Goal: Task Accomplishment & Management: Use online tool/utility

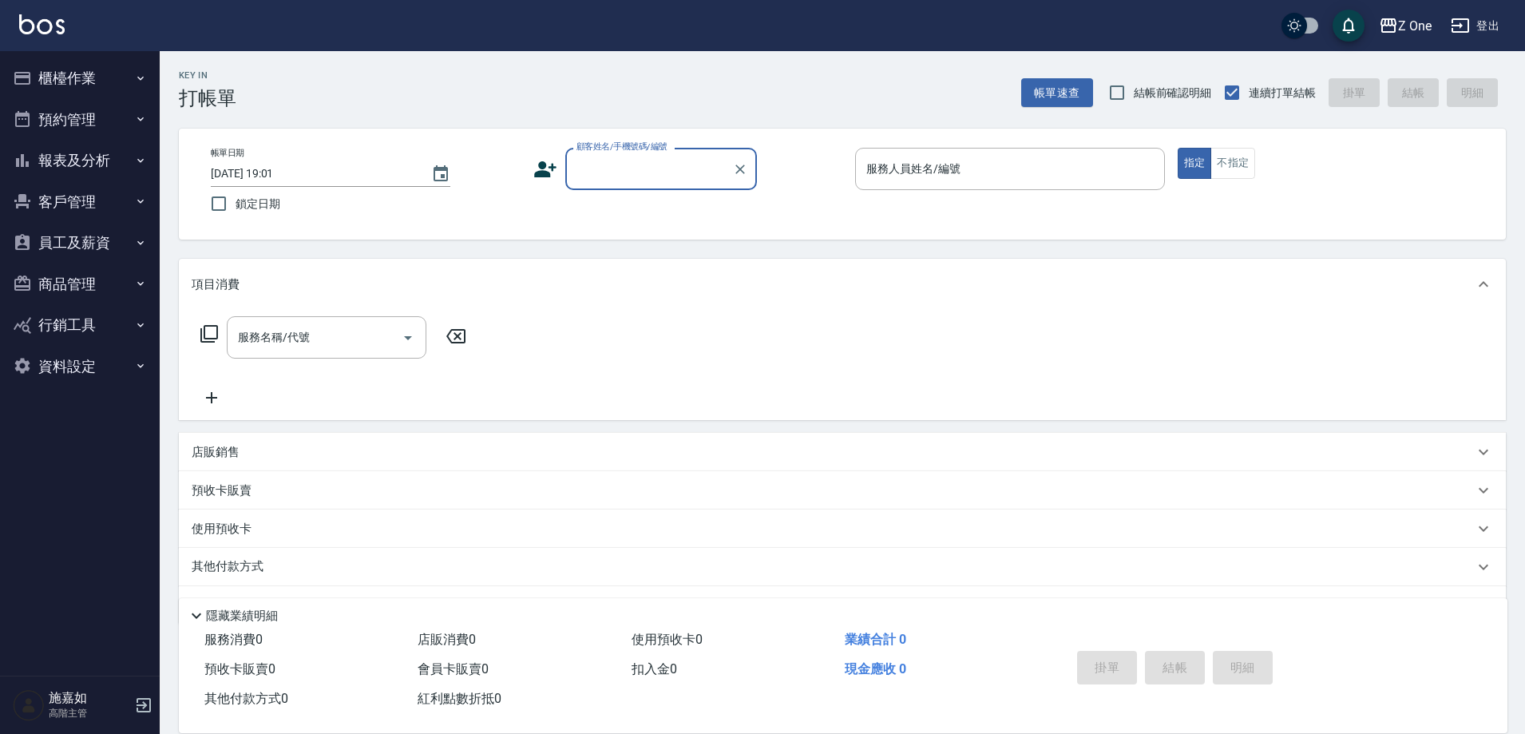
click at [638, 146] on label "顧客姓名/手機號碼/編號" at bounding box center [622, 147] width 91 height 12
click at [638, 155] on input "顧客姓名/手機號碼/編號" at bounding box center [649, 169] width 153 height 28
click at [634, 170] on input "顧客姓名/手機號碼/編號" at bounding box center [649, 169] width 153 height 28
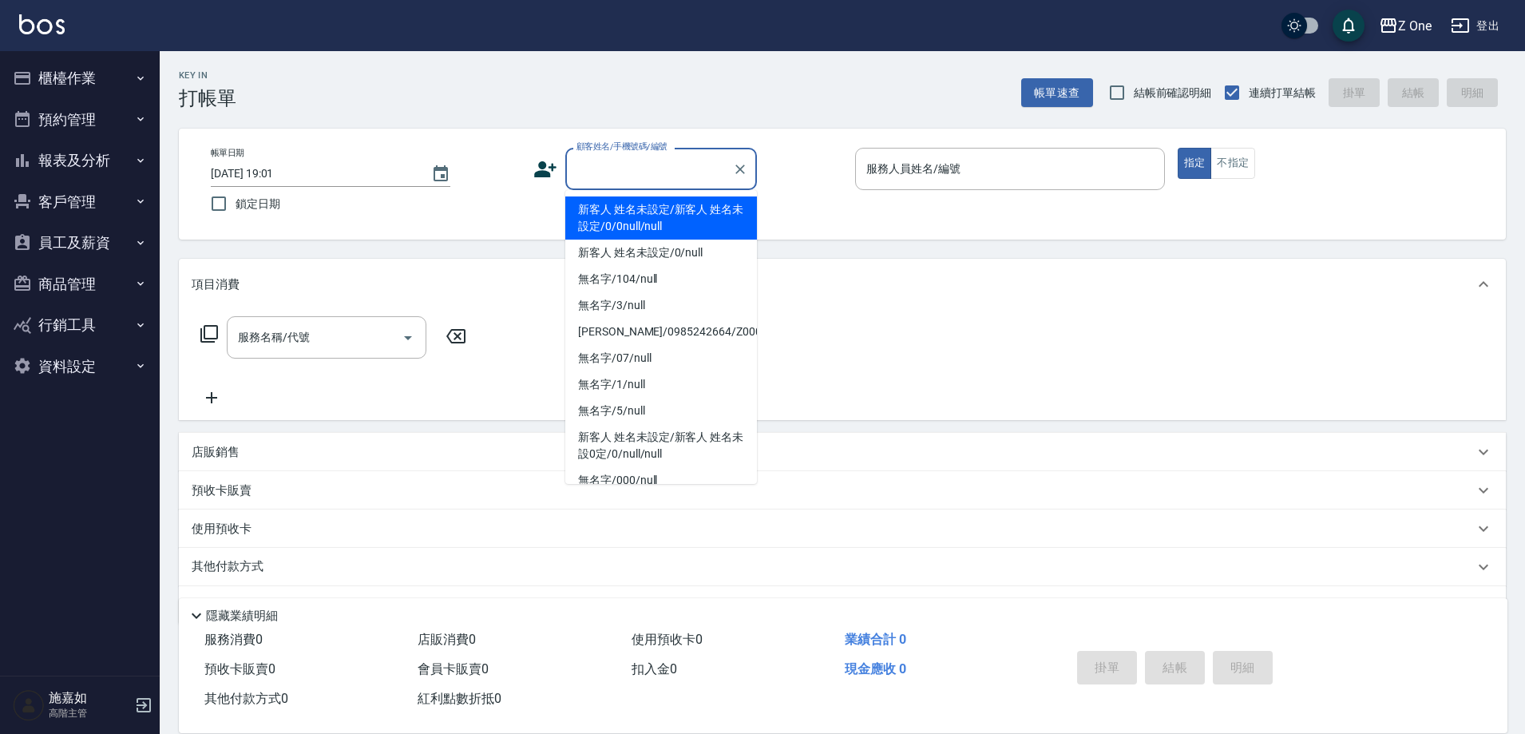
click at [639, 209] on li "新客人 姓名未設定/新客人 姓名未設定/0/0null/null" at bounding box center [661, 217] width 192 height 43
type input "新客人 姓名未設定/新客人 姓名未設定/0/0null/null"
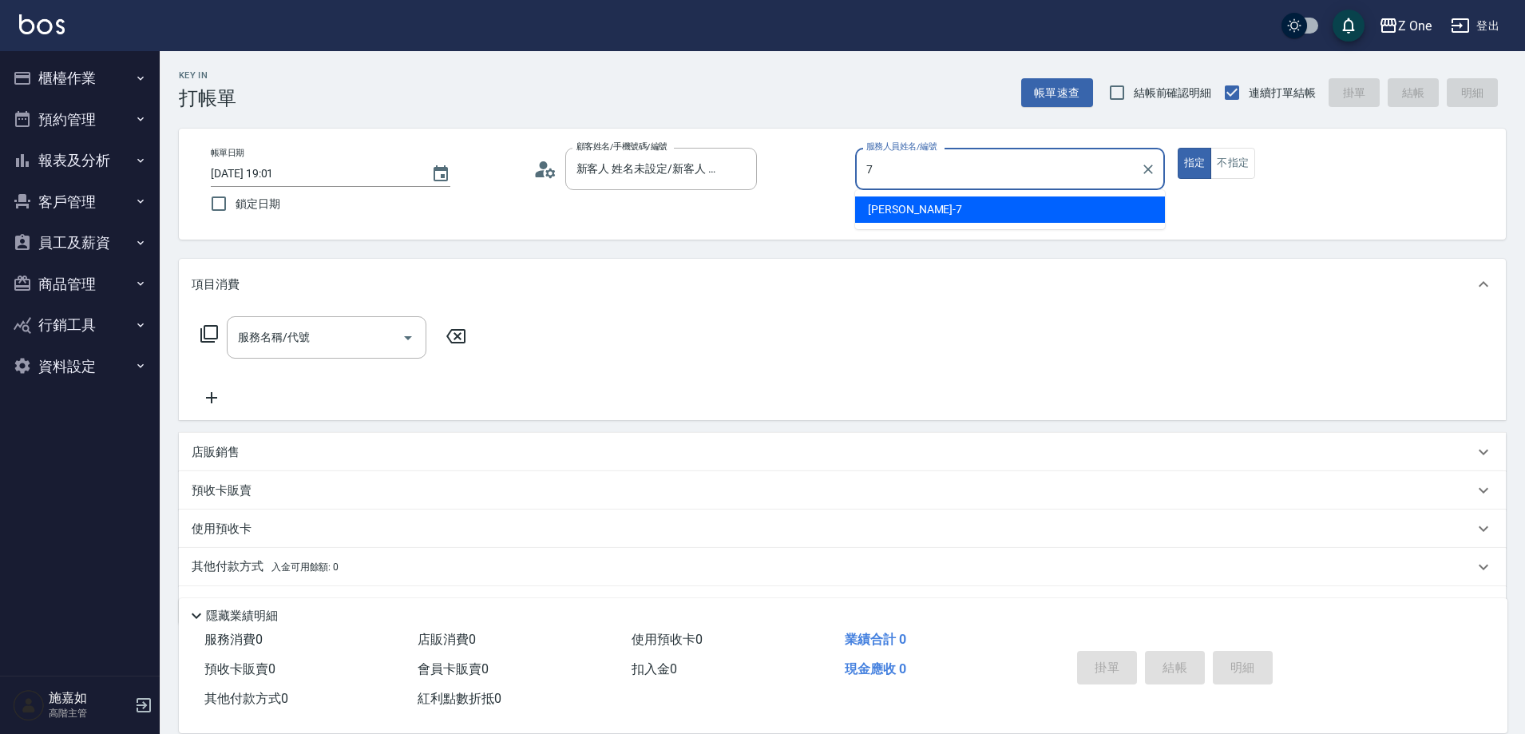
click at [880, 209] on span "[PERSON_NAME]-7" at bounding box center [915, 209] width 94 height 17
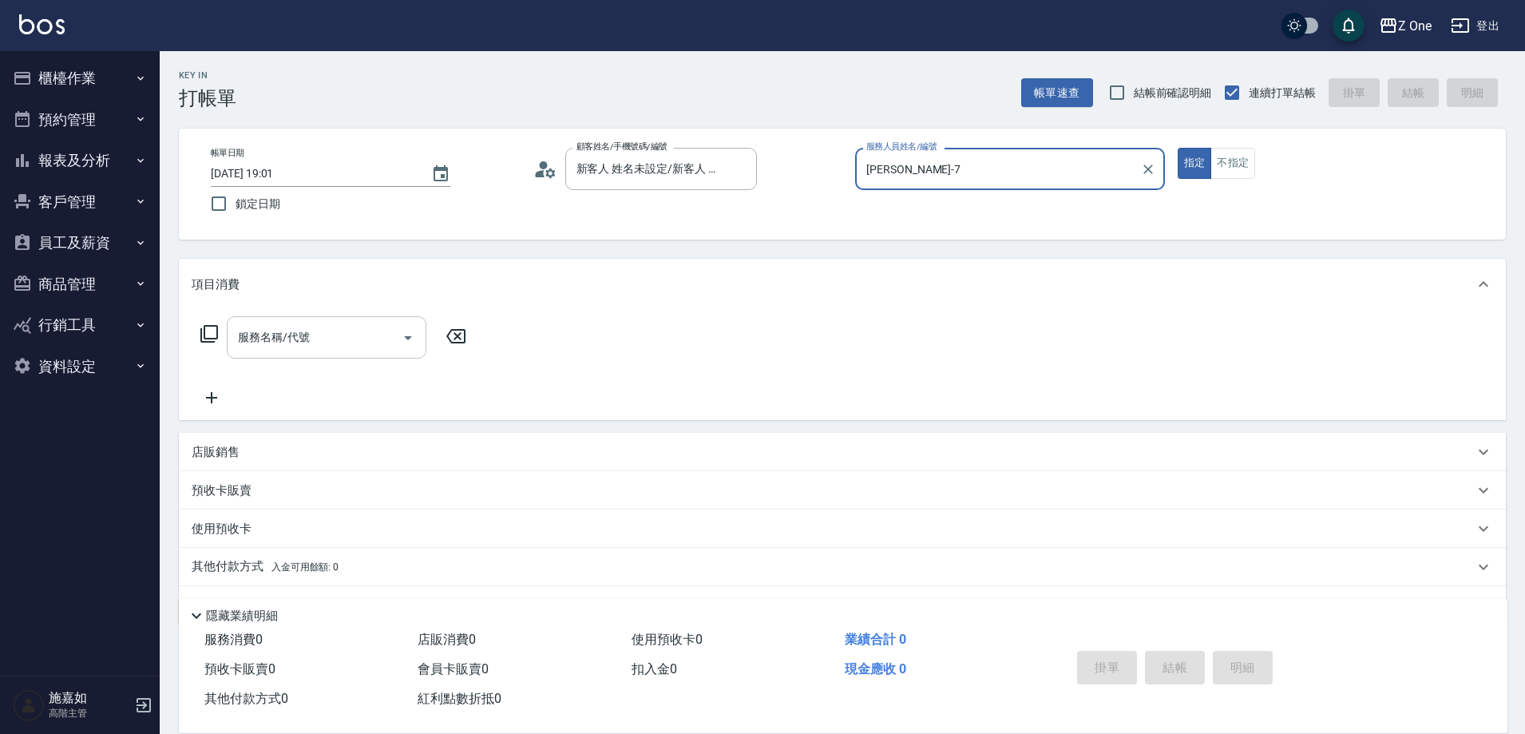
click at [407, 339] on icon "Open" at bounding box center [408, 338] width 8 height 4
type input "[PERSON_NAME]-7"
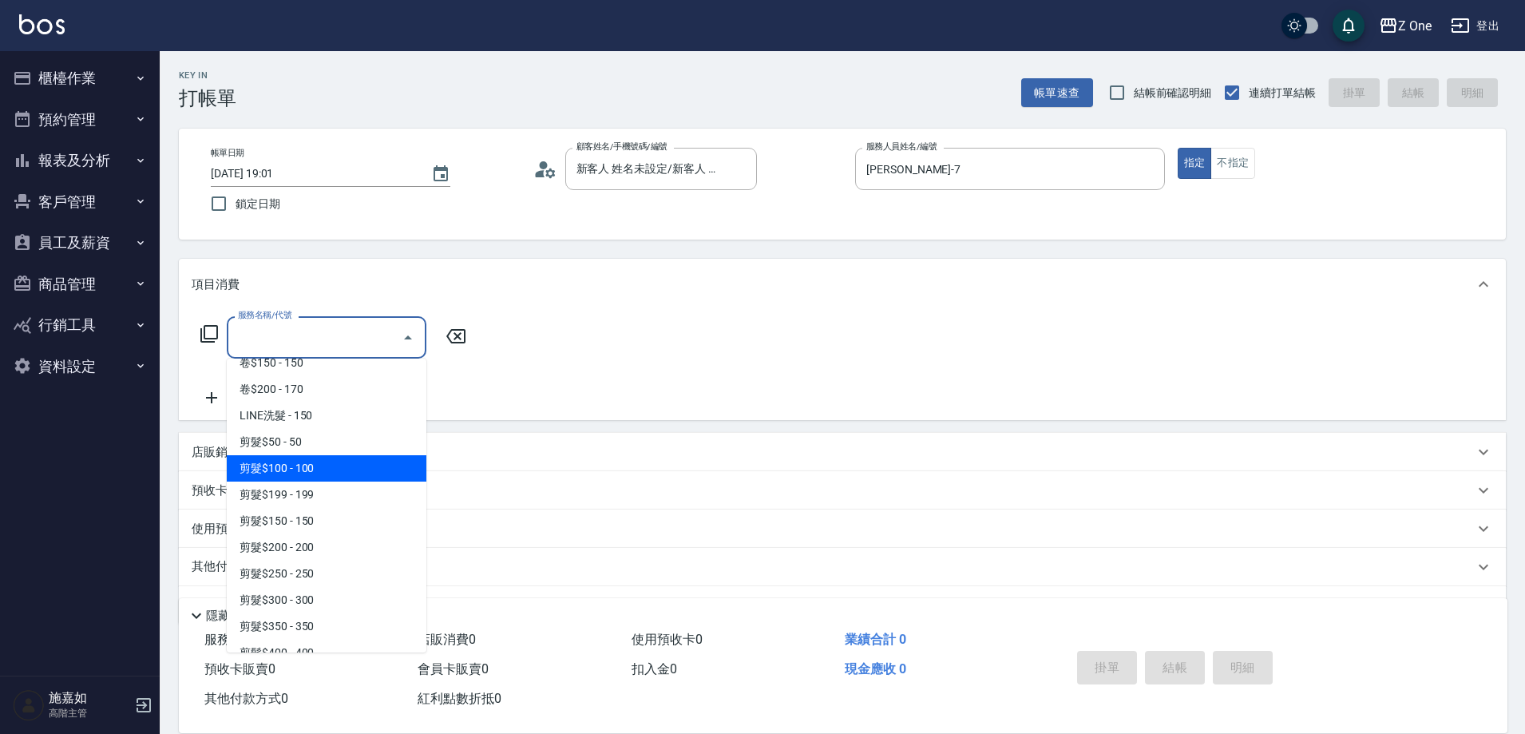
scroll to position [399, 0]
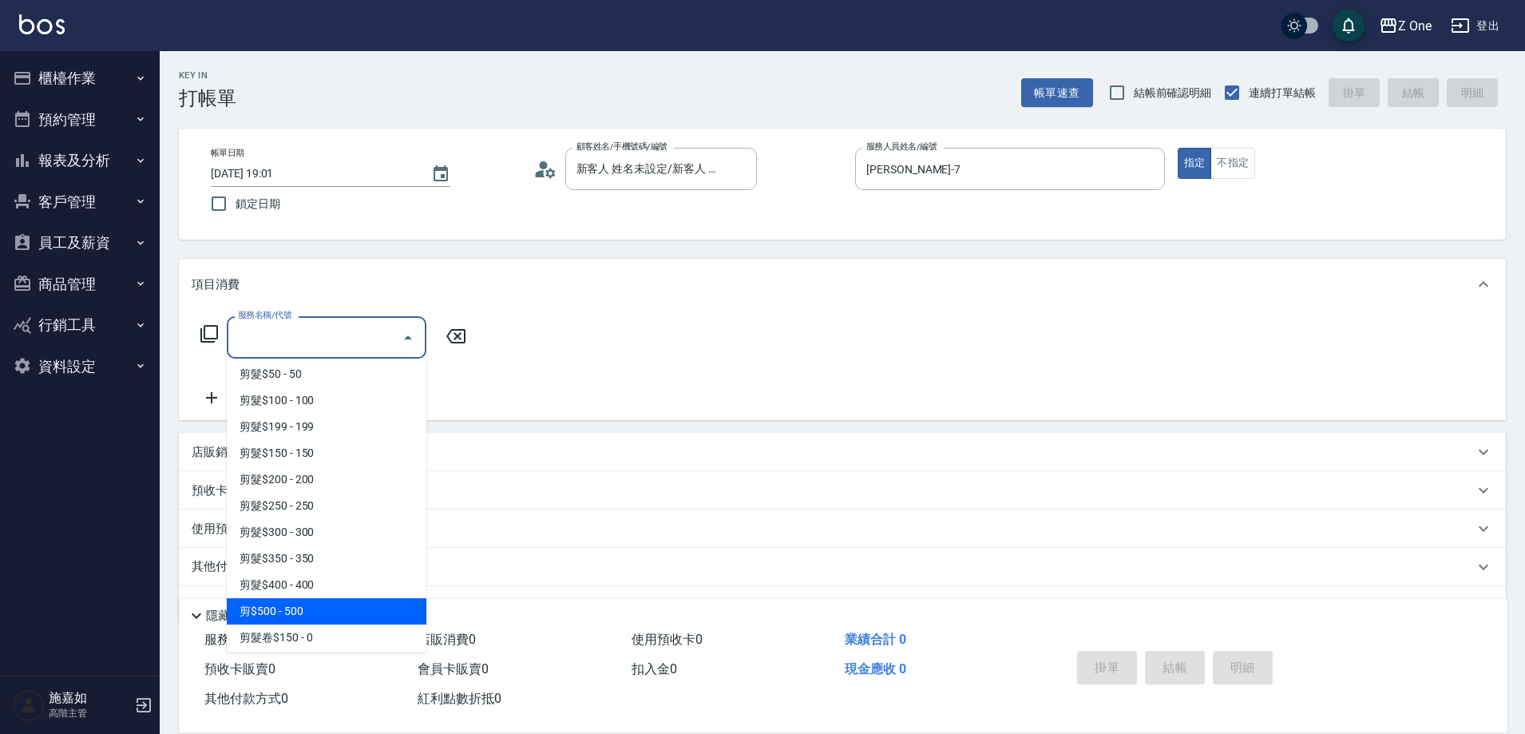
click at [322, 601] on span "剪$500 - 500" at bounding box center [327, 611] width 200 height 26
type input "剪$500(211)"
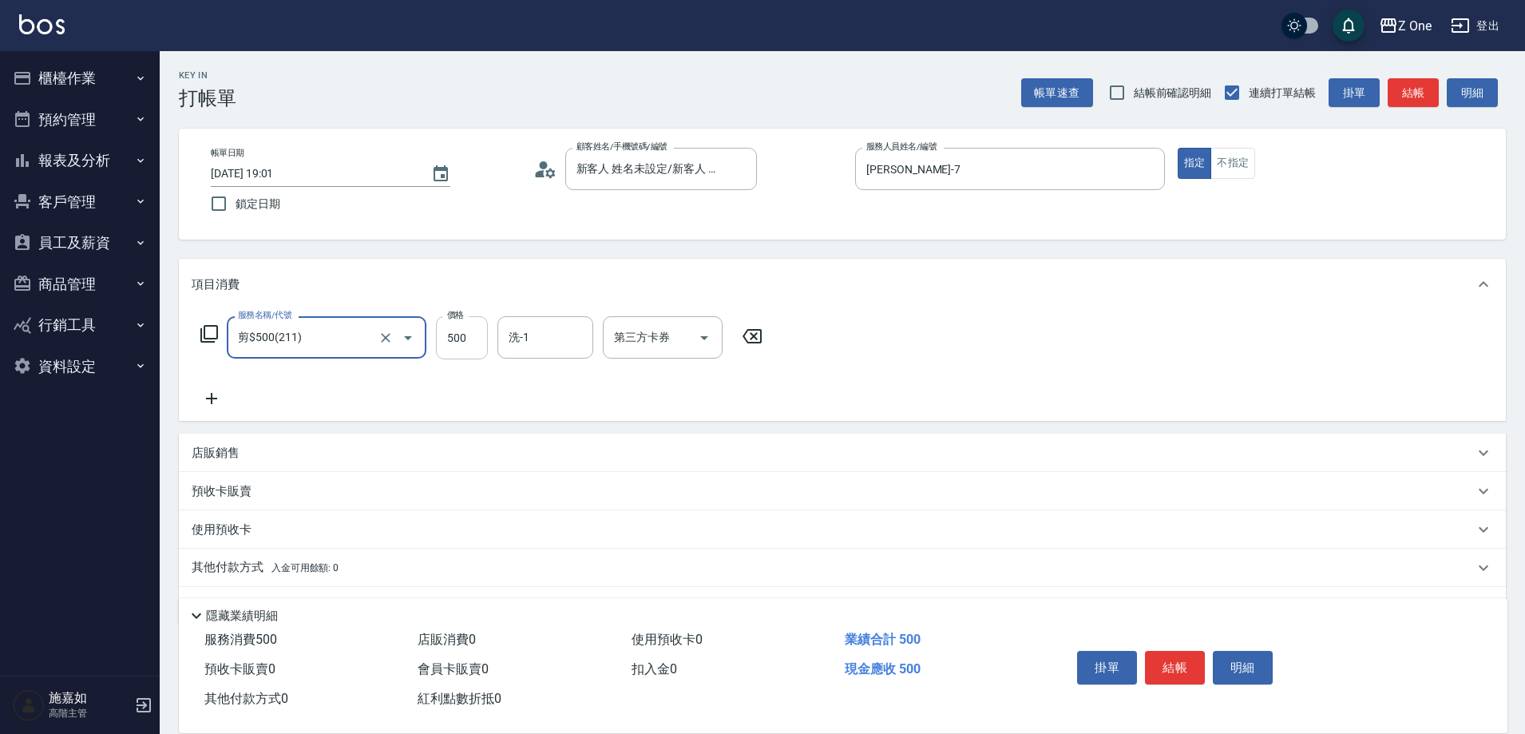
click at [479, 332] on input "500" at bounding box center [462, 337] width 52 height 43
type input "550"
click at [1172, 658] on button "結帳" at bounding box center [1175, 668] width 60 height 34
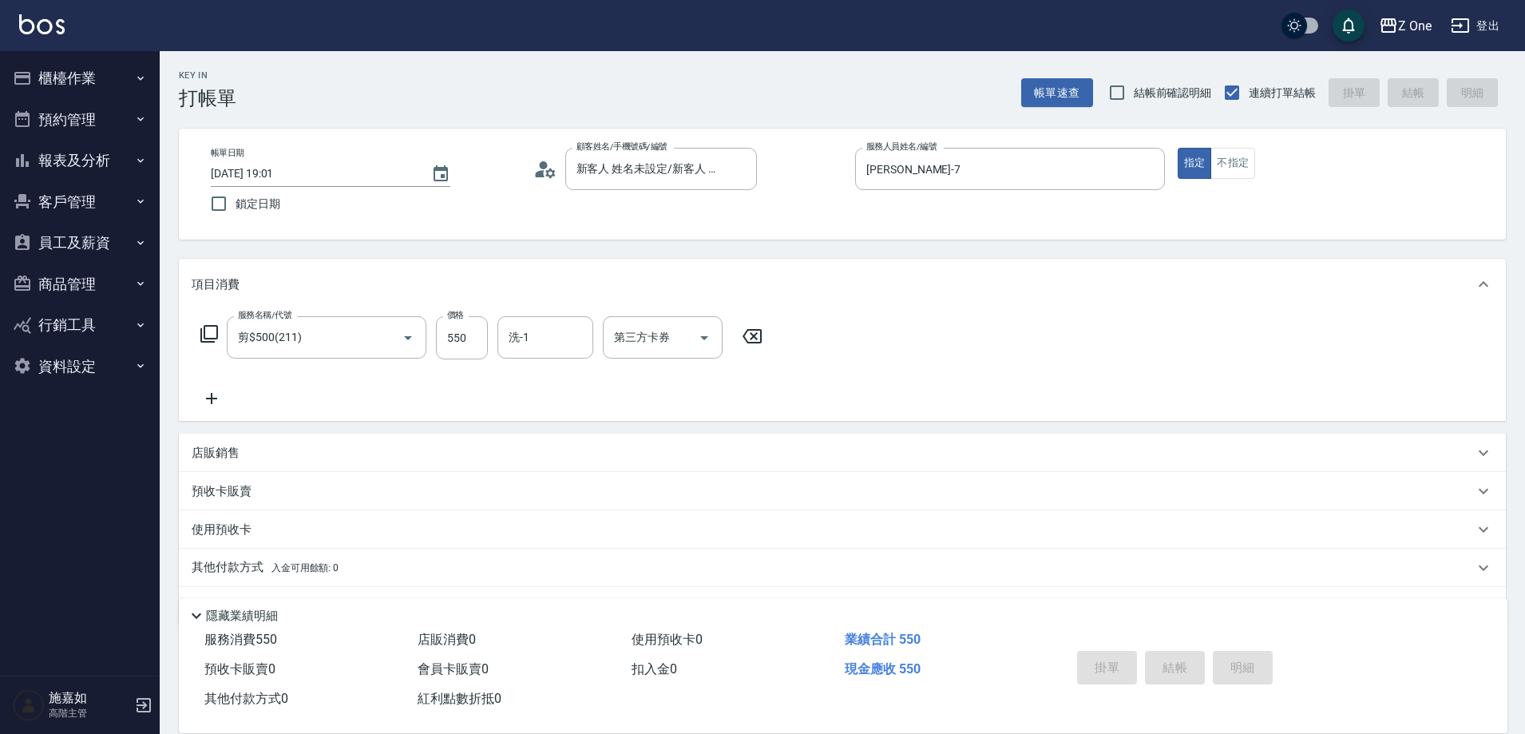
type input "[DATE] 19:02"
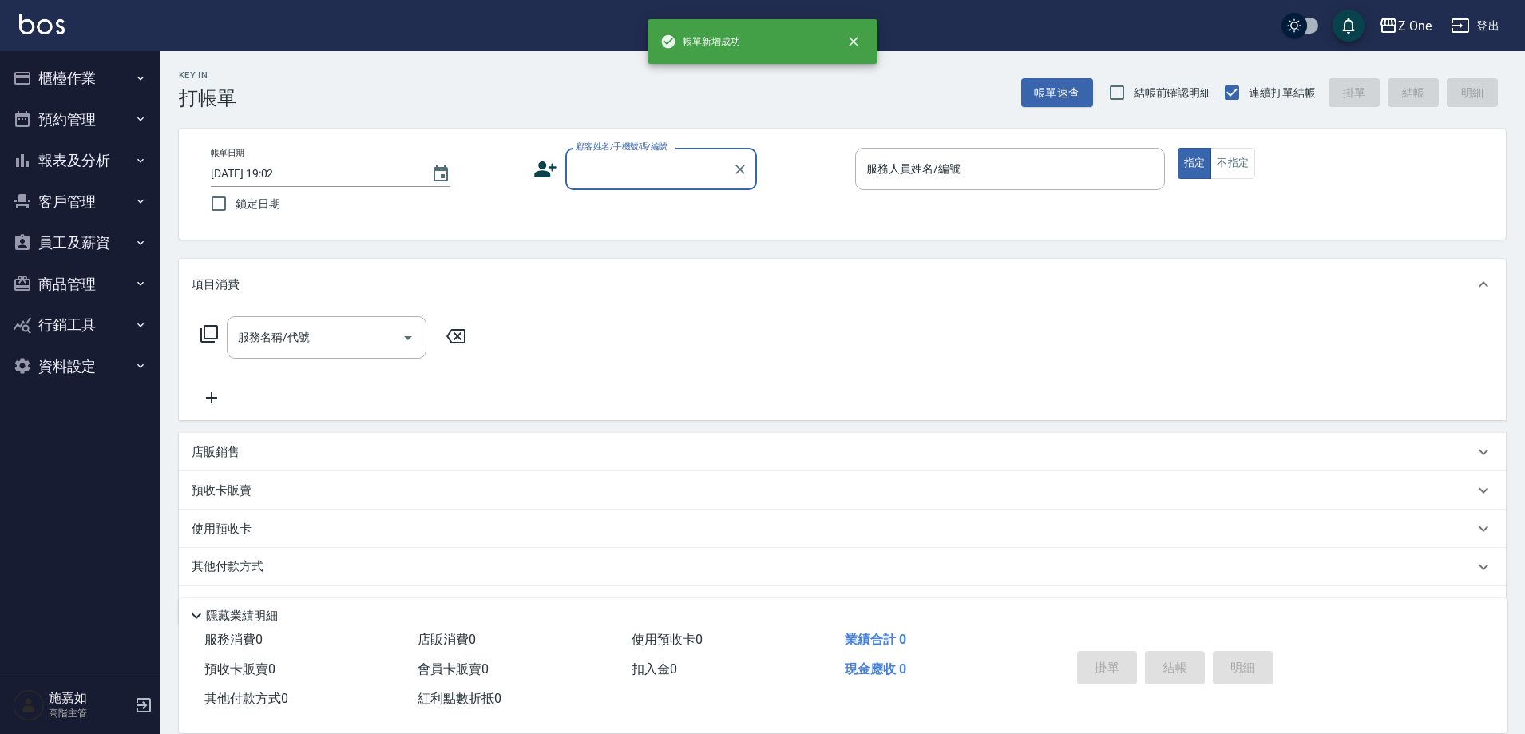
scroll to position [0, 0]
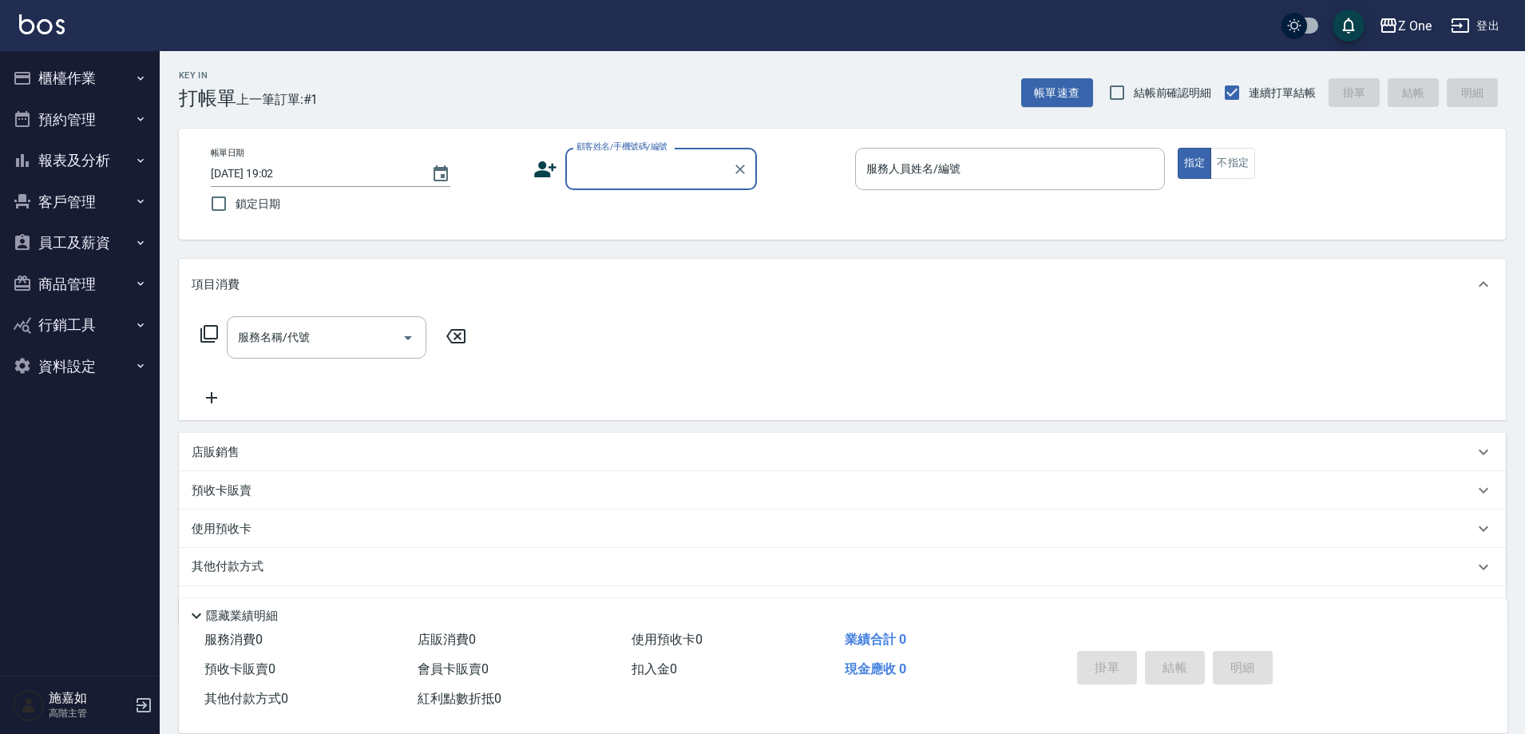
click at [649, 173] on input "顧客姓名/手機號碼/編號" at bounding box center [649, 169] width 153 height 28
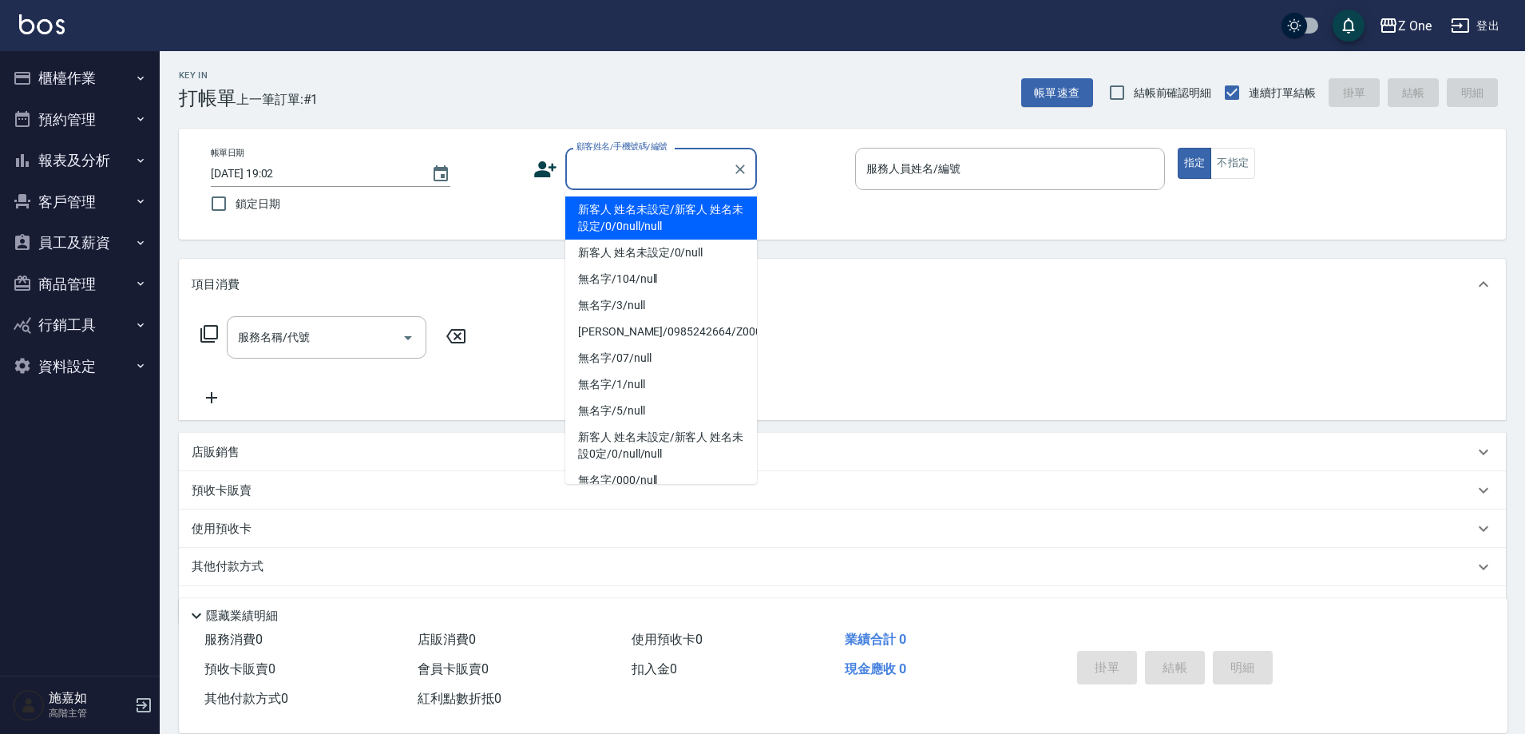
click at [646, 209] on li "新客人 姓名未設定/新客人 姓名未設定/0/0null/null" at bounding box center [661, 217] width 192 height 43
type input "新客人 姓名未設定/新客人 姓名未設定/0/0null/null"
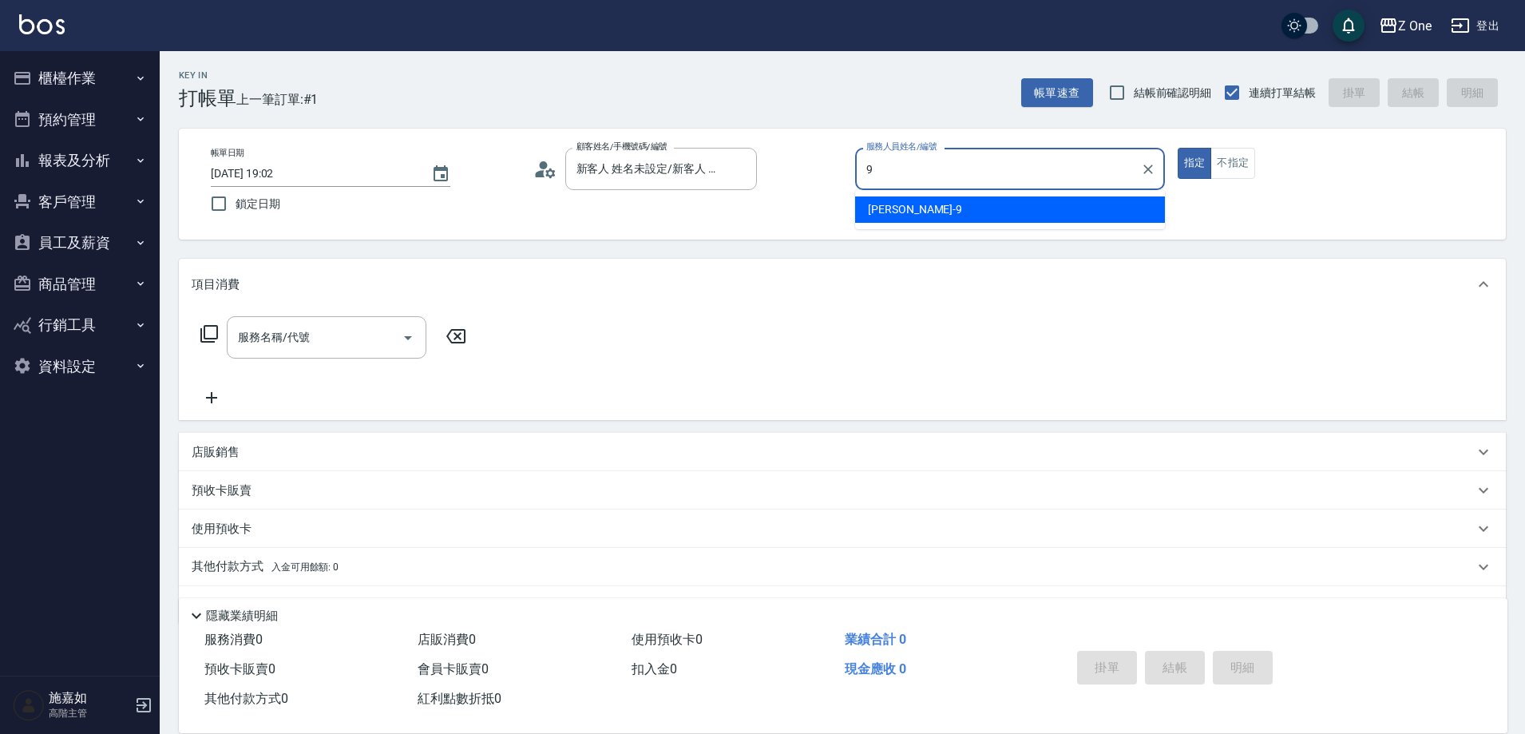
click at [890, 207] on span "[PERSON_NAME]-9" at bounding box center [915, 209] width 94 height 17
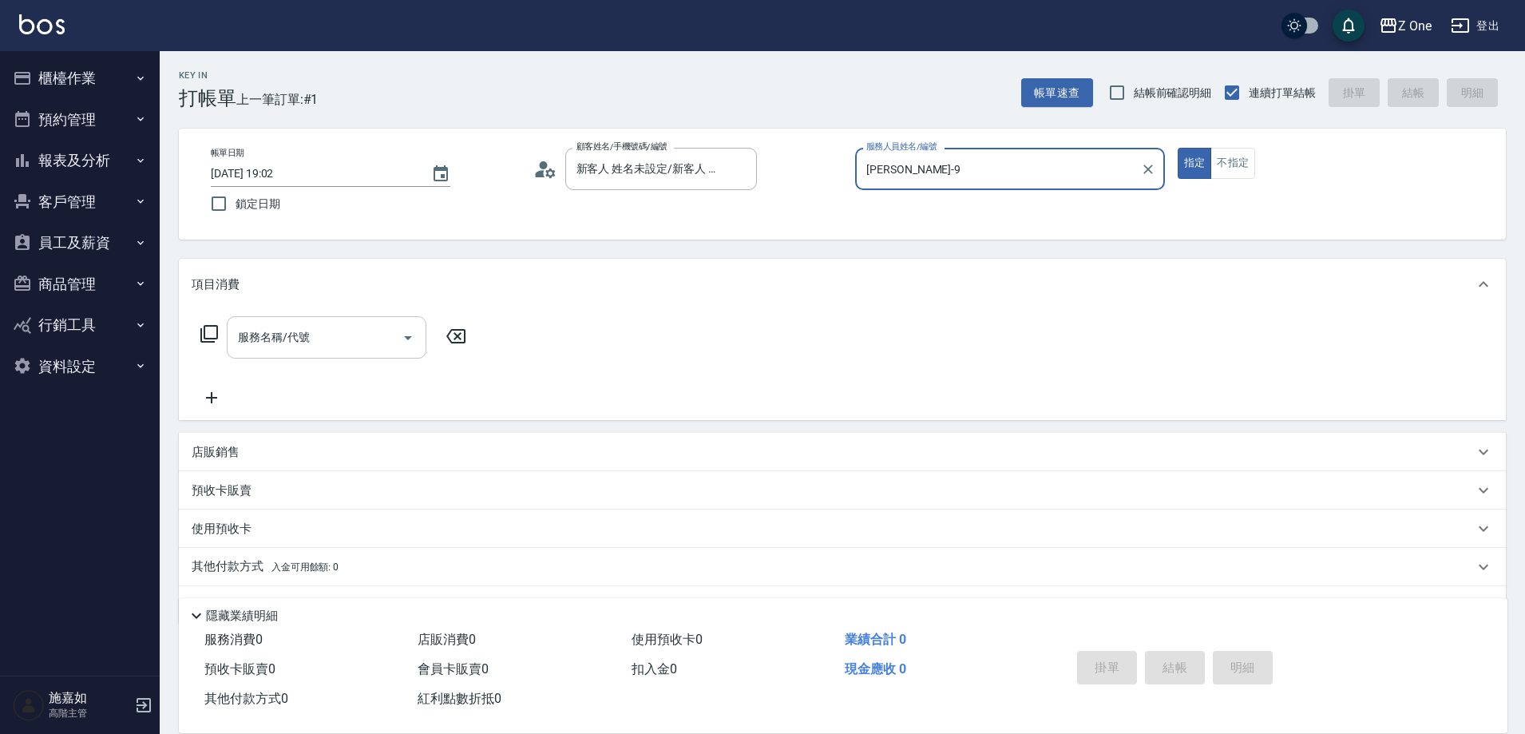
click at [409, 331] on icon "Open" at bounding box center [408, 337] width 19 height 19
type input "[PERSON_NAME]-9"
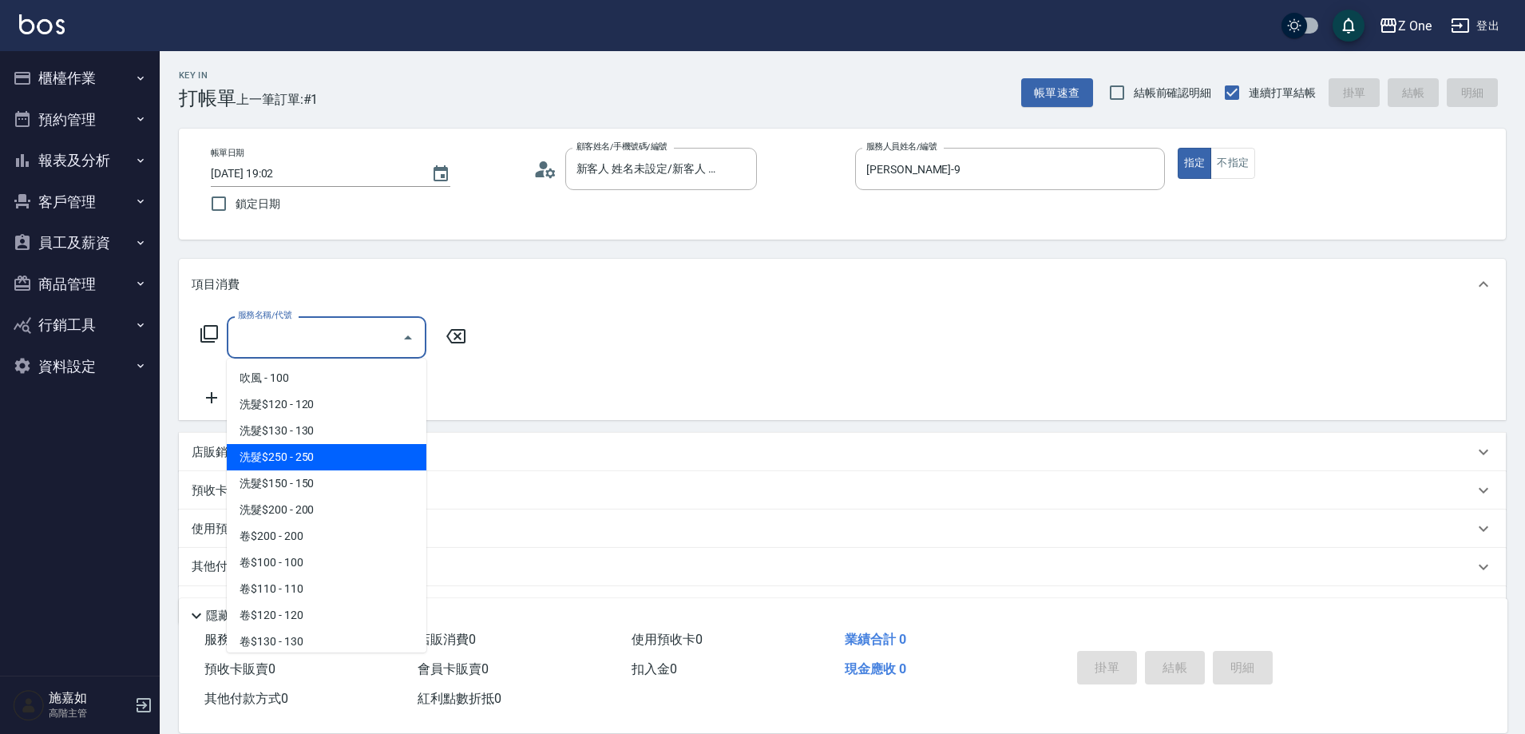
click at [343, 462] on span "洗髮$250 - 250" at bounding box center [327, 457] width 200 height 26
type input "洗髮$250(104)"
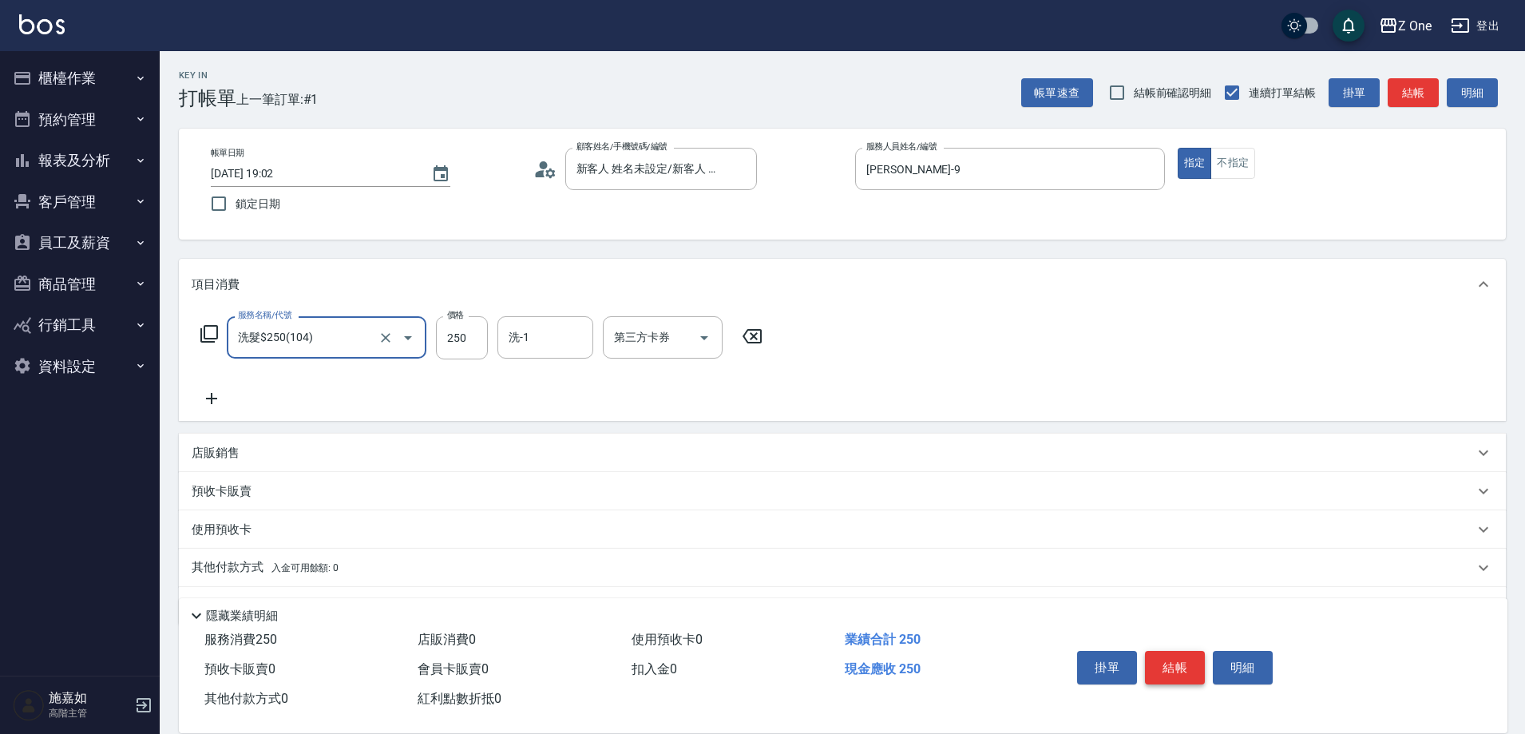
click at [1180, 660] on button "結帳" at bounding box center [1175, 668] width 60 height 34
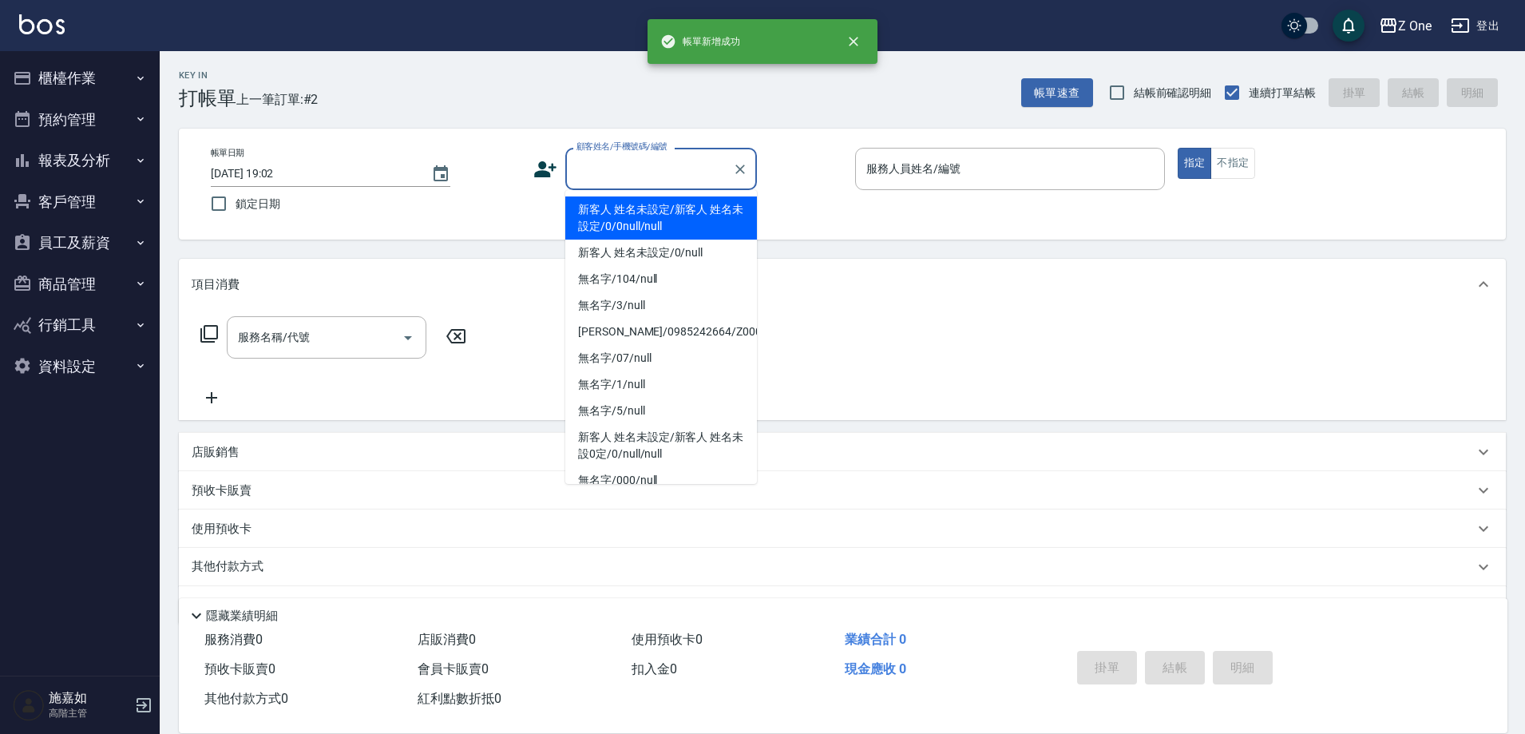
click at [644, 163] on input "顧客姓名/手機號碼/編號" at bounding box center [649, 169] width 153 height 28
click at [657, 224] on li "新客人 姓名未設定/新客人 姓名未設定/0/0null/null" at bounding box center [661, 217] width 192 height 43
type input "新客人 姓名未設定/新客人 姓名未設定/0/0null/null"
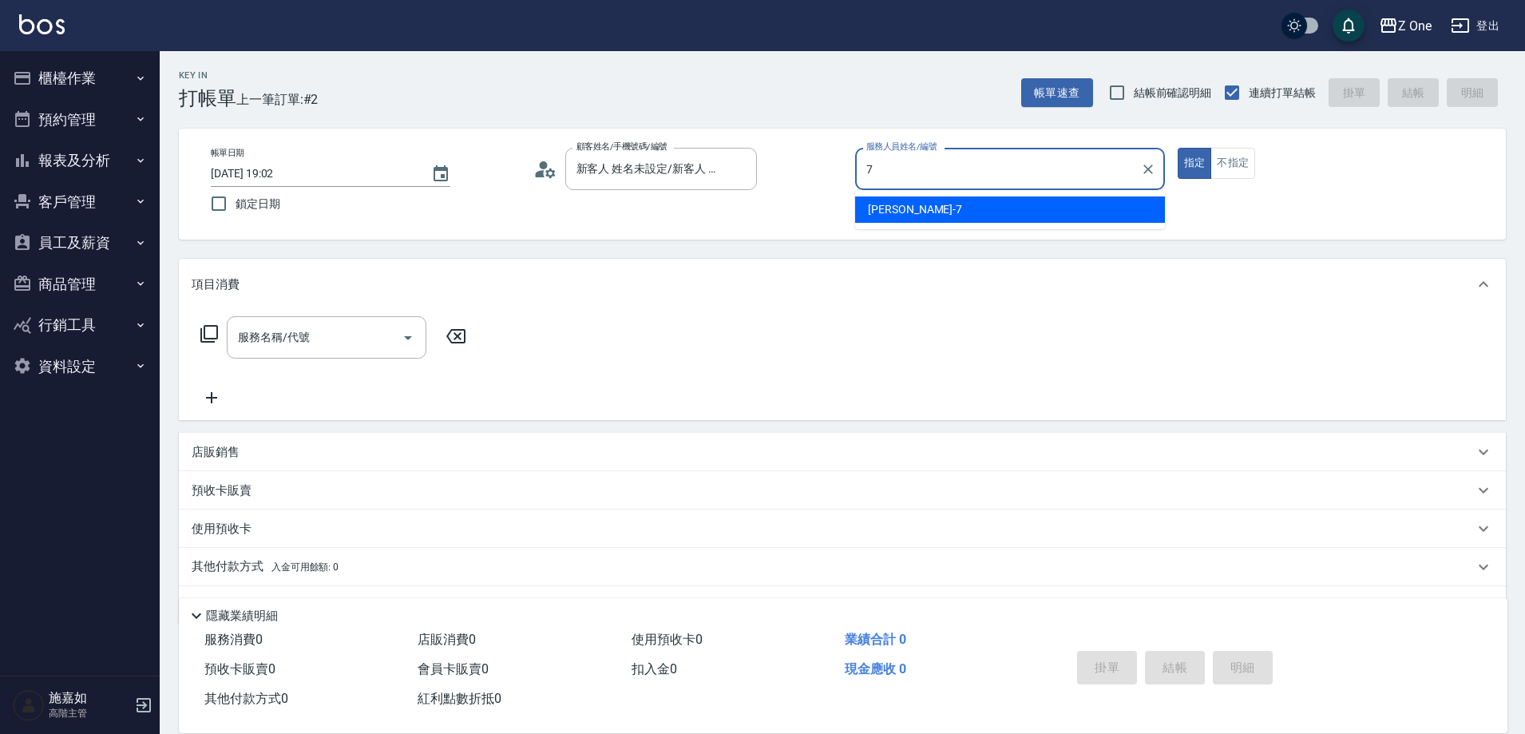
click at [930, 209] on div "[PERSON_NAME]-7" at bounding box center [1010, 209] width 310 height 26
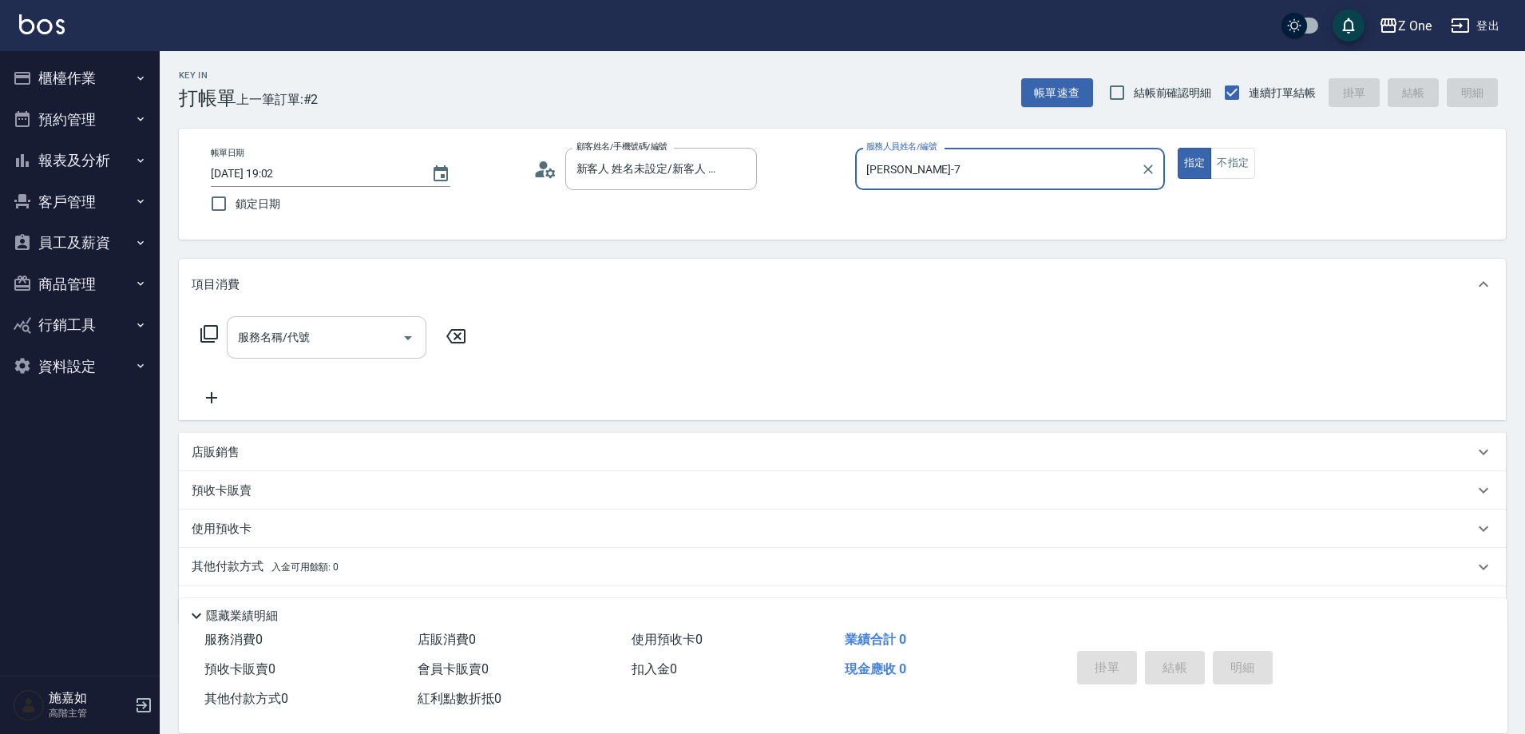
click at [407, 343] on icon "Open" at bounding box center [408, 337] width 19 height 19
type input "[PERSON_NAME]-7"
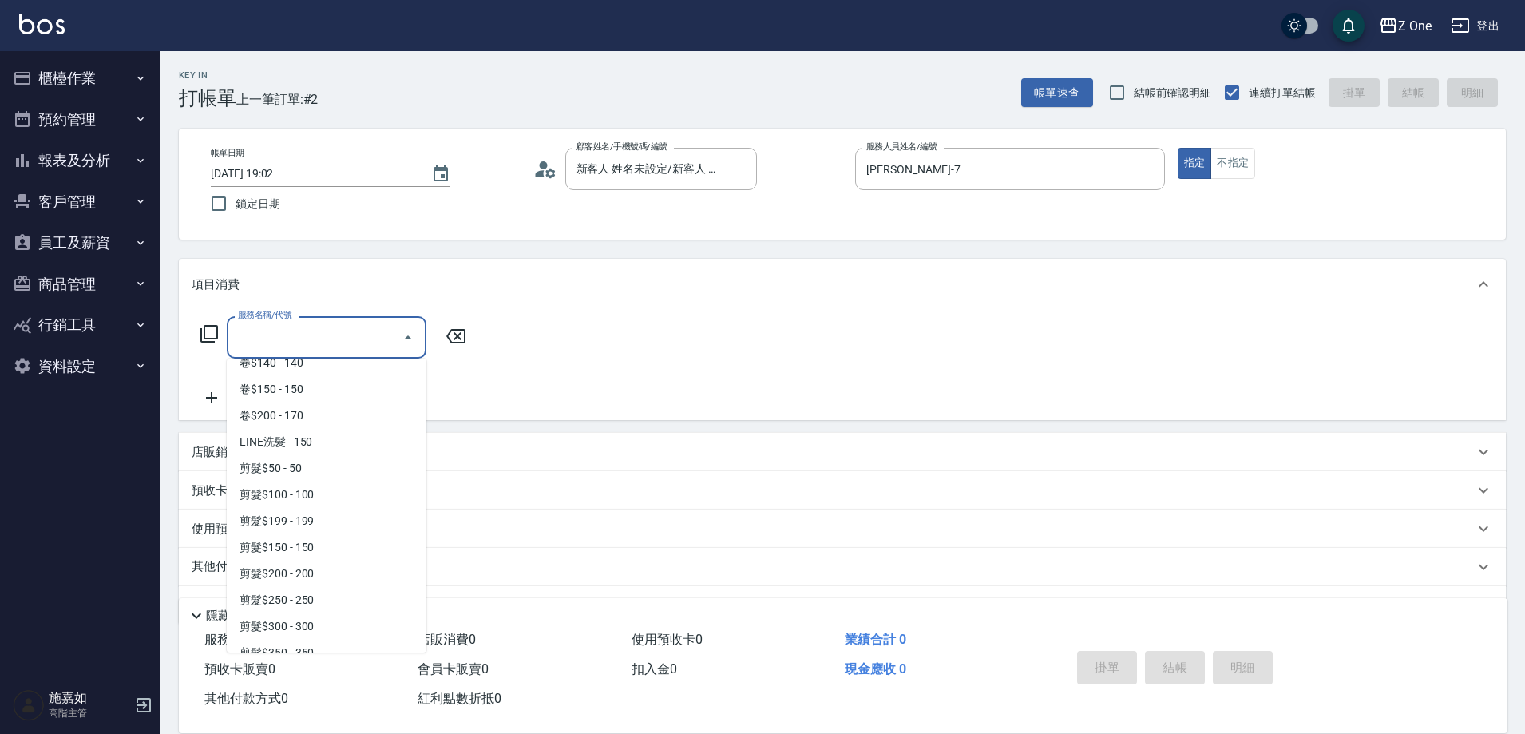
scroll to position [479, 0]
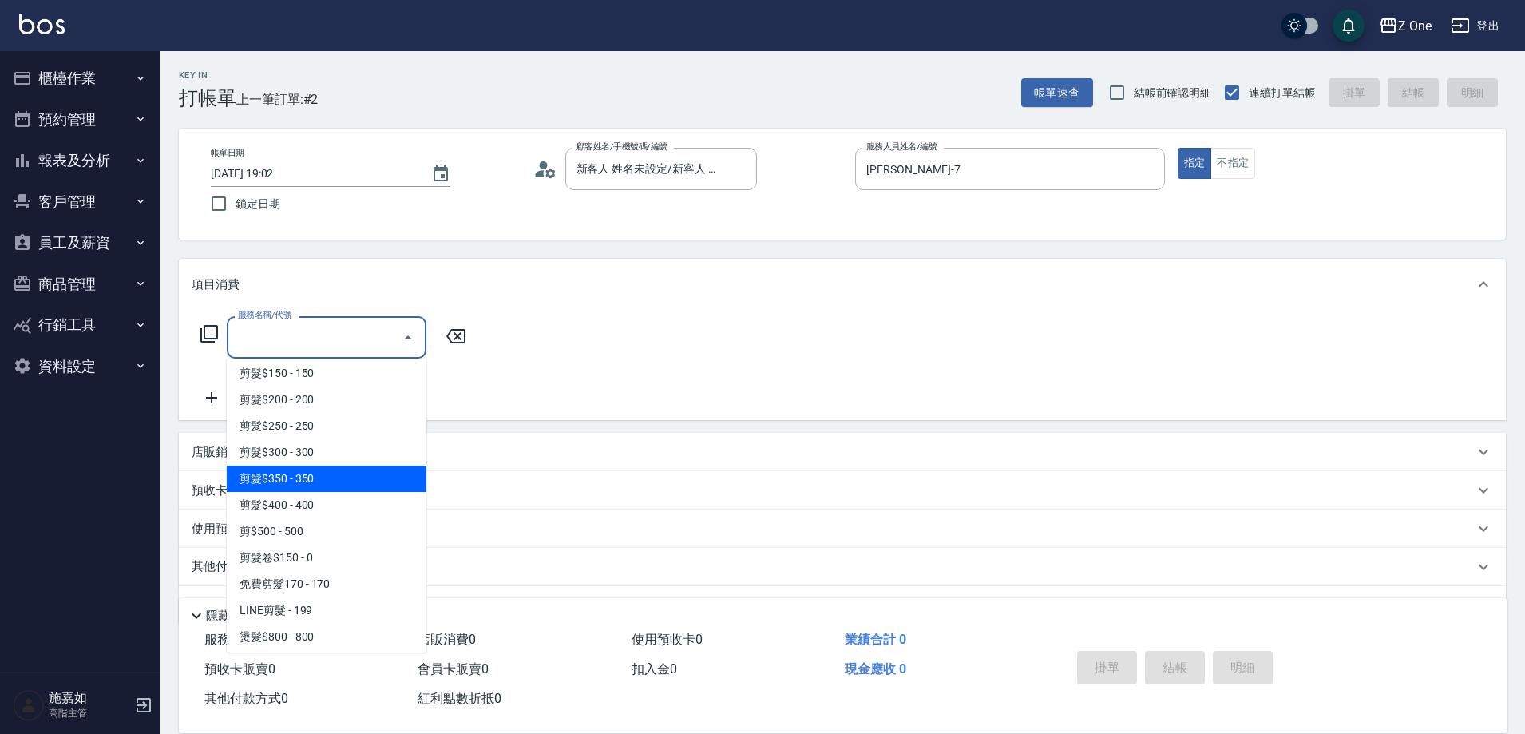
click at [342, 474] on span "剪髮$350 - 350" at bounding box center [327, 479] width 200 height 26
type input "剪髮$350(208)"
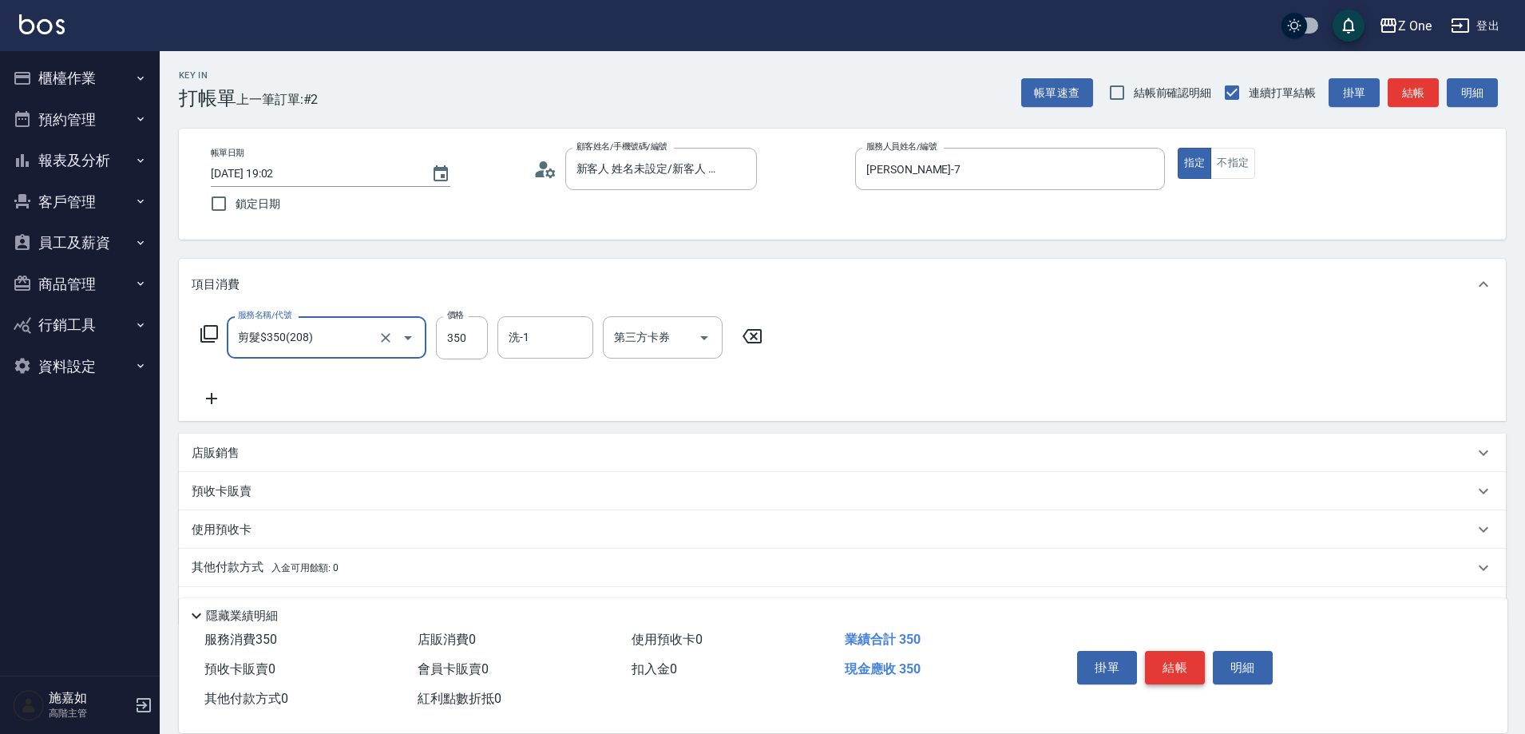
click at [1150, 669] on button "結帳" at bounding box center [1175, 668] width 60 height 34
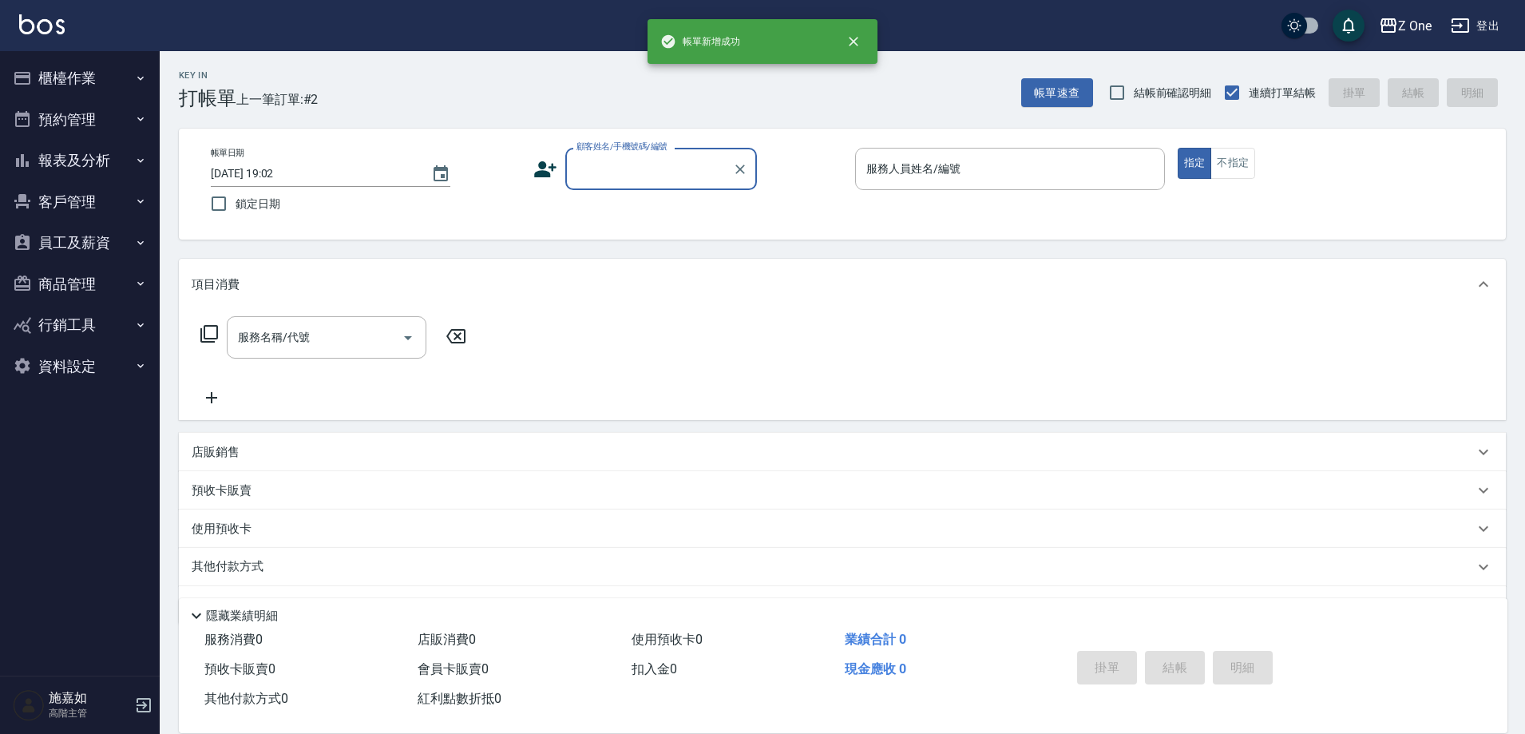
scroll to position [0, 0]
click at [626, 187] on div "顧客姓名/手機號碼/編號" at bounding box center [661, 169] width 192 height 42
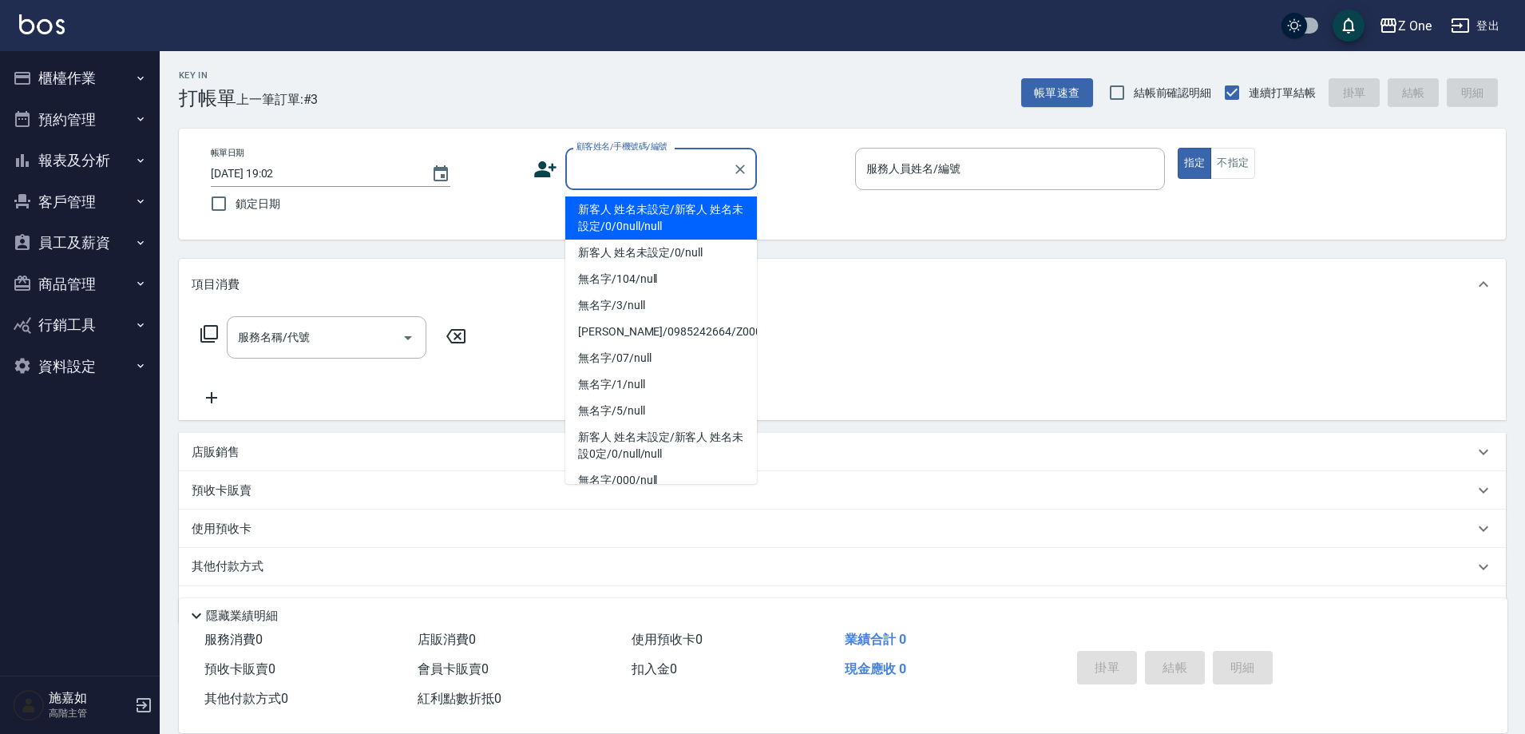
click at [628, 215] on li "新客人 姓名未設定/新客人 姓名未設定/0/0null/null" at bounding box center [661, 217] width 192 height 43
type input "新客人 姓名未設定/新客人 姓名未設定/0/0null/null"
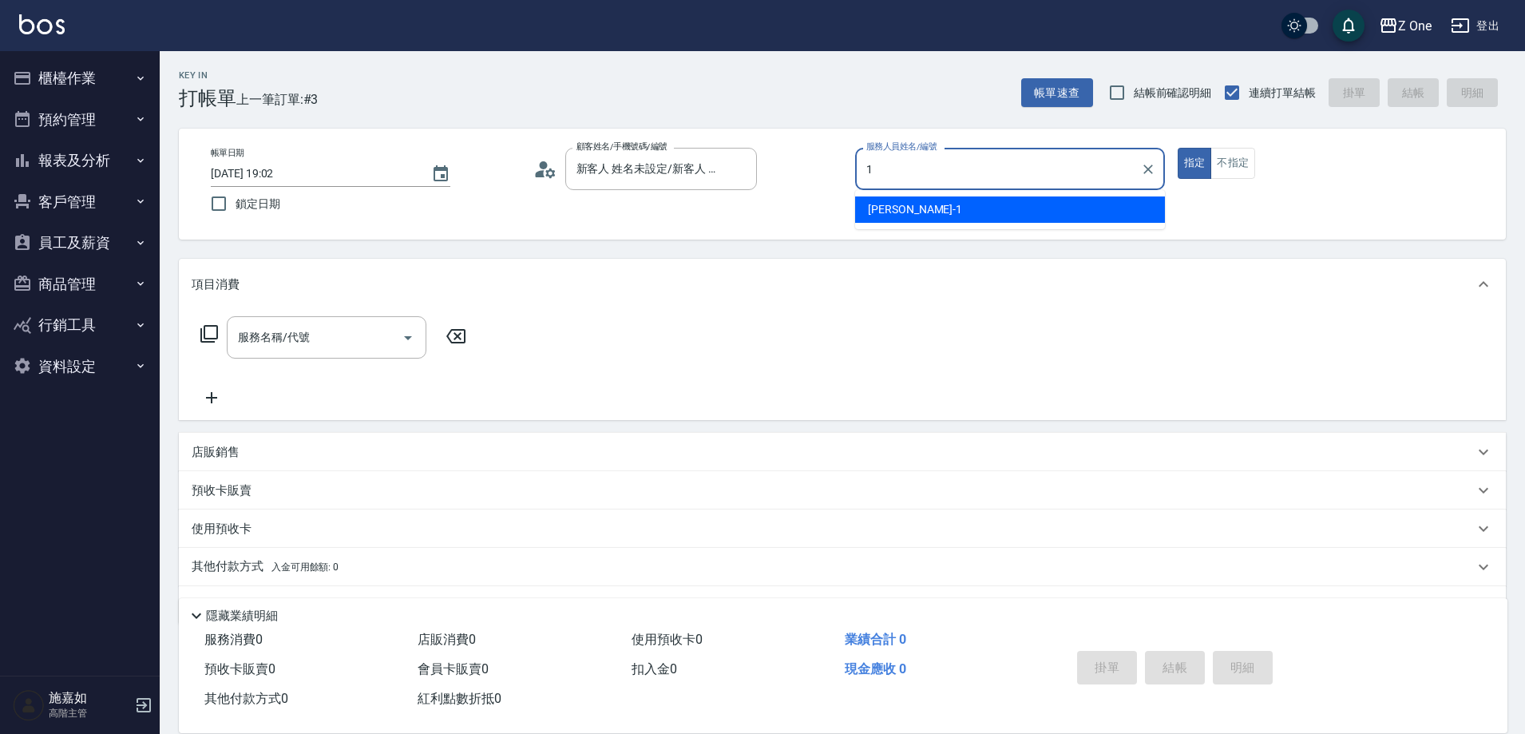
click at [1124, 207] on div "[PERSON_NAME]-1" at bounding box center [1010, 209] width 310 height 26
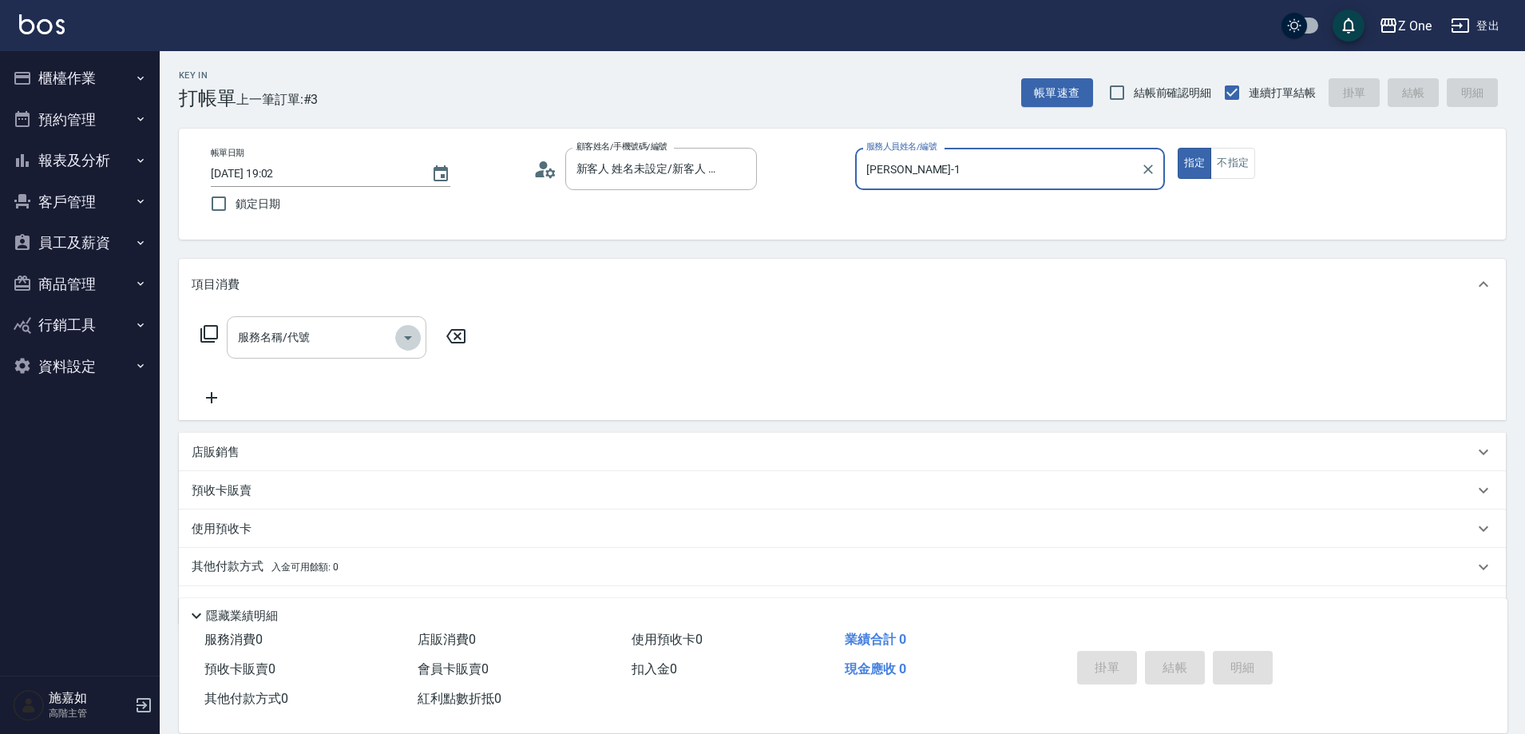
click at [409, 339] on icon "Open" at bounding box center [408, 338] width 8 height 4
type input "[PERSON_NAME]-1"
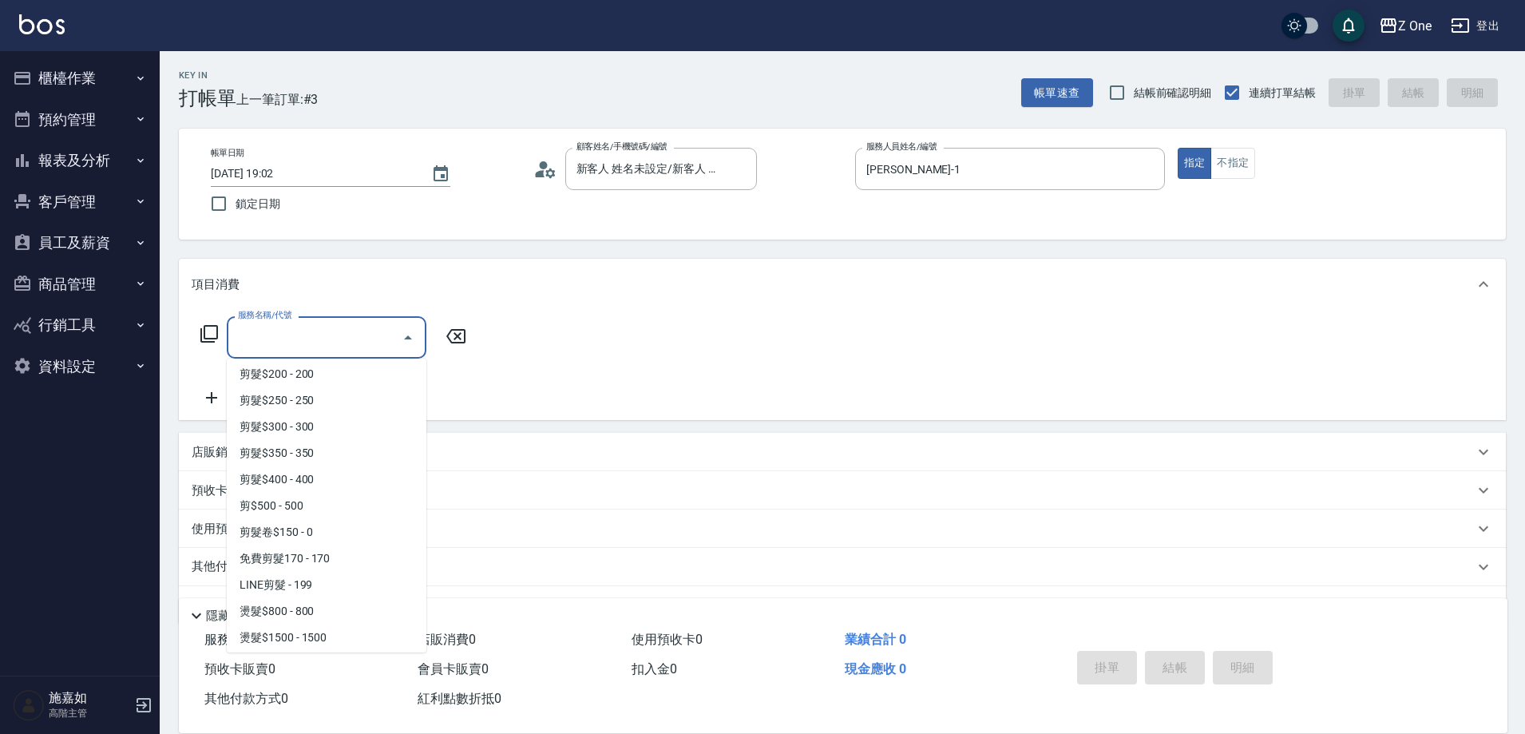
scroll to position [559, 0]
click at [323, 445] on span "剪$500 - 500" at bounding box center [327, 451] width 200 height 26
type input "剪$500(211)"
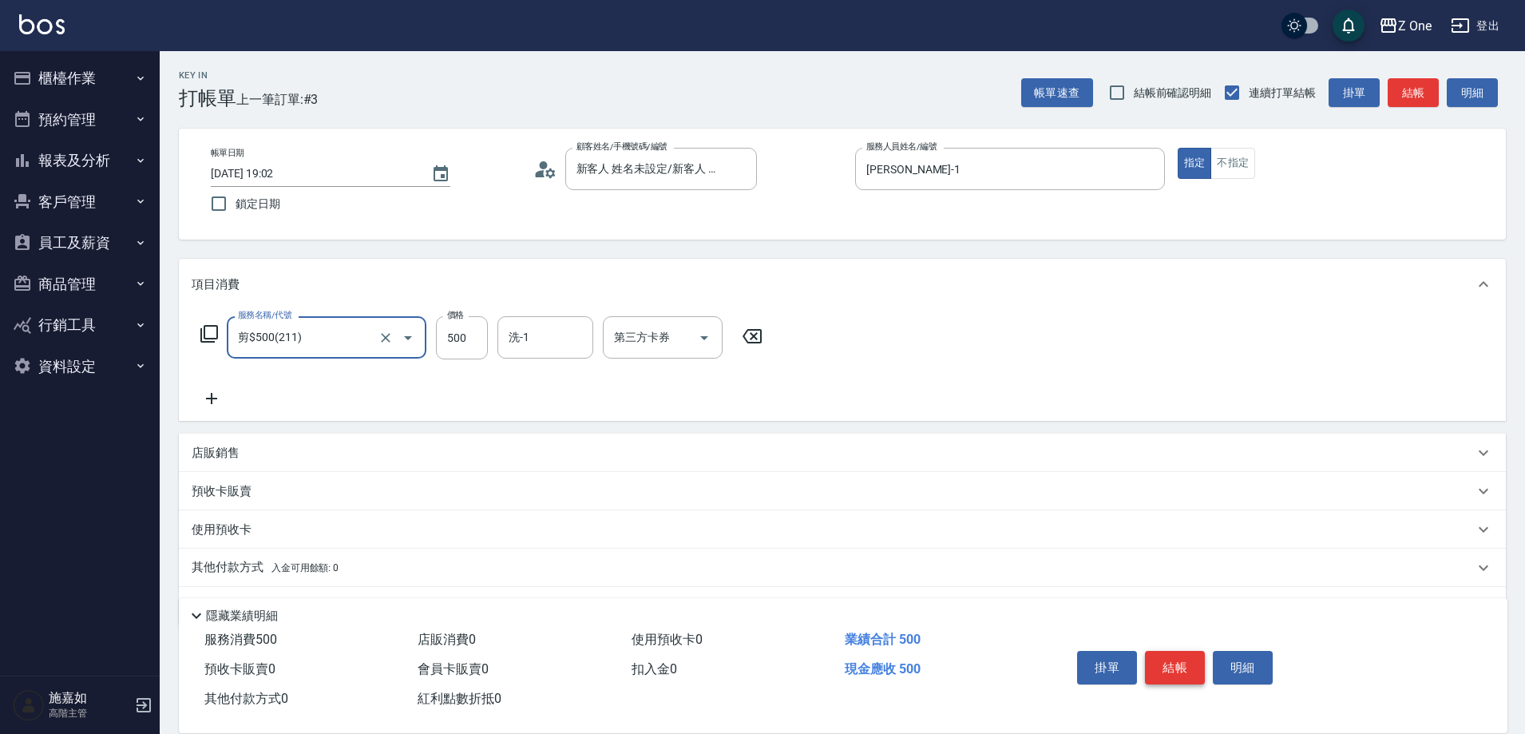
click at [1173, 653] on button "結帳" at bounding box center [1175, 668] width 60 height 34
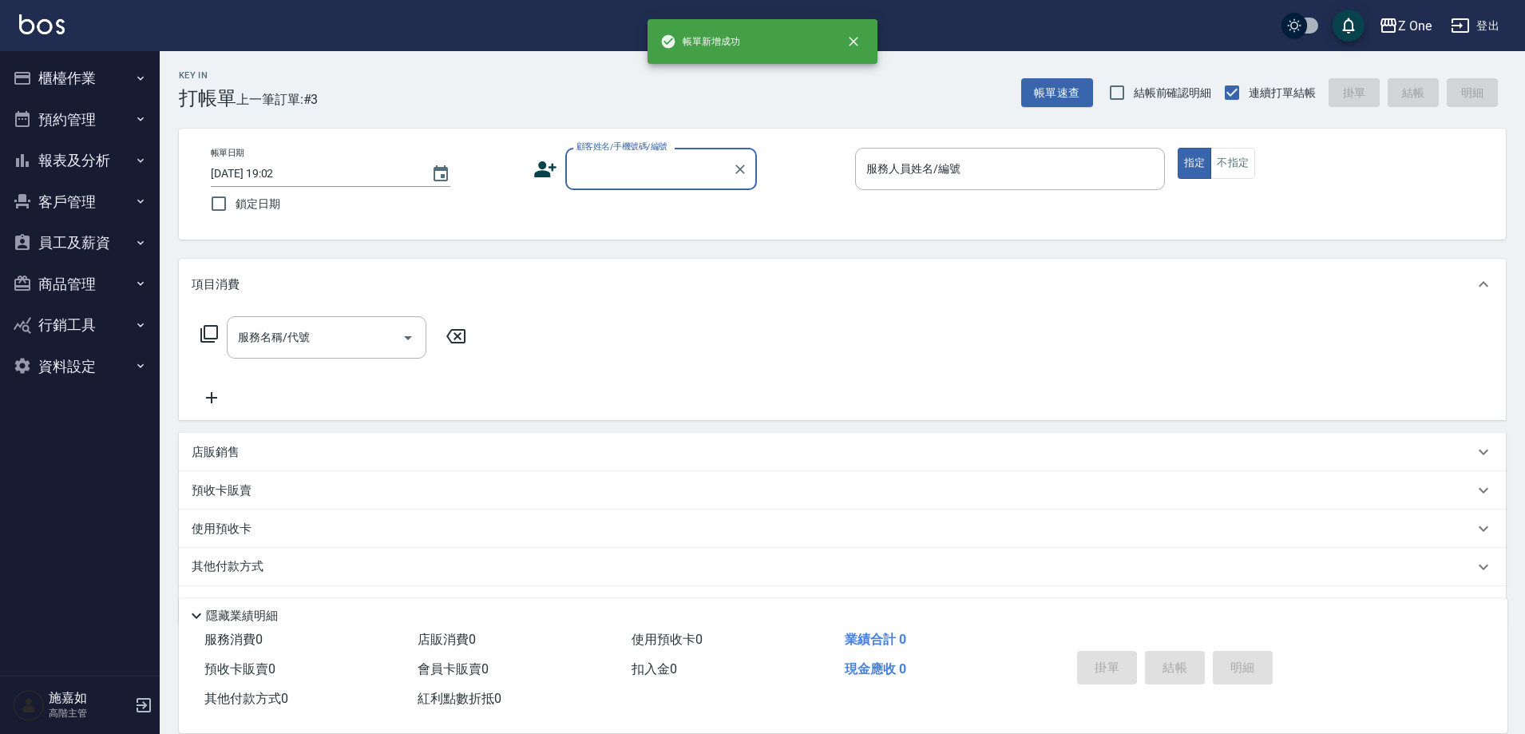
scroll to position [0, 0]
click at [668, 180] on input "顧客姓名/手機號碼/編號" at bounding box center [649, 169] width 153 height 28
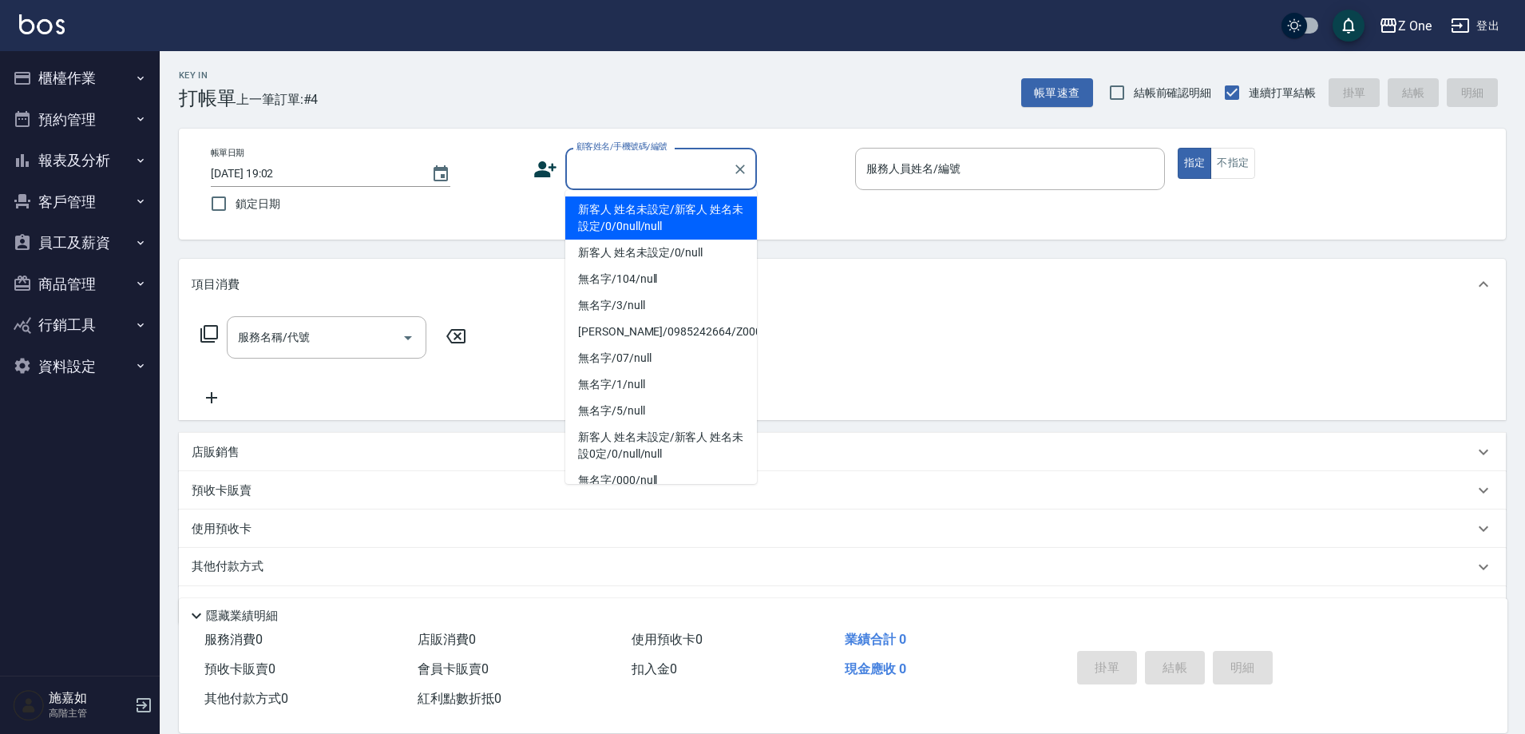
click at [668, 216] on li "新客人 姓名未設定/新客人 姓名未設定/0/0null/null" at bounding box center [661, 217] width 192 height 43
type input "新客人 姓名未設定/新客人 姓名未設定/0/0null/null"
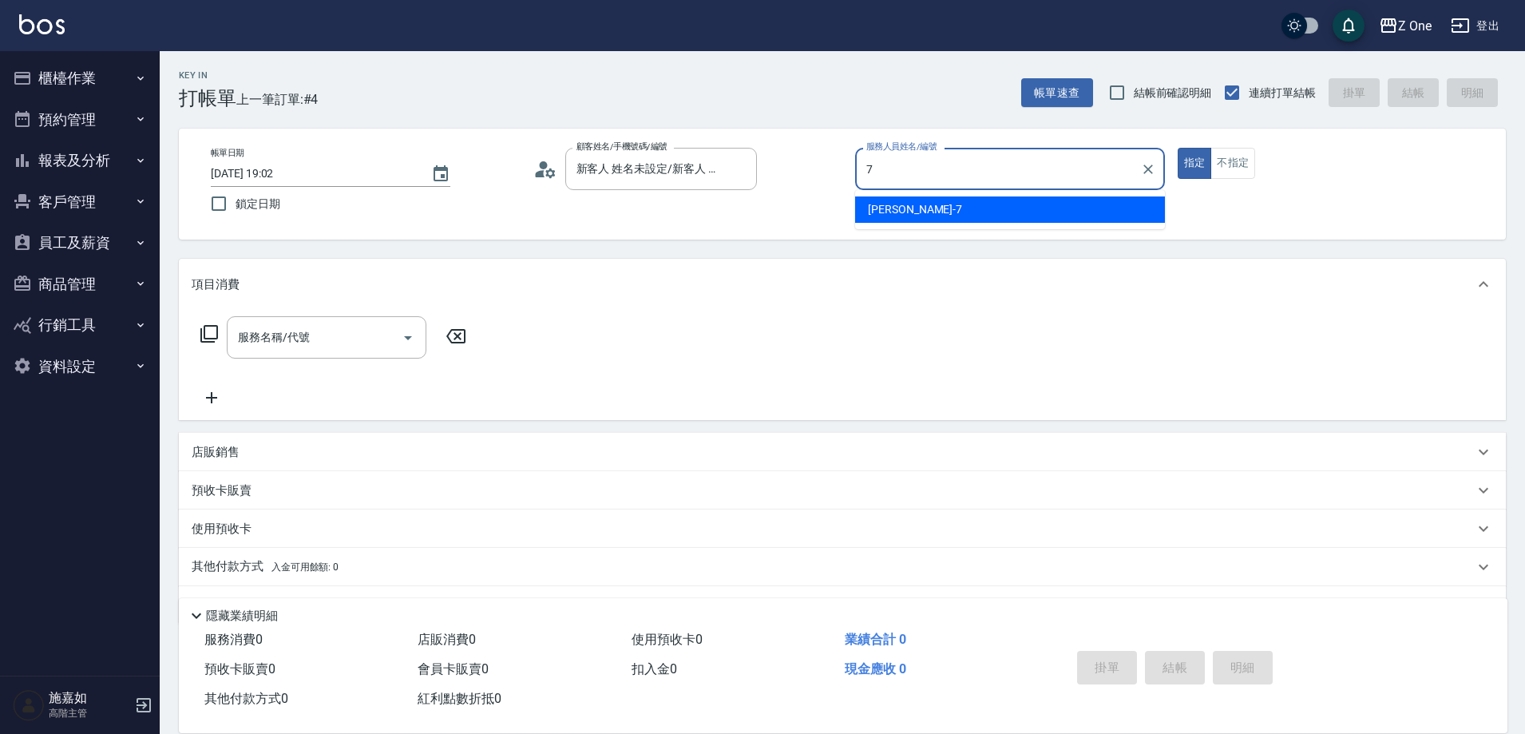
click at [932, 199] on div "[PERSON_NAME]-7" at bounding box center [1010, 209] width 310 height 26
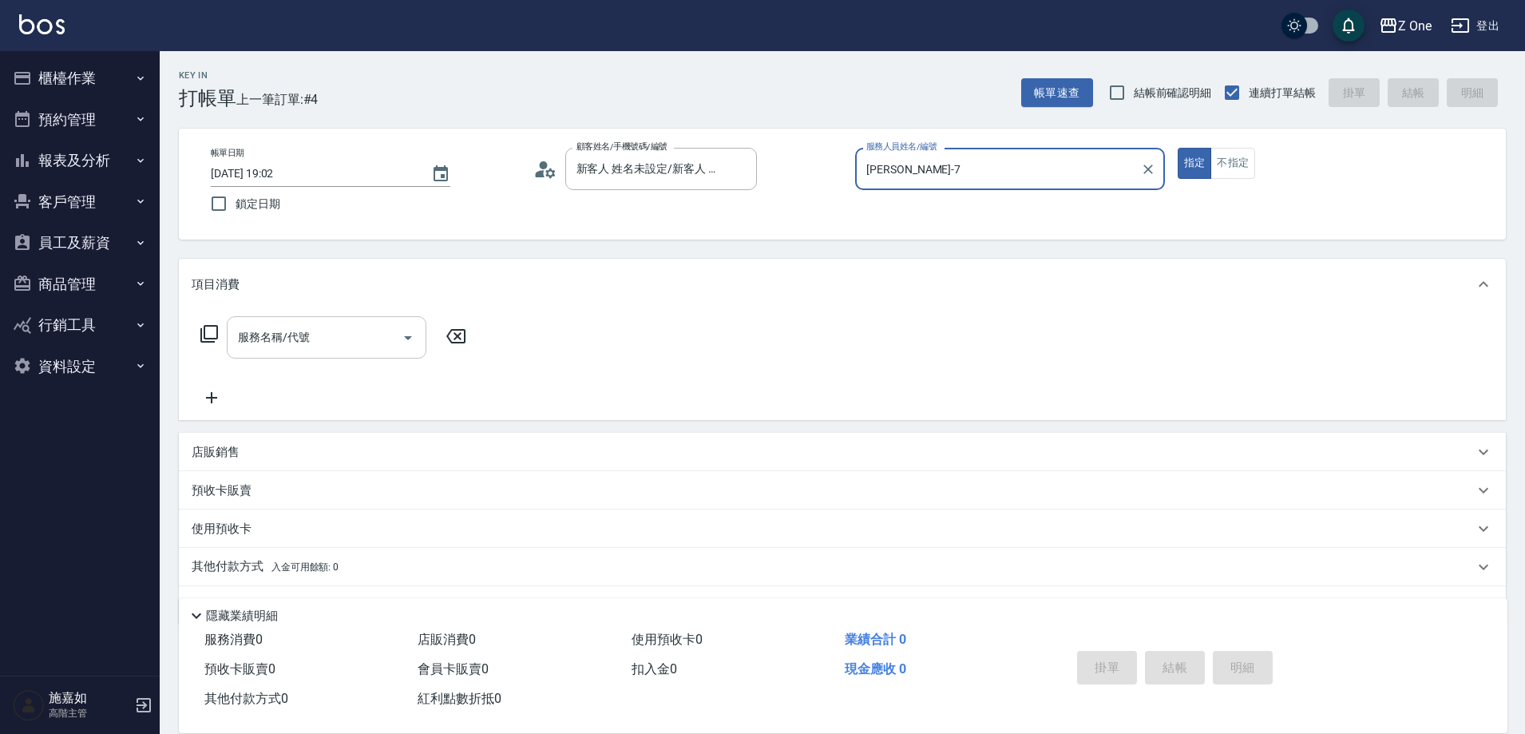
click at [414, 340] on icon "Open" at bounding box center [408, 337] width 19 height 19
type input "[PERSON_NAME]-7"
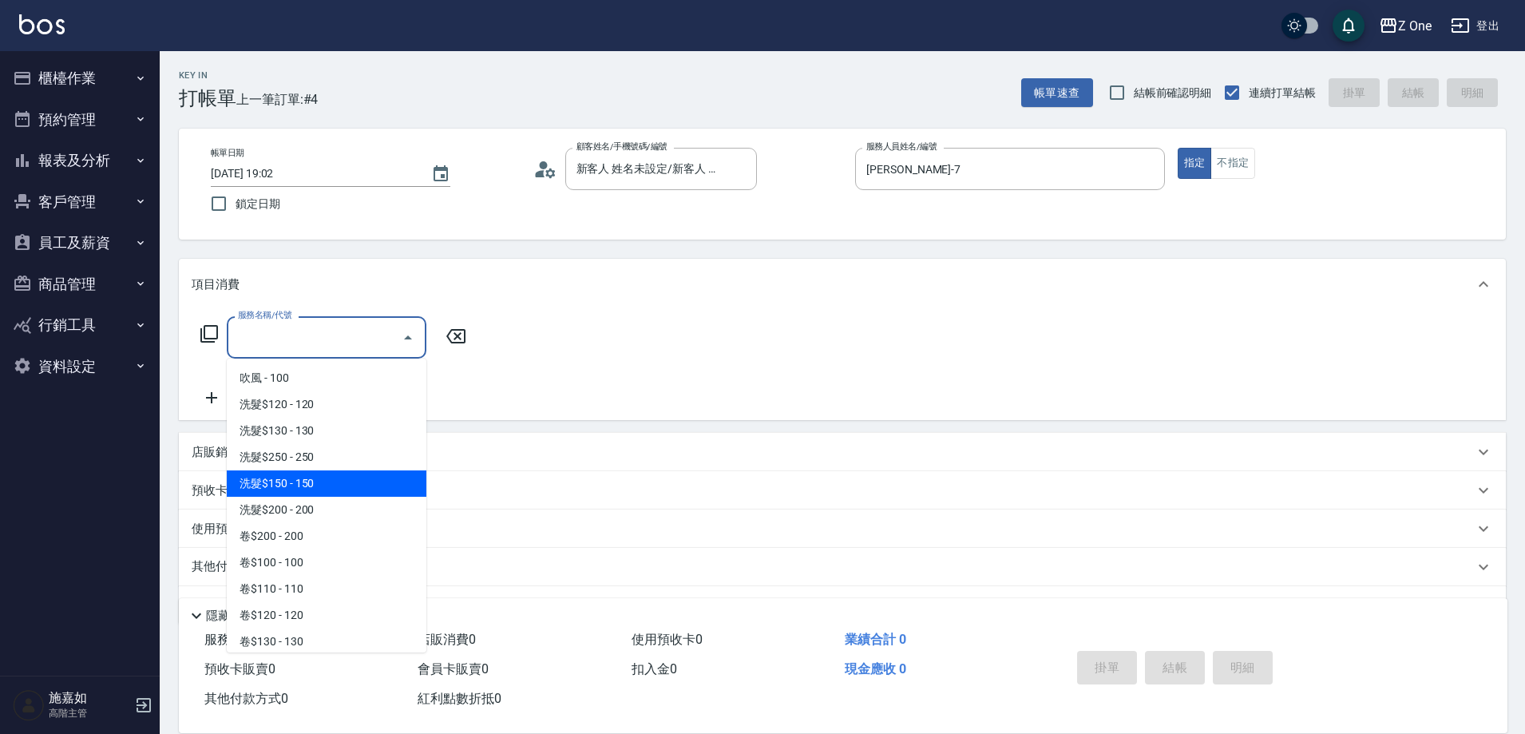
click at [349, 480] on span "洗髮$150 - 150" at bounding box center [327, 483] width 200 height 26
type input "洗髮$150(105)"
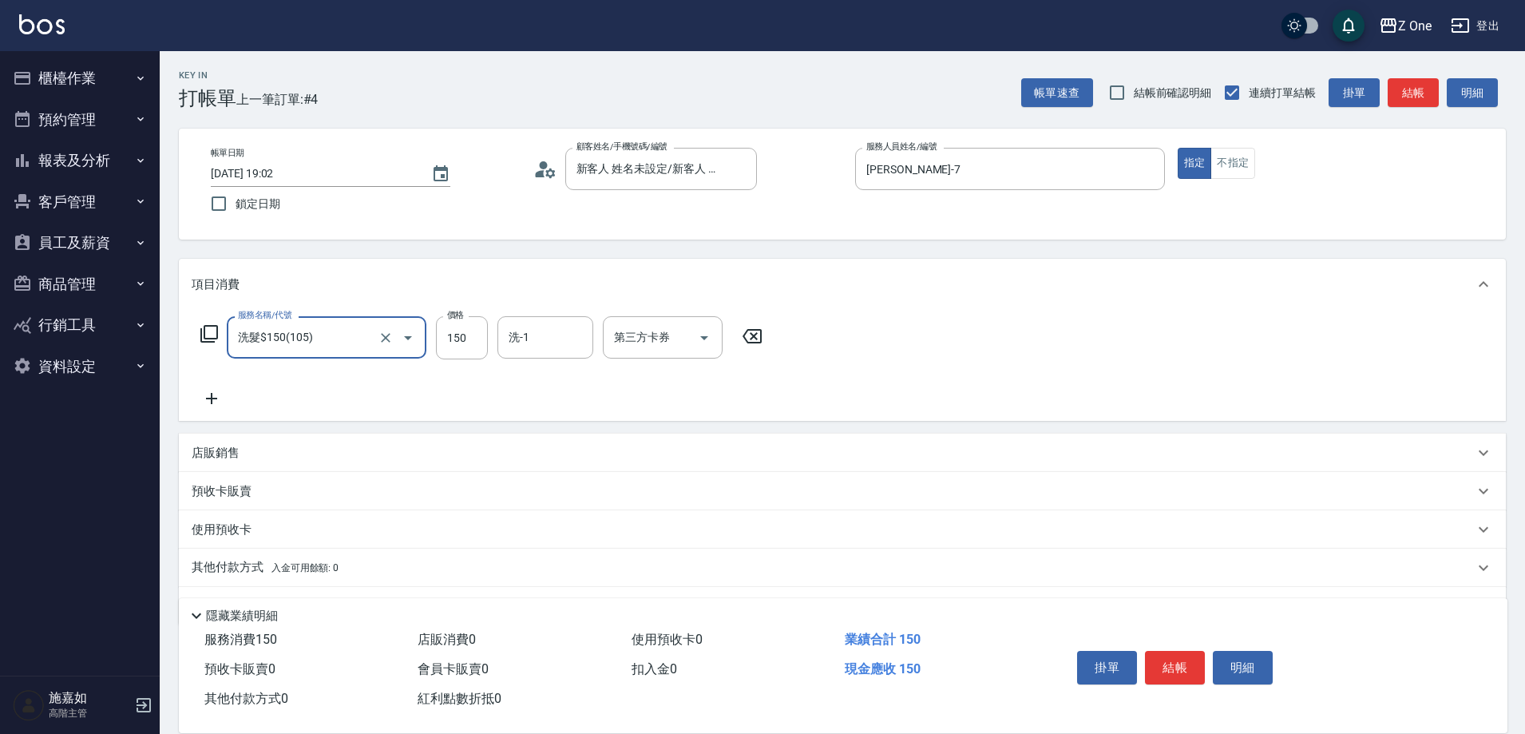
click at [213, 401] on icon at bounding box center [212, 398] width 40 height 19
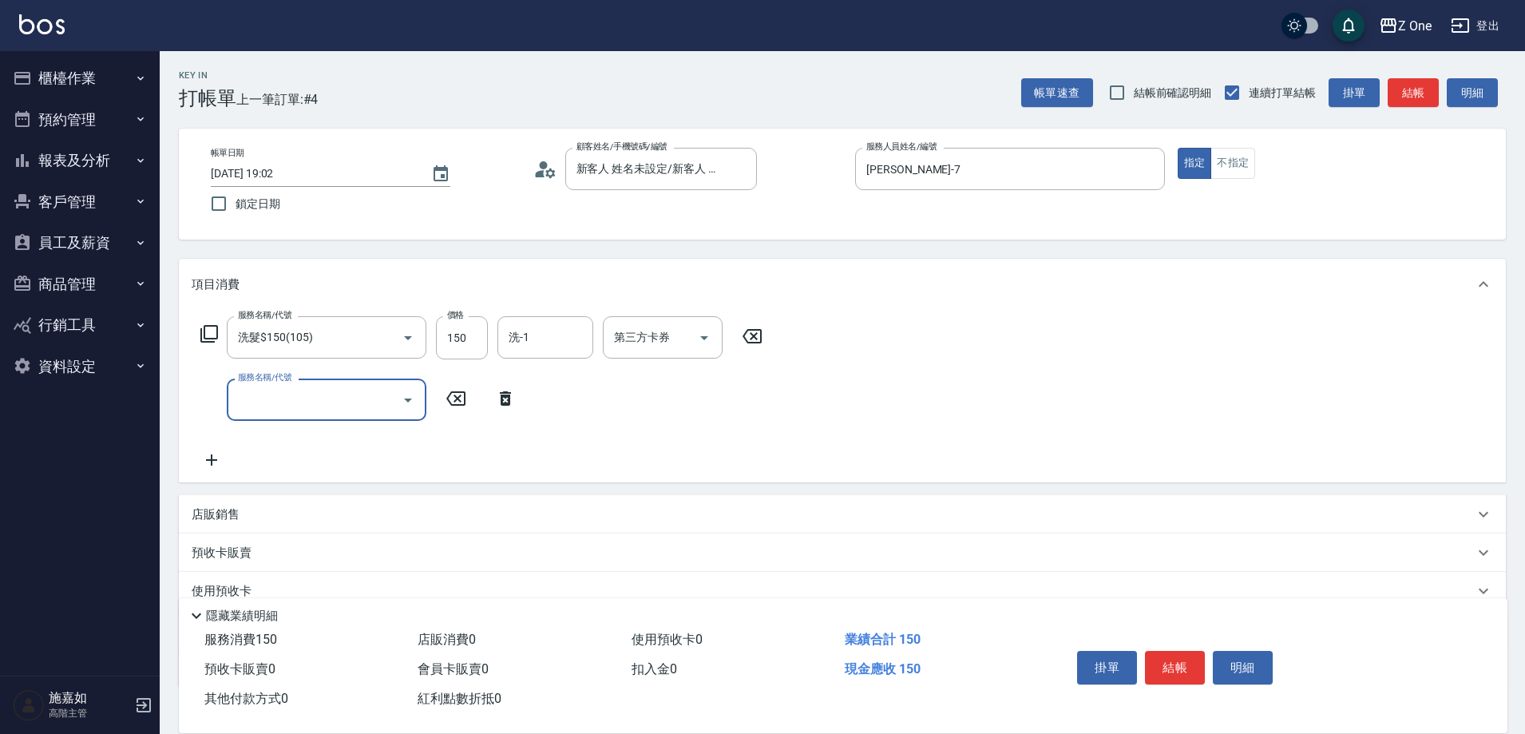
click at [409, 403] on icon "Open" at bounding box center [408, 400] width 19 height 19
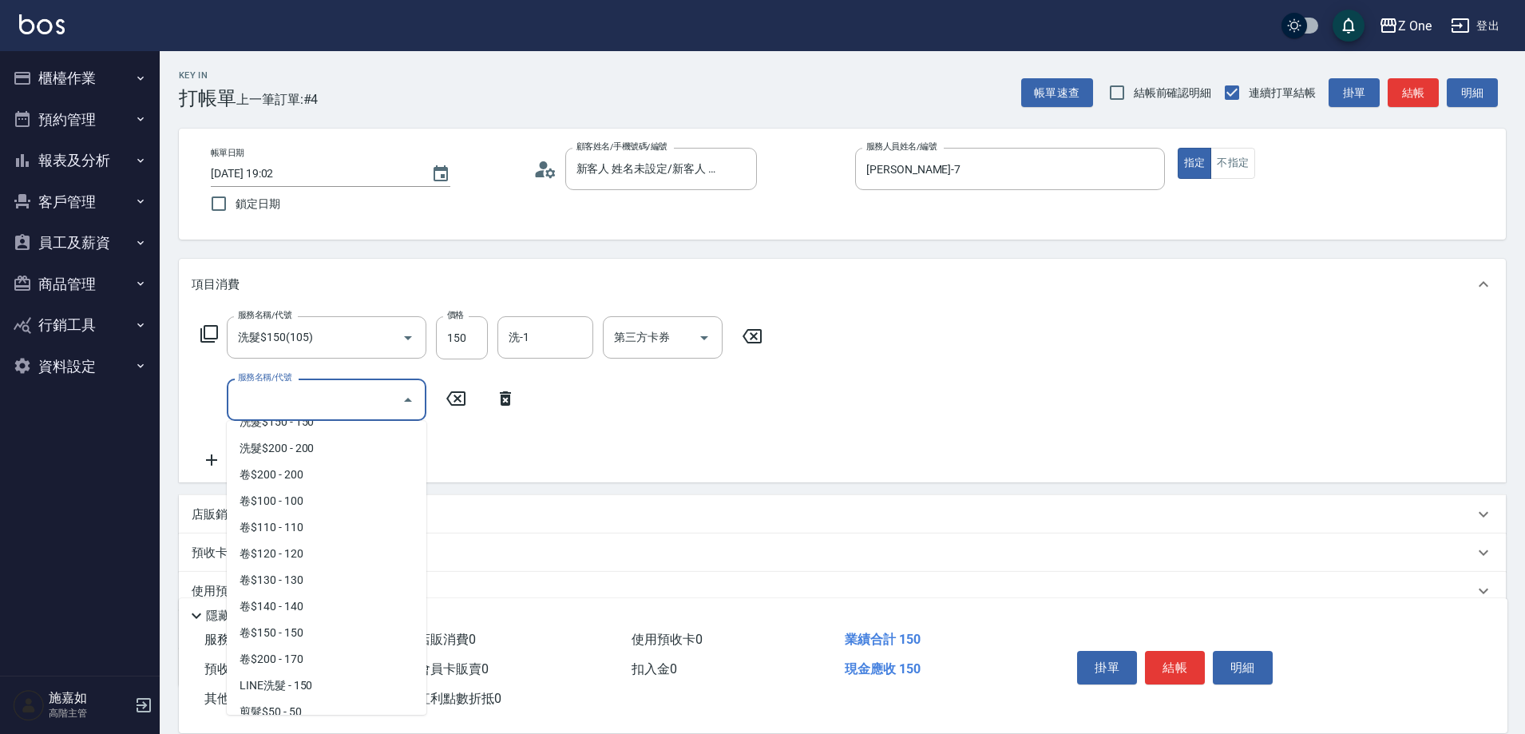
scroll to position [399, 0]
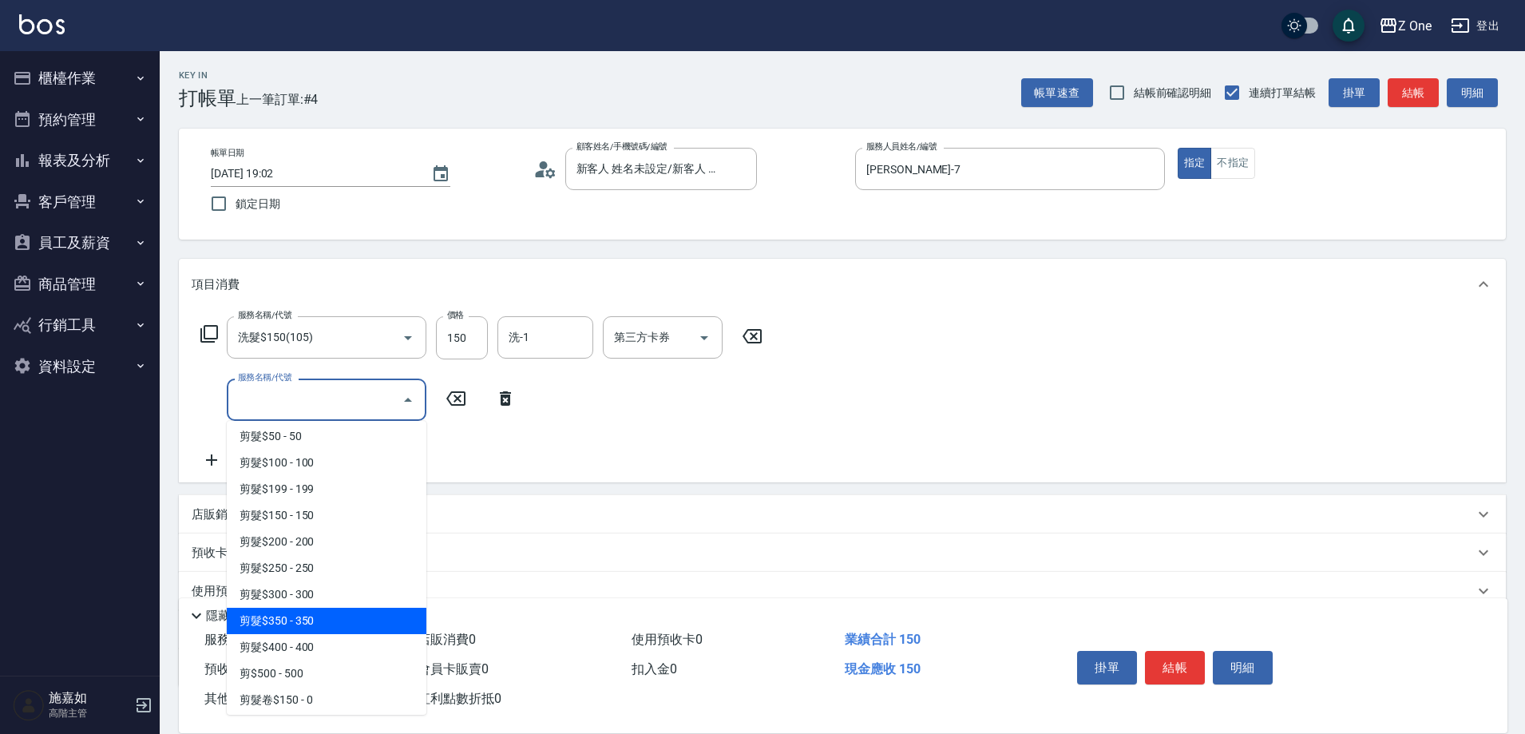
click at [313, 617] on span "剪髮$350 - 350" at bounding box center [327, 621] width 200 height 26
type input "剪髮$350(208)"
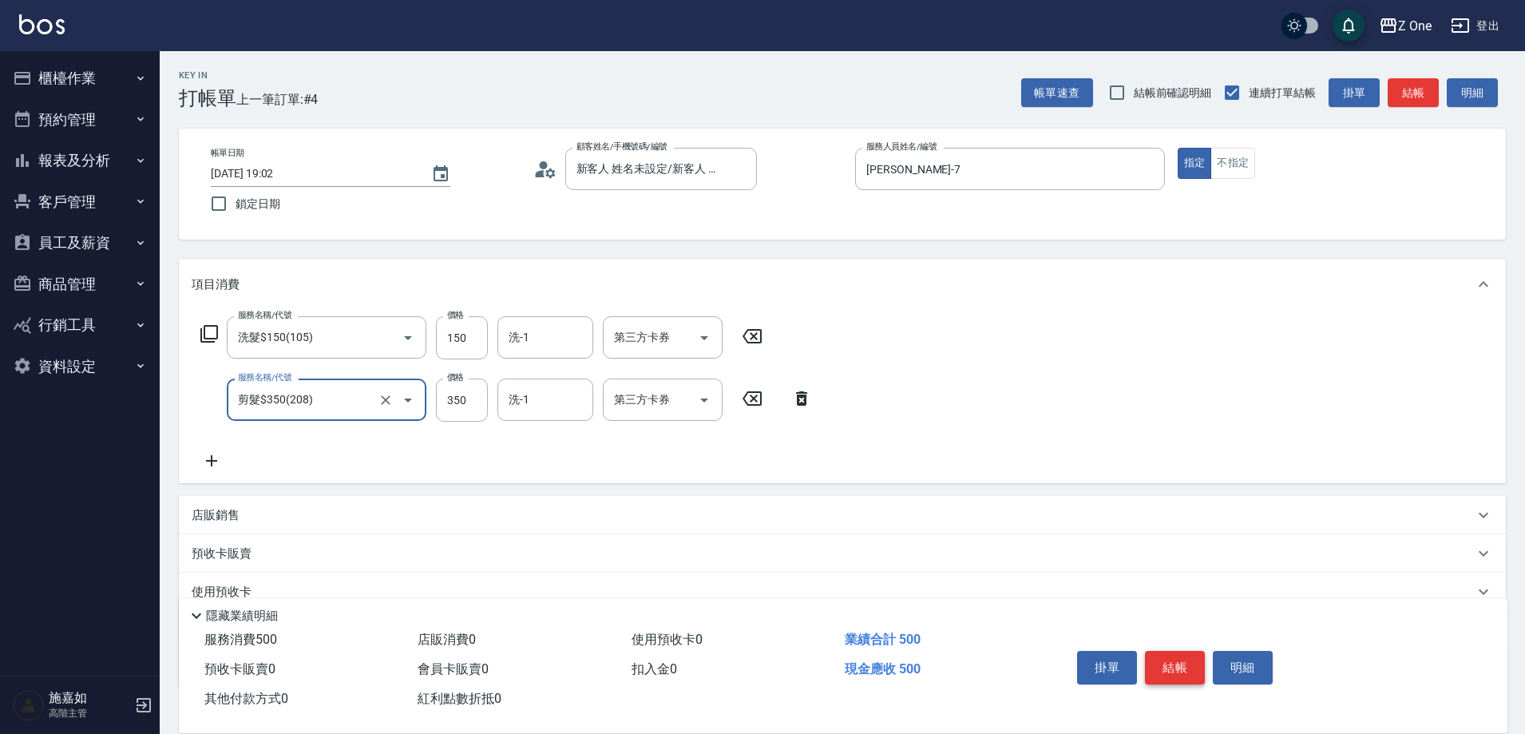
click at [1186, 652] on button "結帳" at bounding box center [1175, 668] width 60 height 34
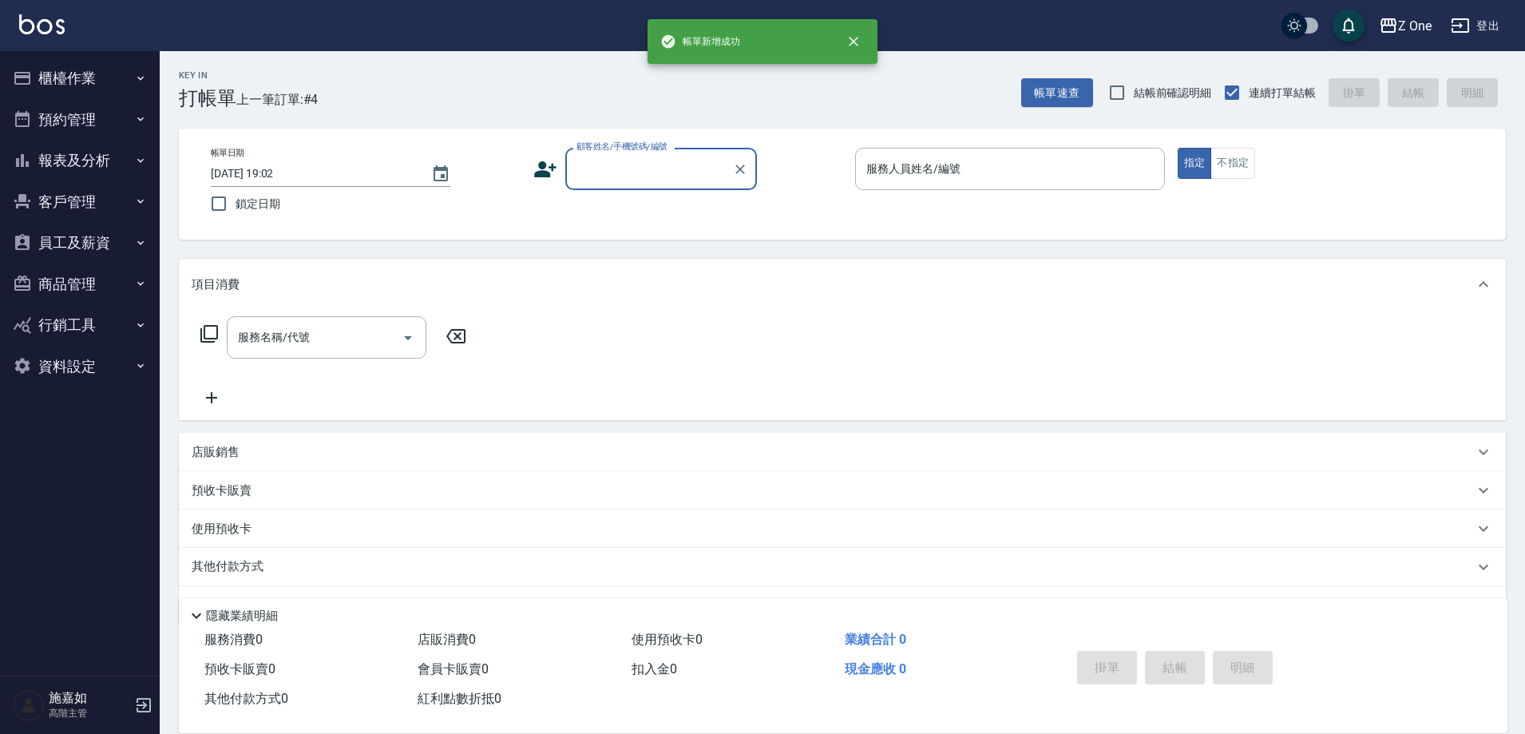
scroll to position [0, 0]
click at [668, 177] on input "顧客姓名/手機號碼/編號" at bounding box center [649, 169] width 153 height 28
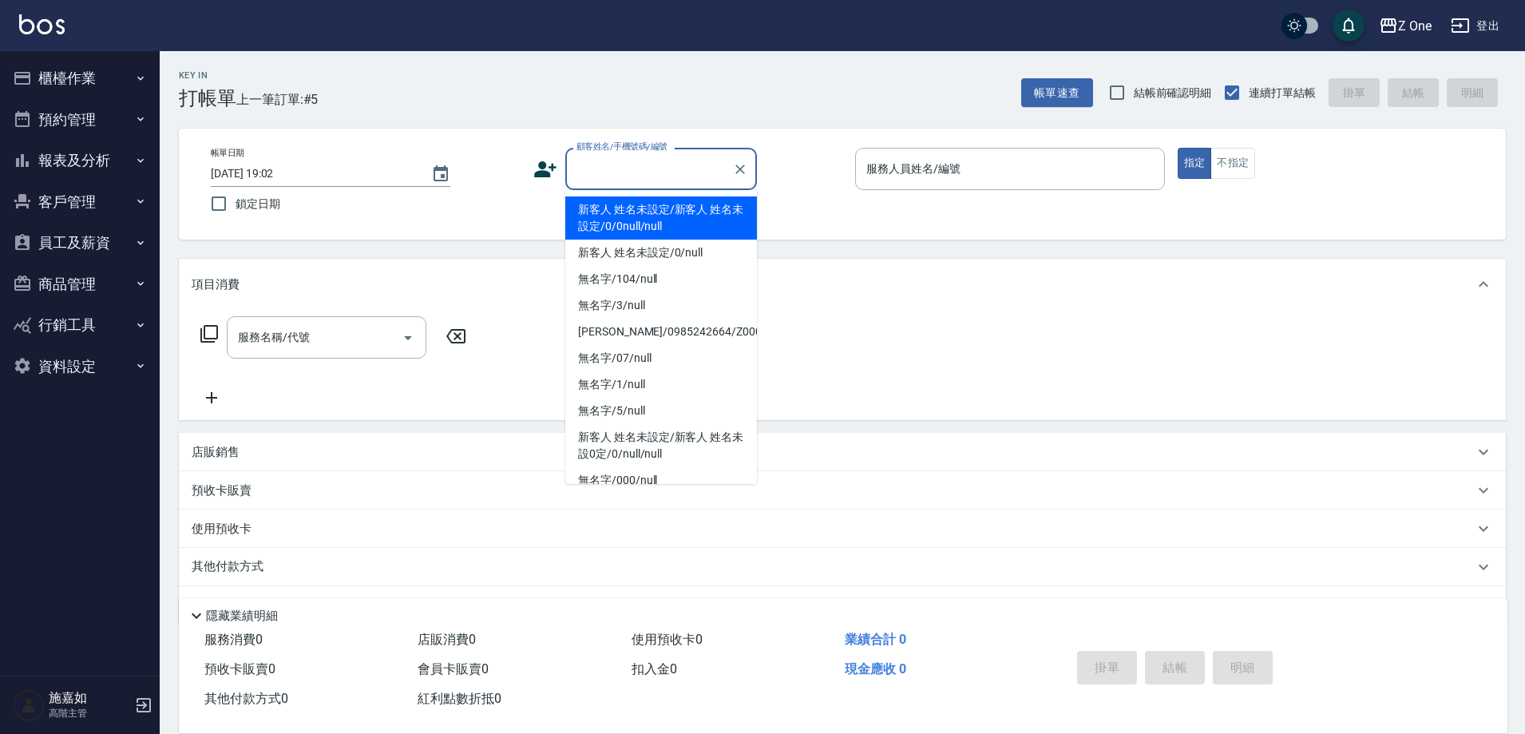
click at [664, 208] on li "新客人 姓名未設定/新客人 姓名未設定/0/0null/null" at bounding box center [661, 217] width 192 height 43
type input "新客人 姓名未設定/新客人 姓名未設定/0/0null/null"
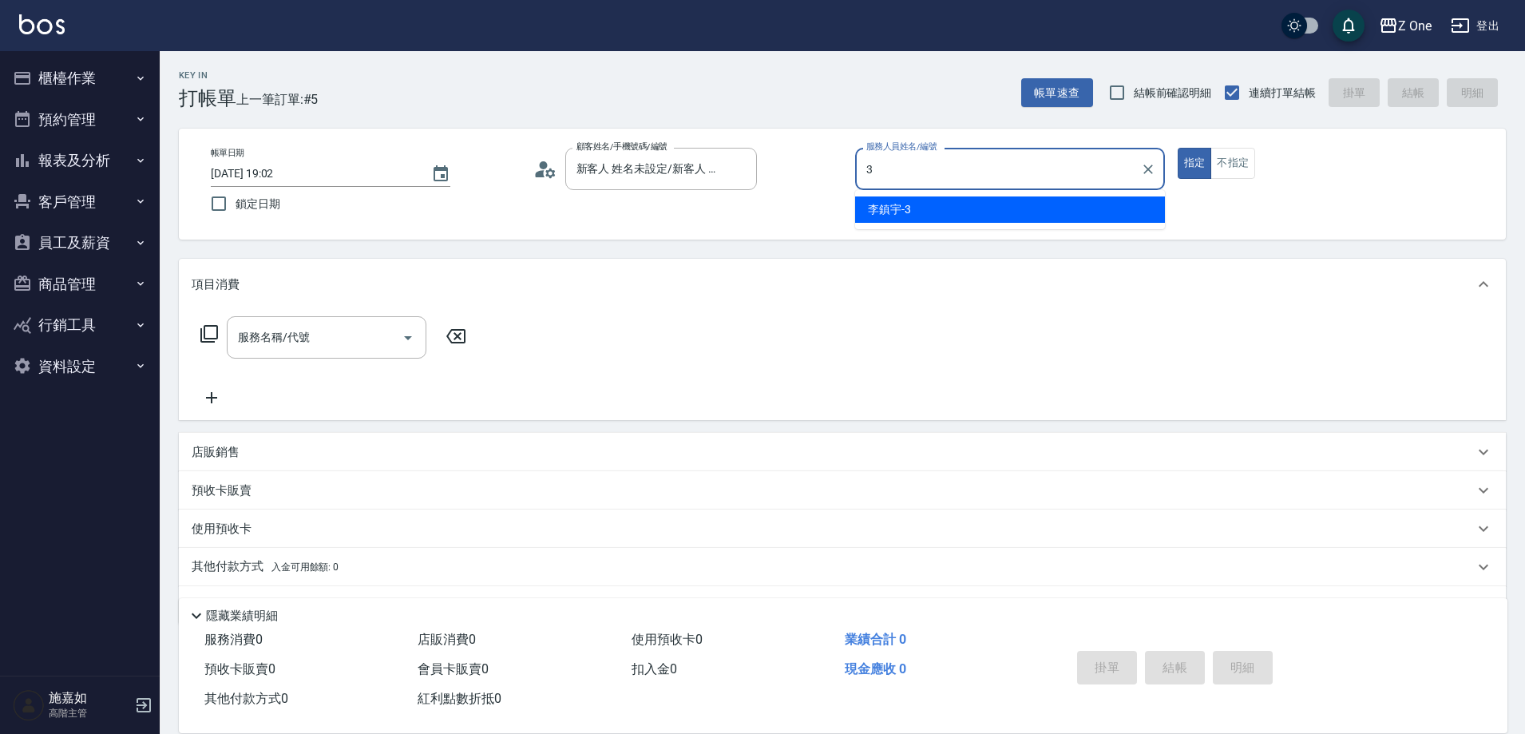
click at [912, 208] on div "[PERSON_NAME]-3" at bounding box center [1010, 209] width 310 height 26
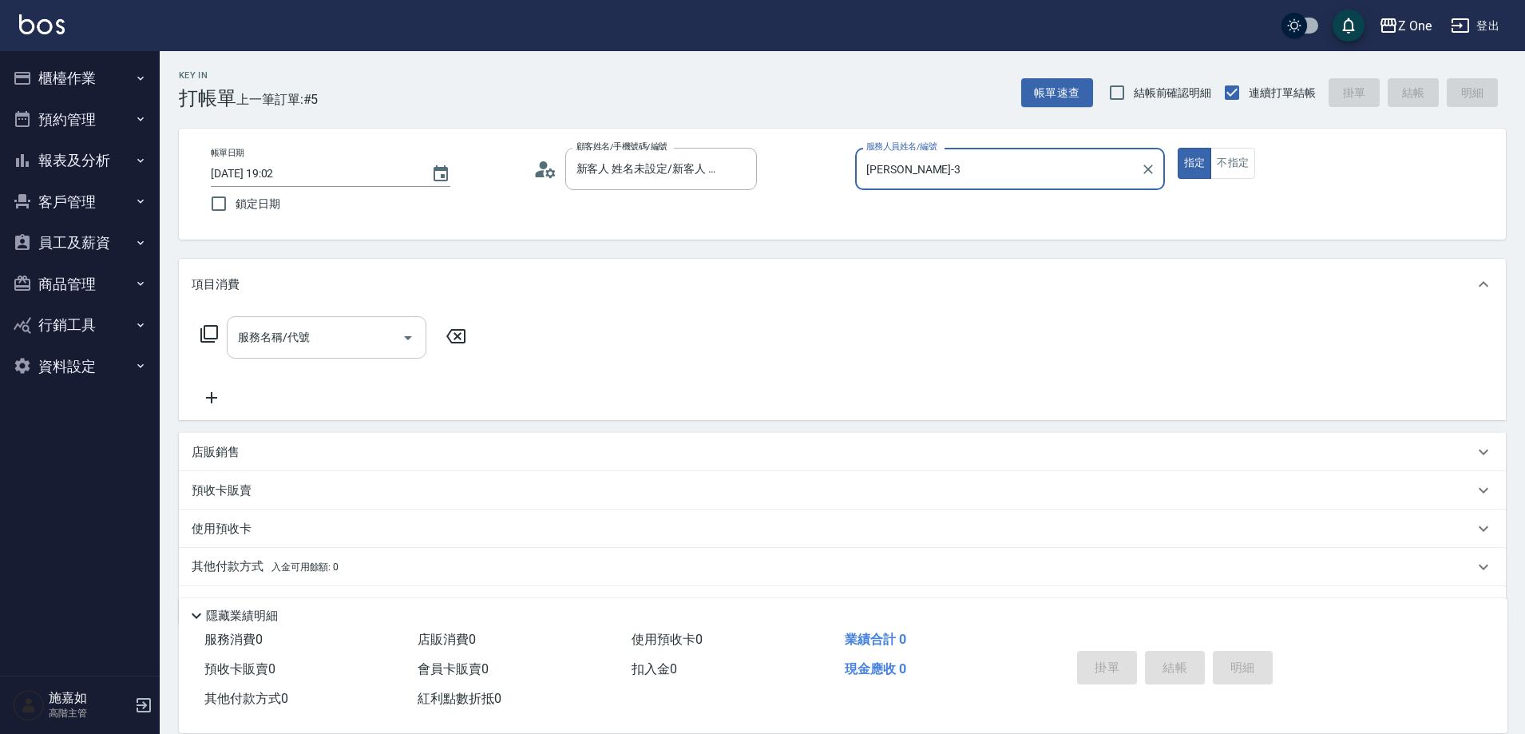
click at [407, 335] on icon "Open" at bounding box center [408, 337] width 19 height 19
type input "[PERSON_NAME]-3"
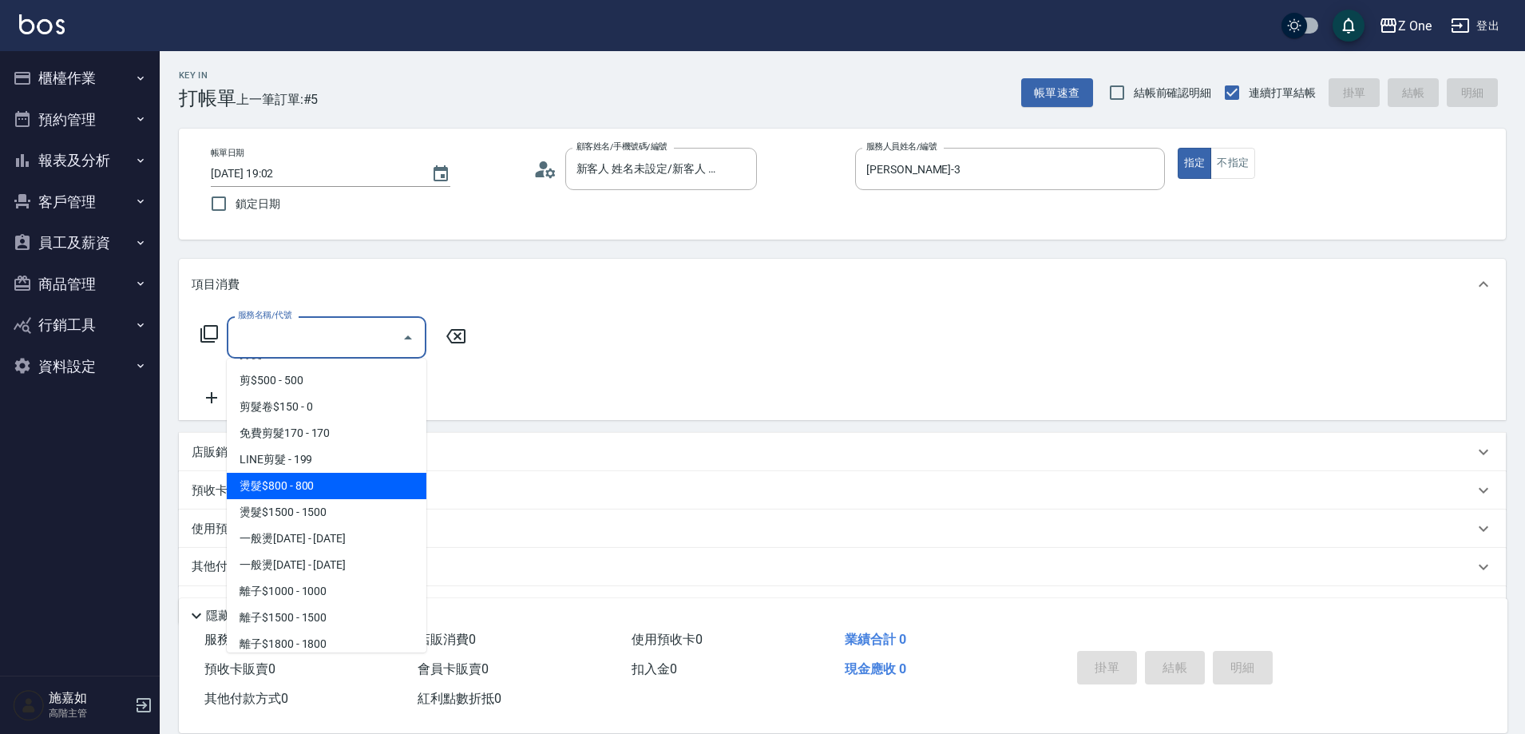
scroll to position [639, 0]
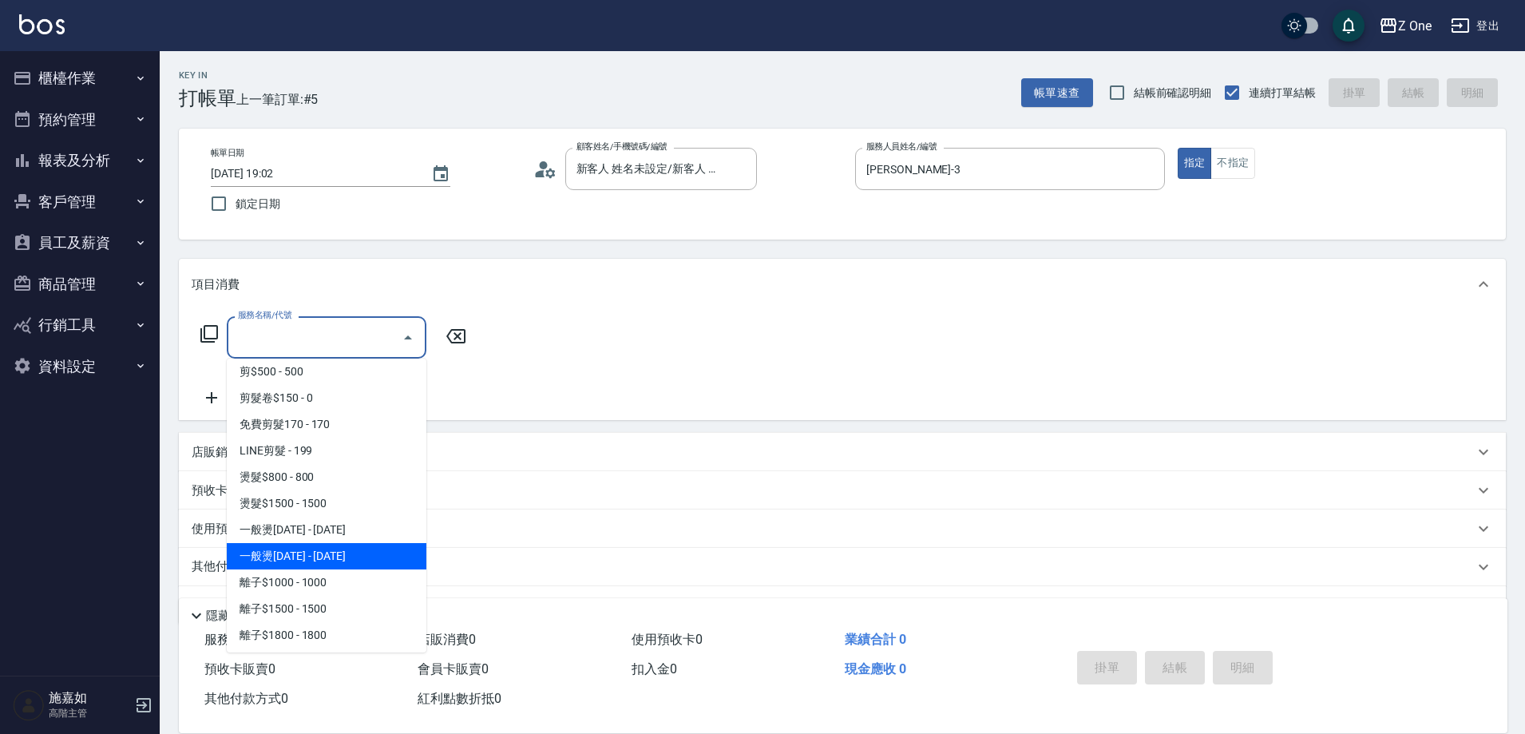
click at [353, 545] on span "一般燙[DATE] - [DATE]" at bounding box center [327, 556] width 200 height 26
type input "一般燙2000(304)"
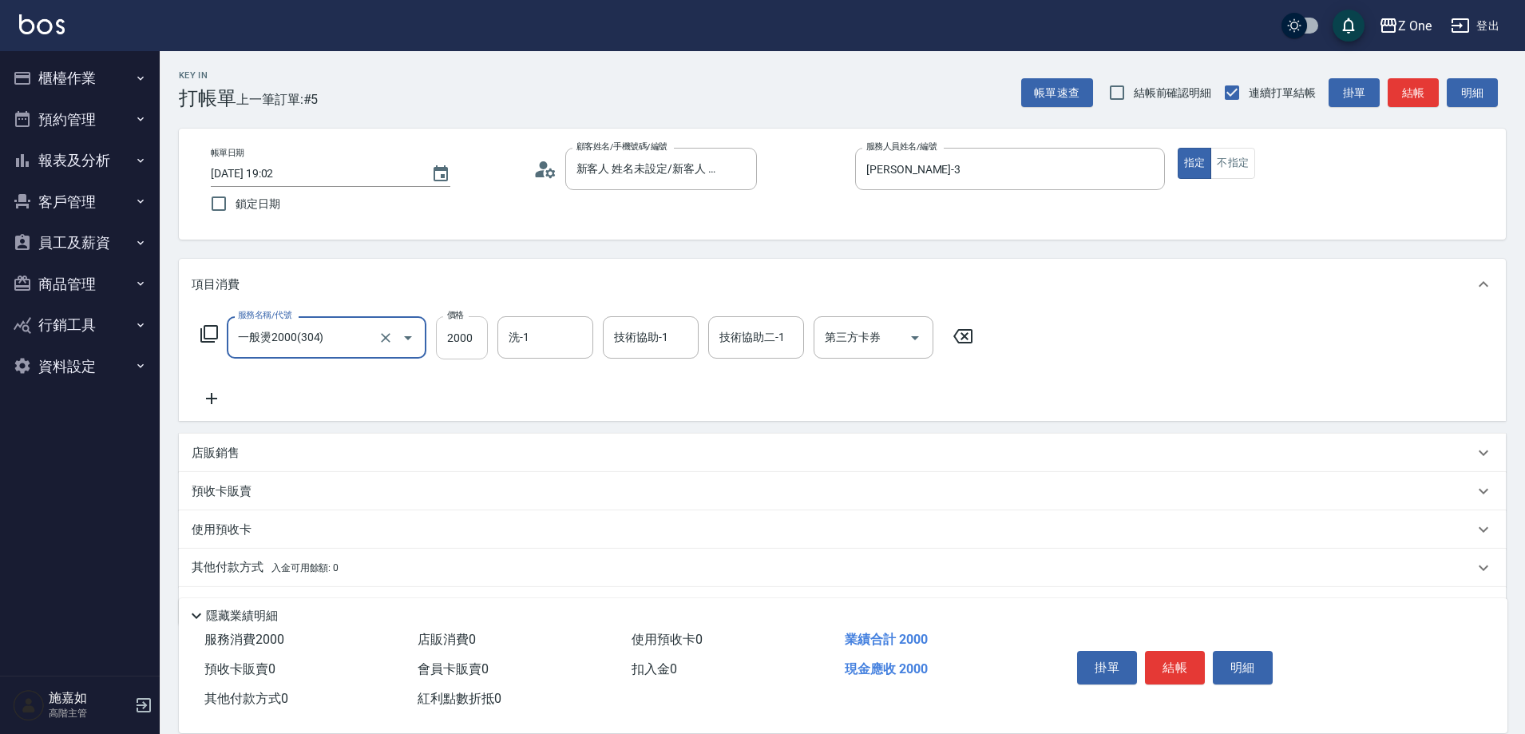
click at [482, 334] on input "2000" at bounding box center [462, 337] width 52 height 43
type input "3000"
click at [1184, 659] on button "結帳" at bounding box center [1175, 668] width 60 height 34
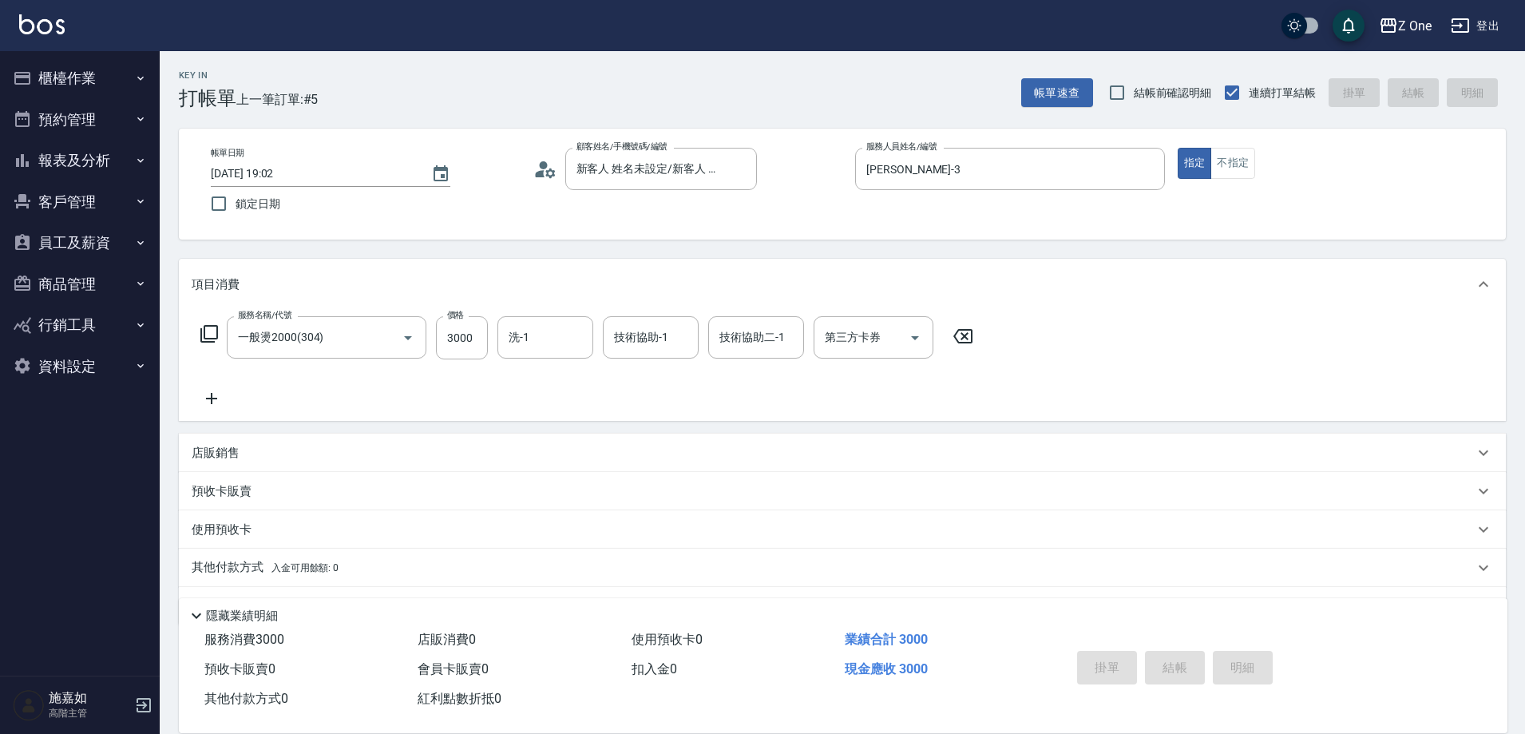
type input "[DATE] 19:03"
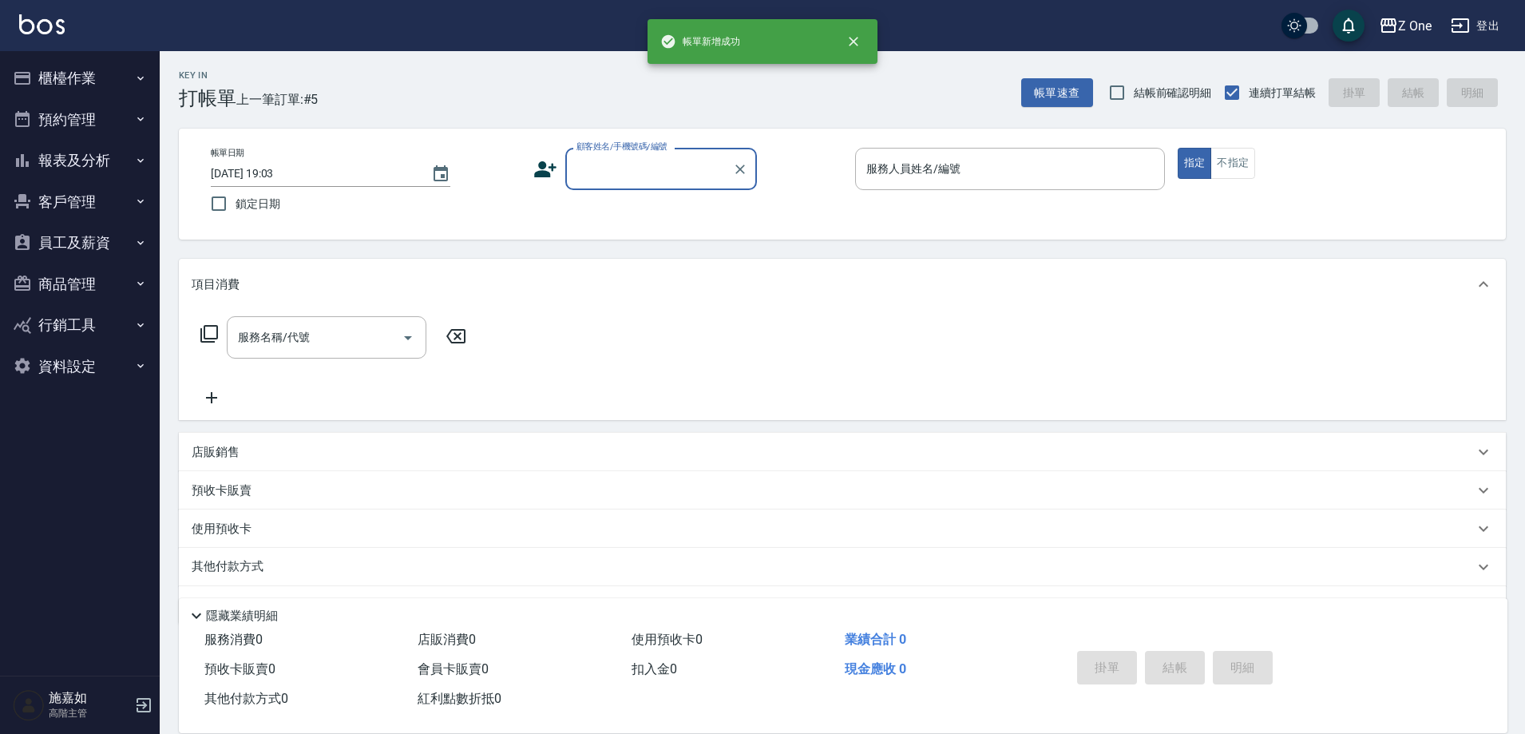
scroll to position [0, 0]
click at [679, 178] on input "顧客姓名/手機號碼/編號" at bounding box center [649, 169] width 153 height 28
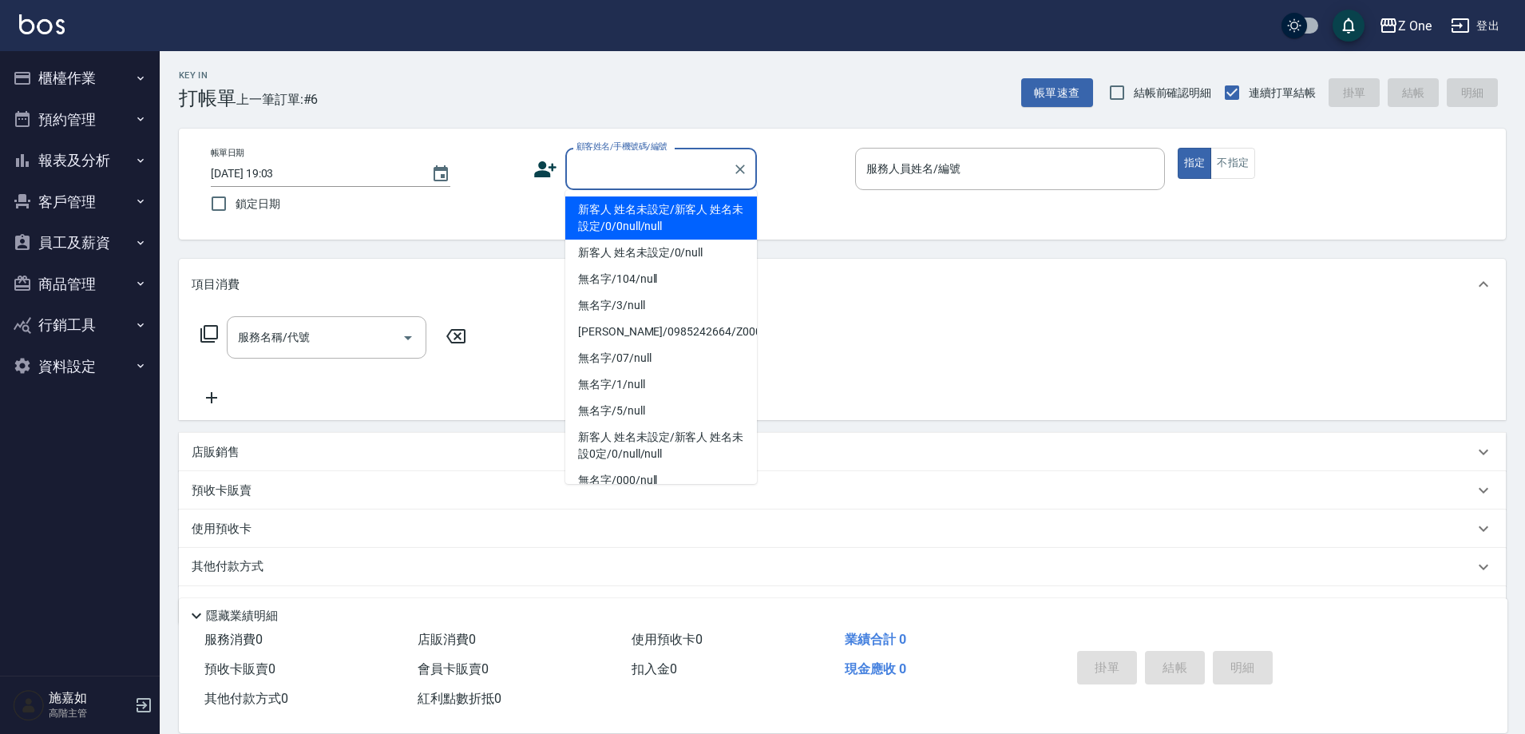
click at [679, 228] on li "新客人 姓名未設定/新客人 姓名未設定/0/0null/null" at bounding box center [661, 217] width 192 height 43
type input "新客人 姓名未設定/新客人 姓名未設定/0/0null/null"
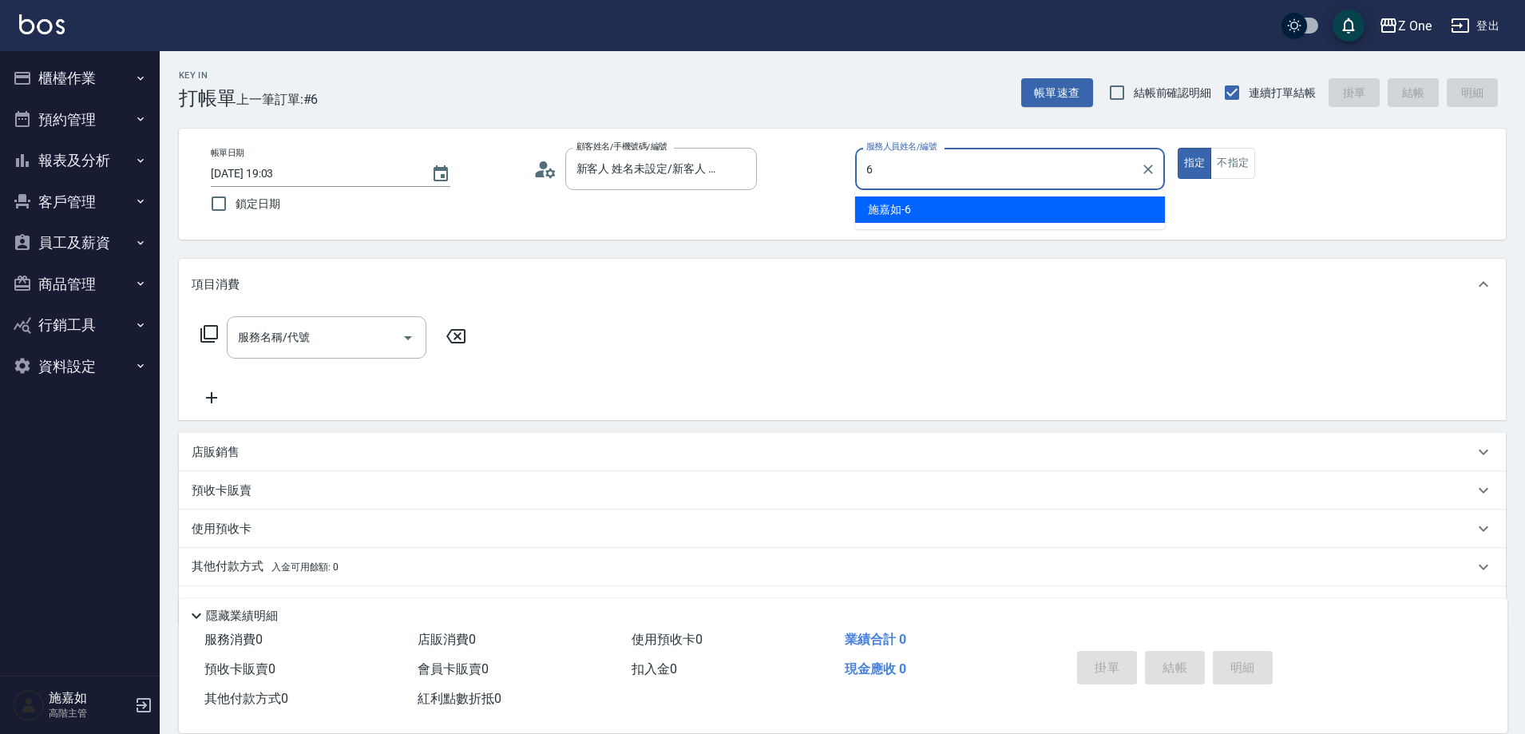
click at [1050, 220] on div "[PERSON_NAME]-6" at bounding box center [1010, 209] width 310 height 26
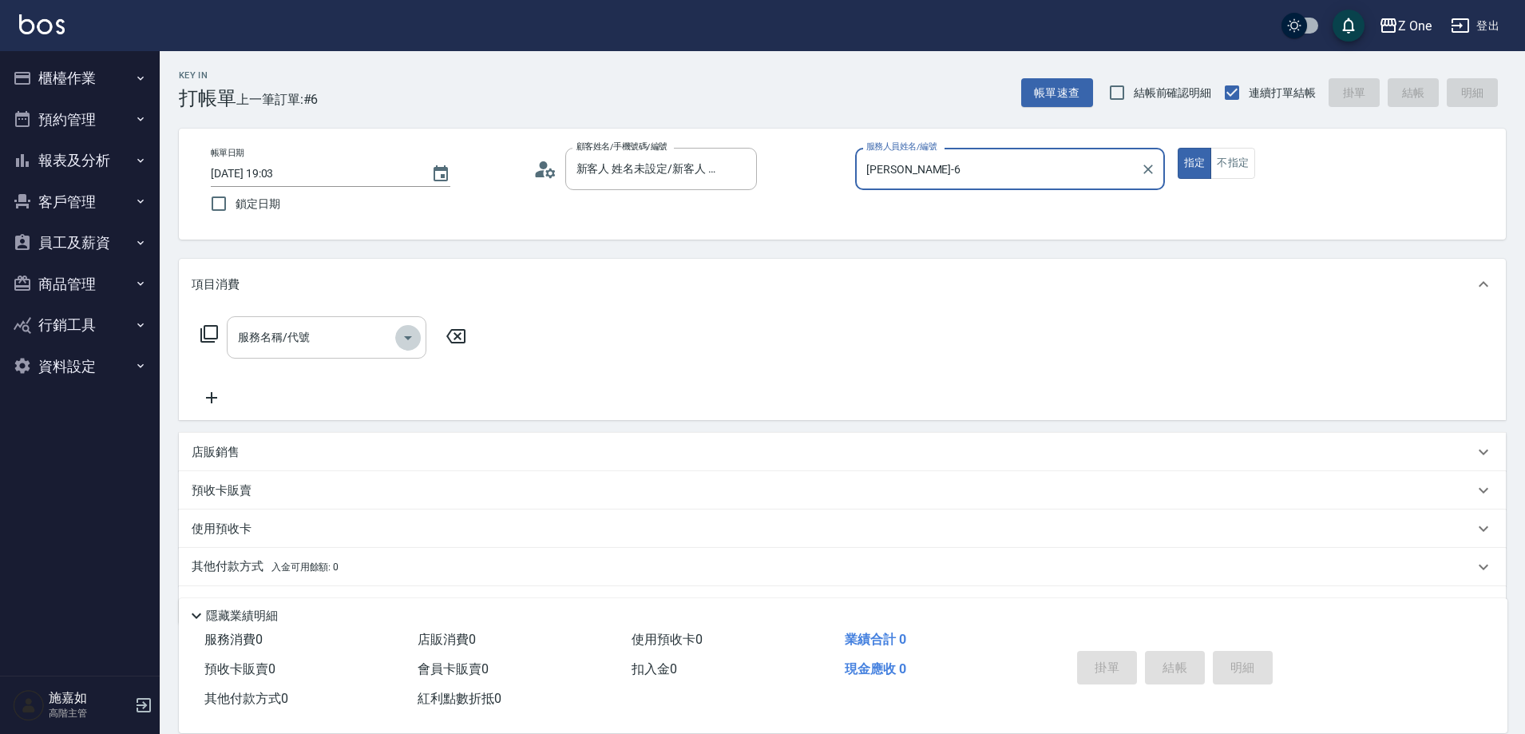
click at [413, 330] on icon "Open" at bounding box center [408, 337] width 19 height 19
type input "[PERSON_NAME]-6"
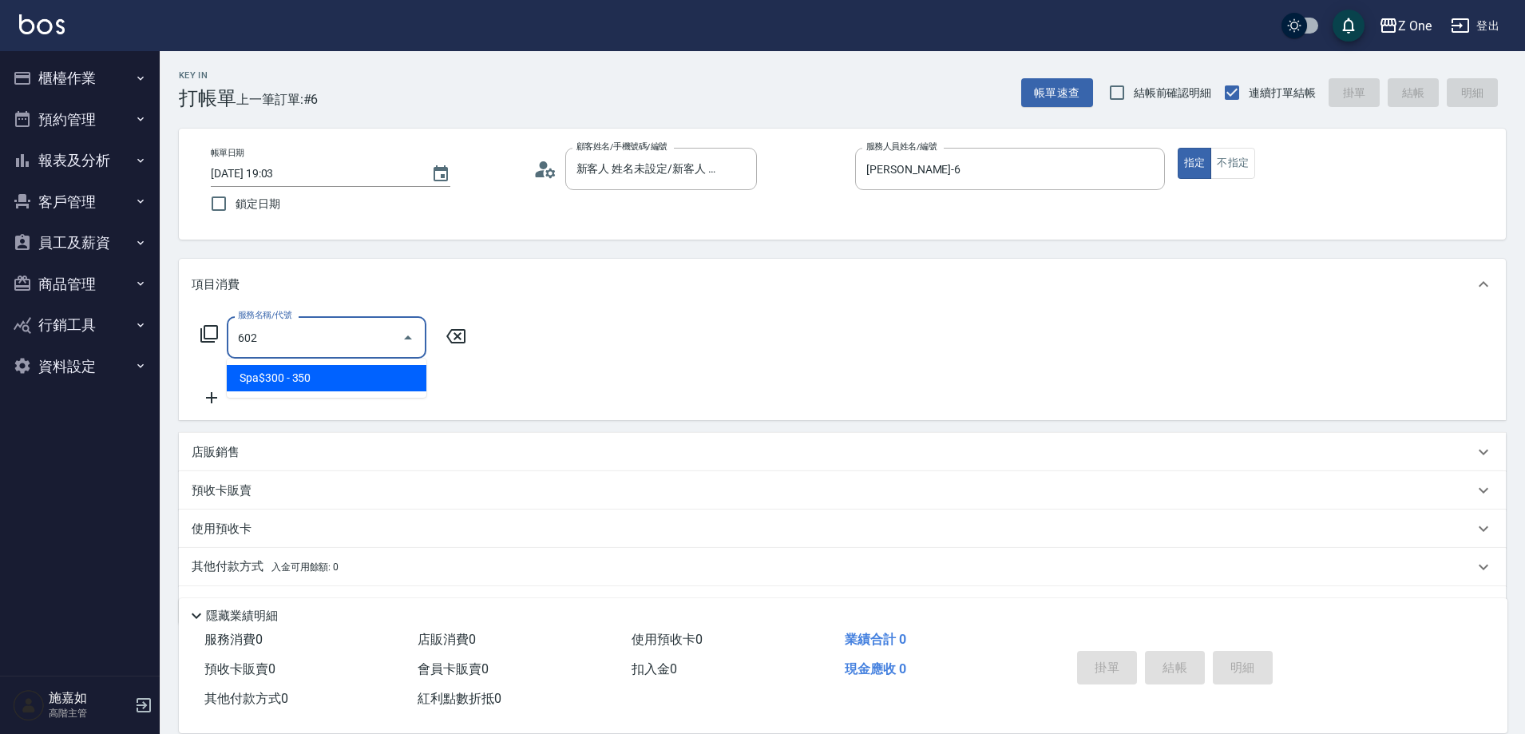
click at [370, 374] on span "Spa$300 - 350" at bounding box center [327, 378] width 200 height 26
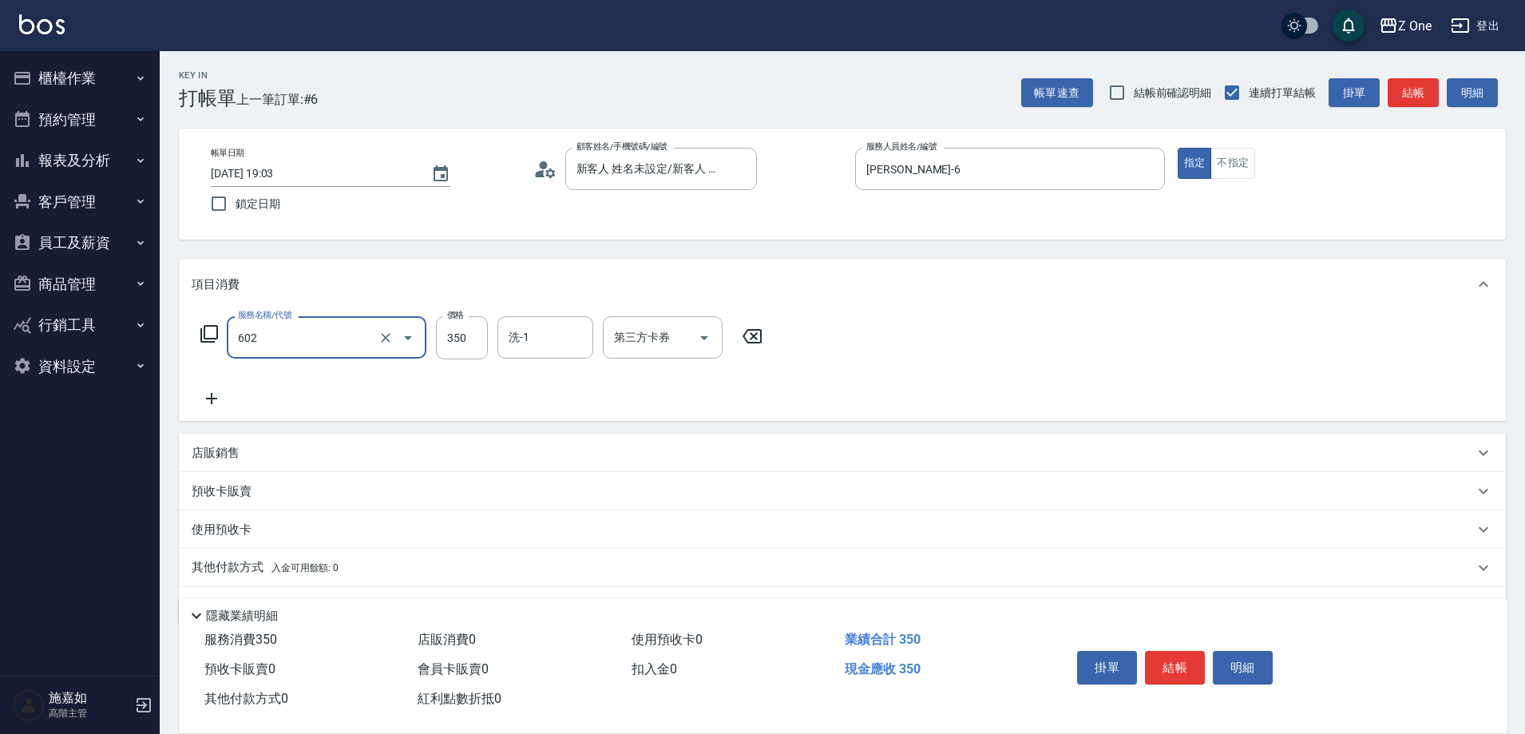
type input "Spa$300(602)"
click at [218, 408] on icon at bounding box center [212, 398] width 40 height 19
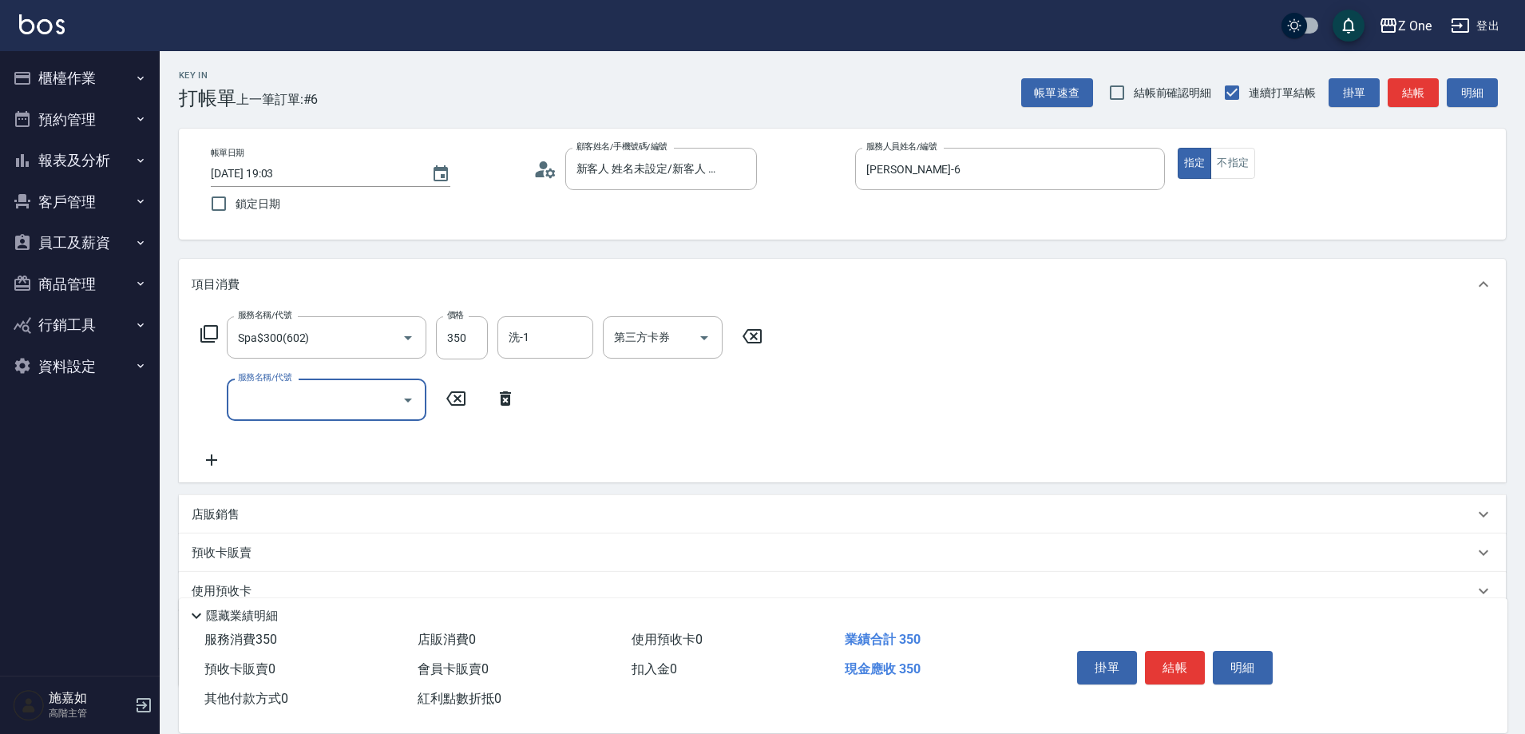
click at [411, 403] on icon "Open" at bounding box center [408, 400] width 19 height 19
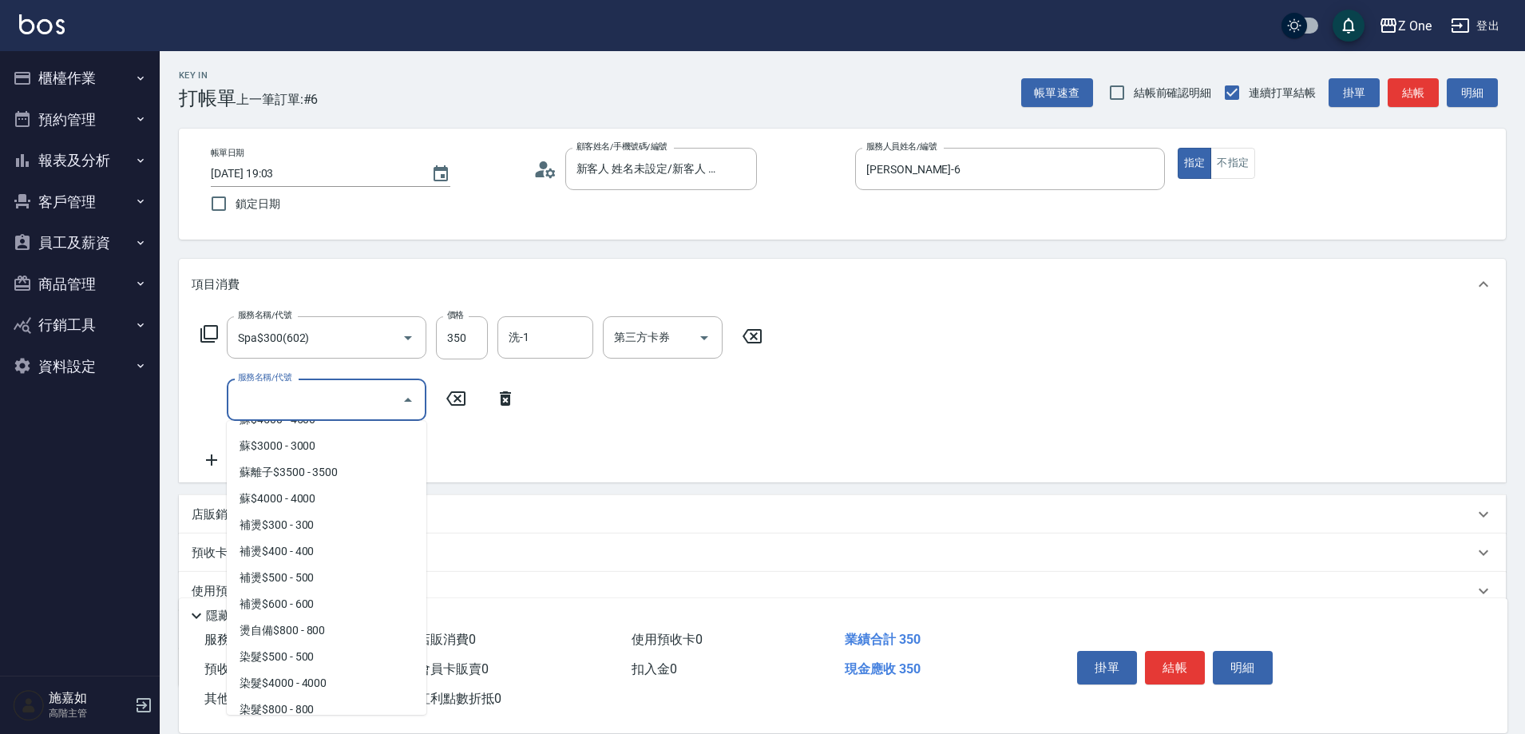
scroll to position [1278, 0]
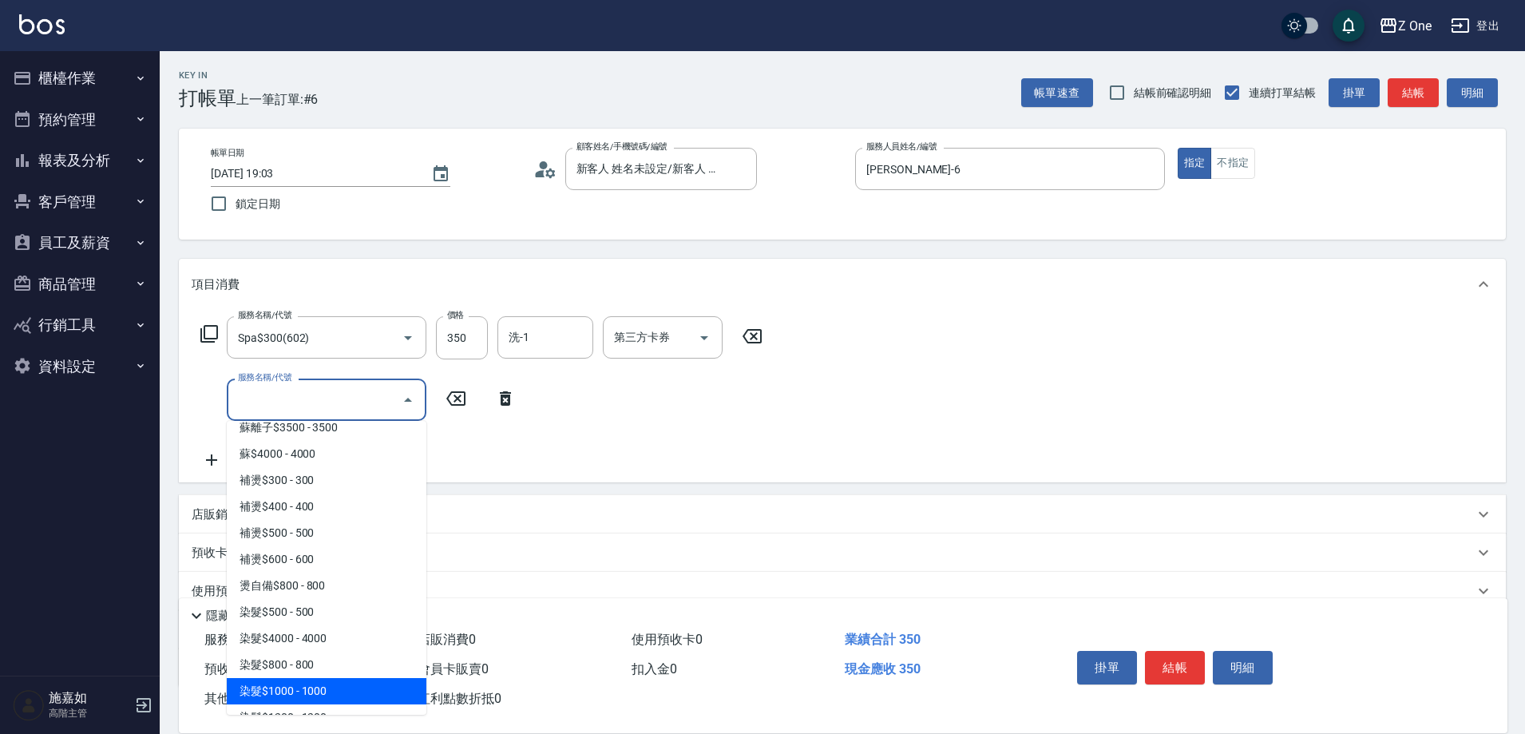
click at [350, 679] on span "染髮$1000 - 1000" at bounding box center [327, 691] width 200 height 26
type input "染髮$1000(404)"
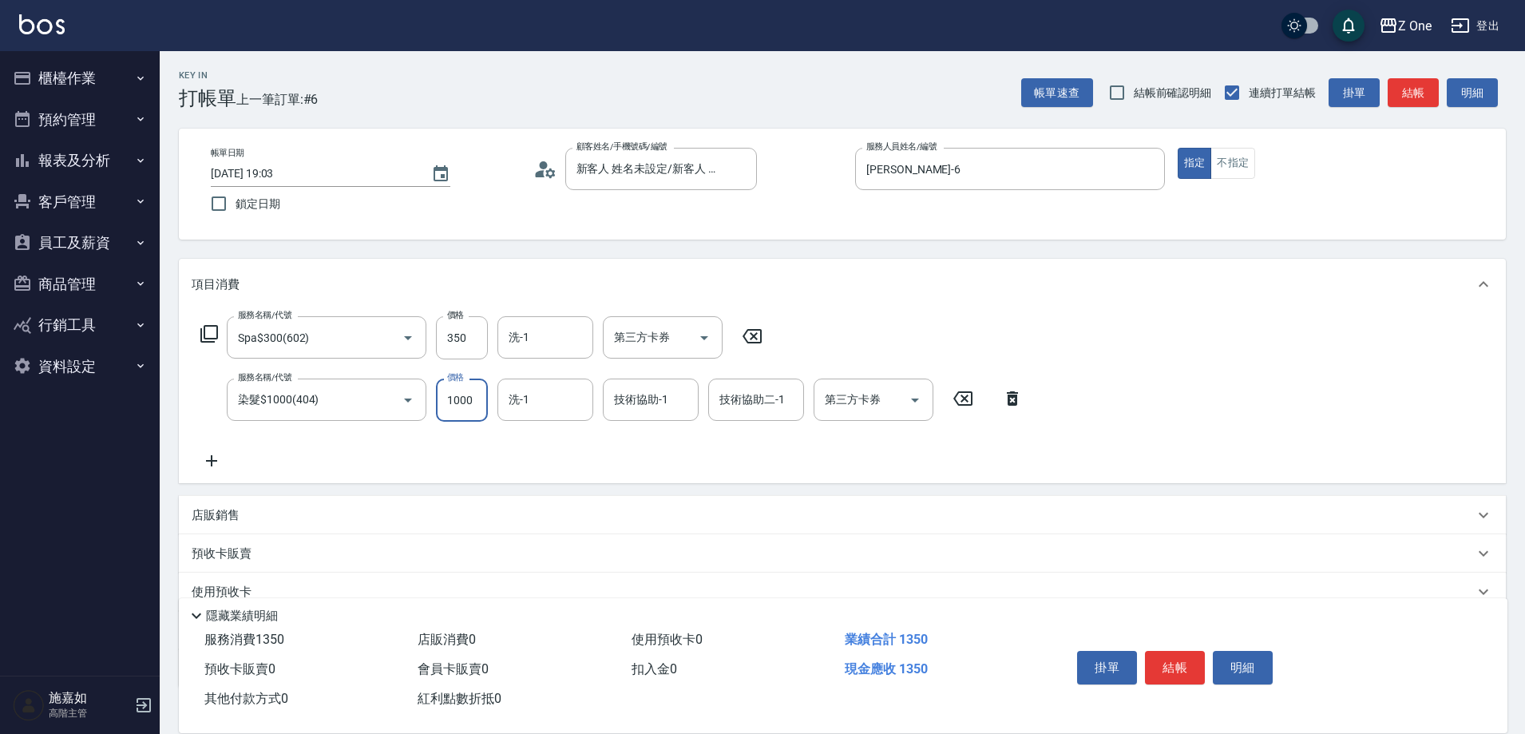
click at [473, 406] on input "1000" at bounding box center [462, 400] width 52 height 43
type input "1350"
click at [1164, 662] on button "結帳" at bounding box center [1175, 668] width 60 height 34
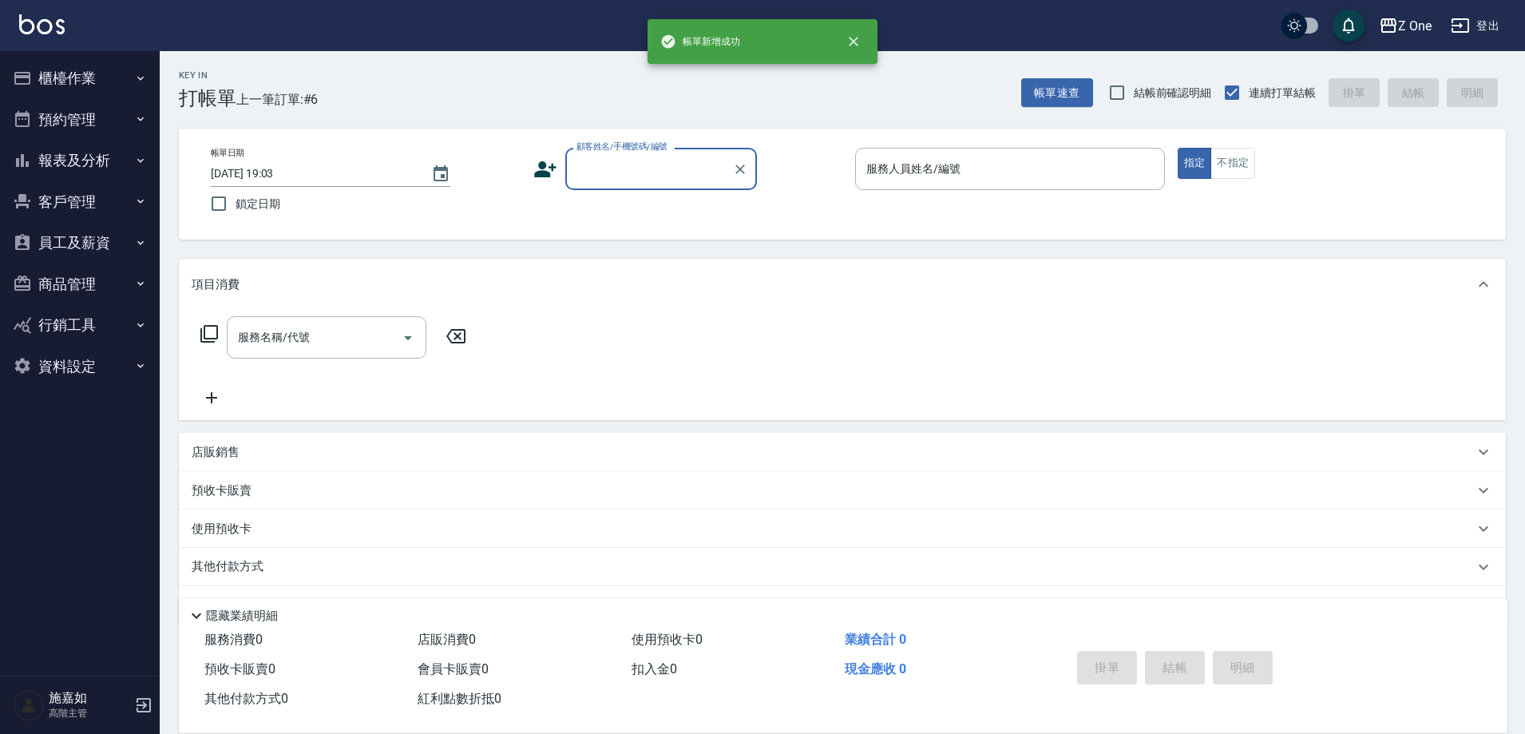
scroll to position [0, 0]
click at [609, 180] on input "顧客姓名/手機號碼/編號" at bounding box center [649, 169] width 153 height 28
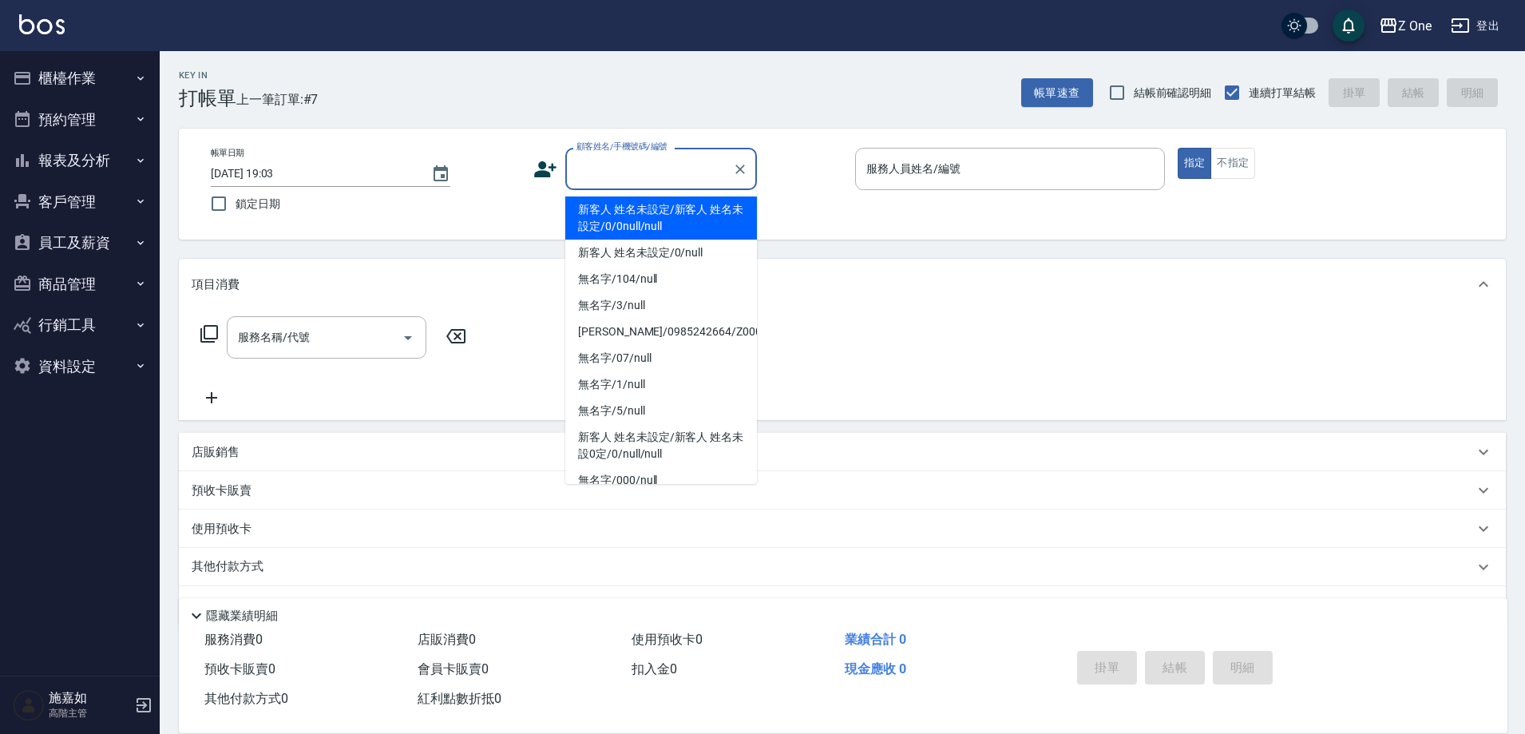
click at [621, 216] on li "新客人 姓名未設定/新客人 姓名未設定/0/0null/null" at bounding box center [661, 217] width 192 height 43
type input "新客人 姓名未設定/新客人 姓名未設定/0/0null/null"
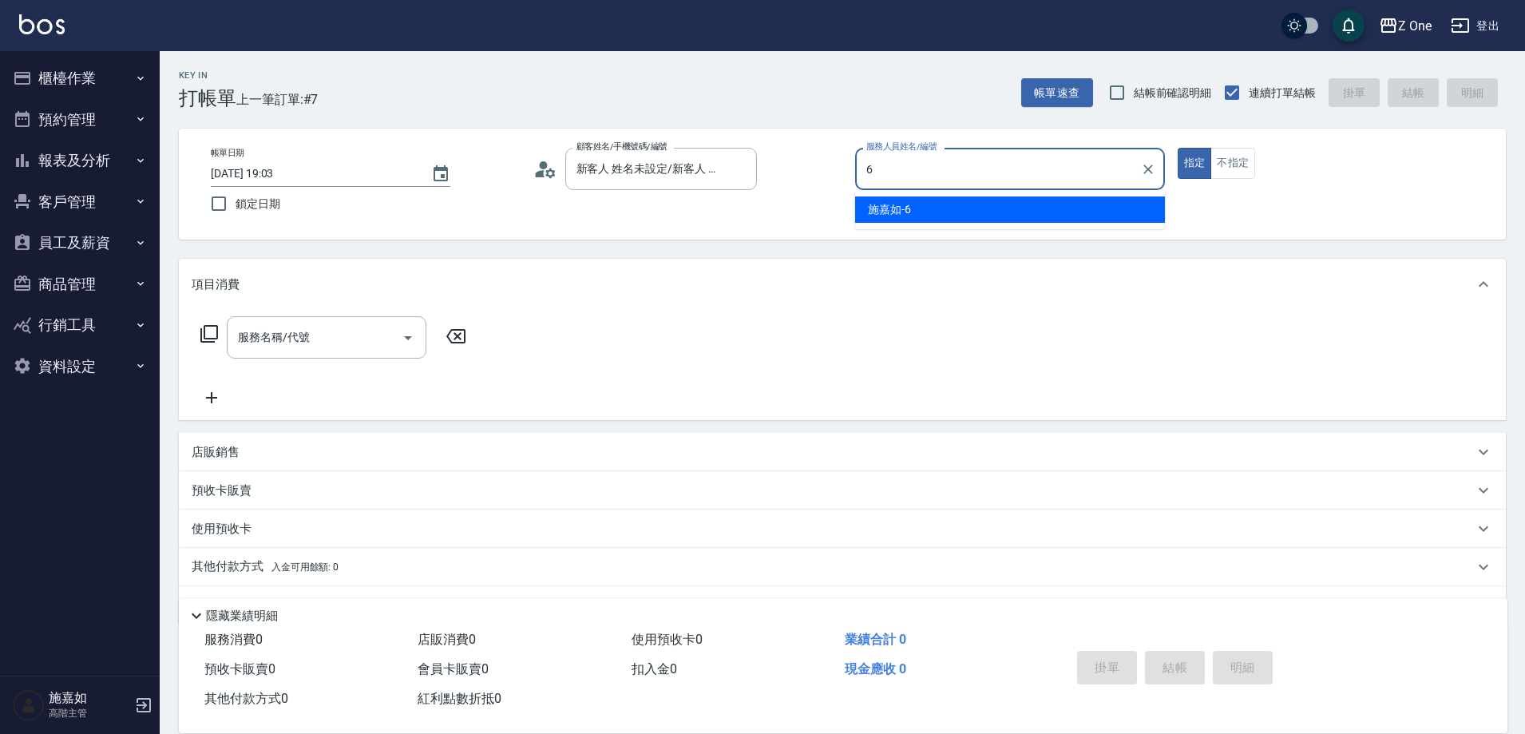
click at [1003, 208] on div "[PERSON_NAME]-6" at bounding box center [1010, 209] width 310 height 26
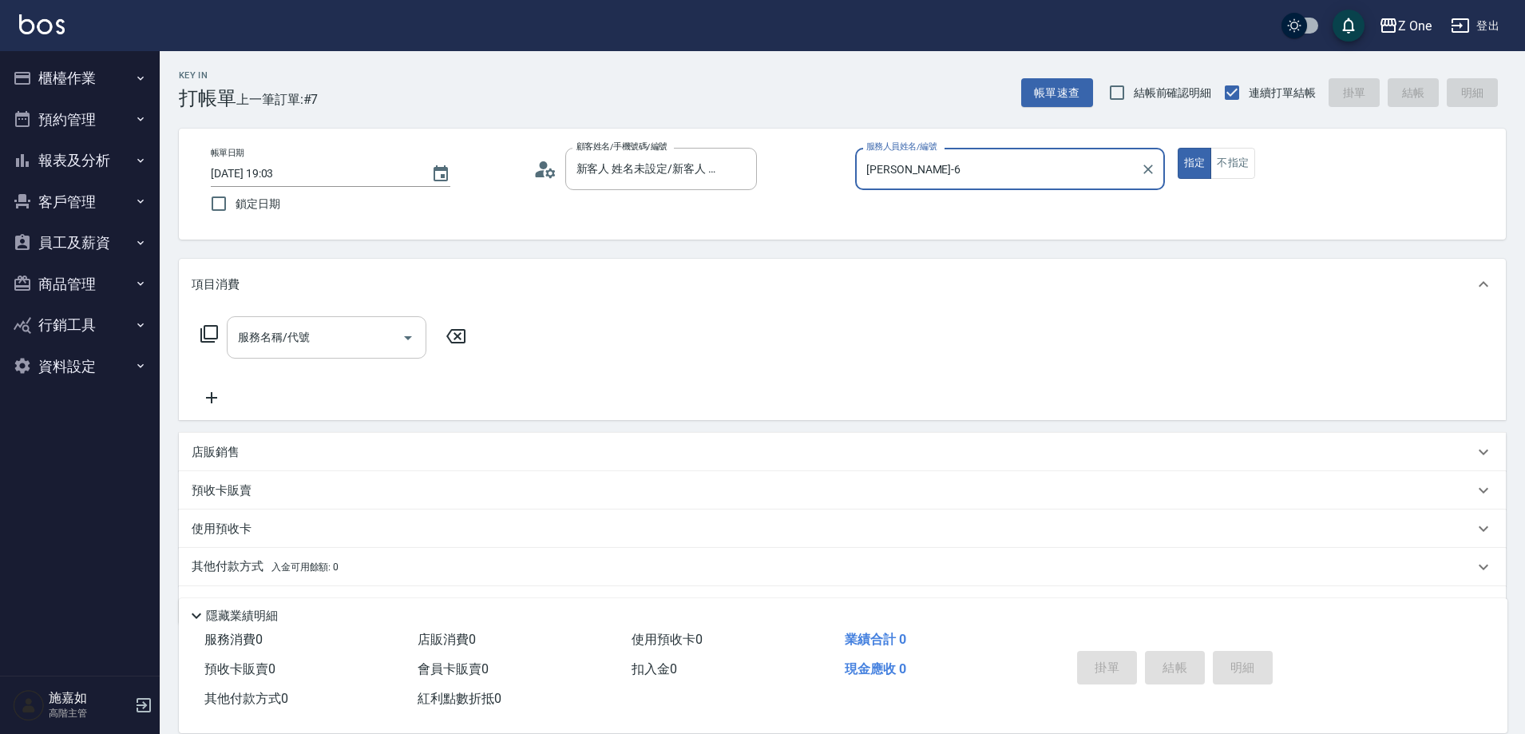
click at [414, 342] on icon "Open" at bounding box center [408, 337] width 19 height 19
type input "[PERSON_NAME]-6"
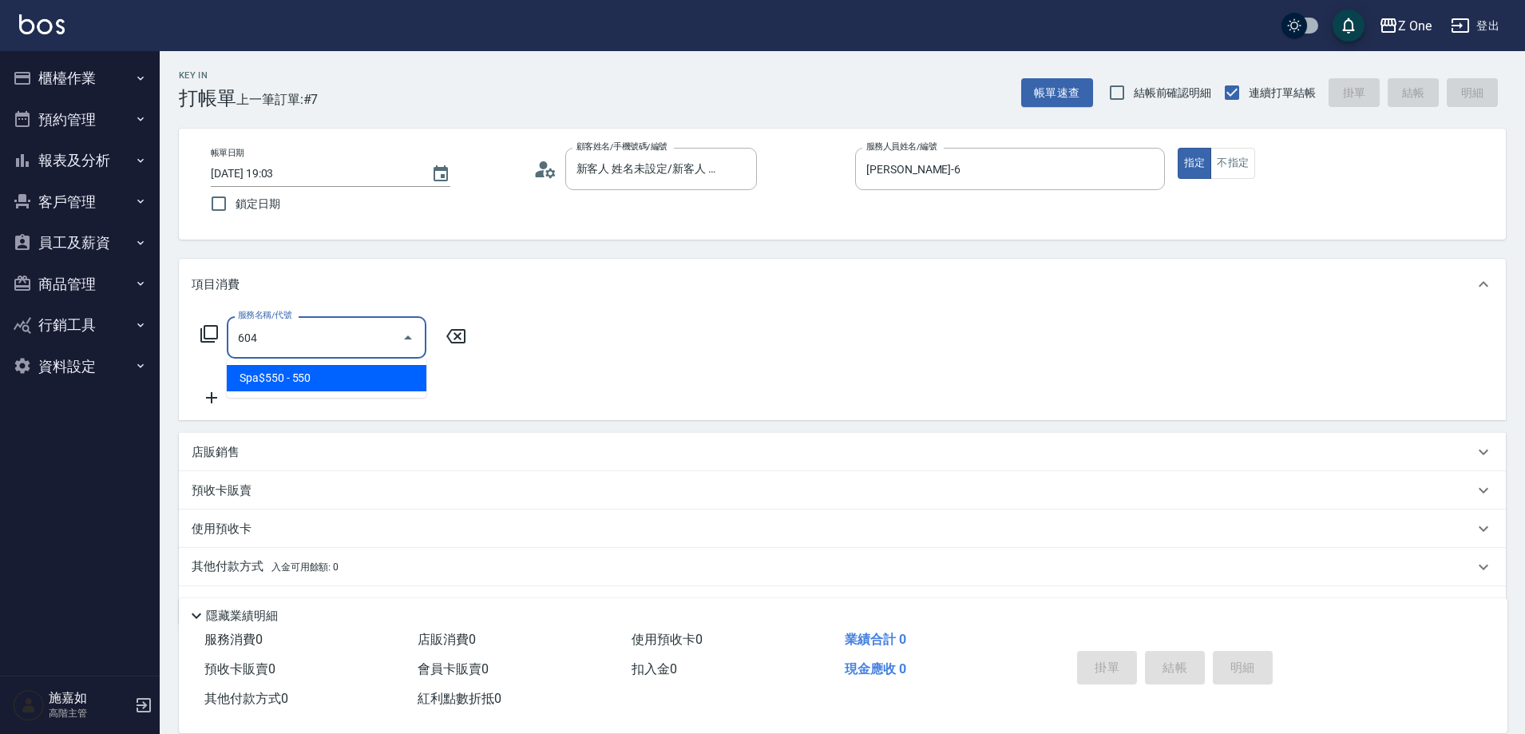
click at [406, 370] on span "Spa$550 - 550" at bounding box center [327, 378] width 200 height 26
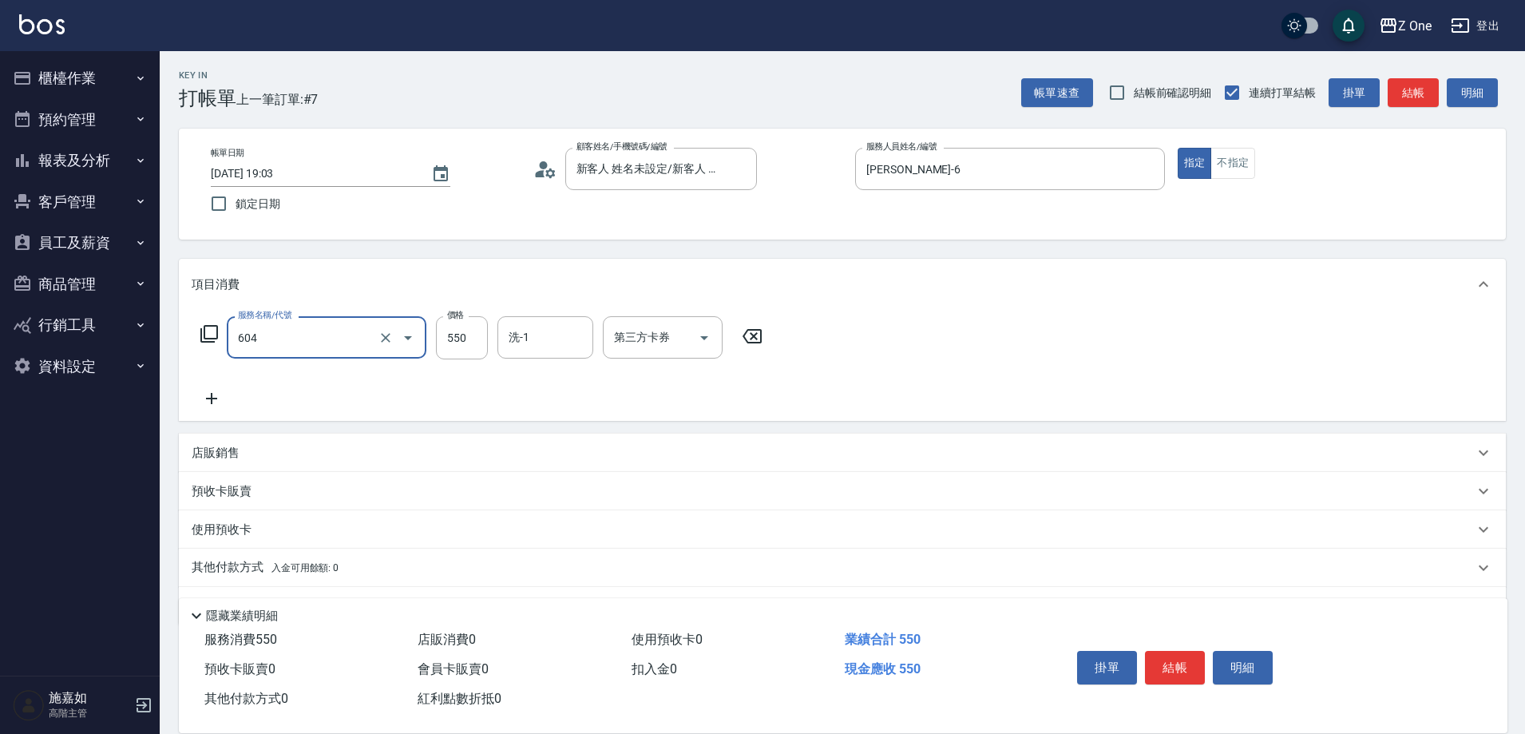
type input "Spa$550(604)"
click at [216, 396] on icon at bounding box center [212, 398] width 40 height 19
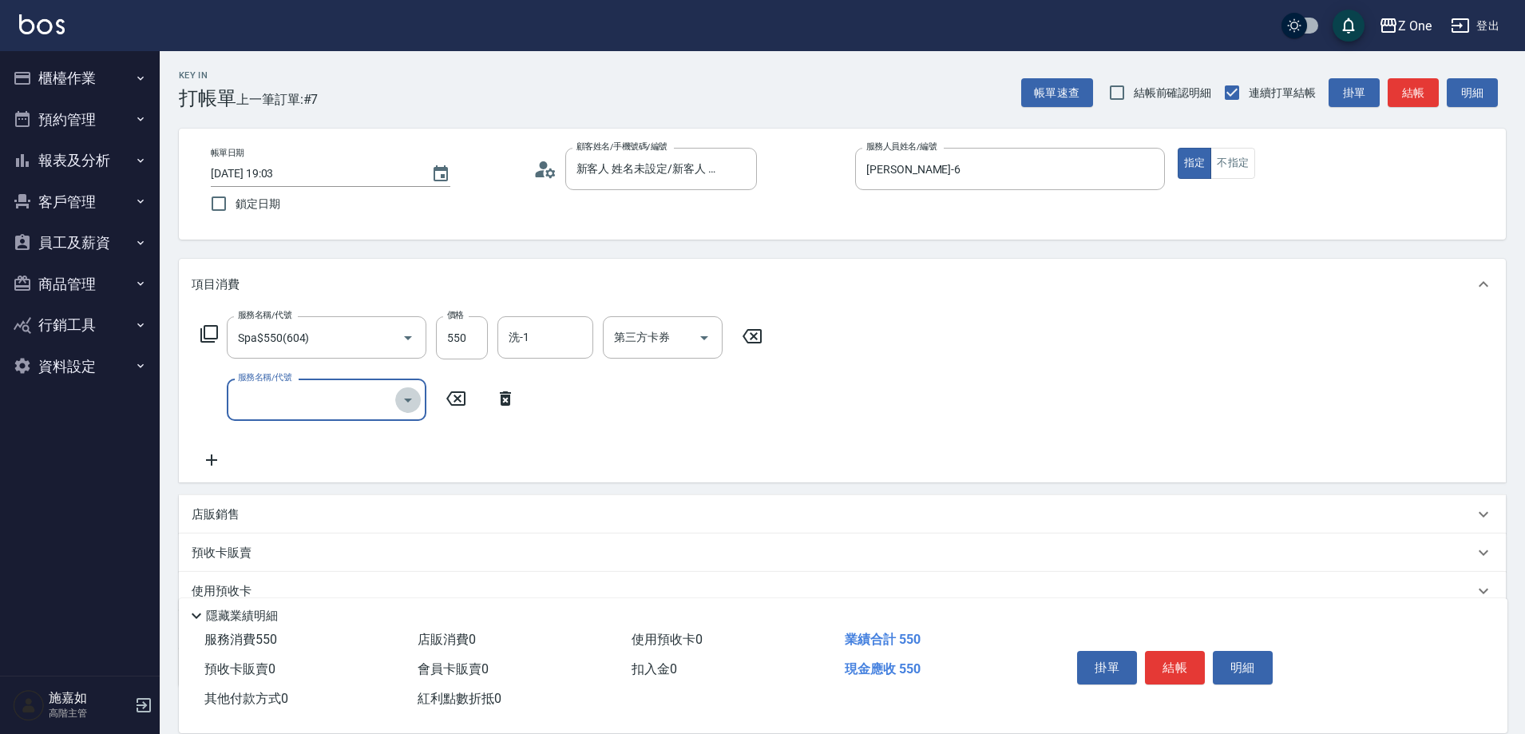
click at [407, 403] on icon "Open" at bounding box center [408, 400] width 19 height 19
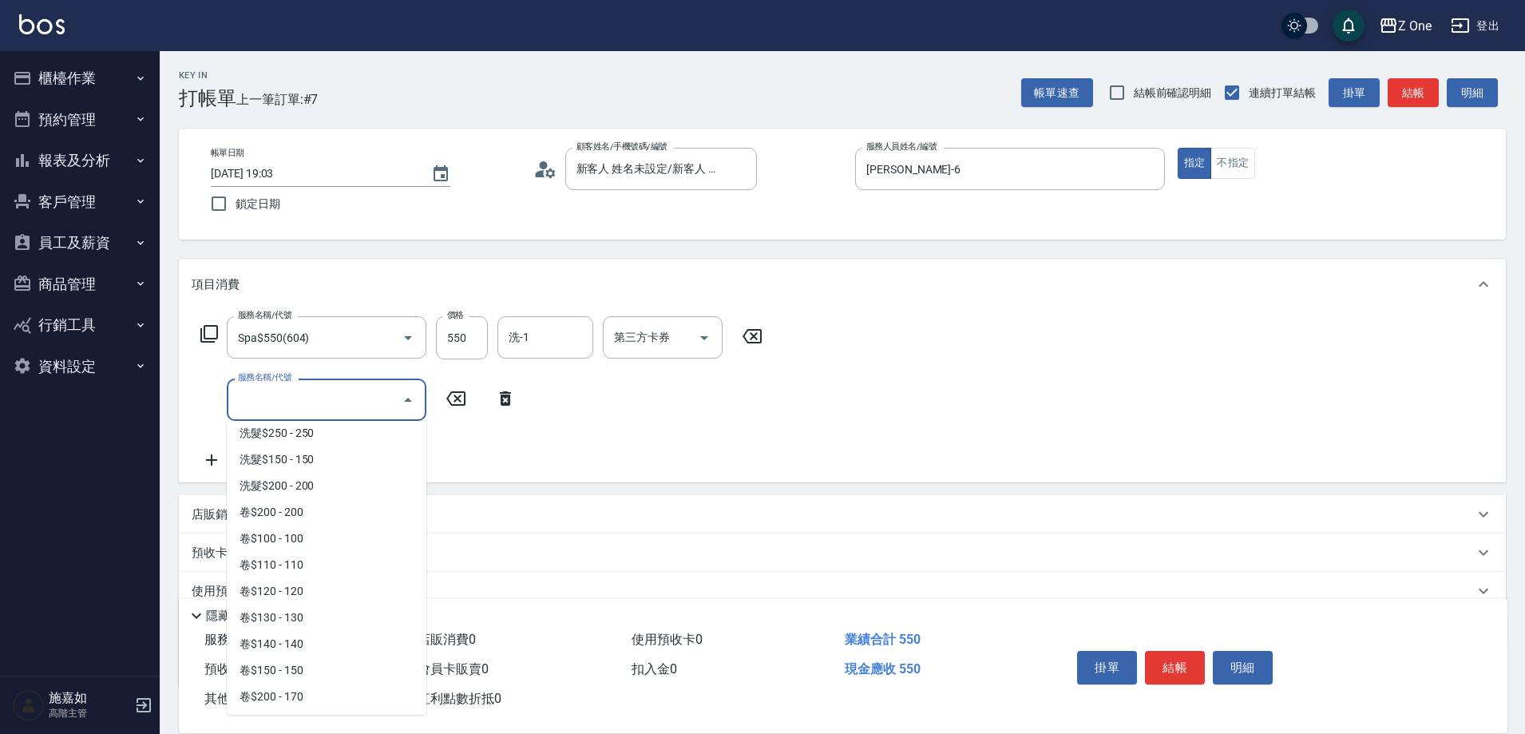
scroll to position [319, 0]
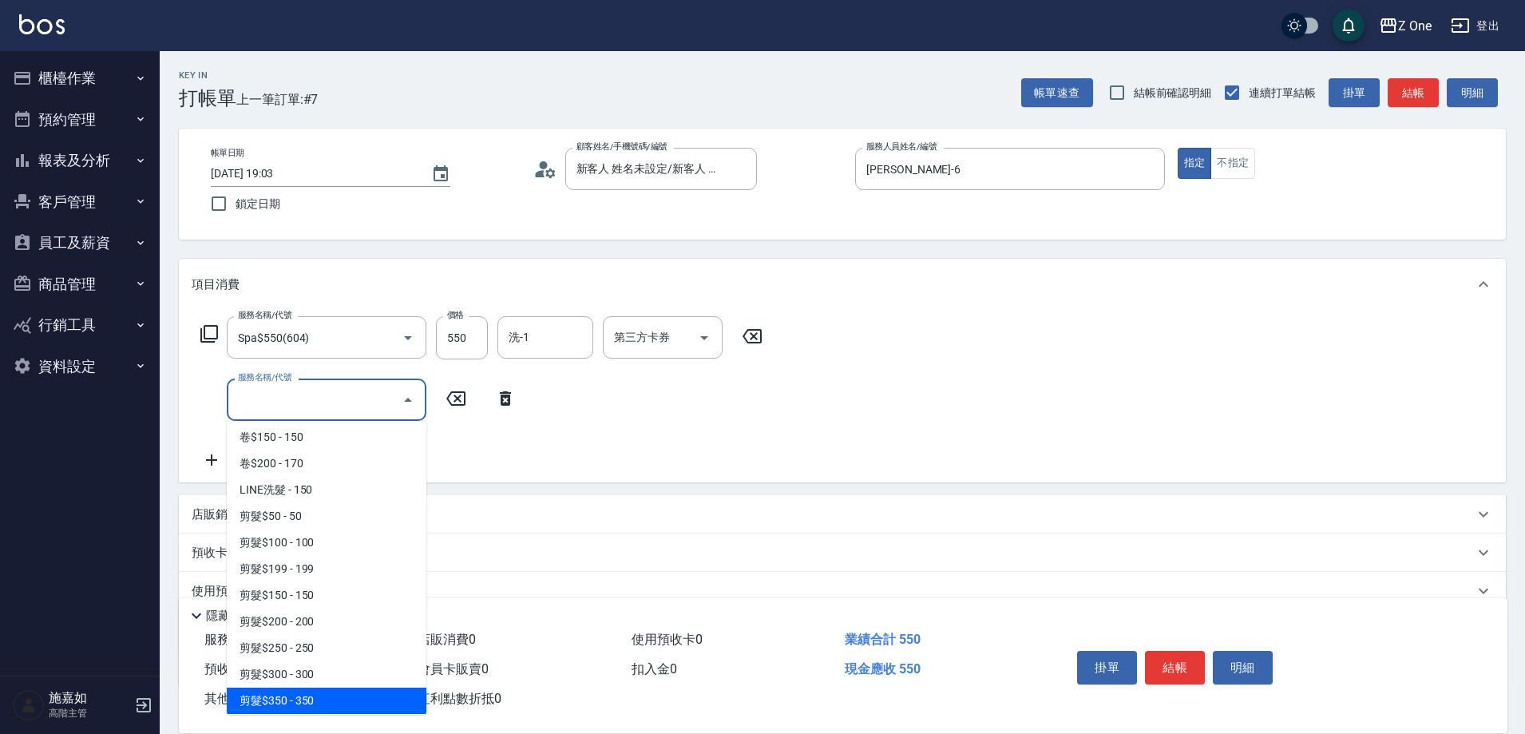
click at [334, 696] on span "剪髮$350 - 350" at bounding box center [327, 701] width 200 height 26
type input "剪髮$350(208)"
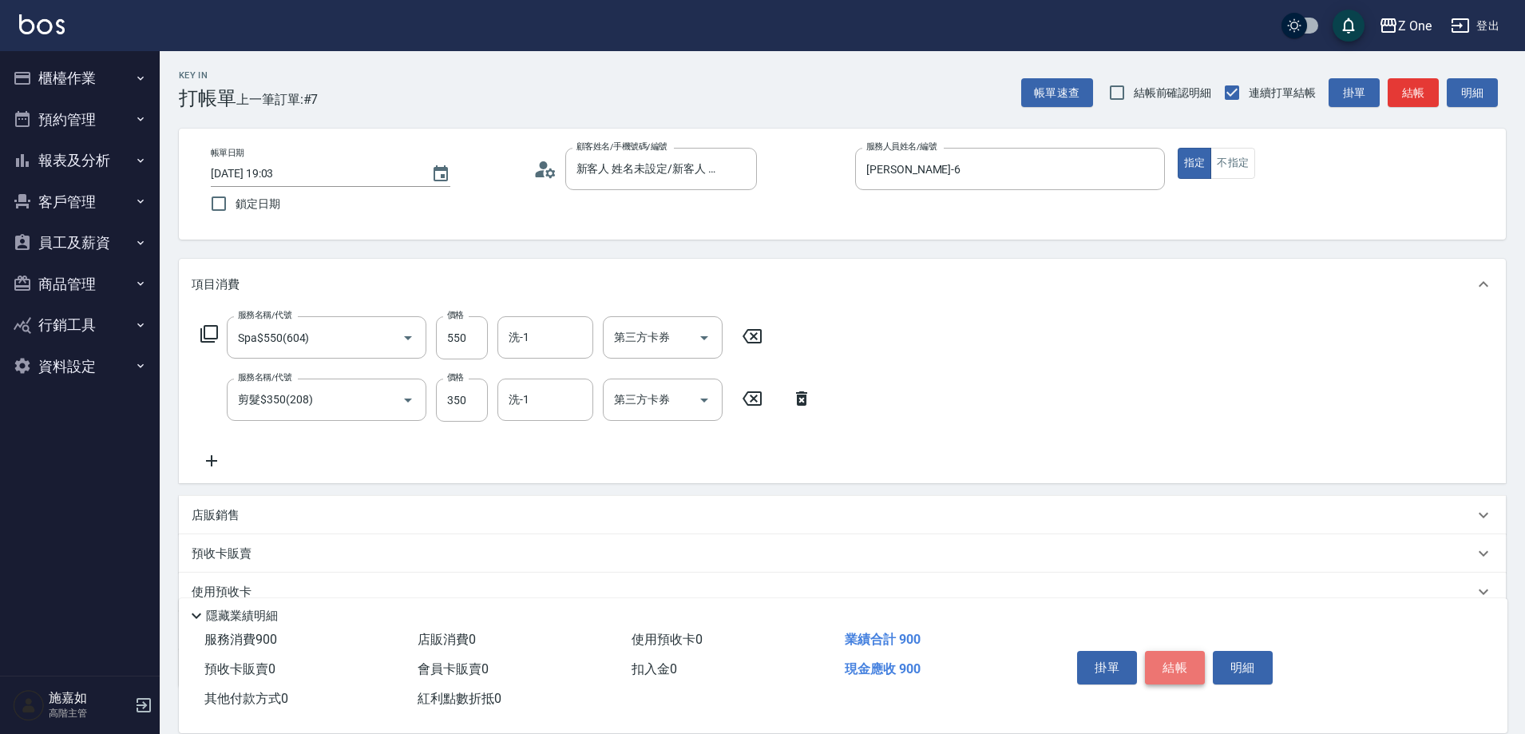
click at [1185, 666] on button "結帳" at bounding box center [1175, 668] width 60 height 34
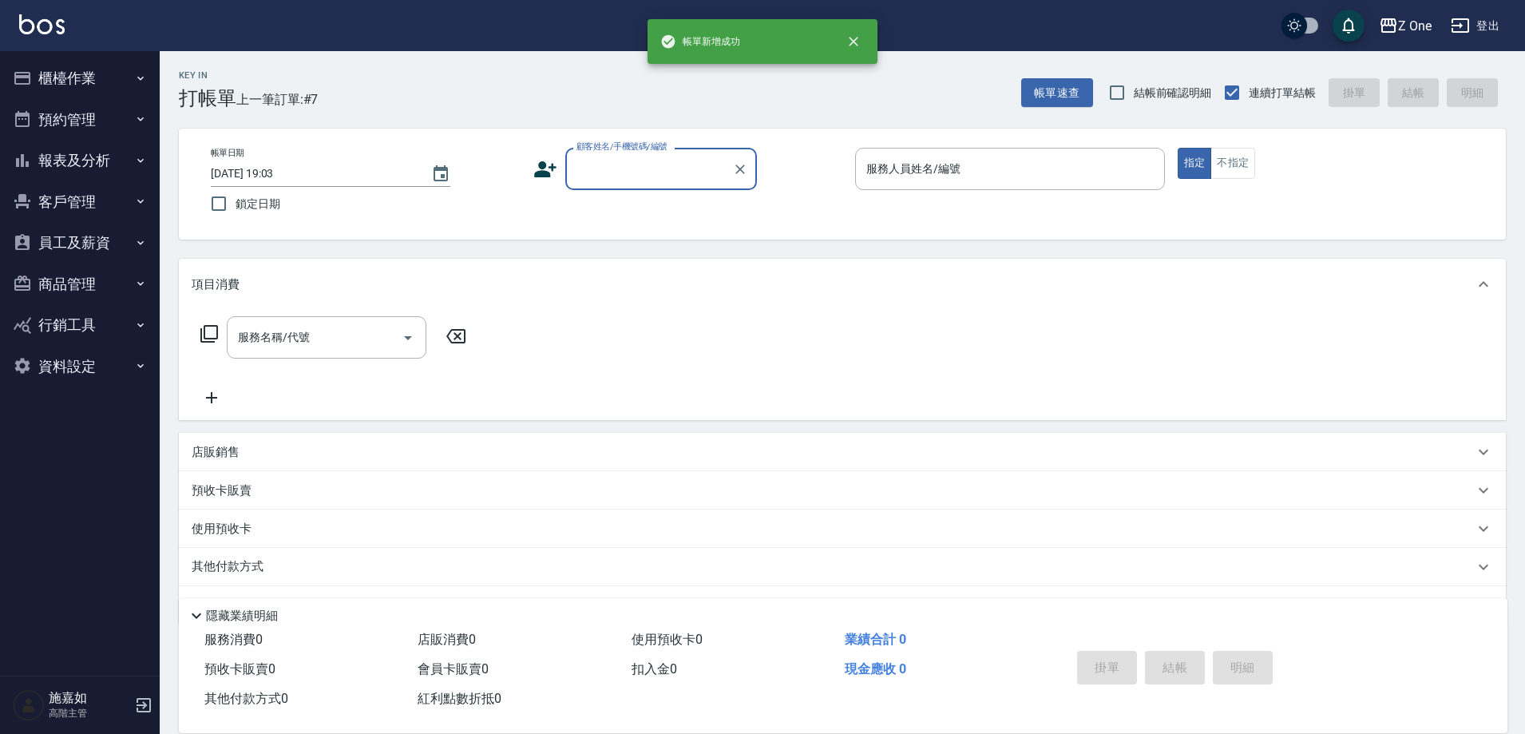
scroll to position [0, 0]
click at [704, 170] on input "顧客姓名/手機號碼/編號" at bounding box center [649, 169] width 153 height 28
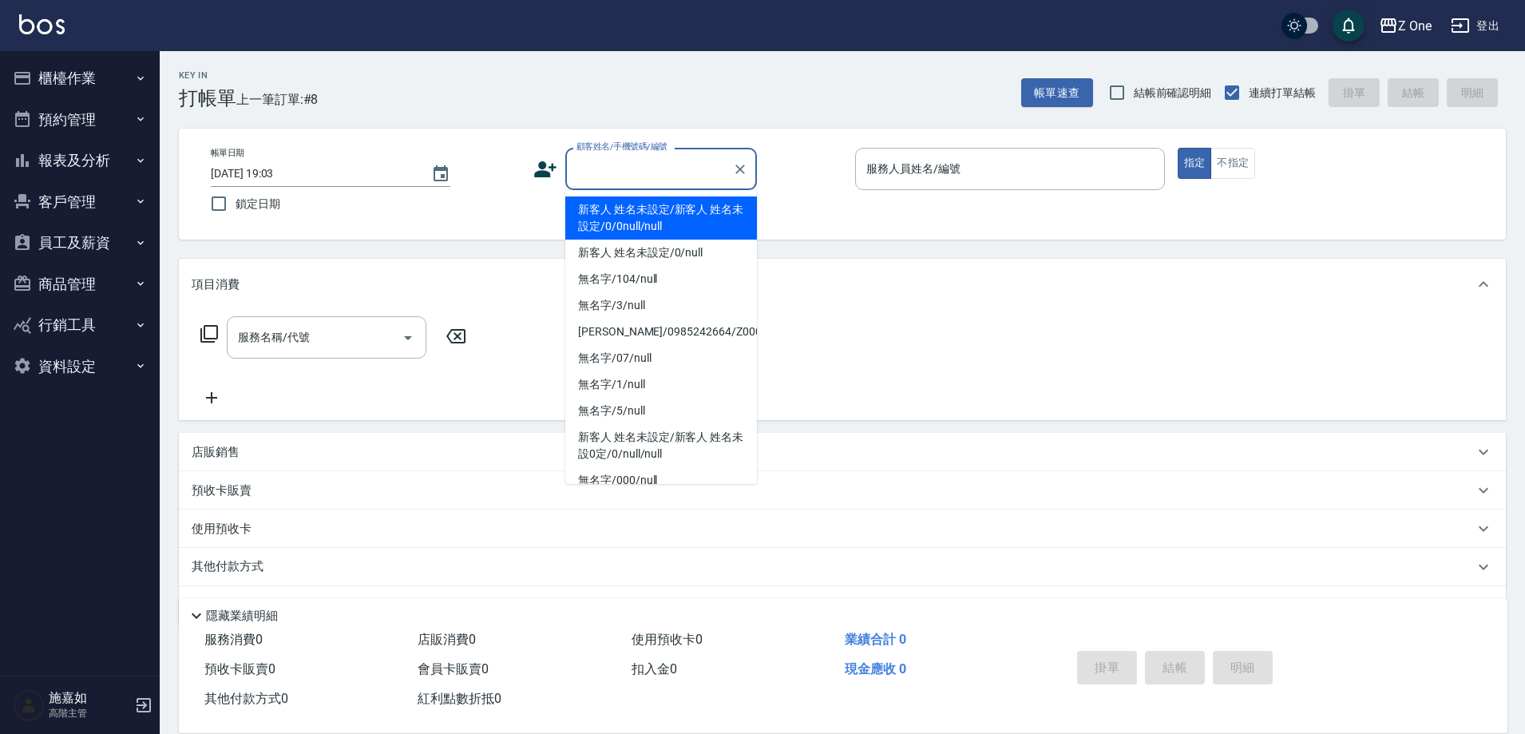
click at [684, 228] on li "新客人 姓名未設定/新客人 姓名未設定/0/0null/null" at bounding box center [661, 217] width 192 height 43
type input "新客人 姓名未設定/新客人 姓名未設定/0/0null/null"
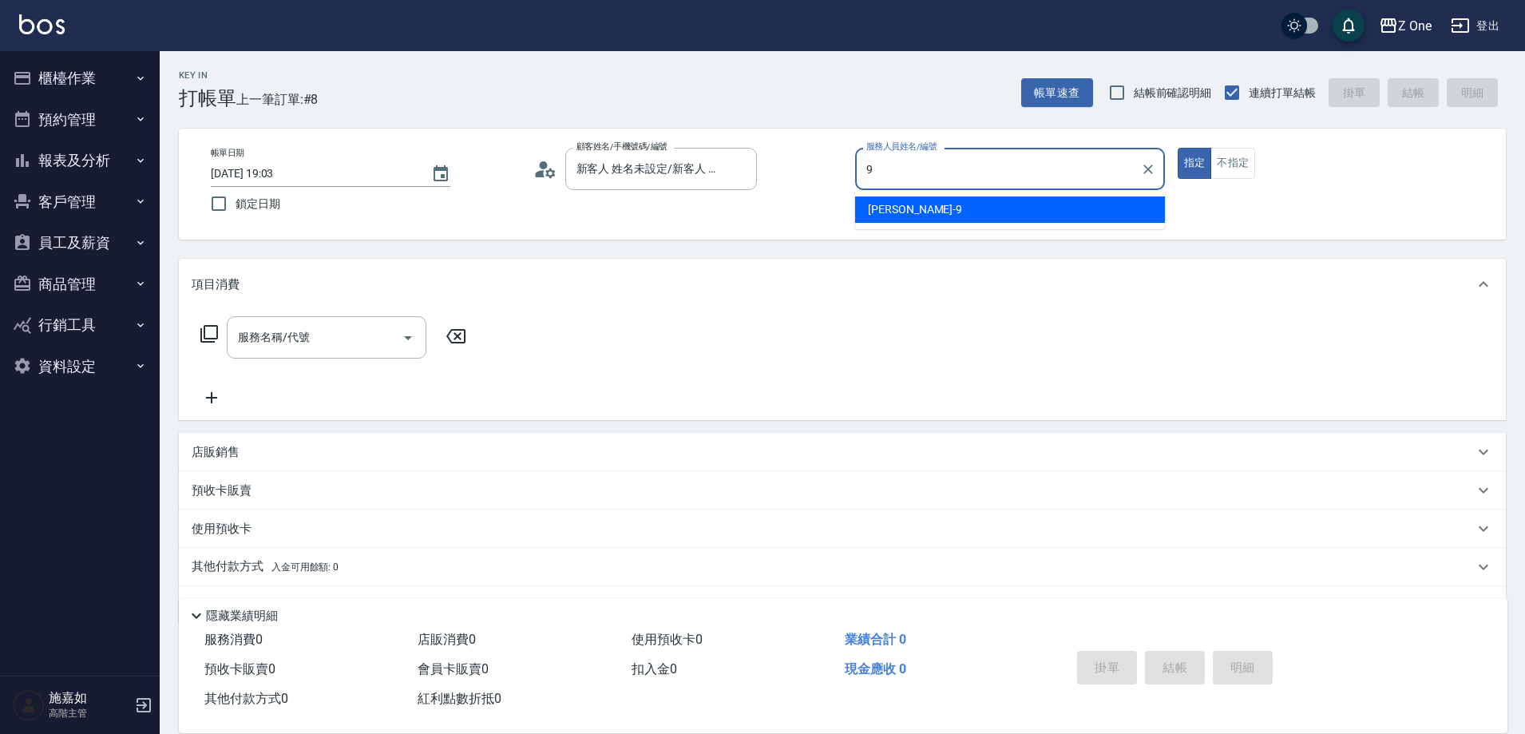
click at [877, 218] on div "[PERSON_NAME]-9" at bounding box center [1010, 209] width 310 height 26
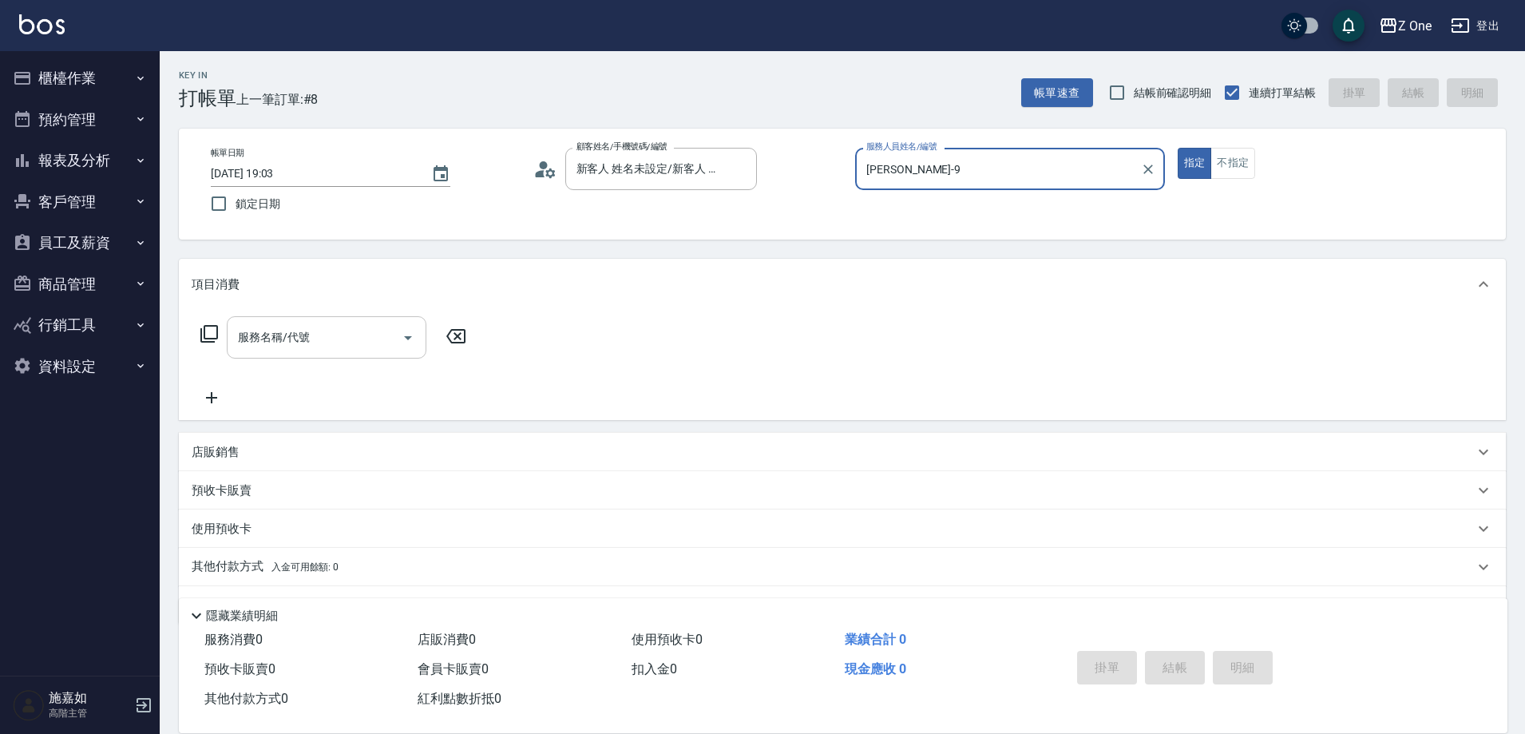
click at [403, 333] on icon "Open" at bounding box center [408, 337] width 19 height 19
type input "[PERSON_NAME]-9"
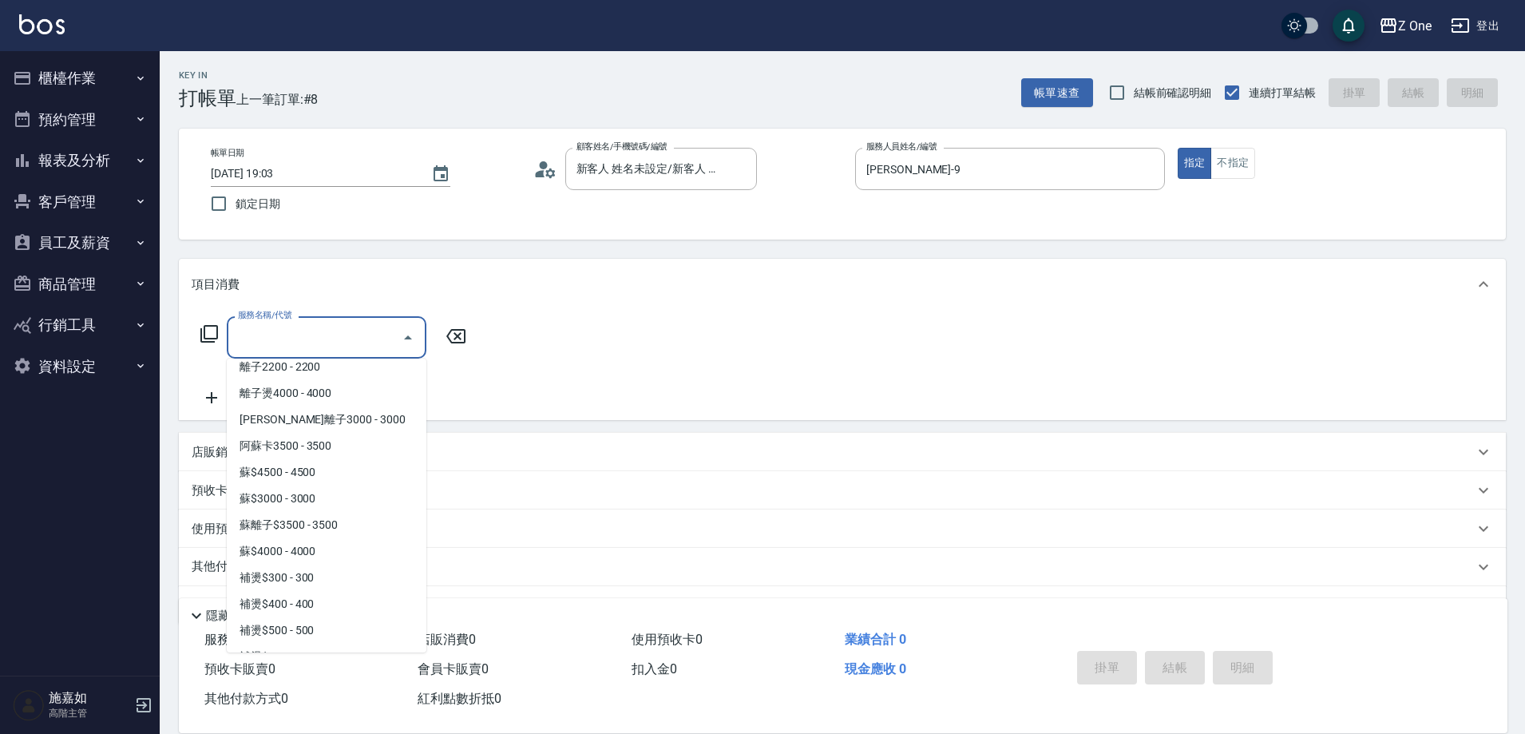
scroll to position [1438, 0]
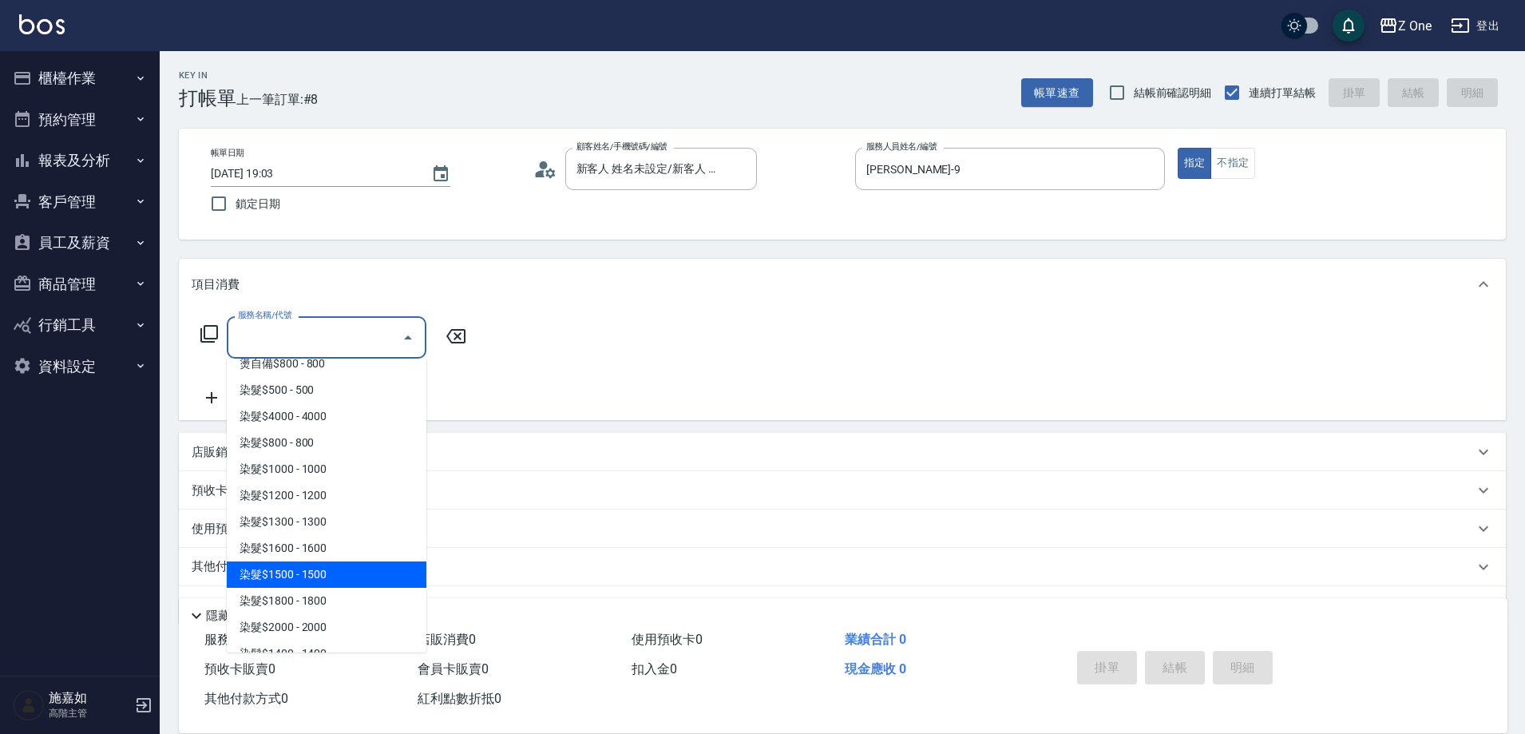
click at [343, 571] on span "染髮$1500 - 1500" at bounding box center [327, 574] width 200 height 26
type input "染髮$1500(408)"
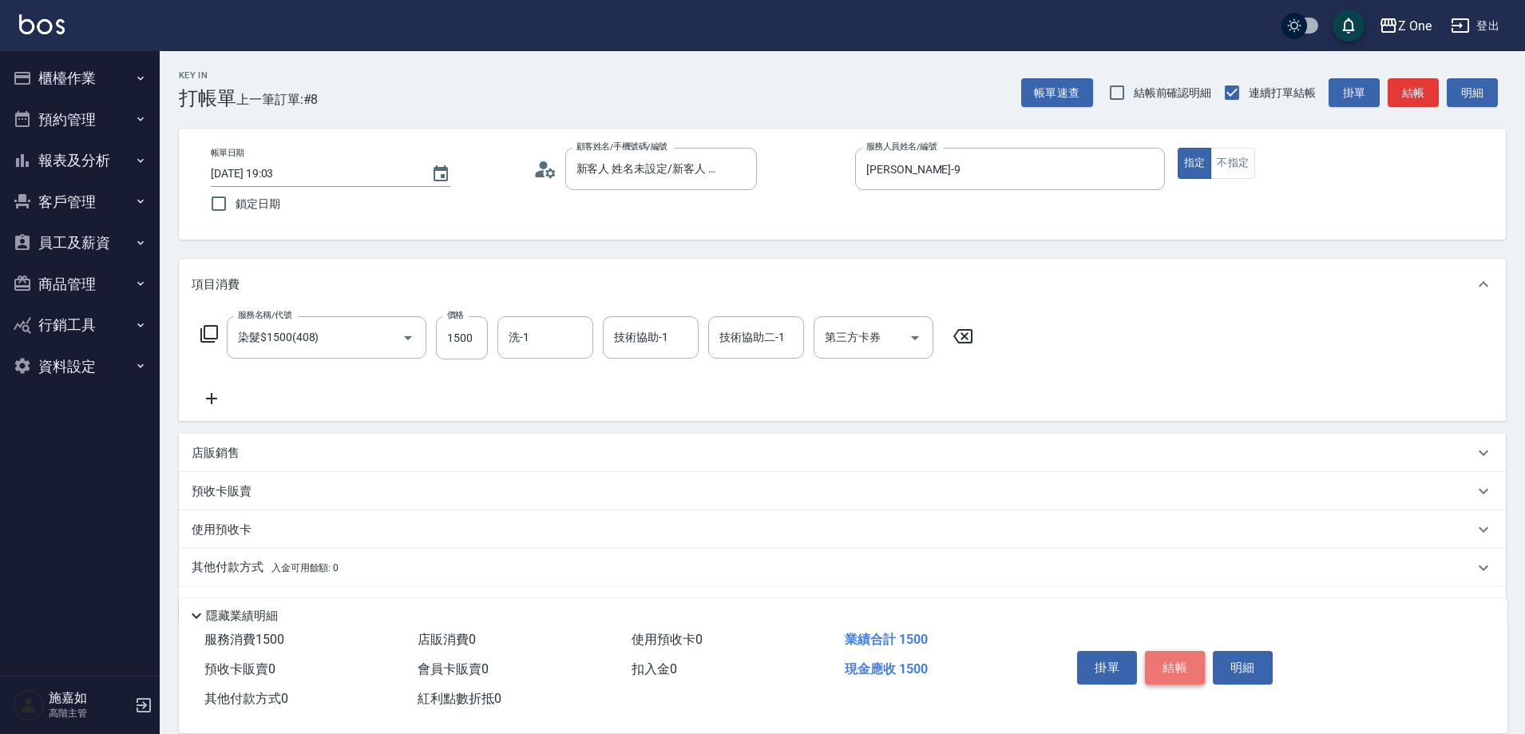
click at [1164, 659] on button "結帳" at bounding box center [1175, 668] width 60 height 34
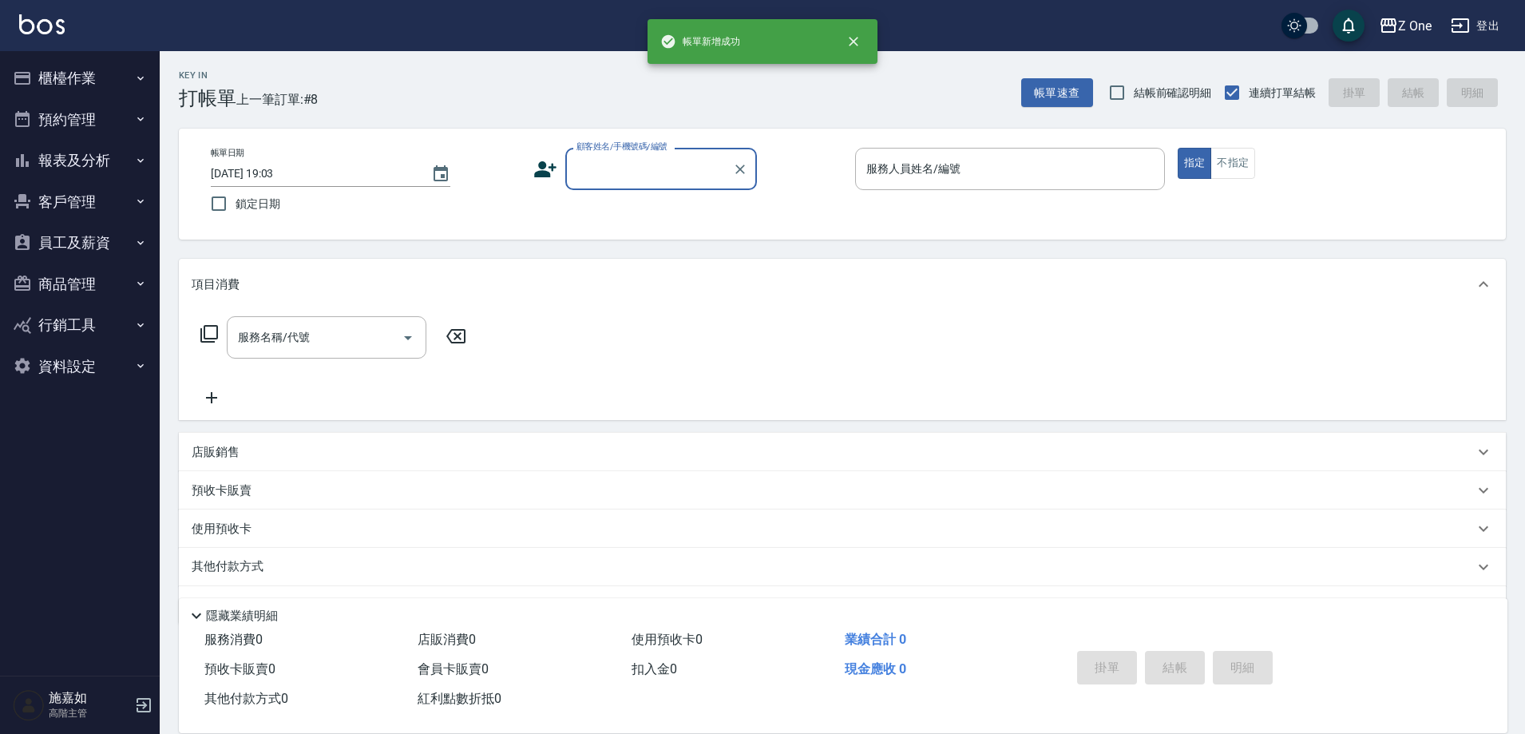
scroll to position [0, 0]
click at [645, 163] on input "顧客姓名/手機號碼/編號" at bounding box center [649, 169] width 153 height 28
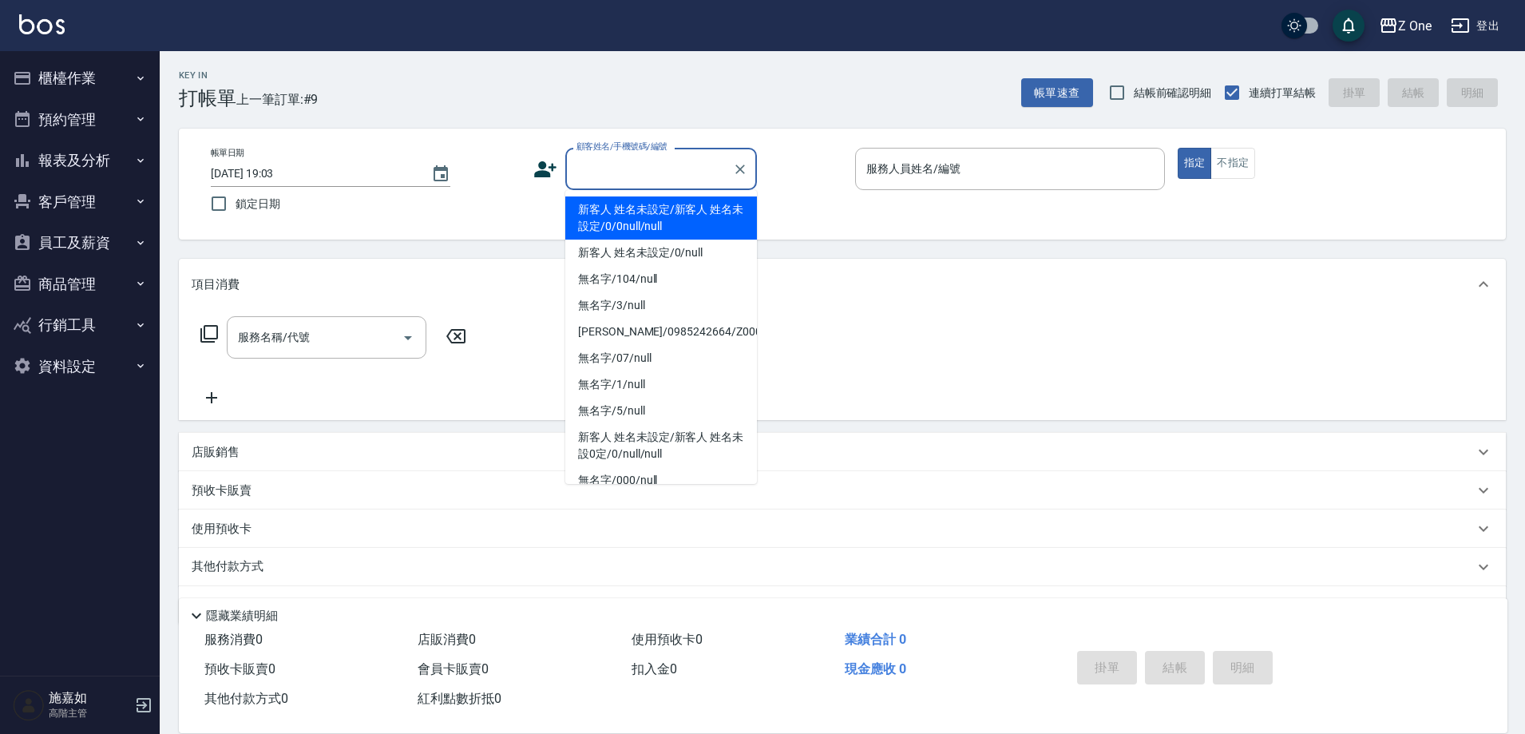
click at [642, 215] on li "新客人 姓名未設定/新客人 姓名未設定/0/0null/null" at bounding box center [661, 217] width 192 height 43
type input "新客人 姓名未設定/新客人 姓名未設定/0/0null/null"
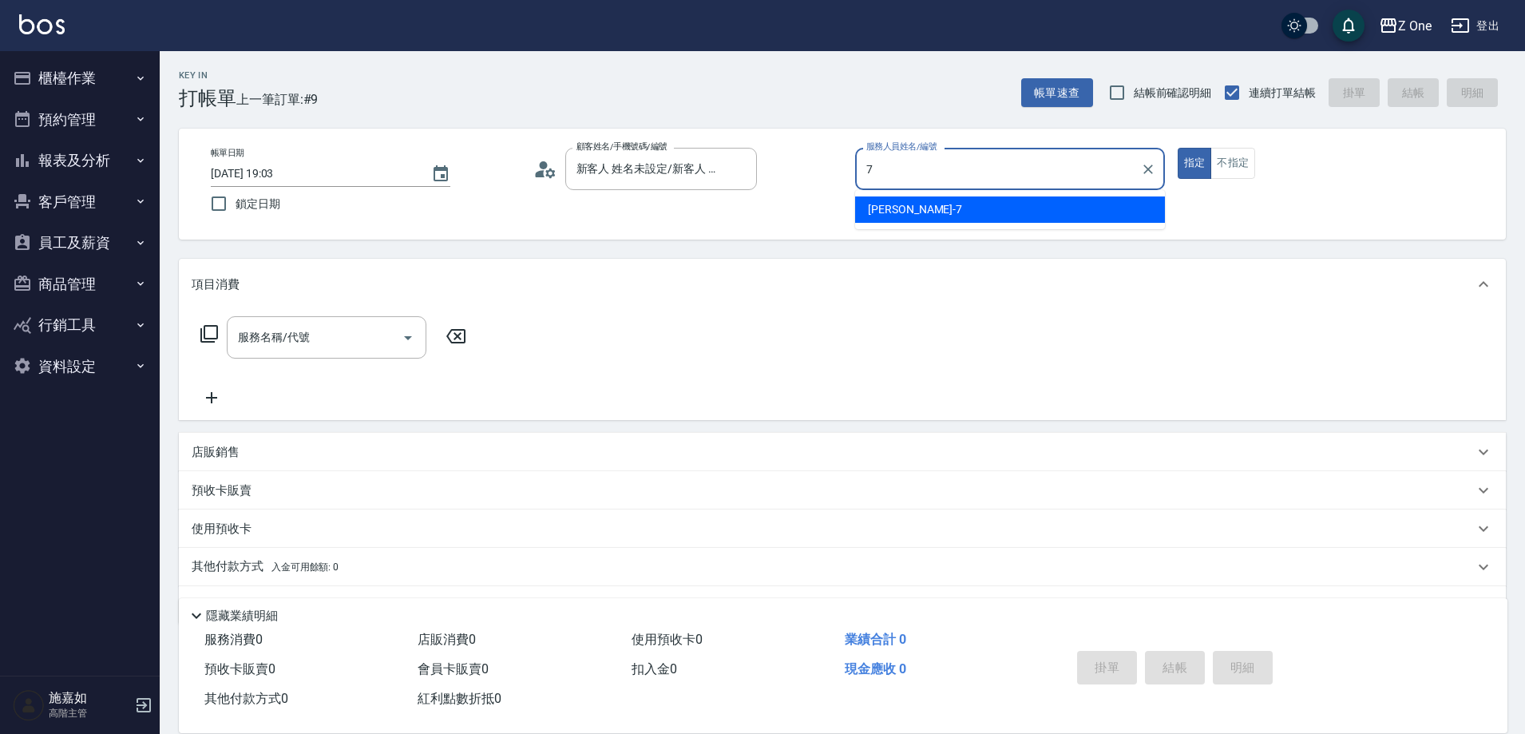
click at [1029, 210] on div "[PERSON_NAME]-7" at bounding box center [1010, 209] width 310 height 26
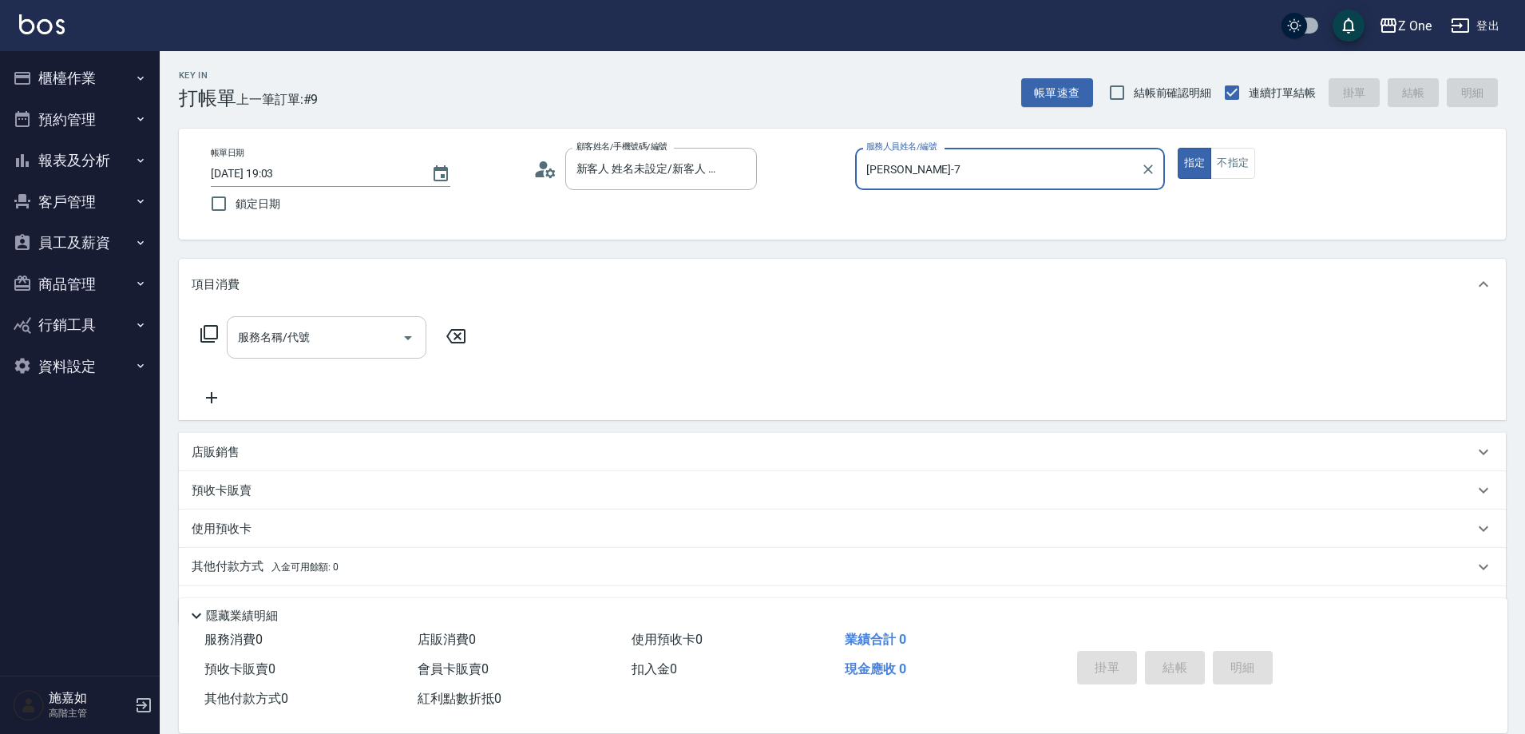
click at [407, 347] on icon "Open" at bounding box center [408, 337] width 19 height 19
type input "[PERSON_NAME]-7"
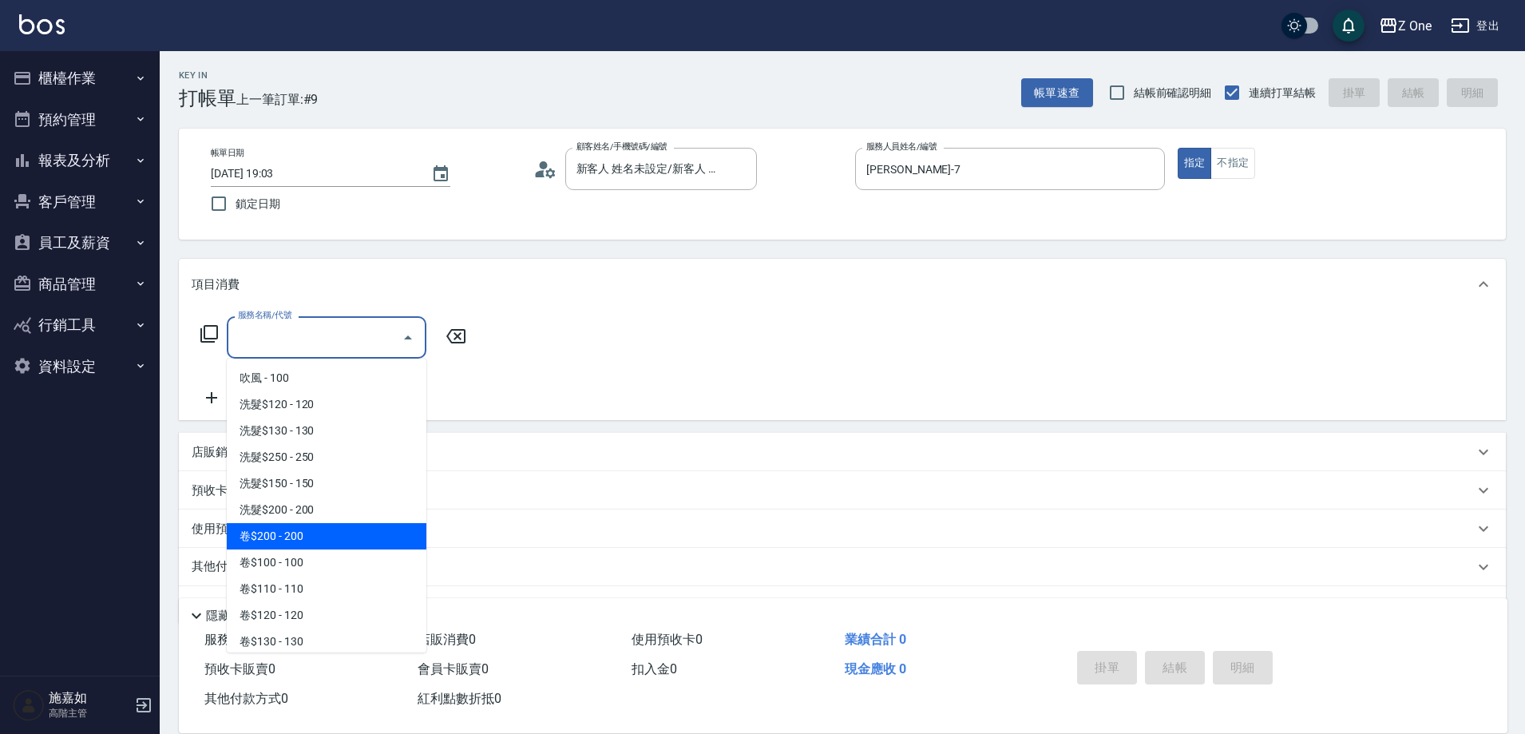
scroll to position [479, 0]
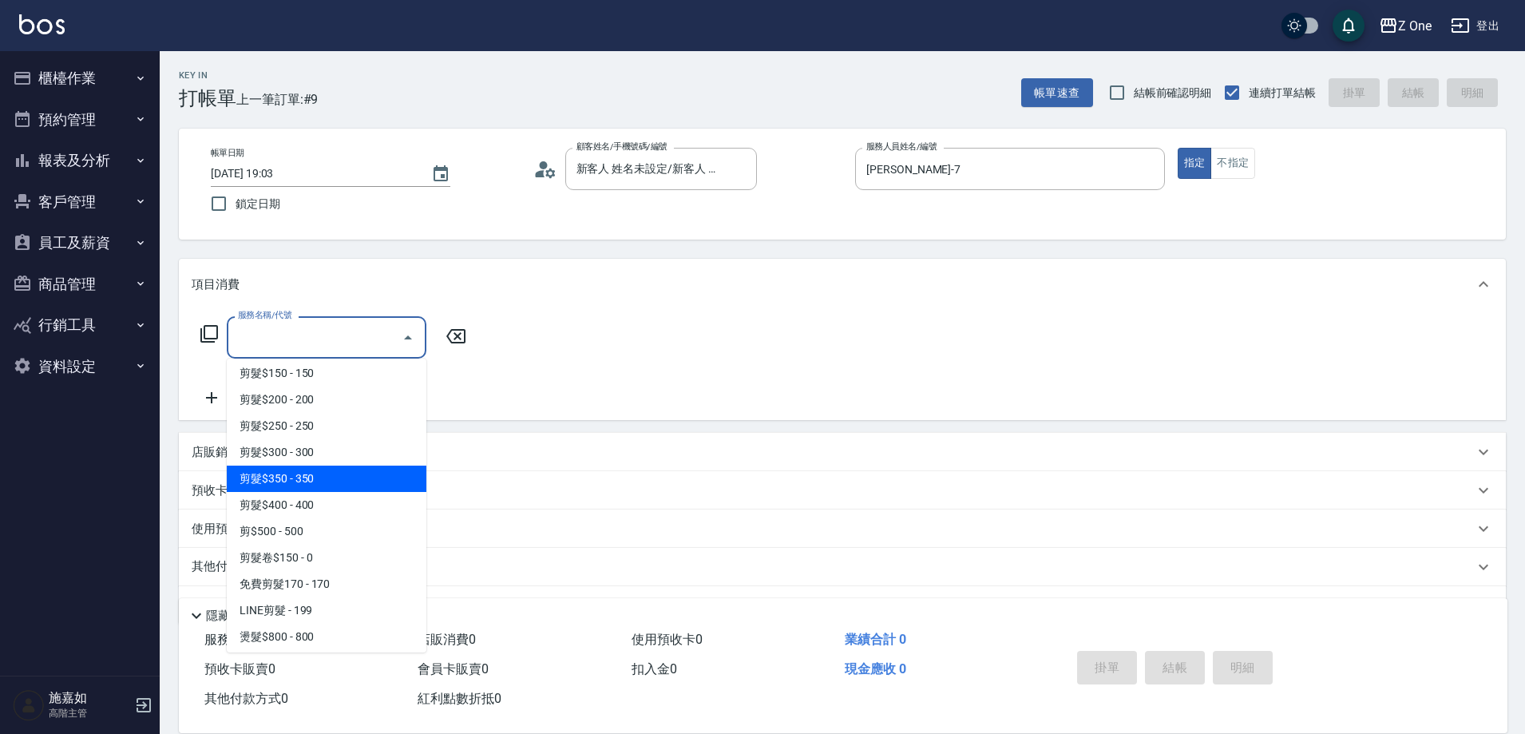
click at [345, 475] on span "剪髮$350 - 350" at bounding box center [327, 479] width 200 height 26
type input "剪髮$350(208)"
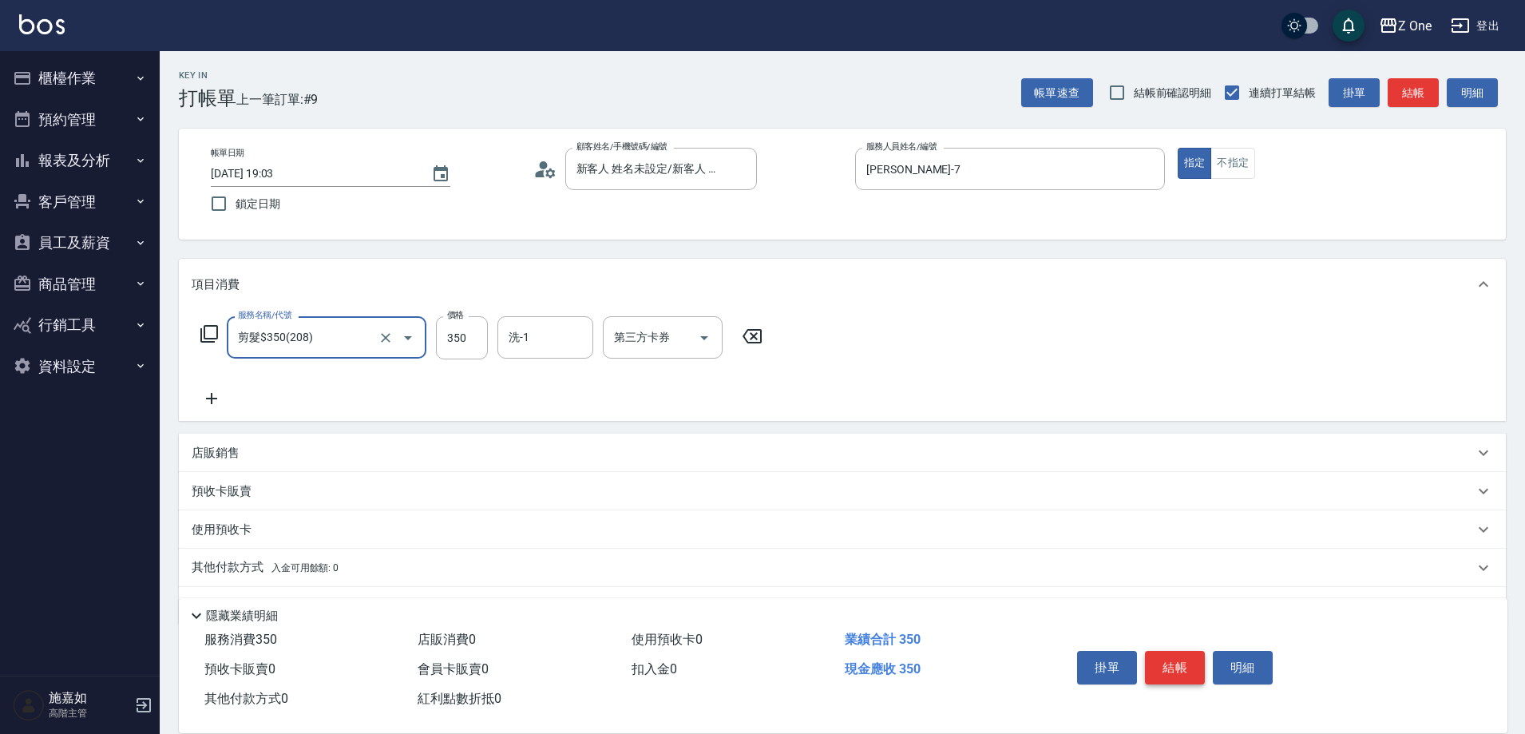
click at [1184, 656] on button "結帳" at bounding box center [1175, 668] width 60 height 34
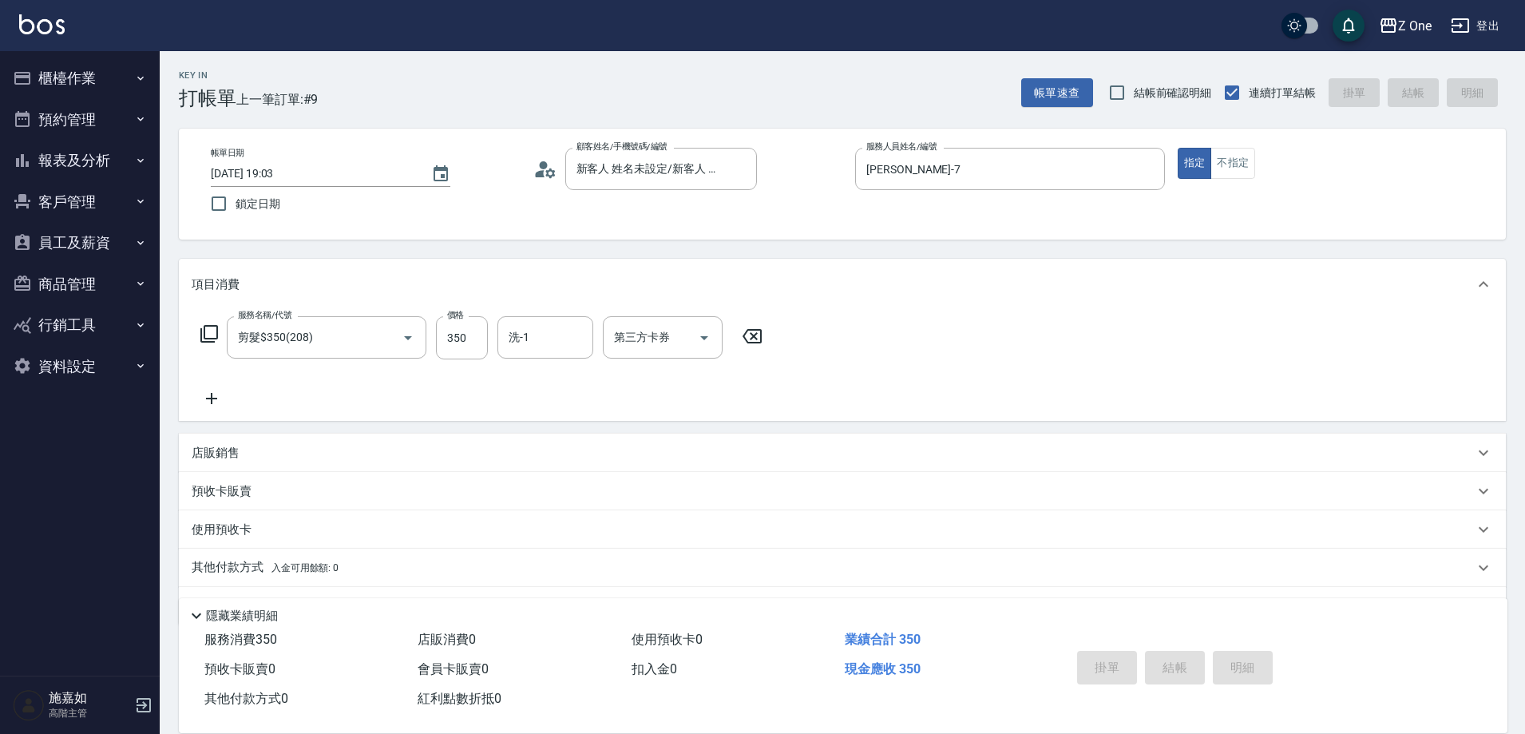
type input "[DATE] 19:04"
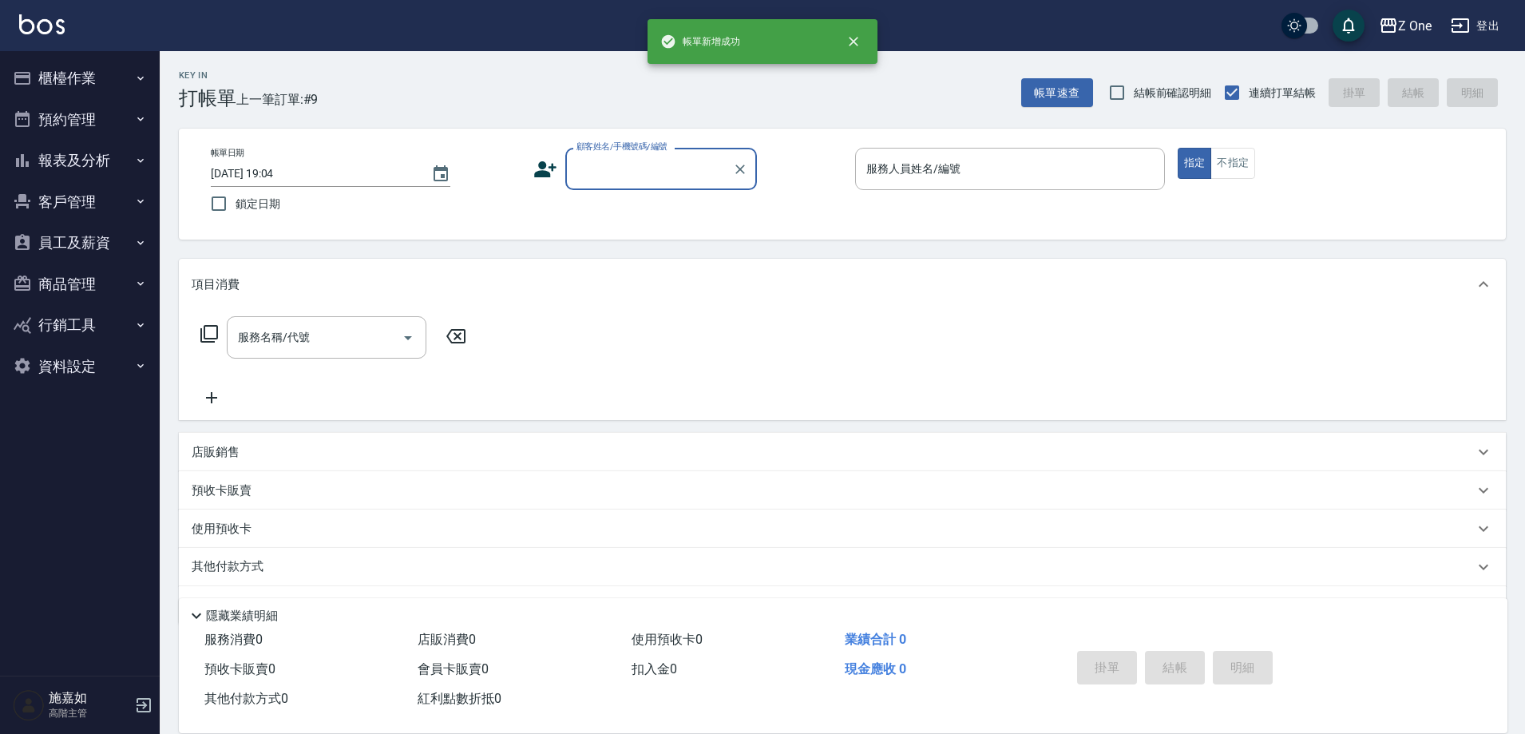
scroll to position [0, 0]
click at [656, 169] on input "顧客姓名/手機號碼/編號" at bounding box center [649, 169] width 153 height 28
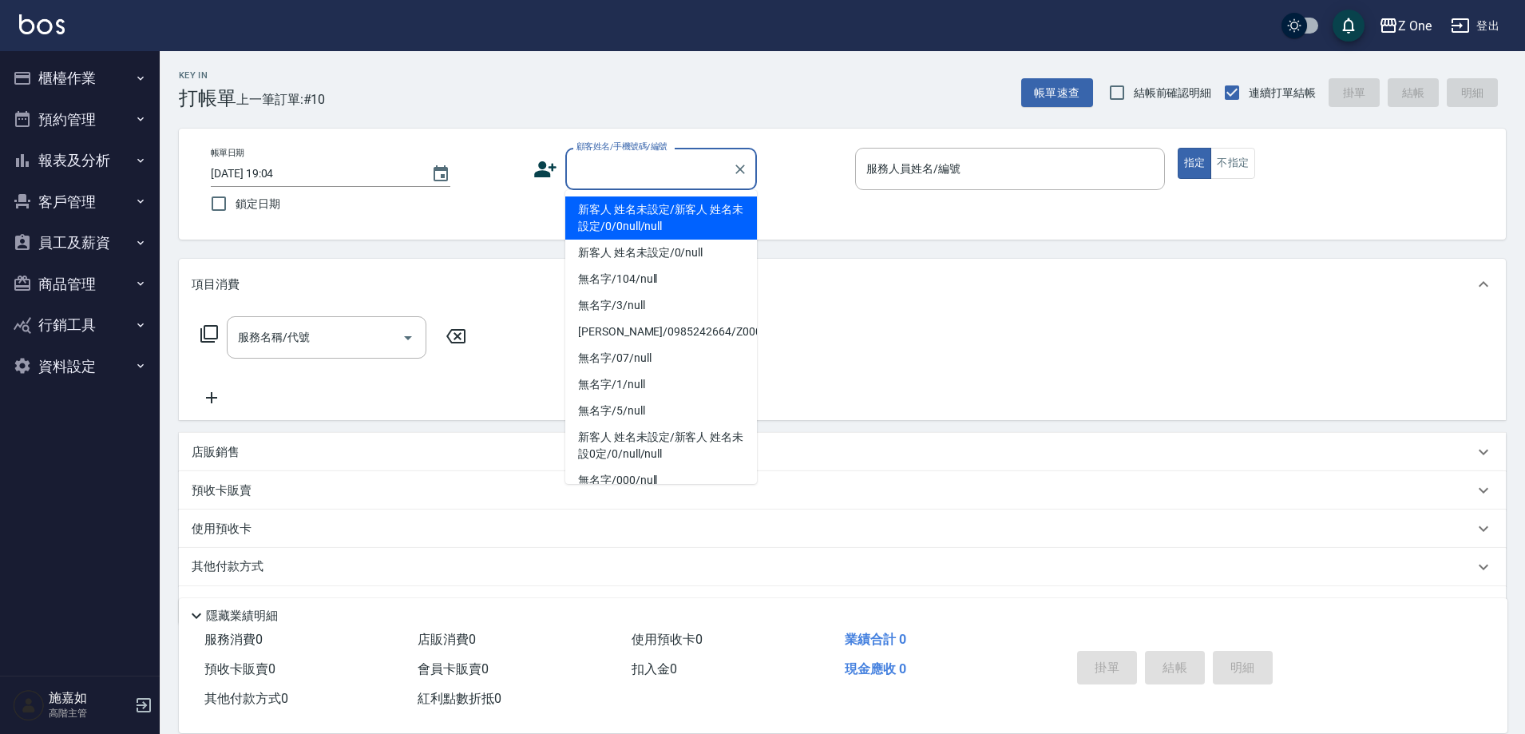
click at [652, 213] on li "新客人 姓名未設定/新客人 姓名未設定/0/0null/null" at bounding box center [661, 217] width 192 height 43
type input "新客人 姓名未設定/新客人 姓名未設定/0/0null/null"
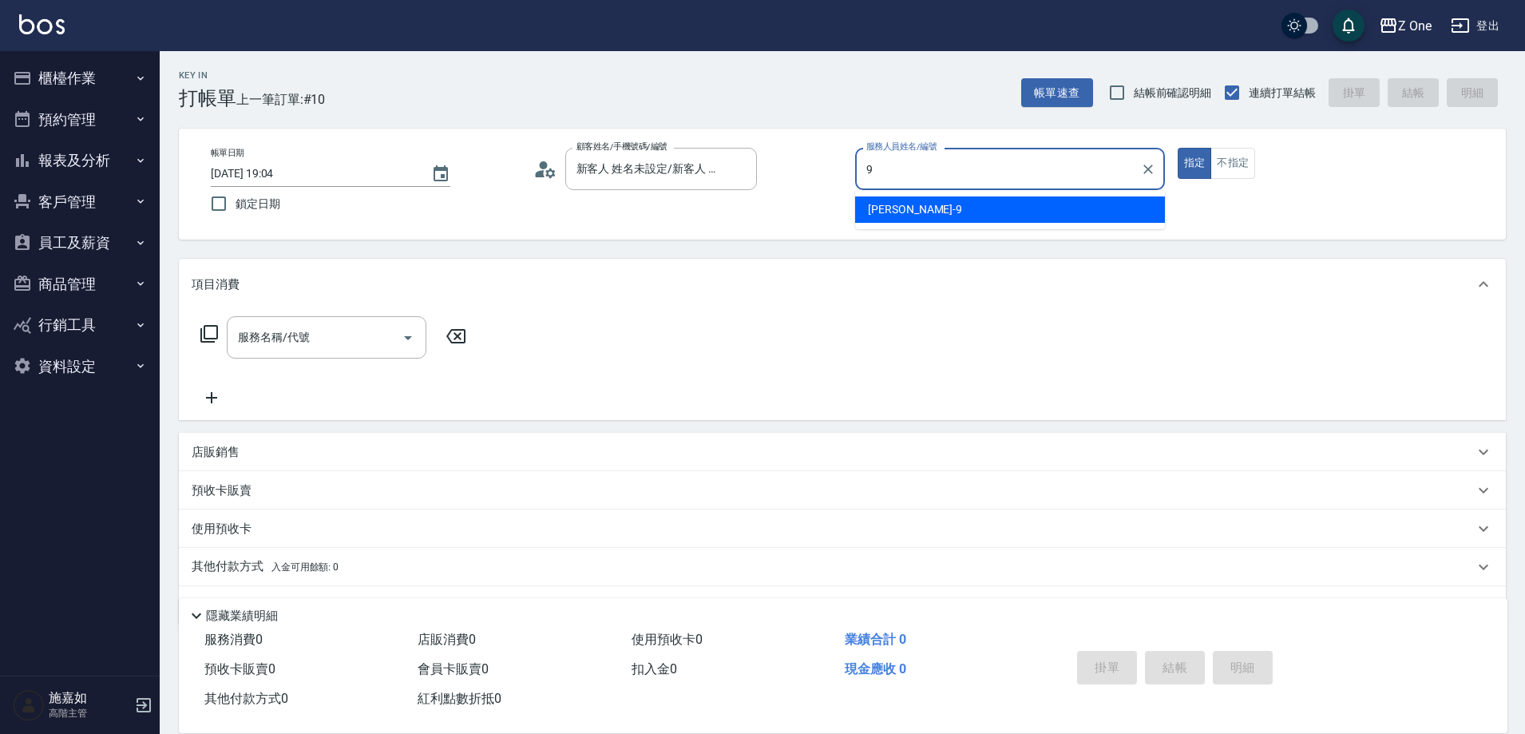
click at [939, 208] on div "[PERSON_NAME]-9" at bounding box center [1010, 209] width 310 height 26
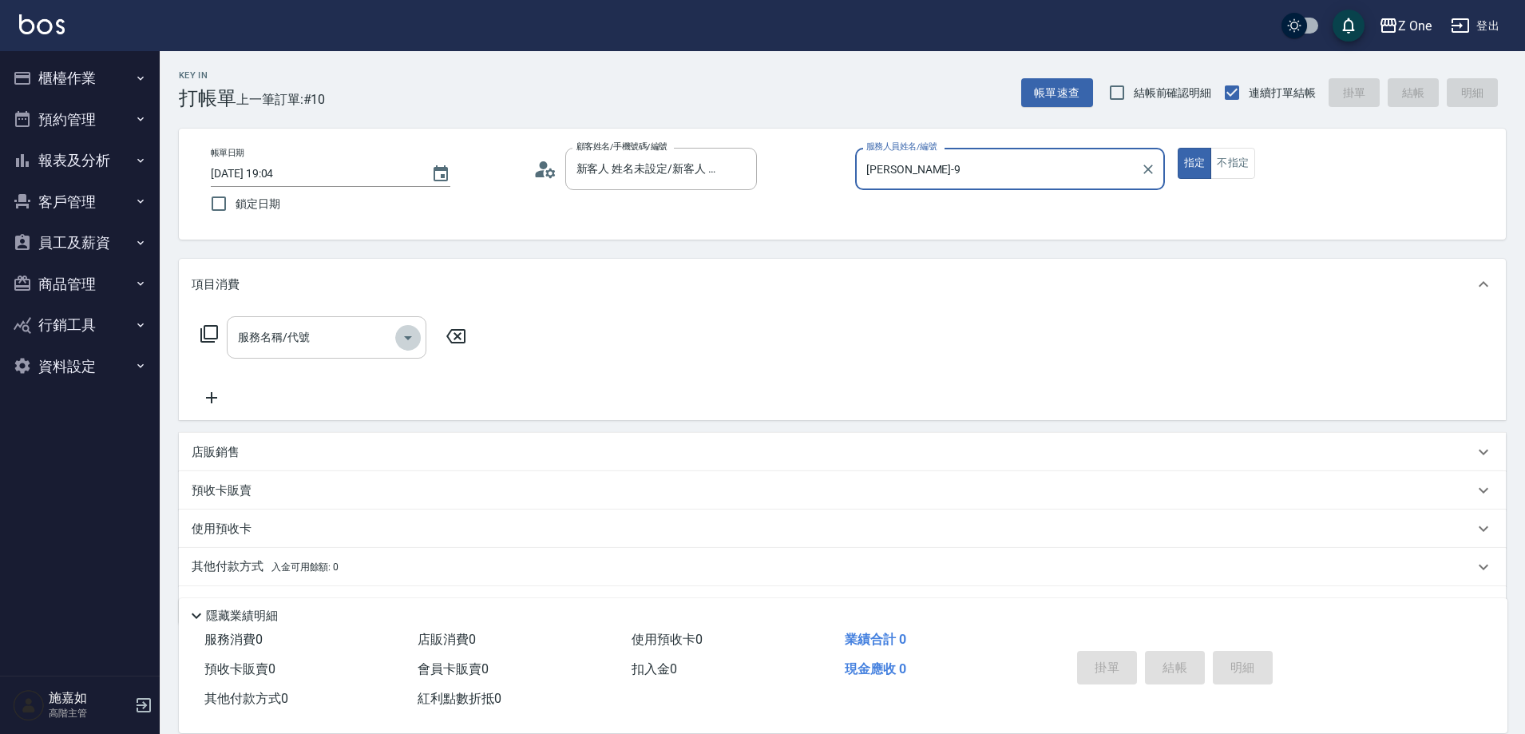
click at [409, 336] on icon "Open" at bounding box center [408, 338] width 8 height 4
type input "[PERSON_NAME]-9"
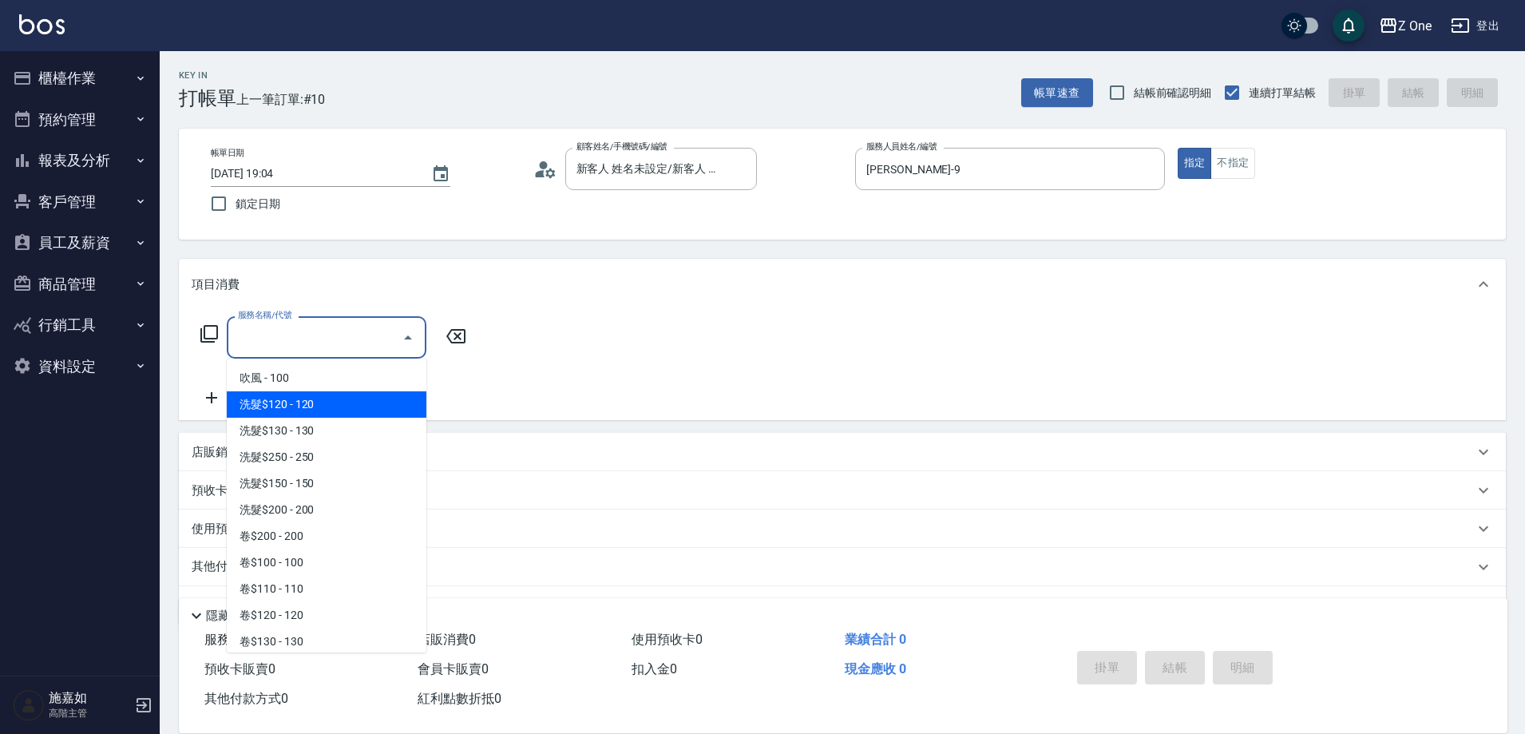
scroll to position [559, 0]
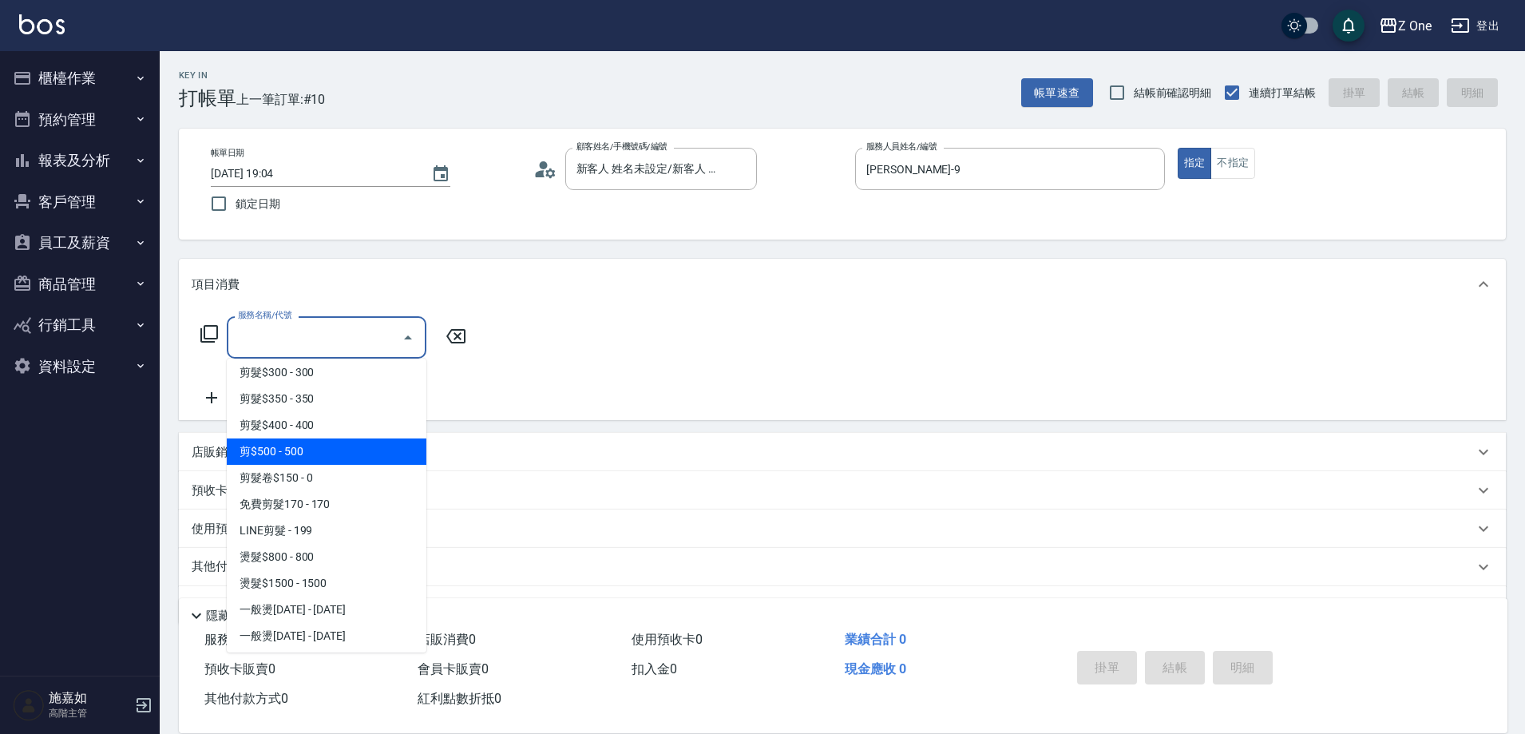
click at [339, 458] on span "剪$500 - 500" at bounding box center [327, 451] width 200 height 26
type input "剪$500(211)"
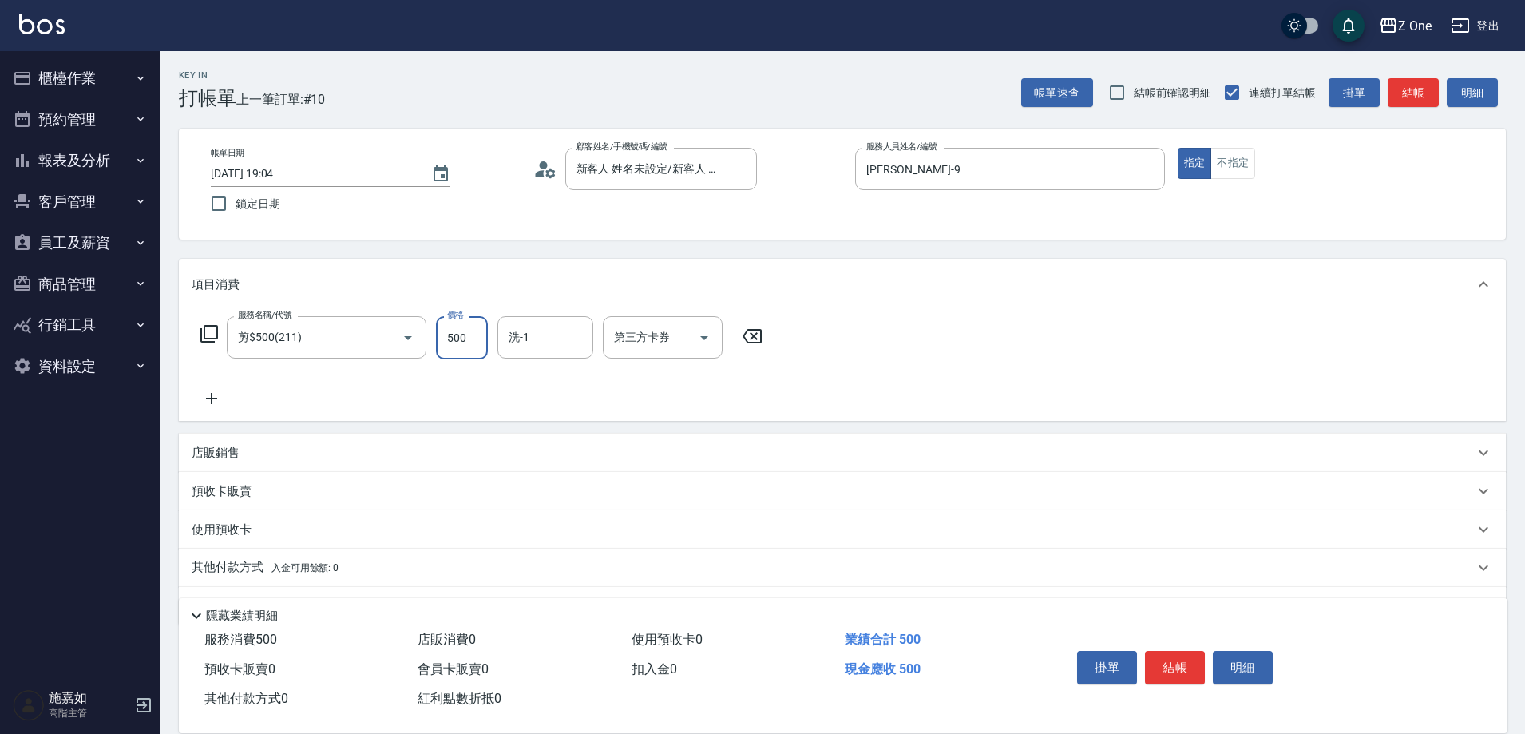
click at [478, 330] on input "500" at bounding box center [462, 337] width 52 height 43
type input "600"
click at [1159, 652] on button "結帳" at bounding box center [1175, 668] width 60 height 34
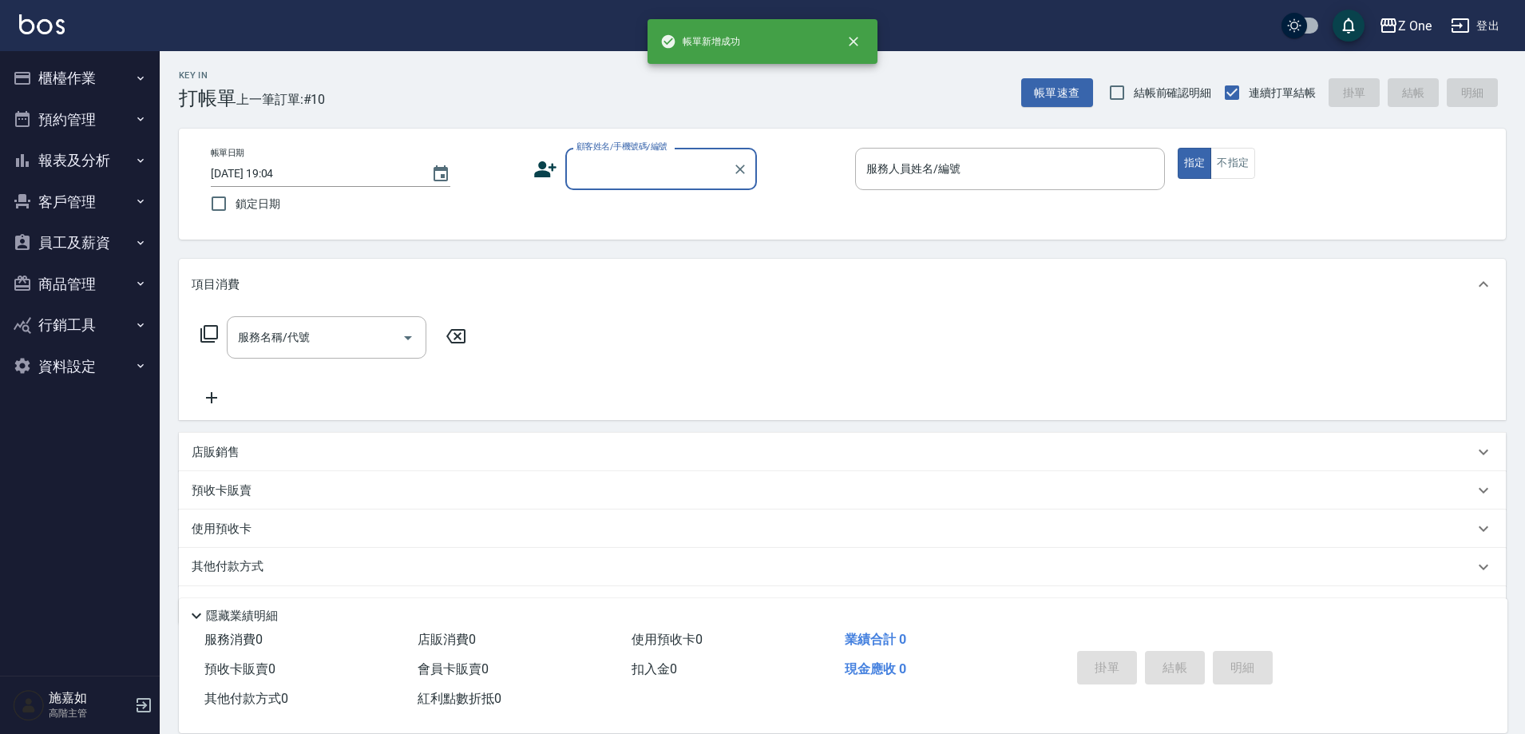
scroll to position [0, 0]
click at [664, 173] on input "顧客姓名/手機號碼/編號" at bounding box center [649, 169] width 153 height 28
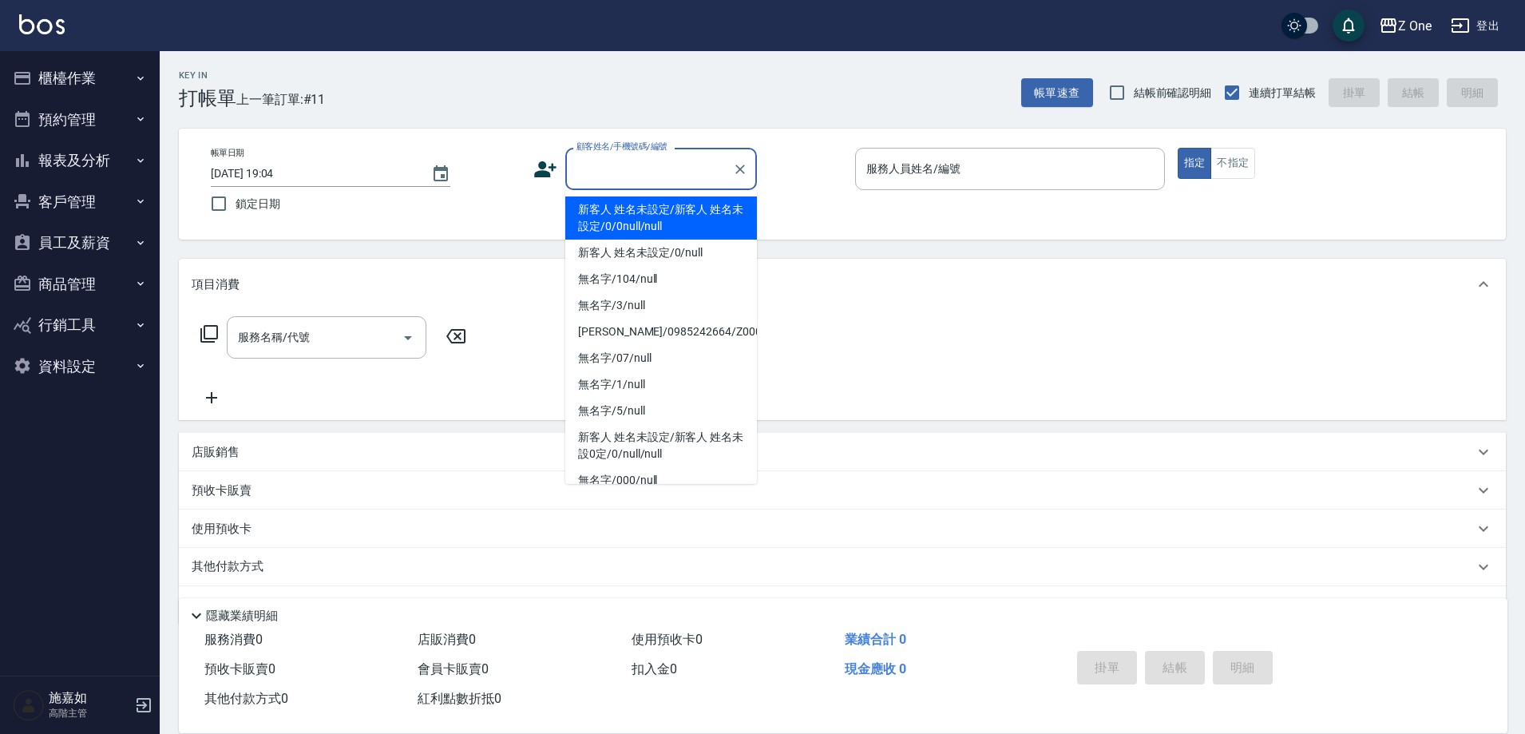
click at [654, 208] on li "新客人 姓名未設定/新客人 姓名未設定/0/0null/null" at bounding box center [661, 217] width 192 height 43
type input "新客人 姓名未設定/新客人 姓名未設定/0/0null/null"
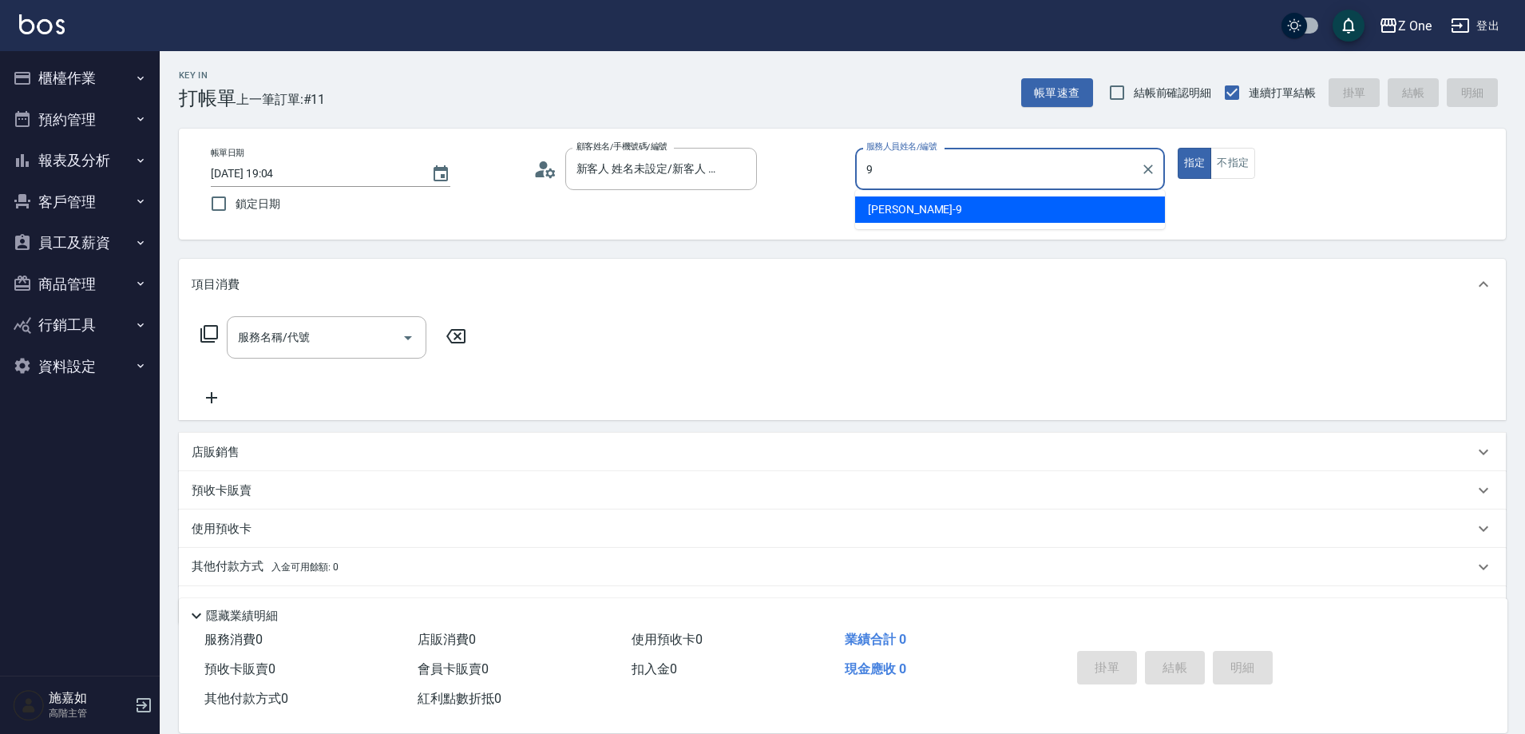
click at [904, 200] on div "[PERSON_NAME]-9" at bounding box center [1010, 209] width 310 height 26
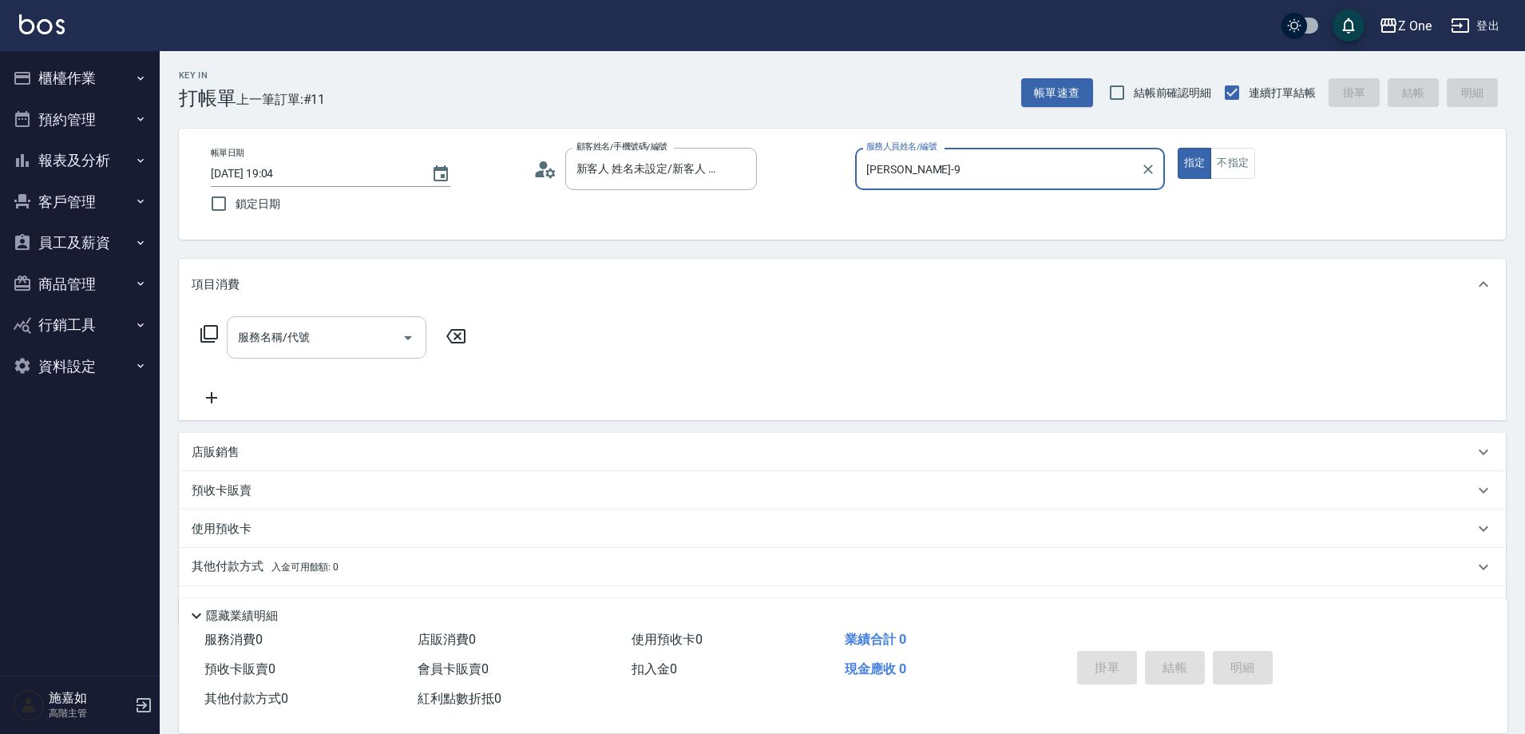
click at [417, 341] on icon "Open" at bounding box center [408, 337] width 19 height 19
type input "[PERSON_NAME]-9"
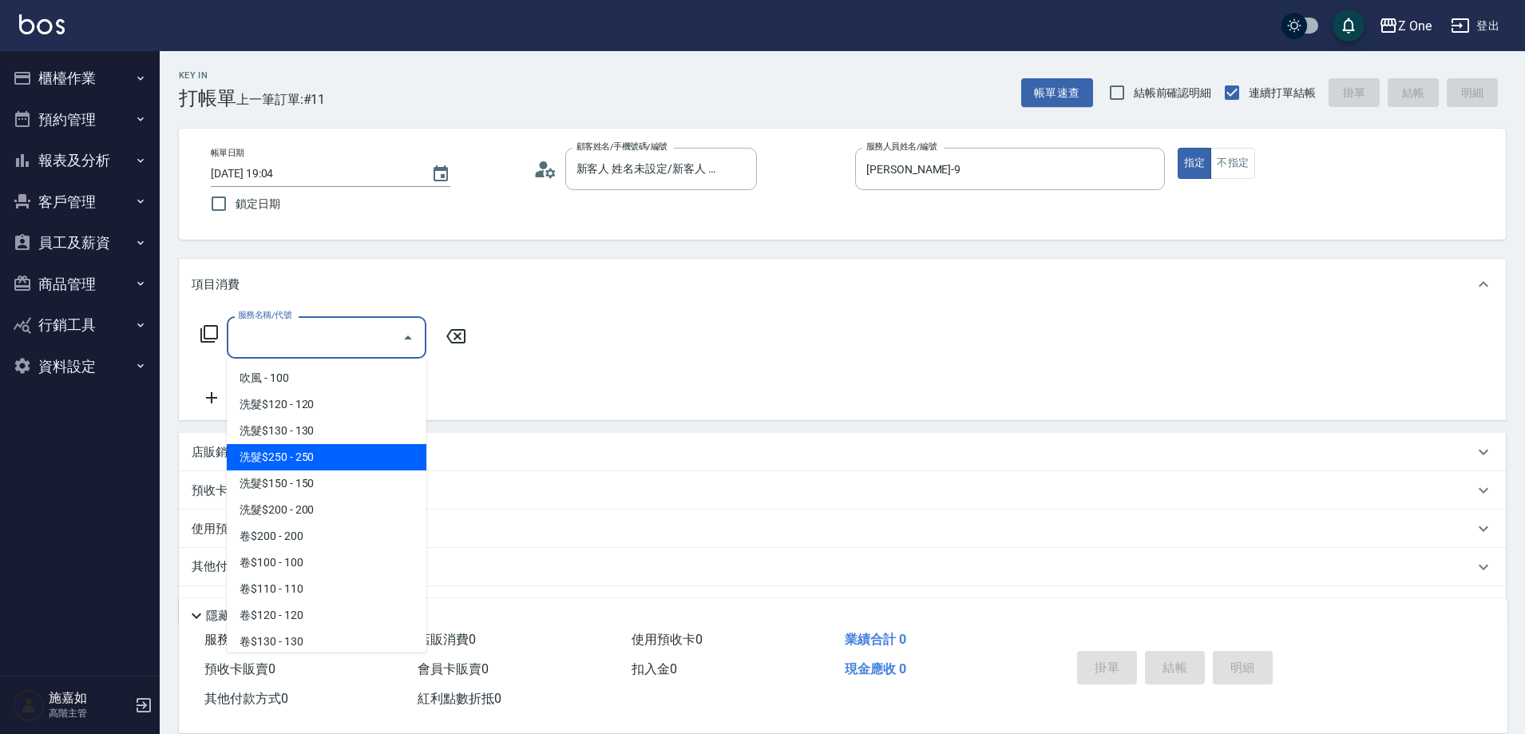
click at [334, 466] on span "洗髮$250 - 250" at bounding box center [327, 457] width 200 height 26
type input "洗髮$250(104)"
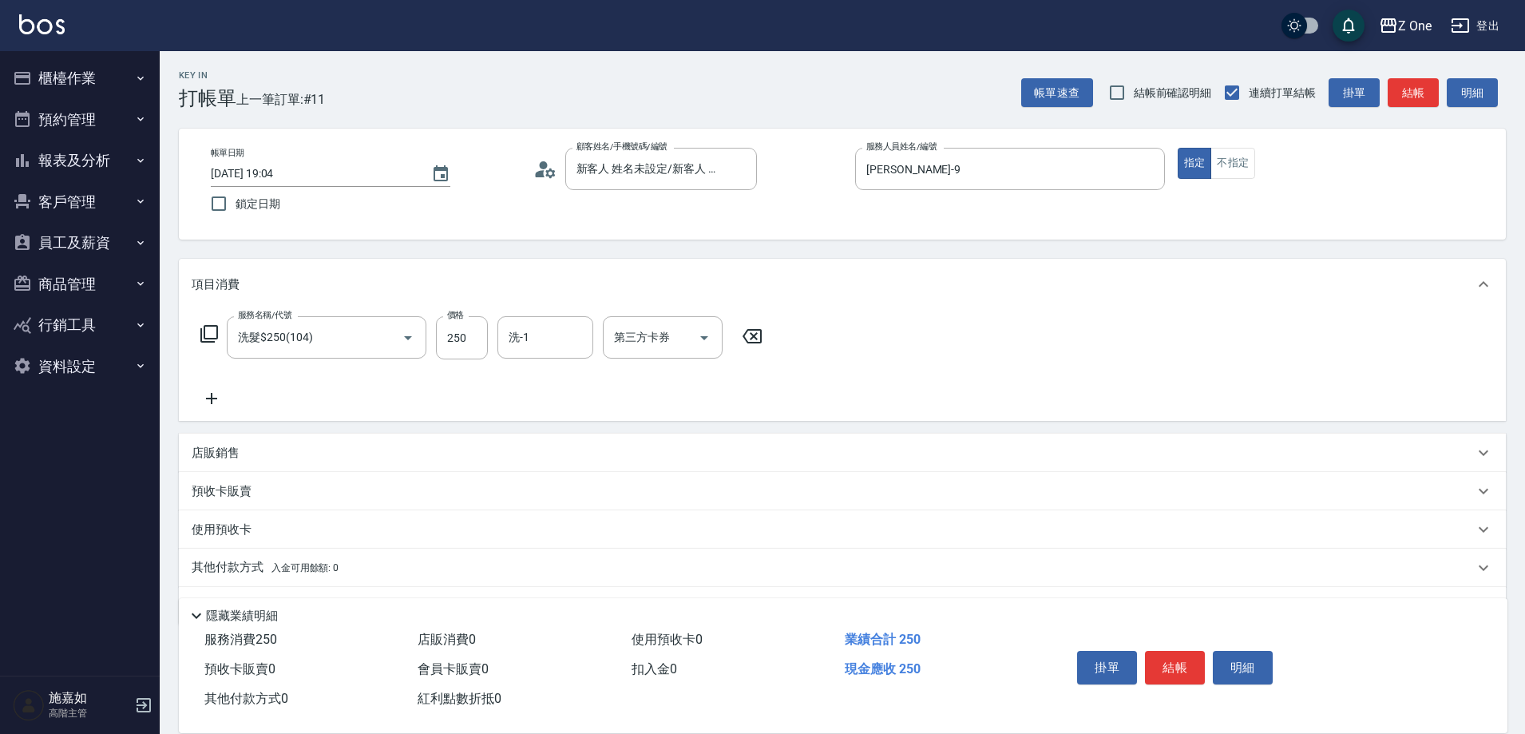
click at [222, 402] on icon at bounding box center [212, 398] width 40 height 19
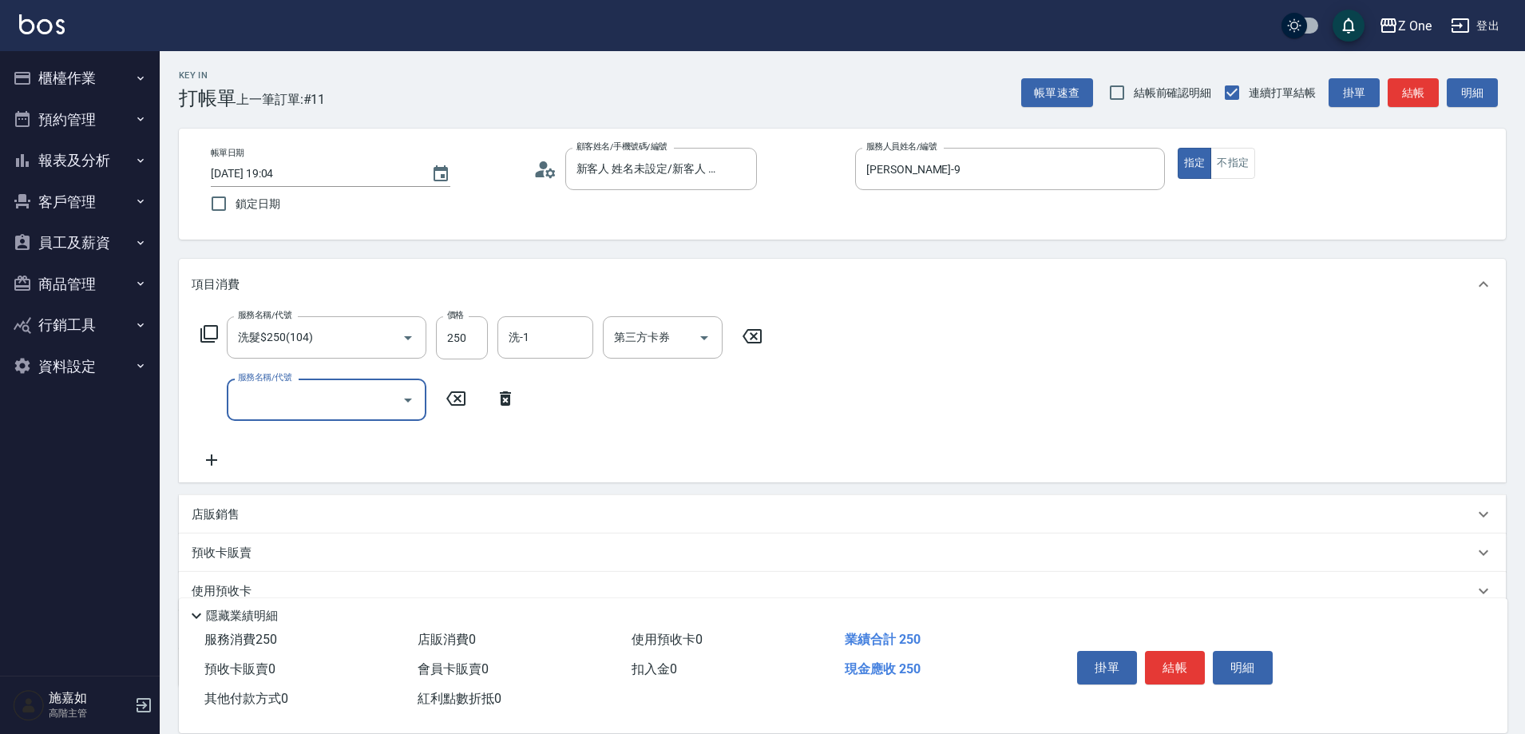
click at [409, 402] on icon "Open" at bounding box center [408, 400] width 19 height 19
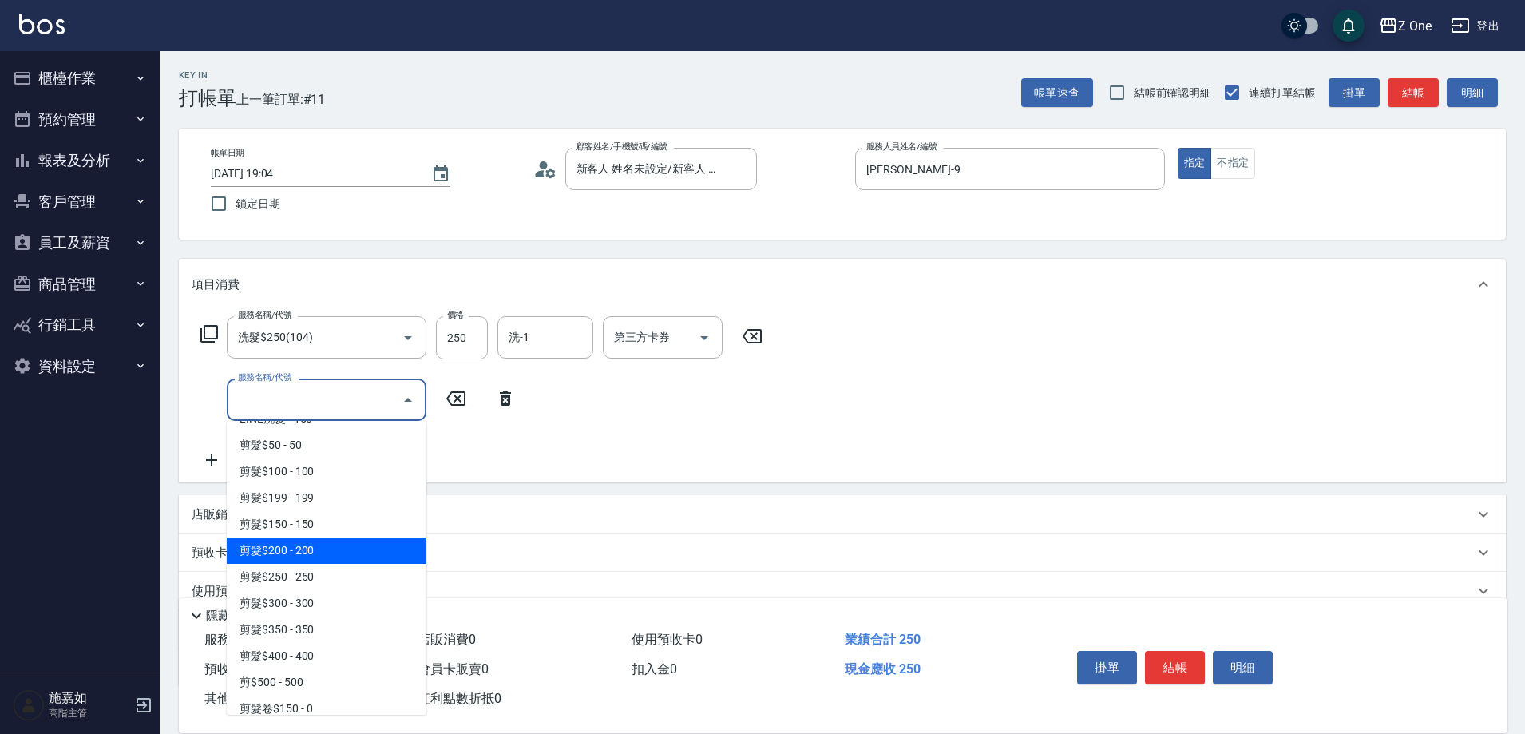
scroll to position [399, 0]
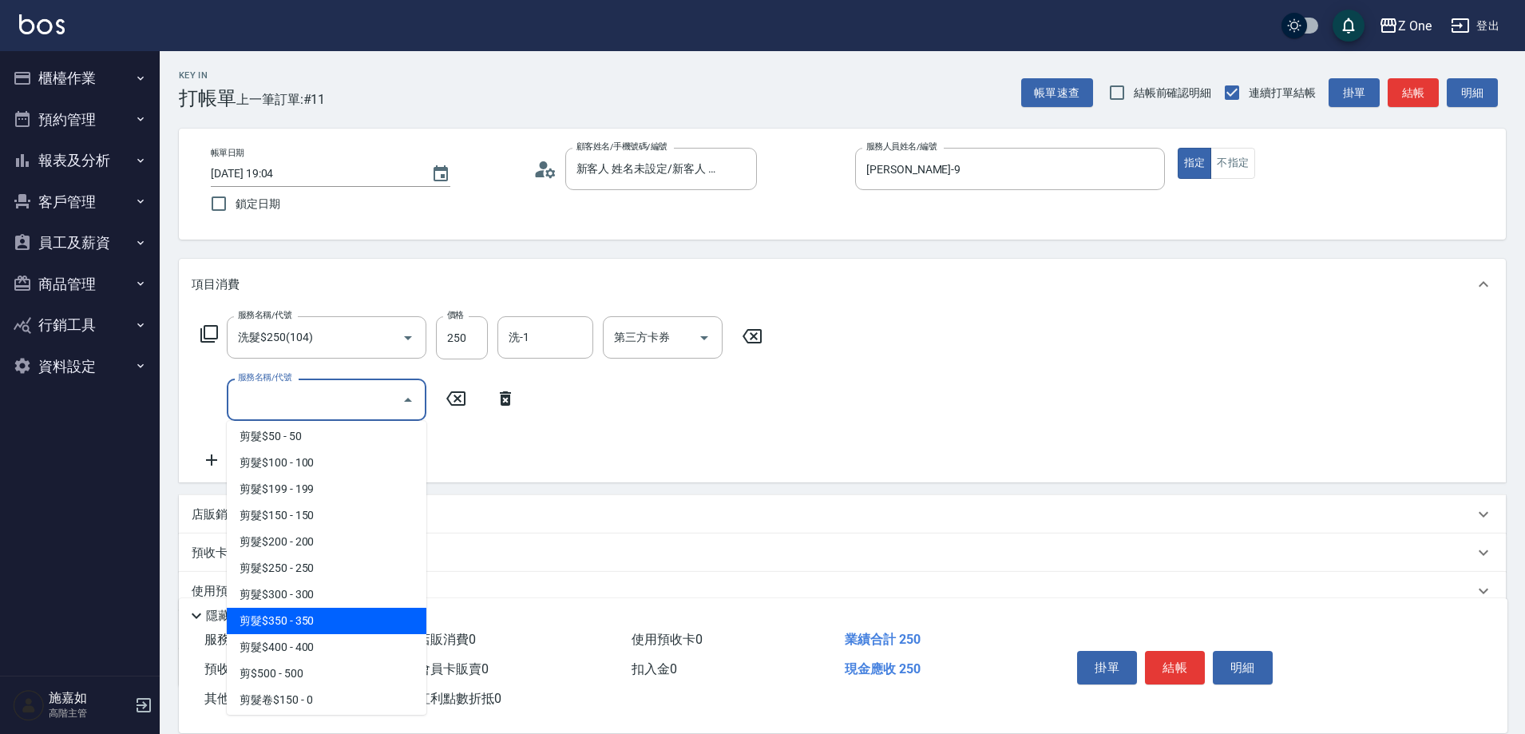
click at [334, 624] on span "剪髮$350 - 350" at bounding box center [327, 621] width 200 height 26
type input "剪髮$350(208)"
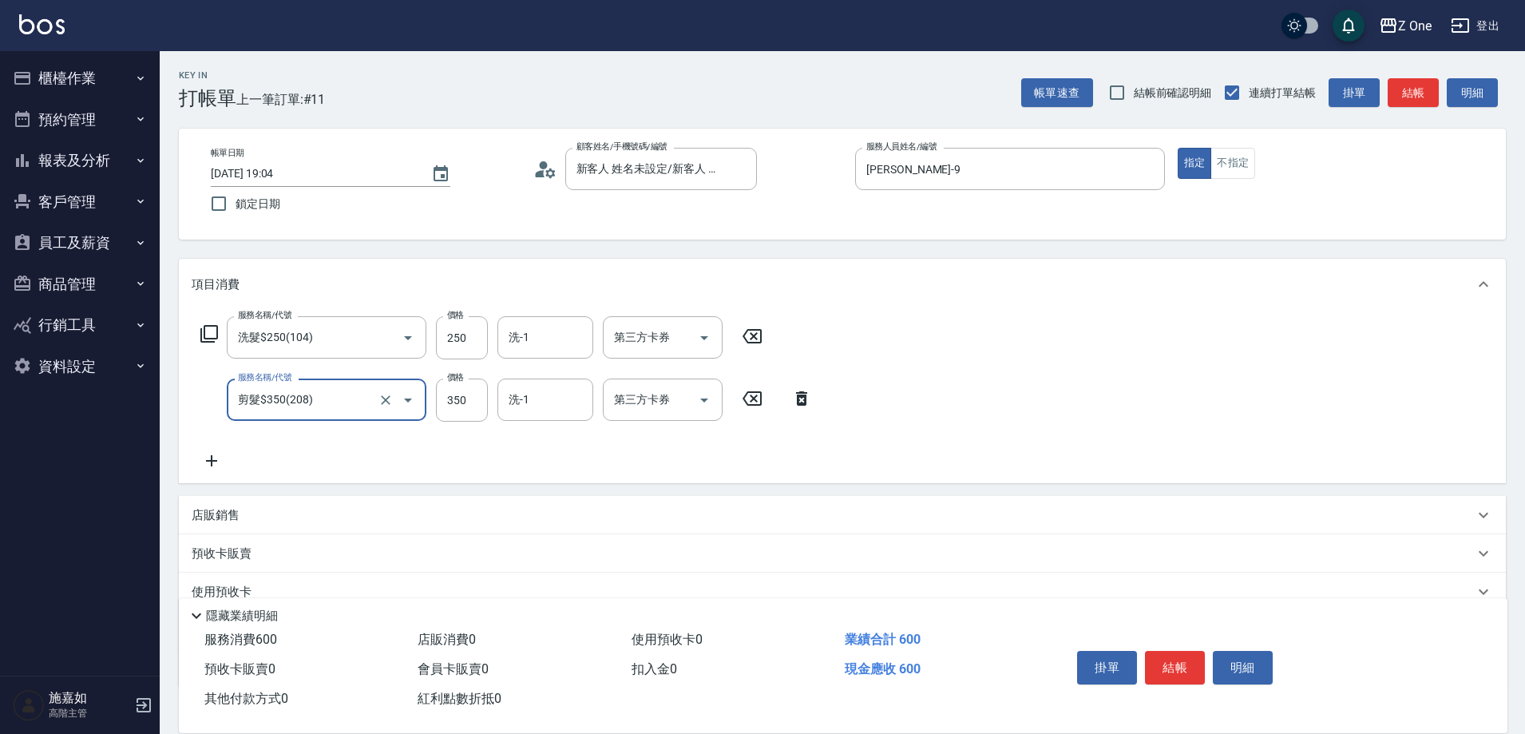
click at [225, 456] on icon at bounding box center [212, 460] width 40 height 19
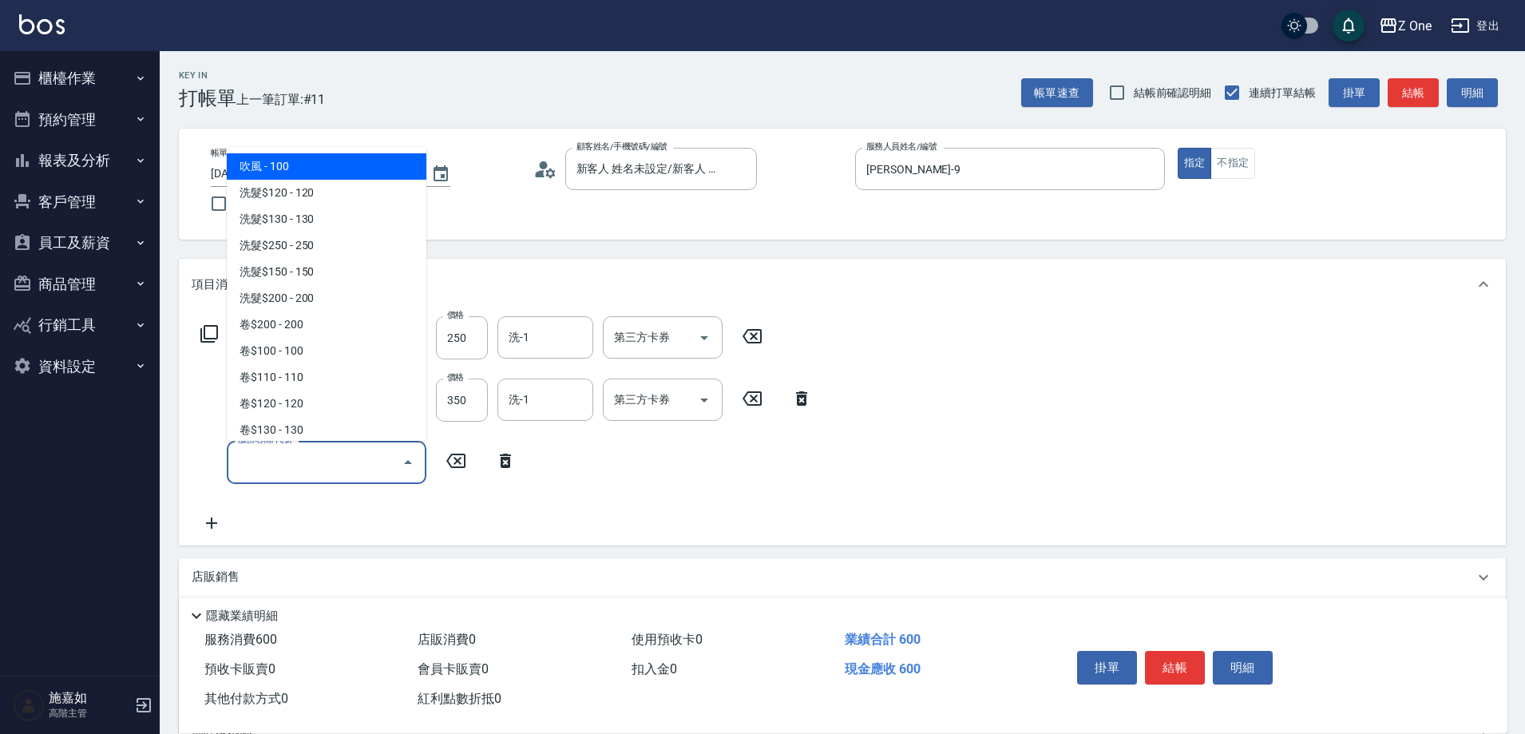
click at [352, 469] on input "服務名稱/代號" at bounding box center [314, 462] width 161 height 28
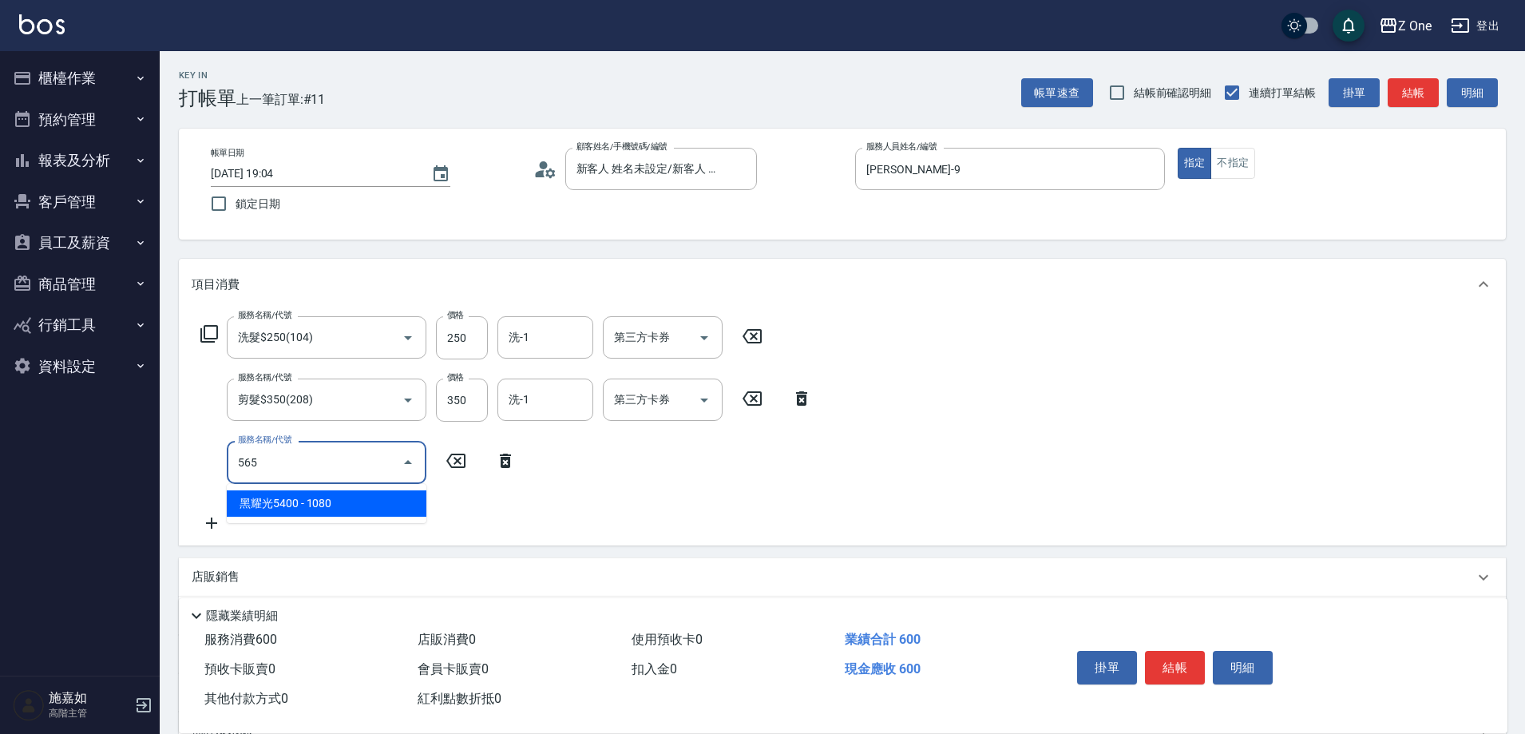
click at [348, 511] on span "黑耀光5400 - 1080" at bounding box center [327, 503] width 200 height 26
click at [708, 473] on button "Open" at bounding box center [705, 463] width 26 height 26
type input "黑耀光5400(565)"
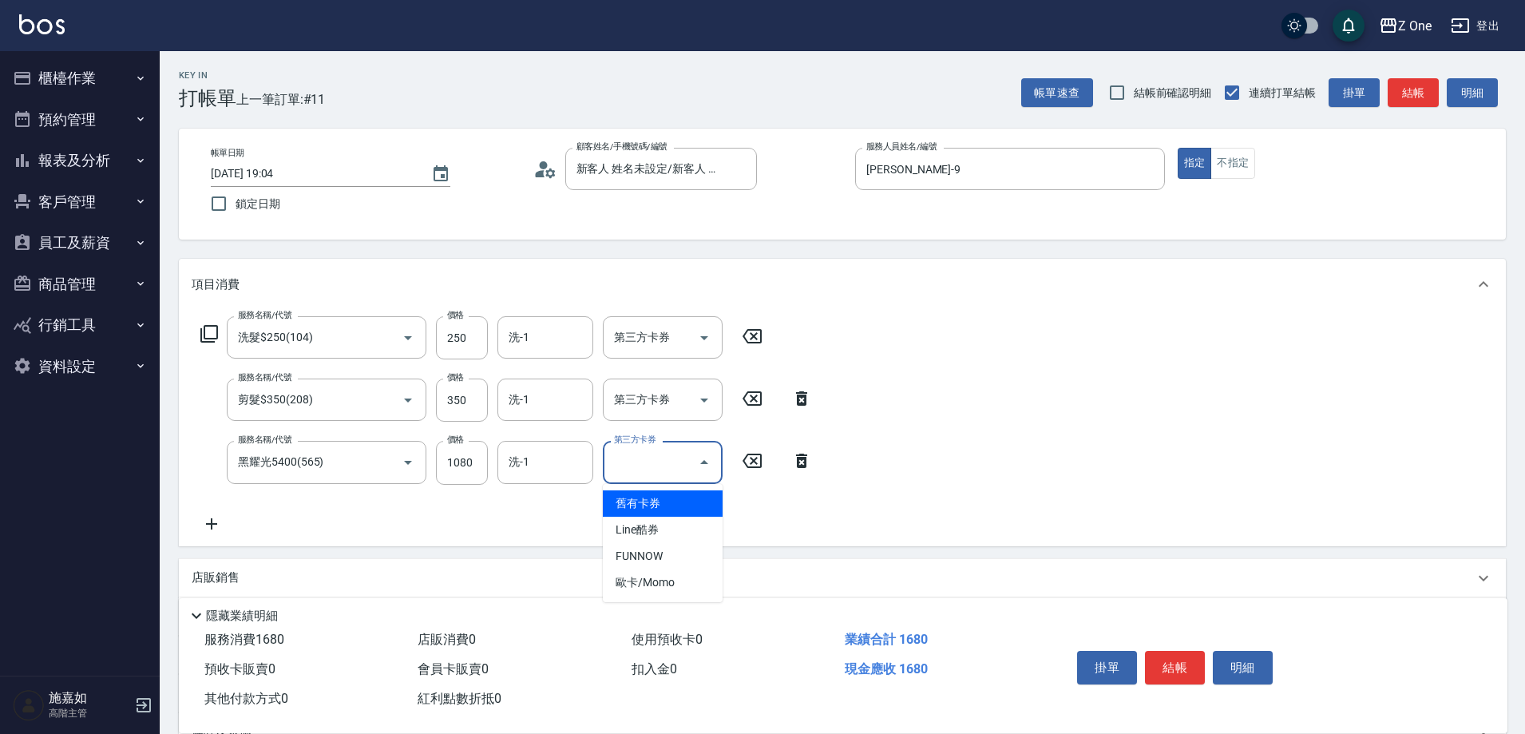
click at [654, 502] on span "舊有卡券" at bounding box center [663, 503] width 120 height 26
type input "舊有卡券"
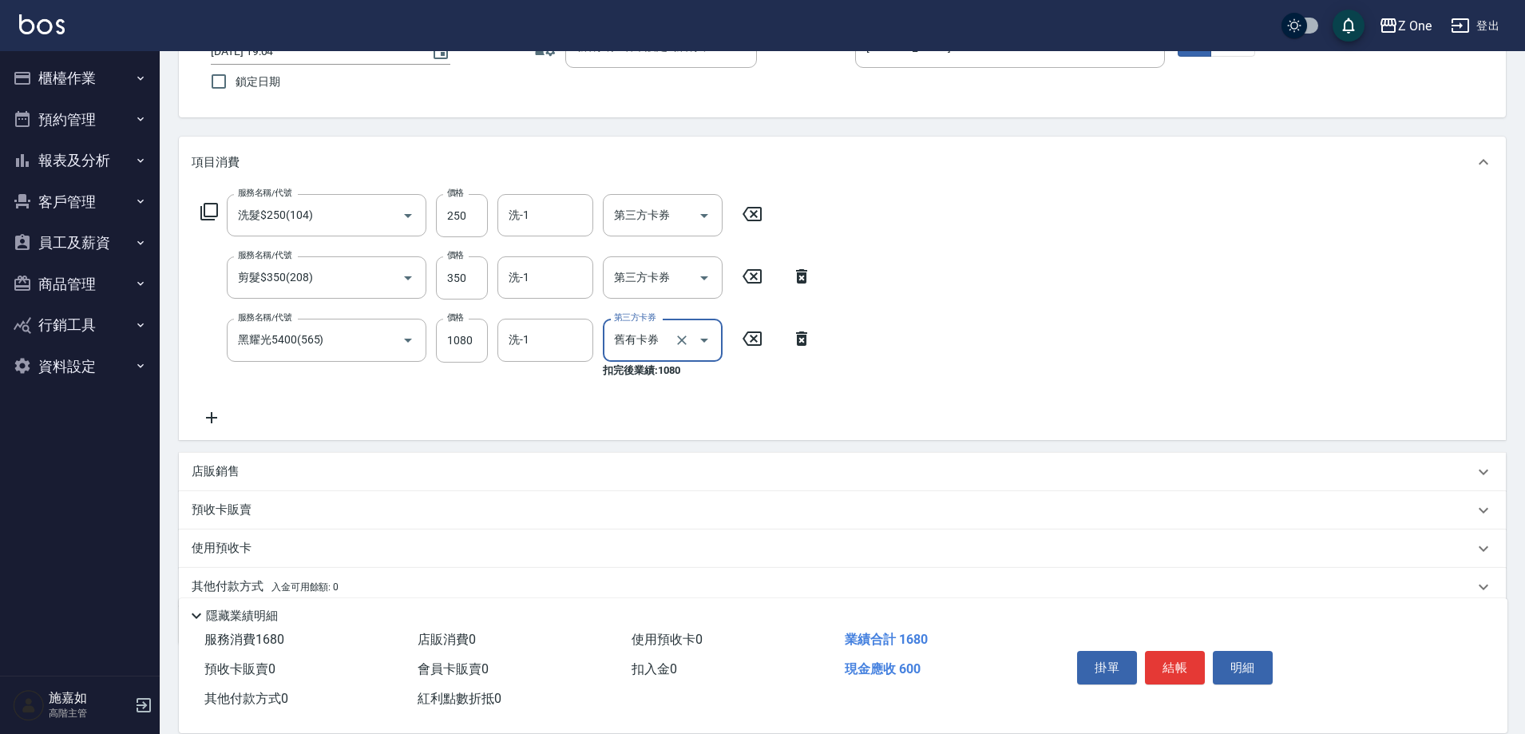
scroll to position [186, 0]
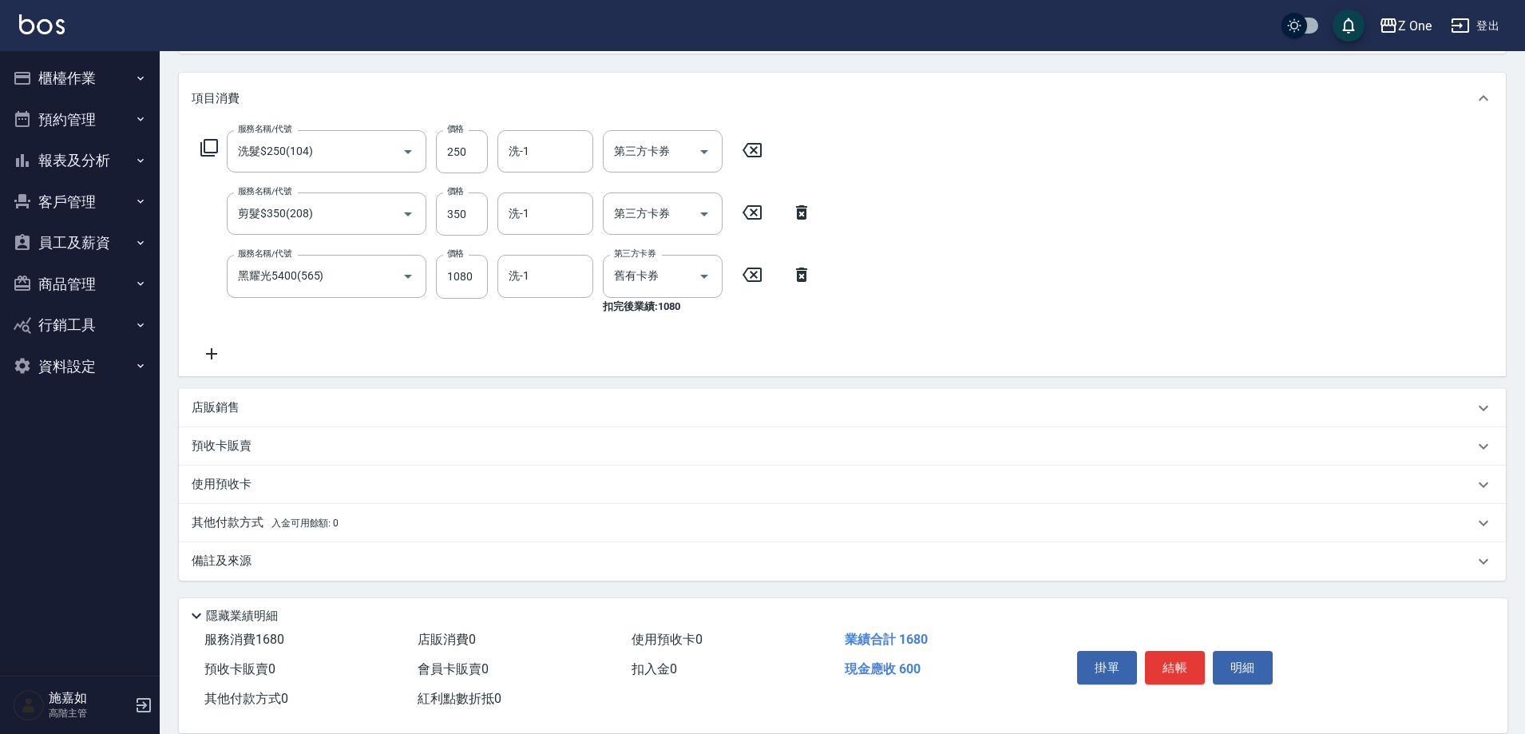
click at [302, 524] on span "入金可用餘額: 0" at bounding box center [306, 523] width 68 height 11
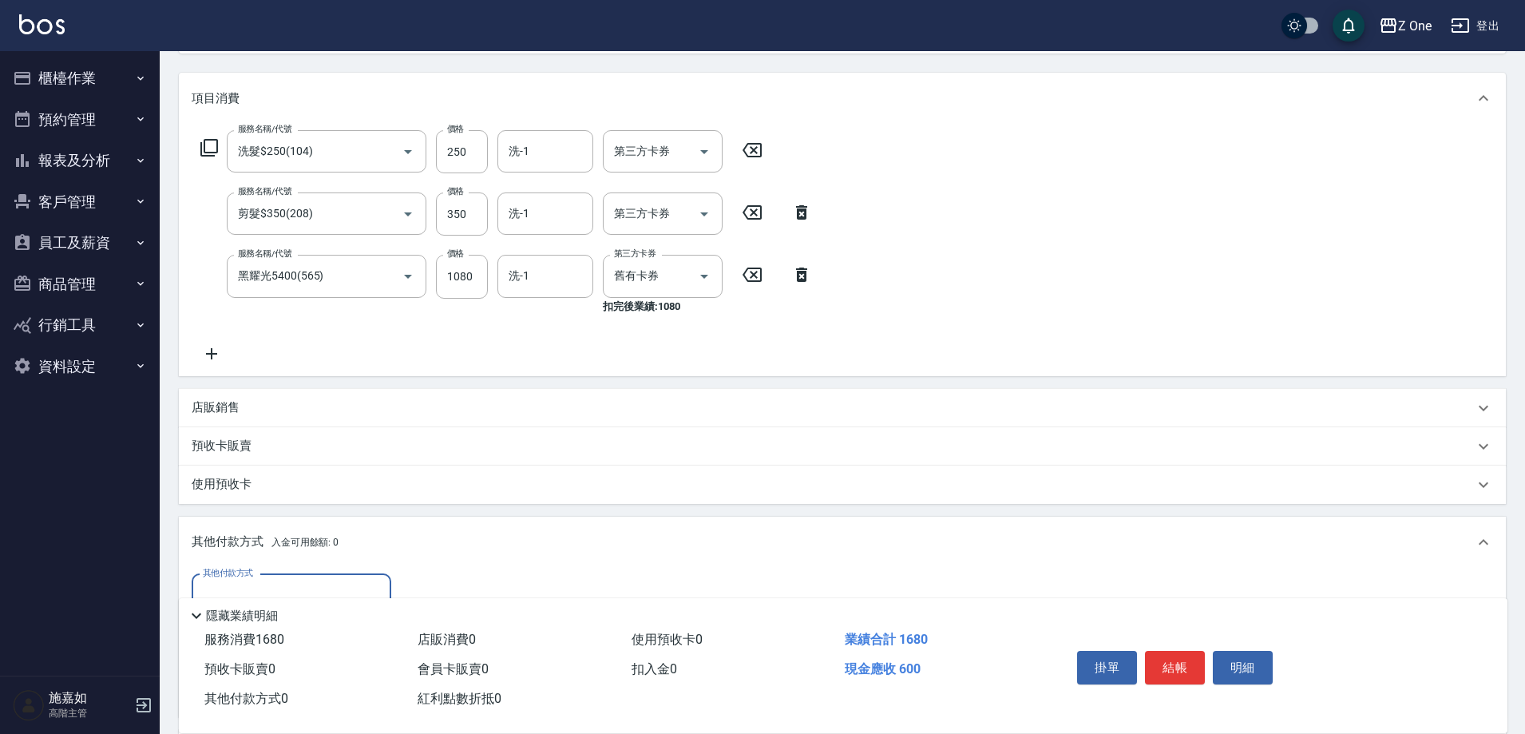
scroll to position [346, 0]
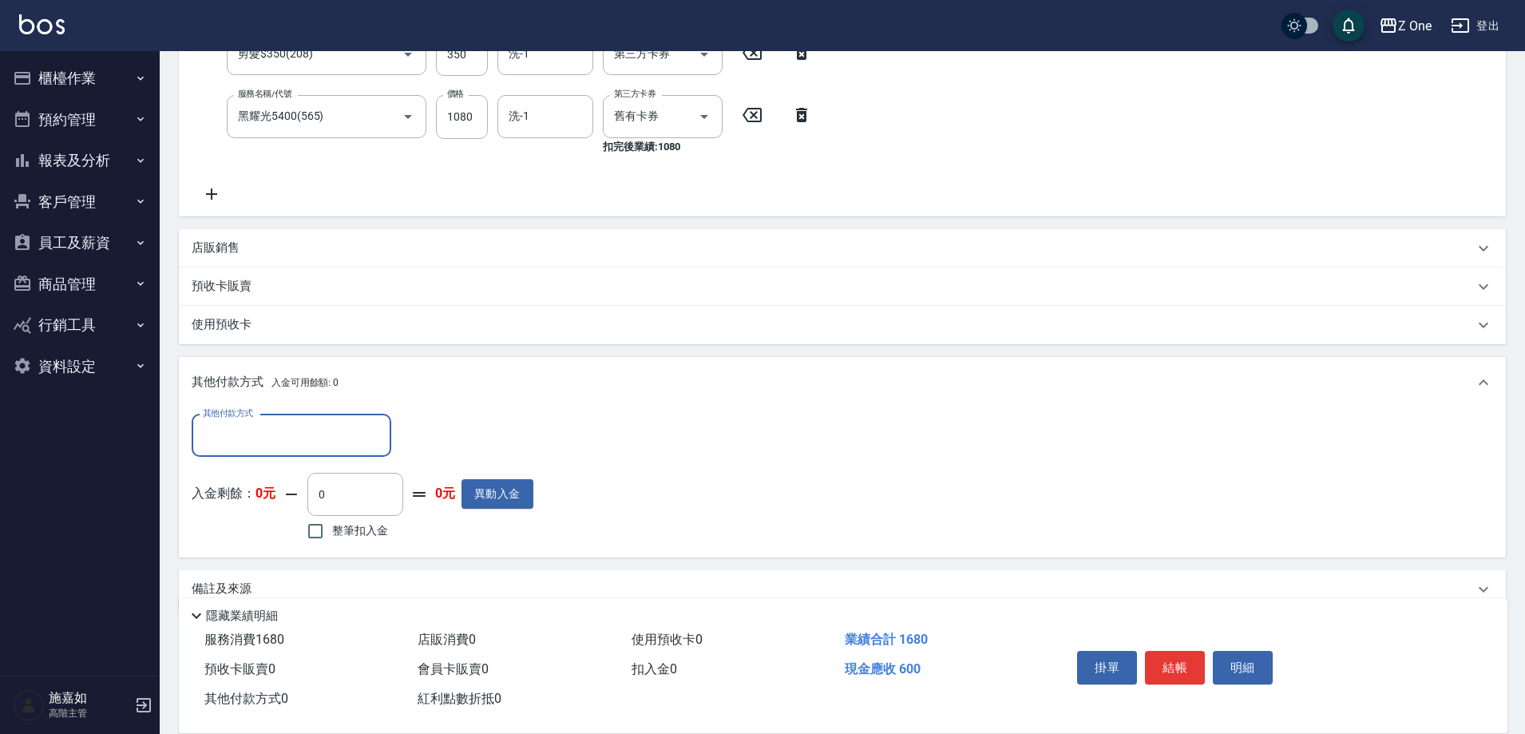
click at [321, 439] on input "其他付款方式" at bounding box center [291, 436] width 185 height 28
click at [273, 522] on span "信用卡" at bounding box center [292, 529] width 200 height 26
type input "信用卡"
type input "600"
click at [1178, 661] on button "結帳" at bounding box center [1175, 668] width 60 height 34
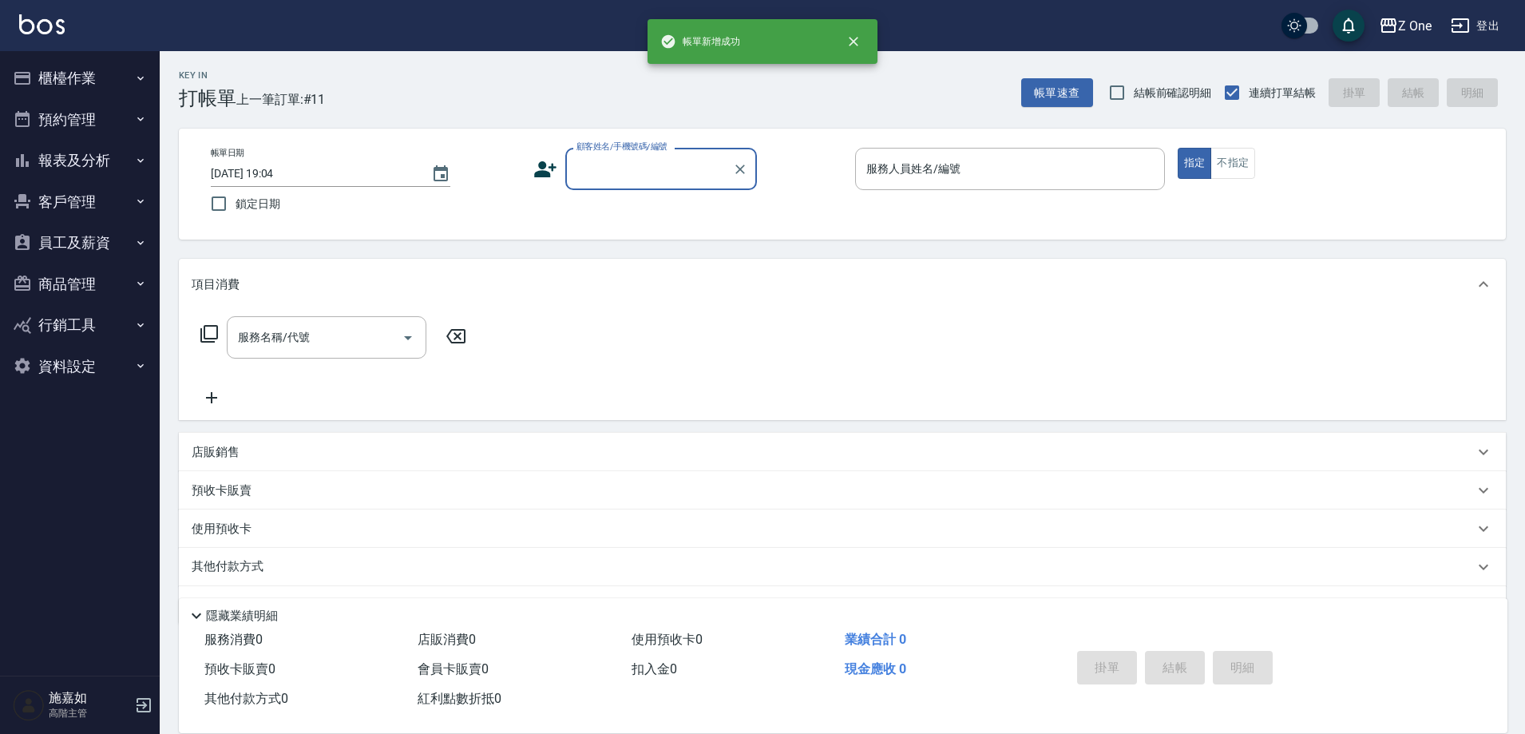
scroll to position [0, 0]
drag, startPoint x: 678, startPoint y: 174, endPoint x: 678, endPoint y: 188, distance: 14.4
click at [678, 175] on input "顧客姓名/手機號碼/編號" at bounding box center [649, 169] width 153 height 28
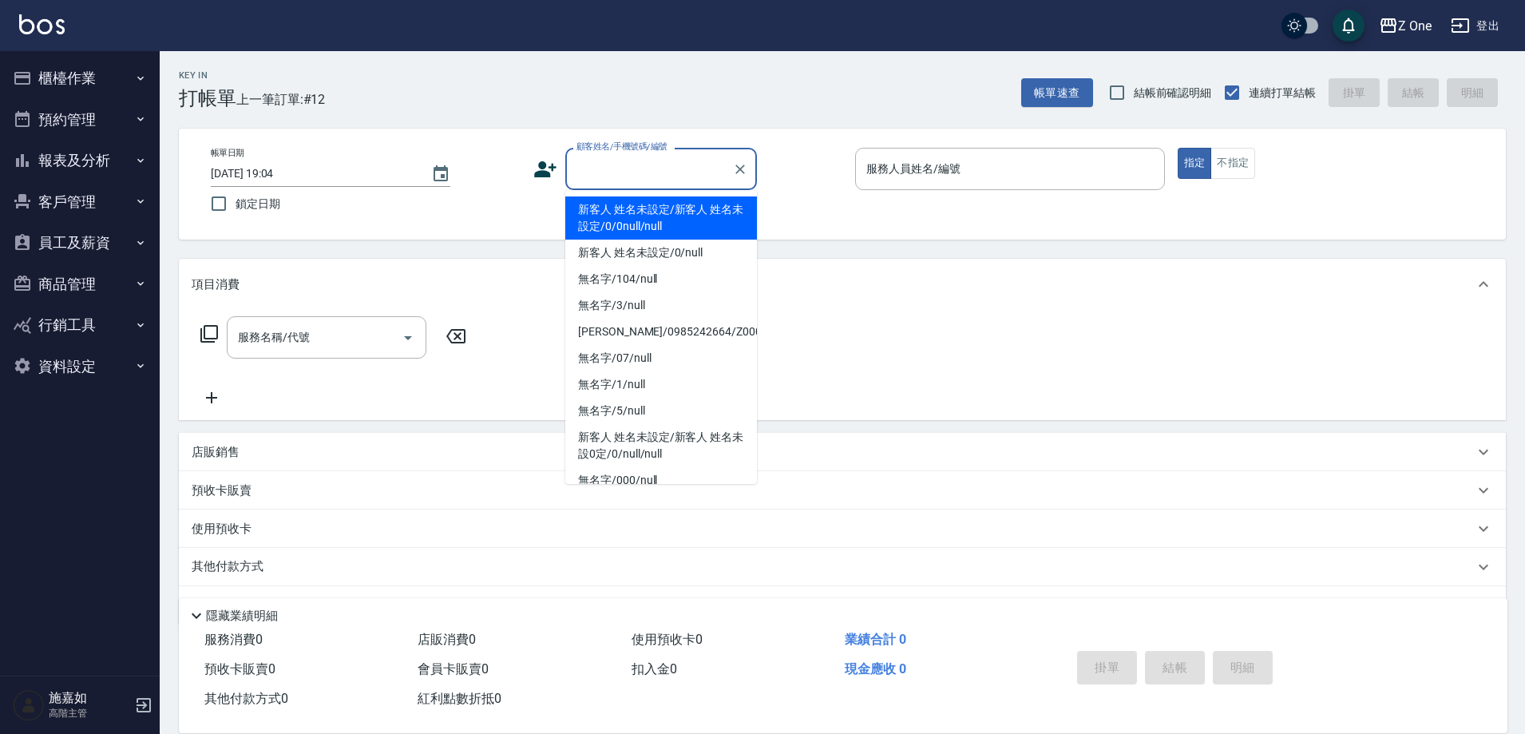
click at [673, 212] on li "新客人 姓名未設定/新客人 姓名未設定/0/0null/null" at bounding box center [661, 217] width 192 height 43
type input "新客人 姓名未設定/新客人 姓名未設定/0/0null/null"
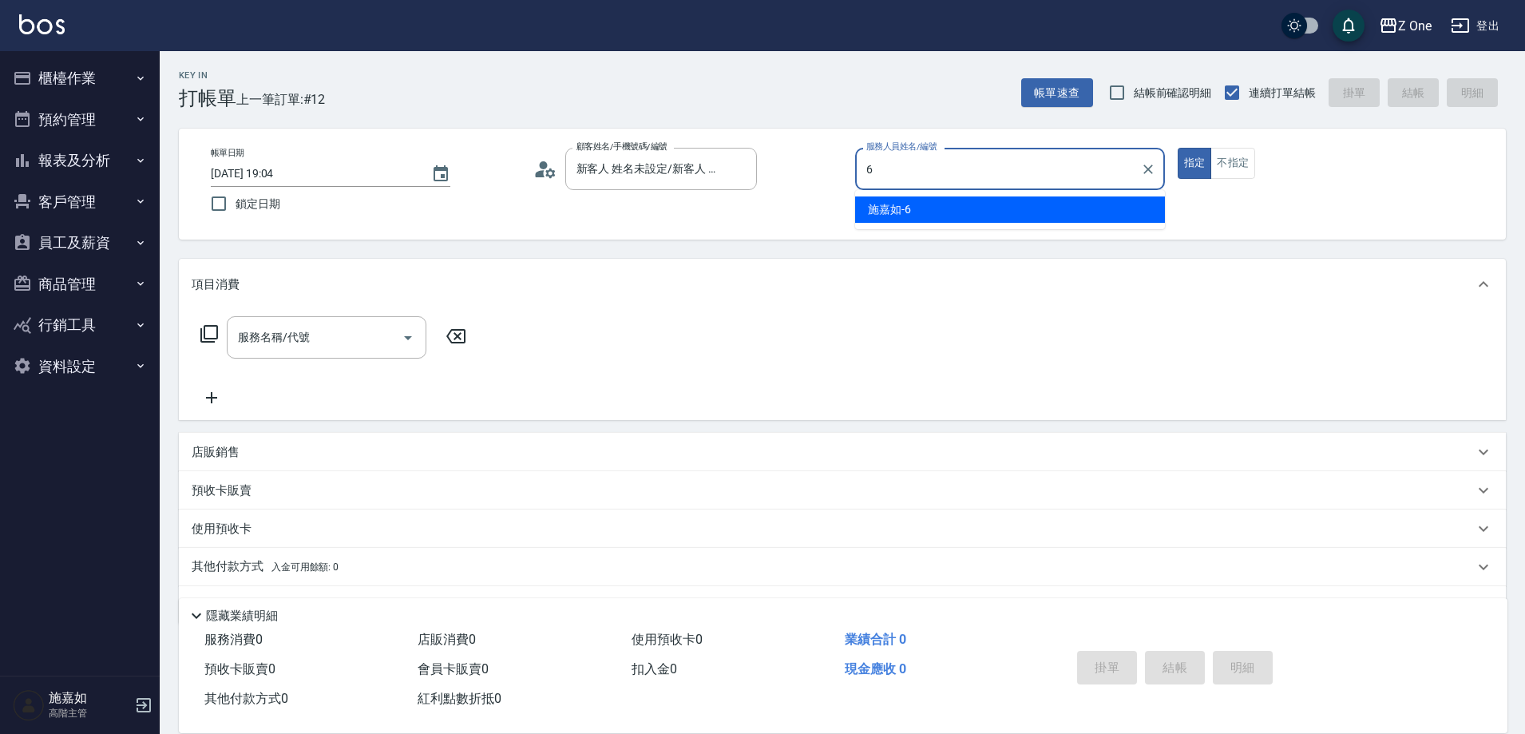
click at [885, 214] on span "[PERSON_NAME]-6" at bounding box center [889, 209] width 43 height 17
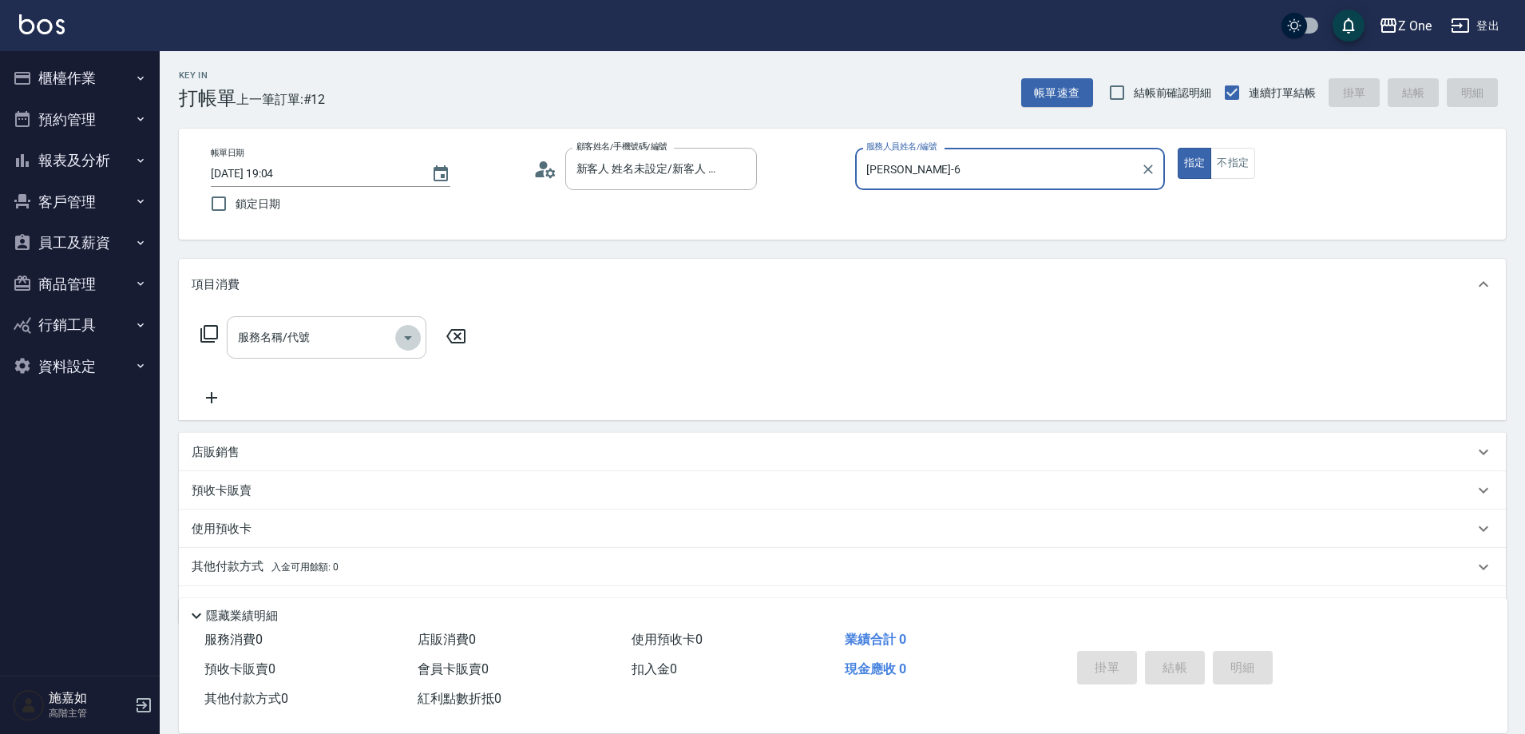
click at [405, 339] on icon "Open" at bounding box center [408, 337] width 19 height 19
type input "[PERSON_NAME]-6"
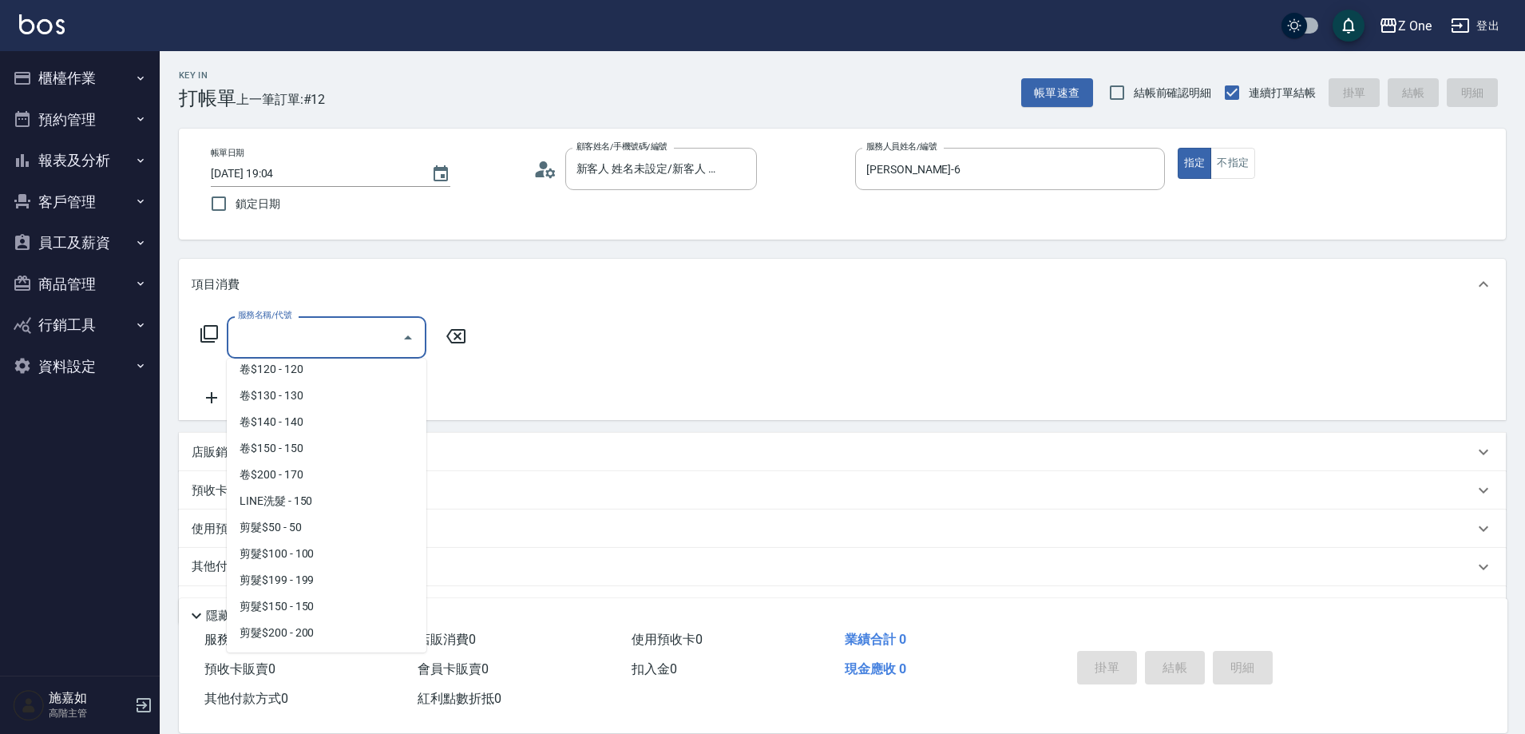
scroll to position [479, 0]
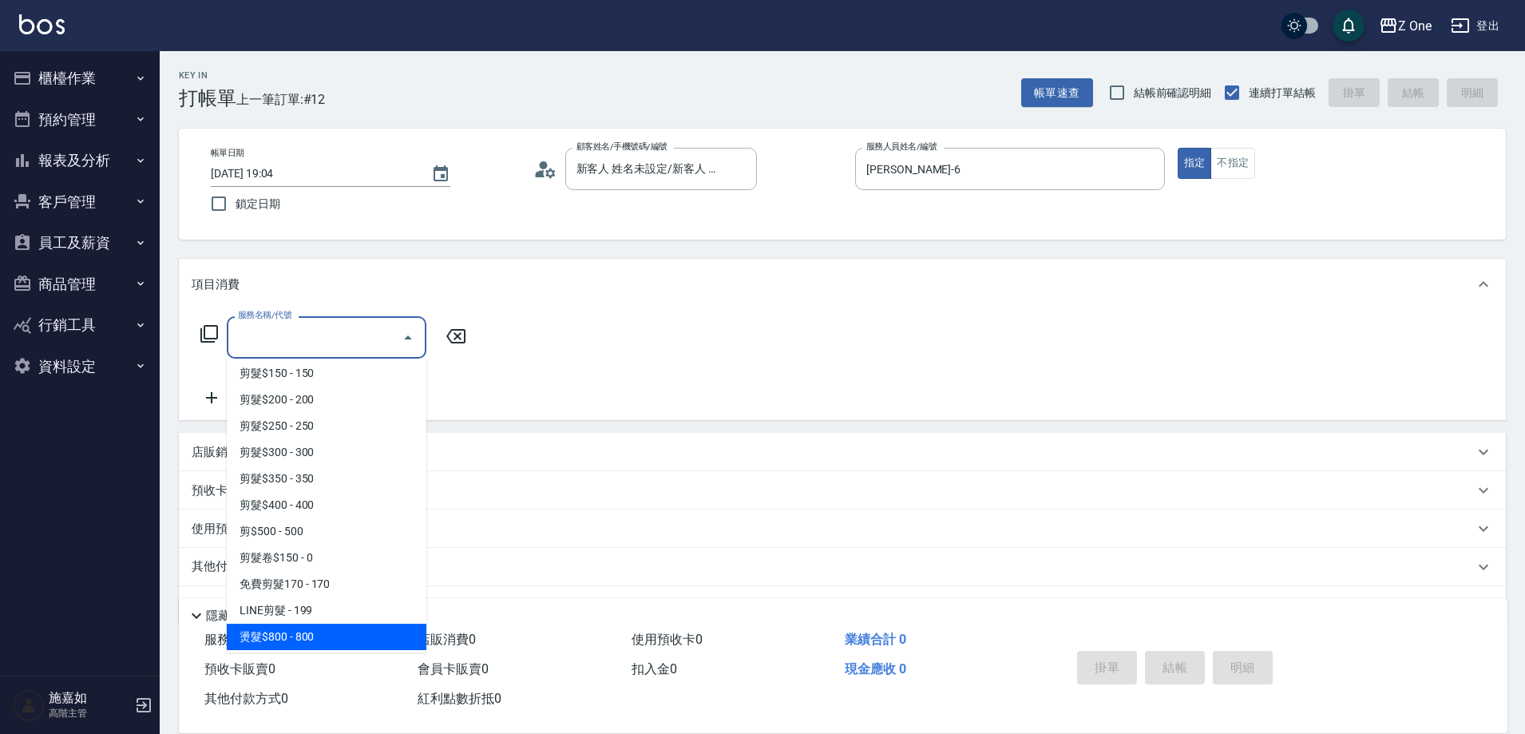
click at [319, 629] on span "燙髮$800 - 800" at bounding box center [327, 637] width 200 height 26
type input "燙髮$800(301)"
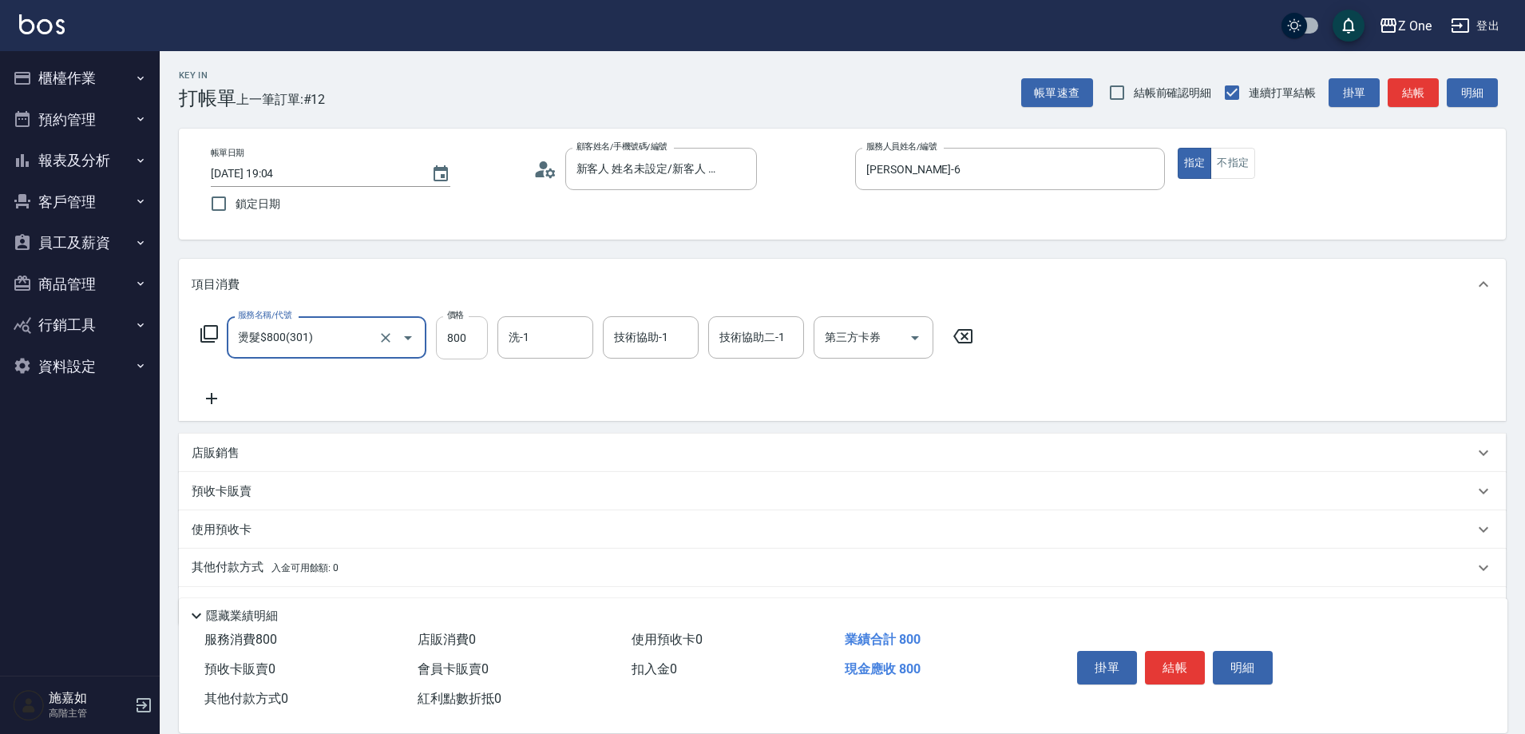
click at [476, 325] on input "800" at bounding box center [462, 337] width 52 height 43
type input "500"
click at [1173, 665] on button "結帳" at bounding box center [1175, 668] width 60 height 34
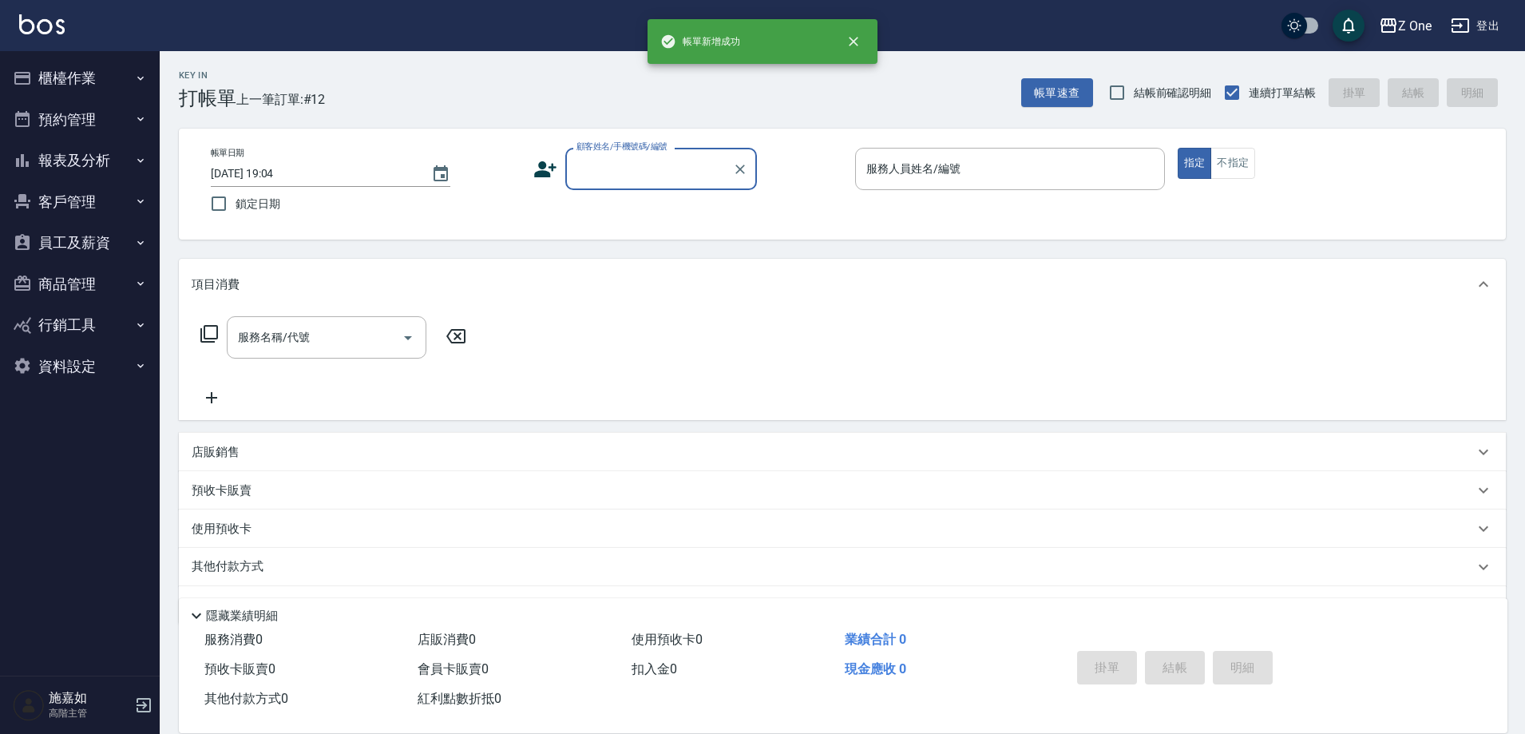
scroll to position [0, 0]
click at [640, 187] on div "顧客姓名/手機號碼/編號" at bounding box center [661, 169] width 192 height 42
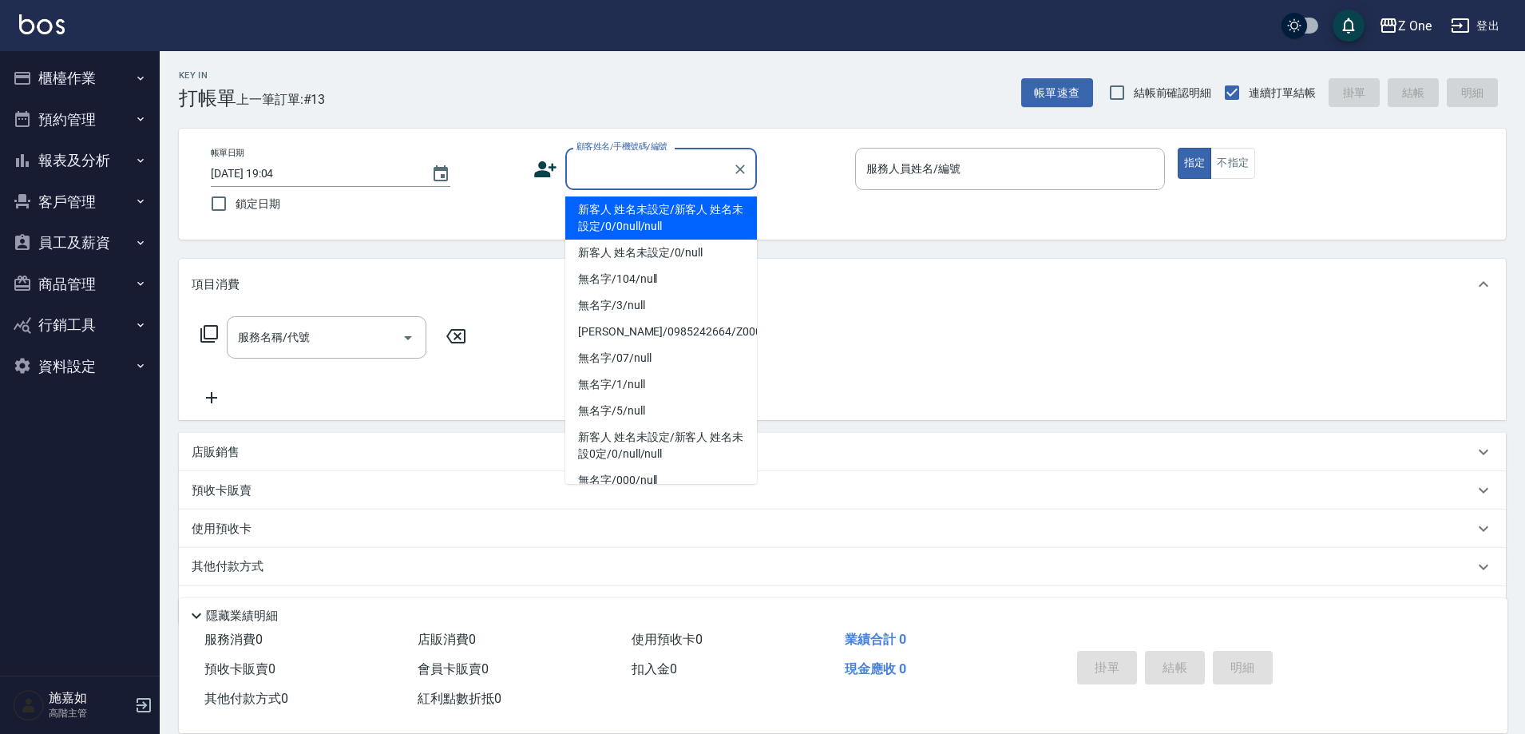
click at [646, 231] on li "新客人 姓名未設定/新客人 姓名未設定/0/0null/null" at bounding box center [661, 217] width 192 height 43
type input "新客人 姓名未設定/新客人 姓名未設定/0/0null/null"
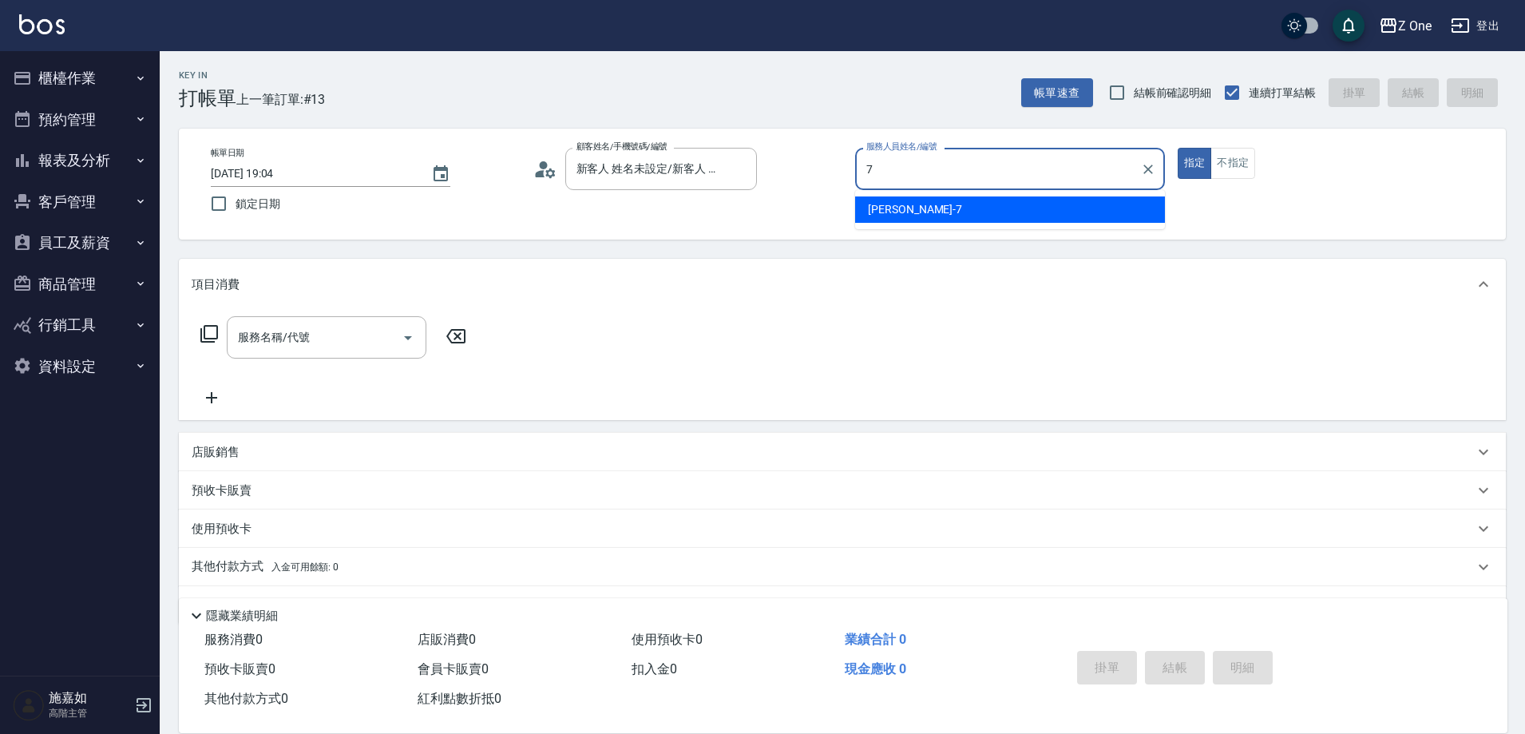
click at [898, 201] on span "[PERSON_NAME]-7" at bounding box center [915, 209] width 94 height 17
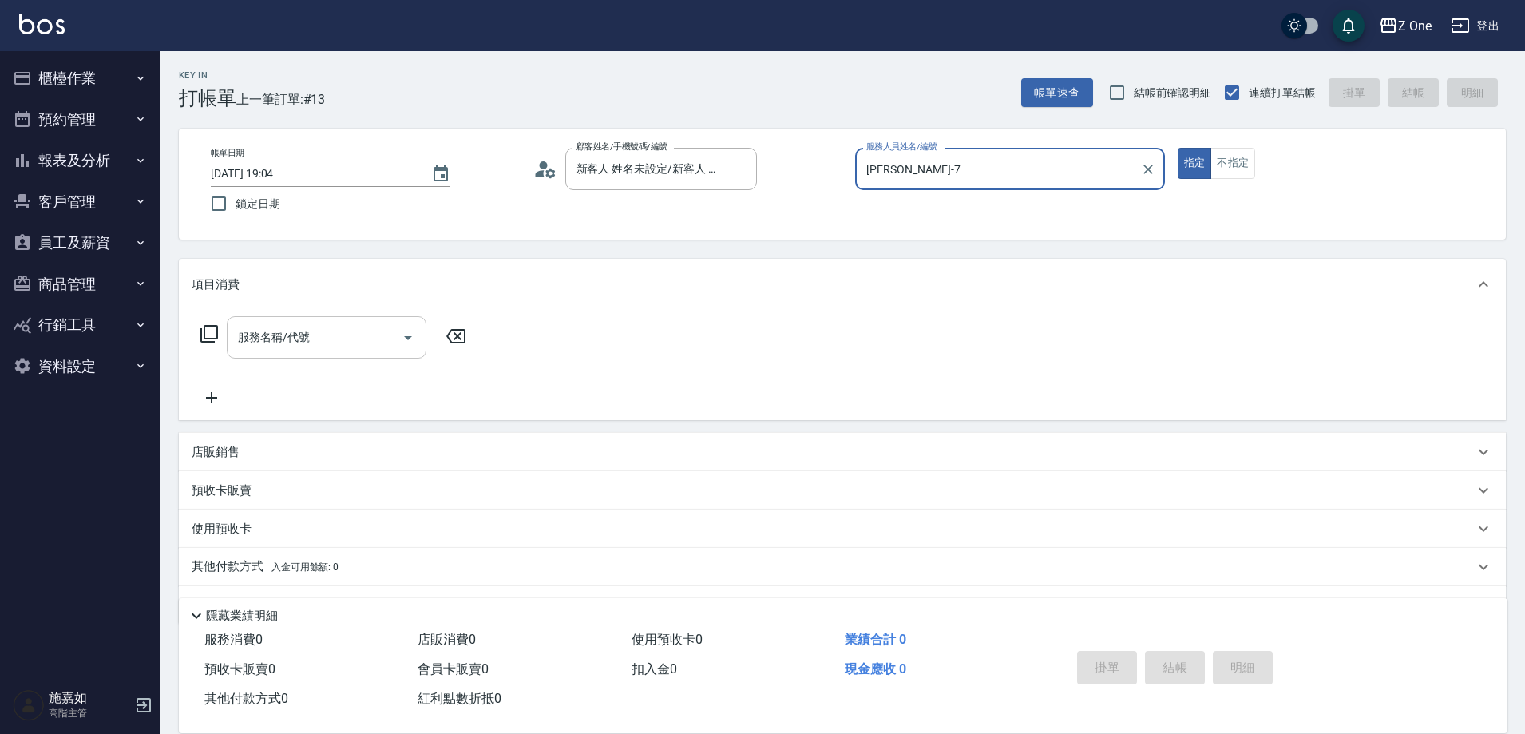
click at [418, 338] on button "Open" at bounding box center [408, 338] width 26 height 26
type input "[PERSON_NAME]-7"
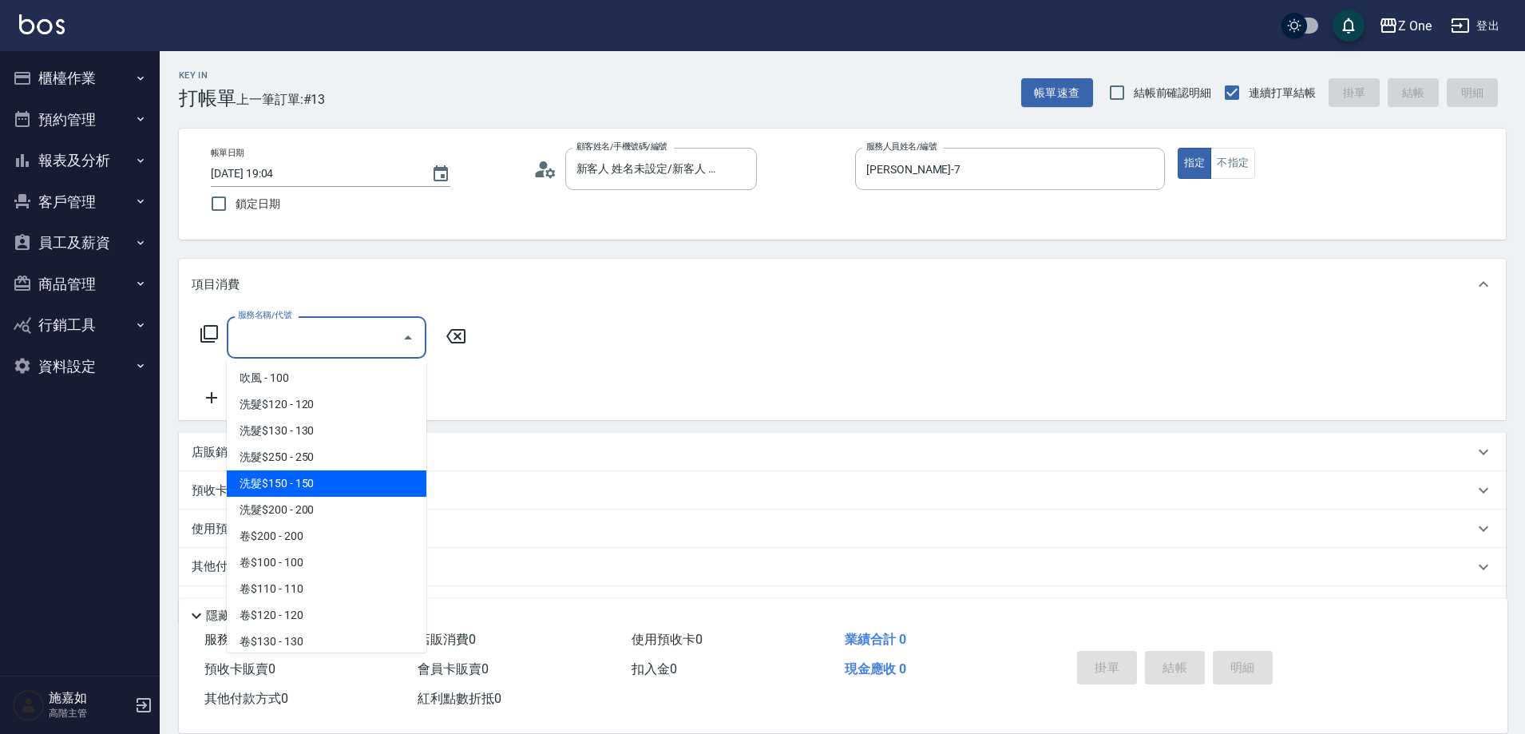
click at [329, 486] on span "洗髮$150 - 150" at bounding box center [327, 483] width 200 height 26
type input "洗髮$150(105)"
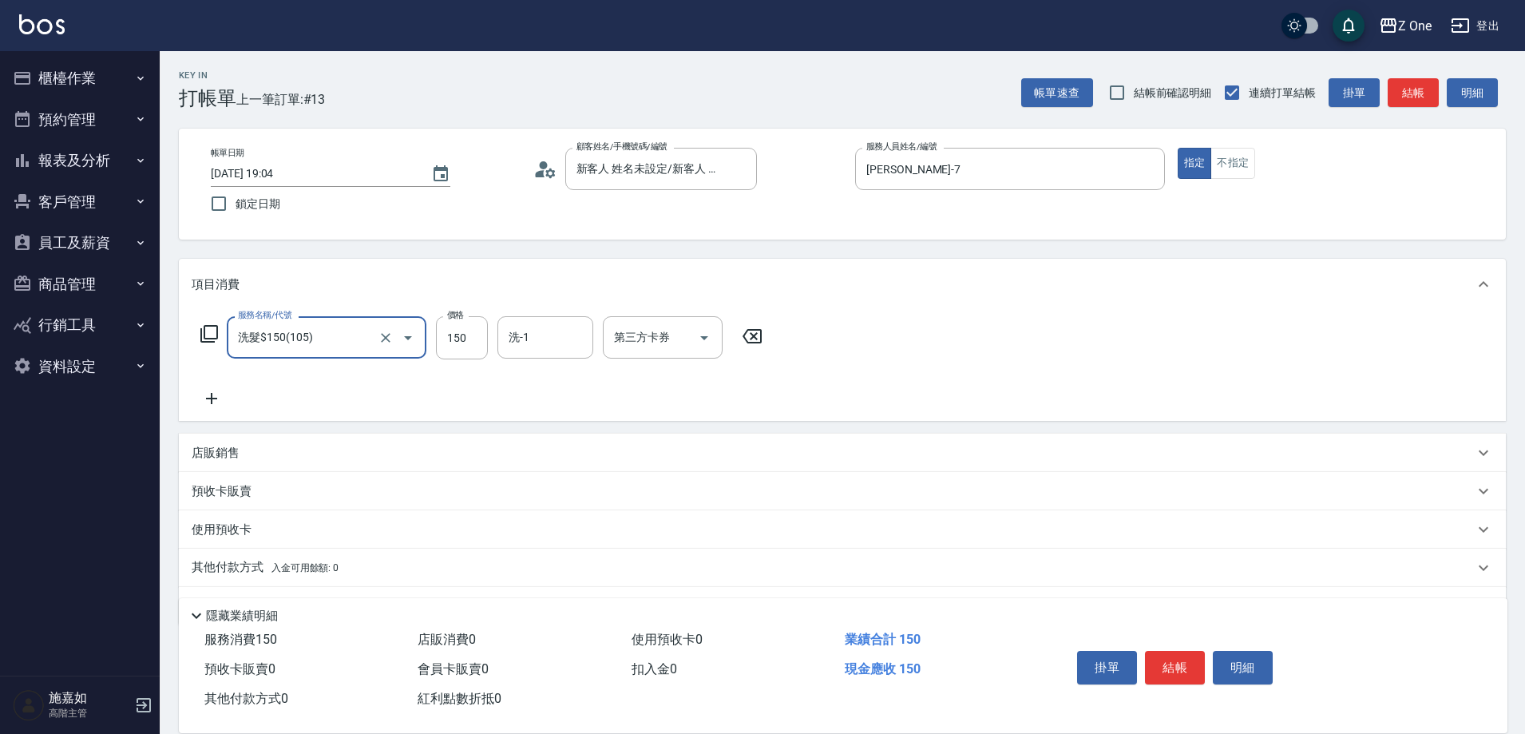
click at [210, 397] on icon at bounding box center [212, 398] width 40 height 19
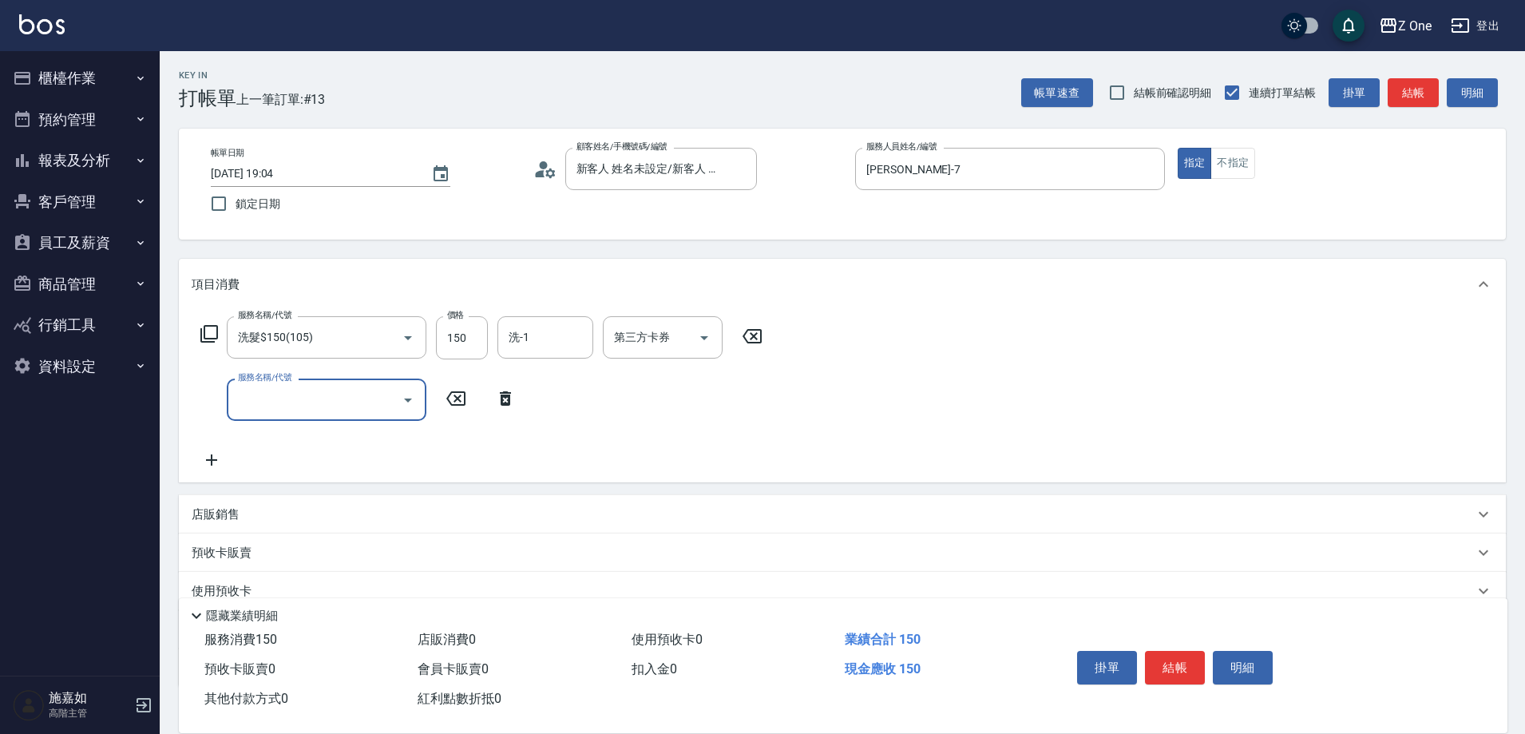
click at [407, 402] on icon "Open" at bounding box center [408, 400] width 19 height 19
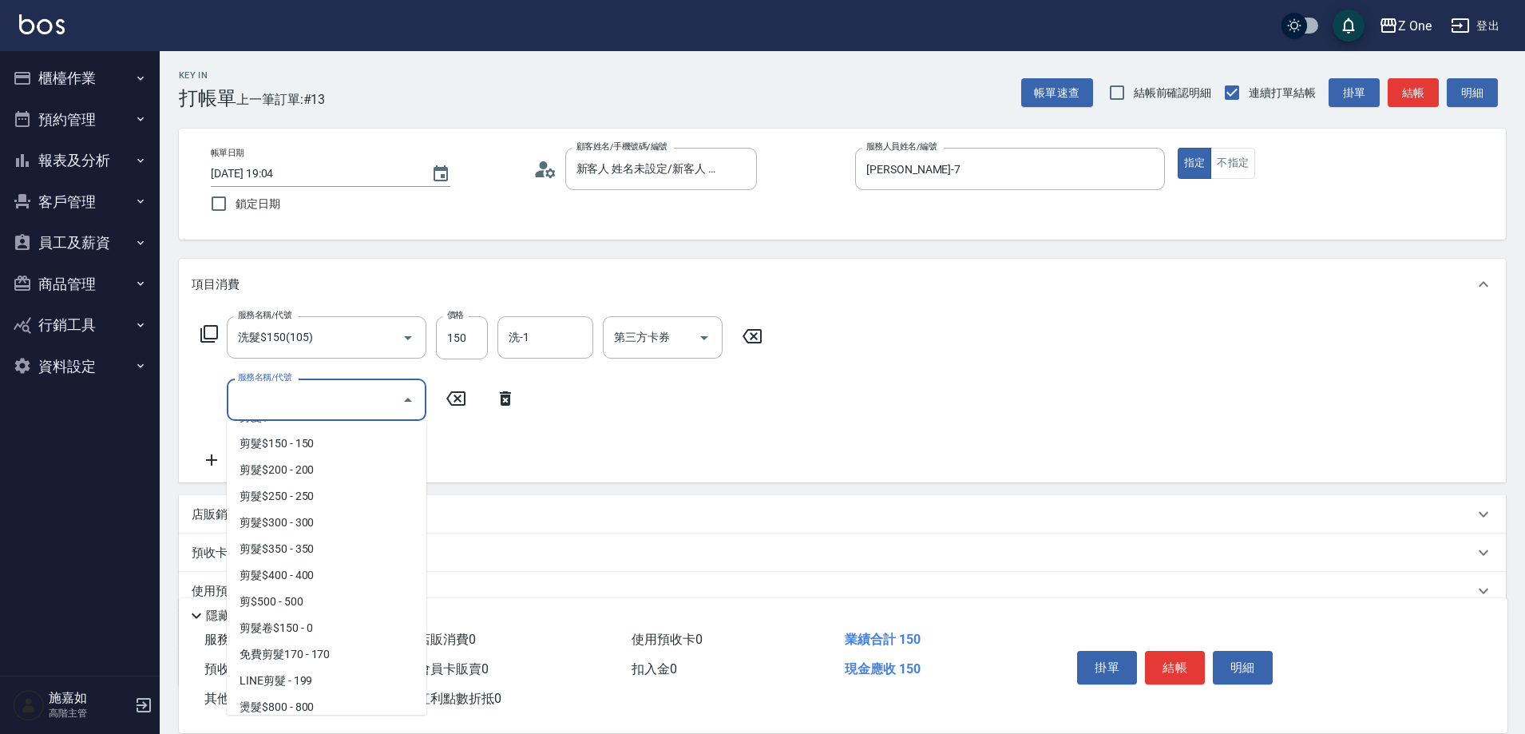
scroll to position [479, 0]
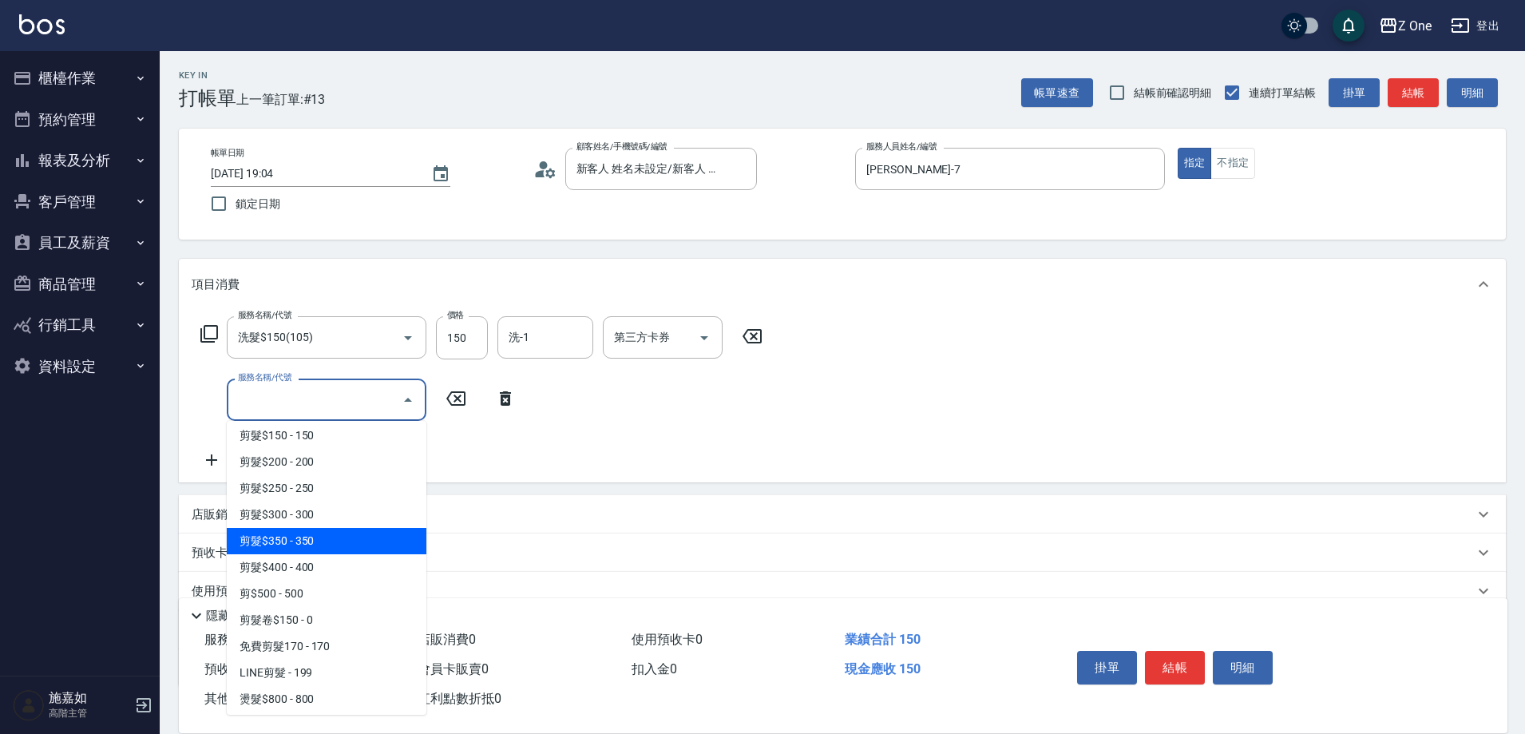
click at [339, 543] on span "剪髮$350 - 350" at bounding box center [327, 541] width 200 height 26
type input "剪髮$350(208)"
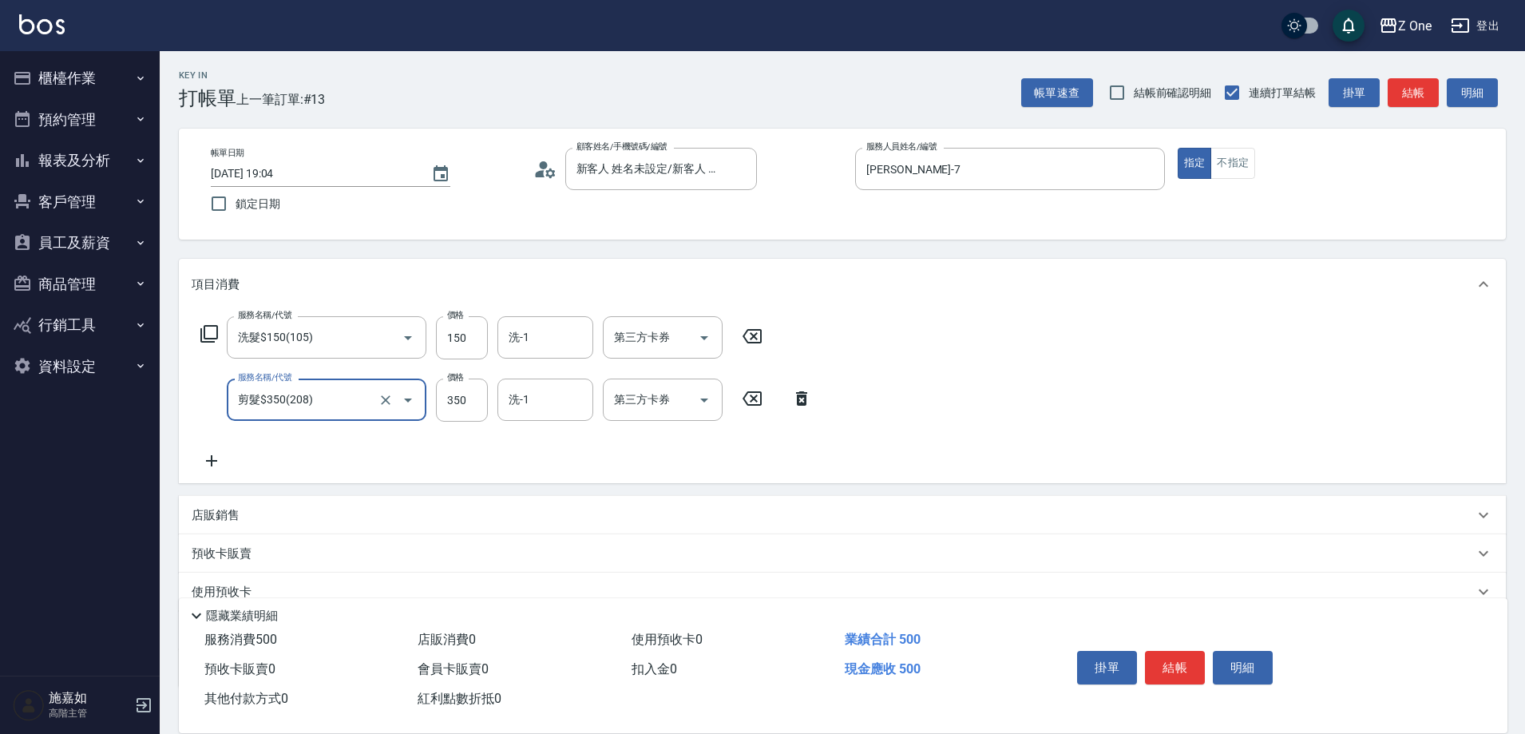
click at [256, 528] on div "店販銷售" at bounding box center [842, 515] width 1327 height 38
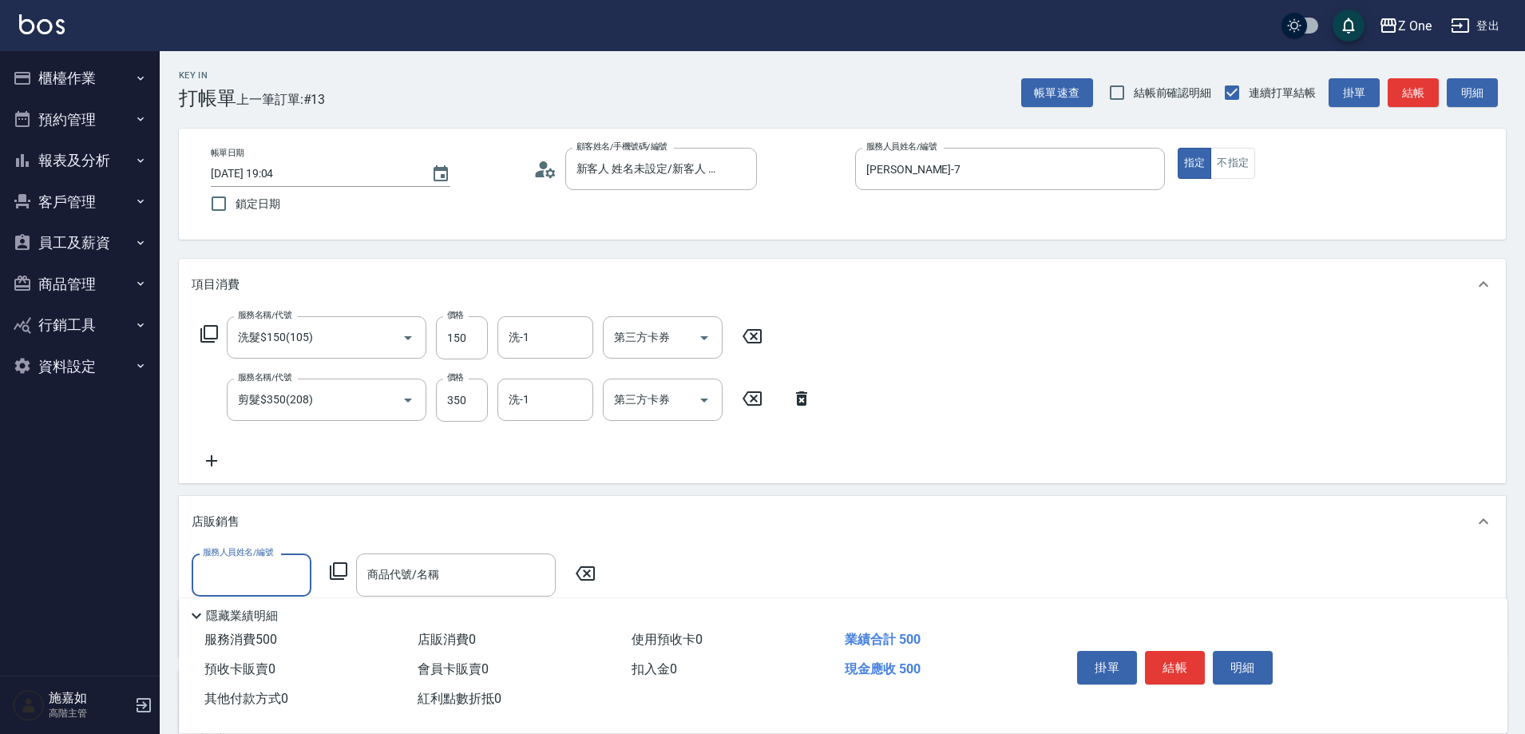
scroll to position [0, 0]
click at [256, 619] on div "[PERSON_NAME]-7" at bounding box center [252, 616] width 120 height 26
type input "[PERSON_NAME]-7"
click at [410, 586] on input "商品代號/名稱" at bounding box center [455, 575] width 185 height 28
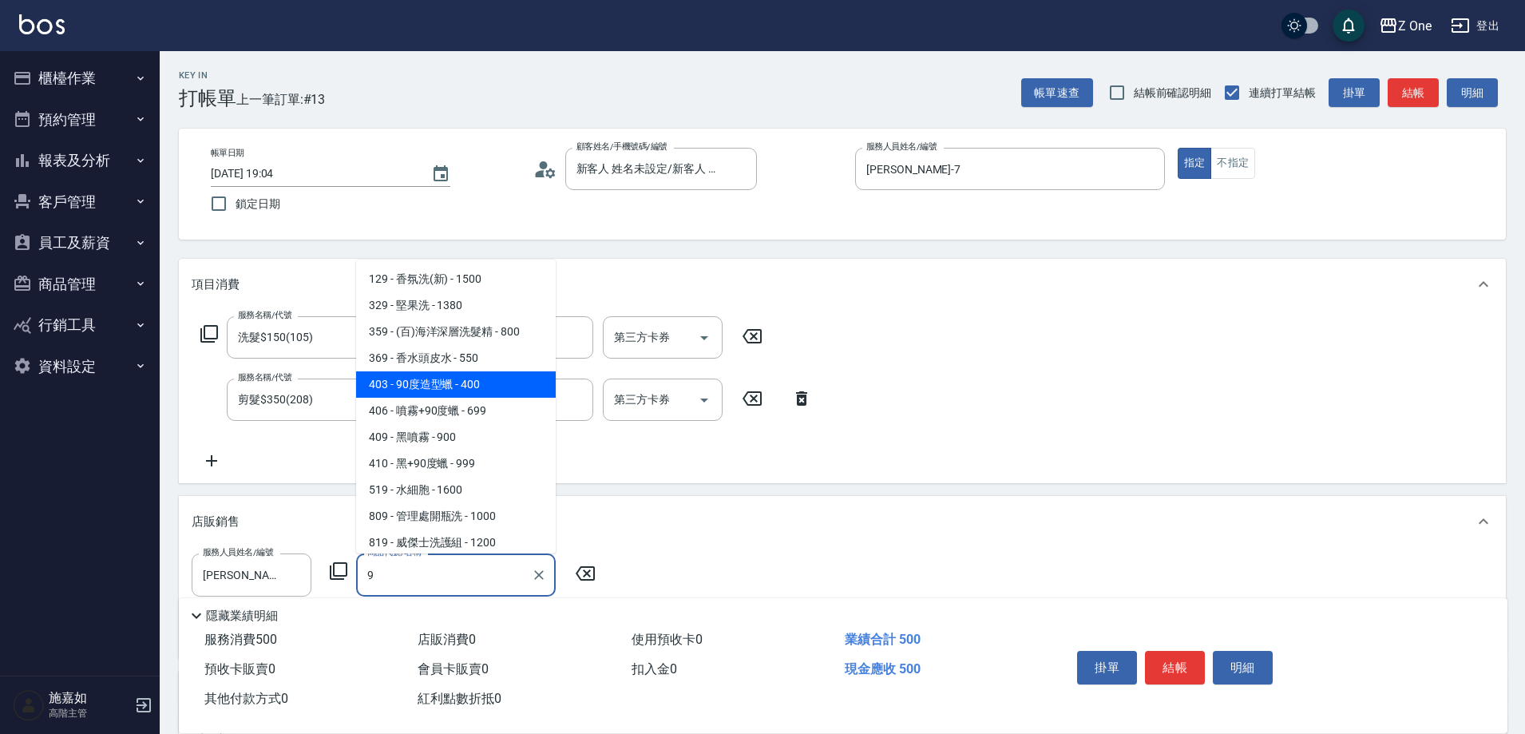
click at [458, 382] on span "403 - 90度造型蠟 - 400" at bounding box center [456, 384] width 200 height 26
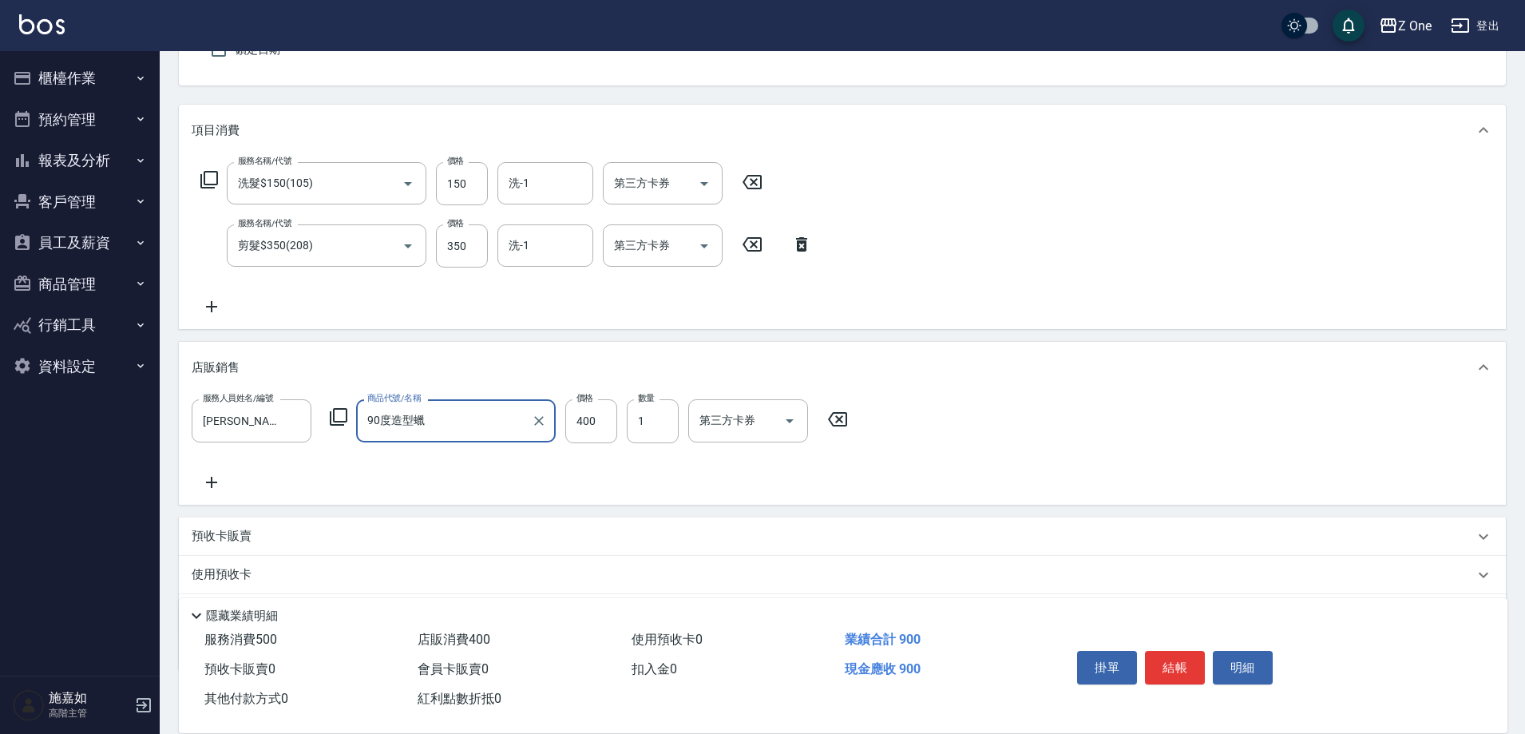
scroll to position [160, 0]
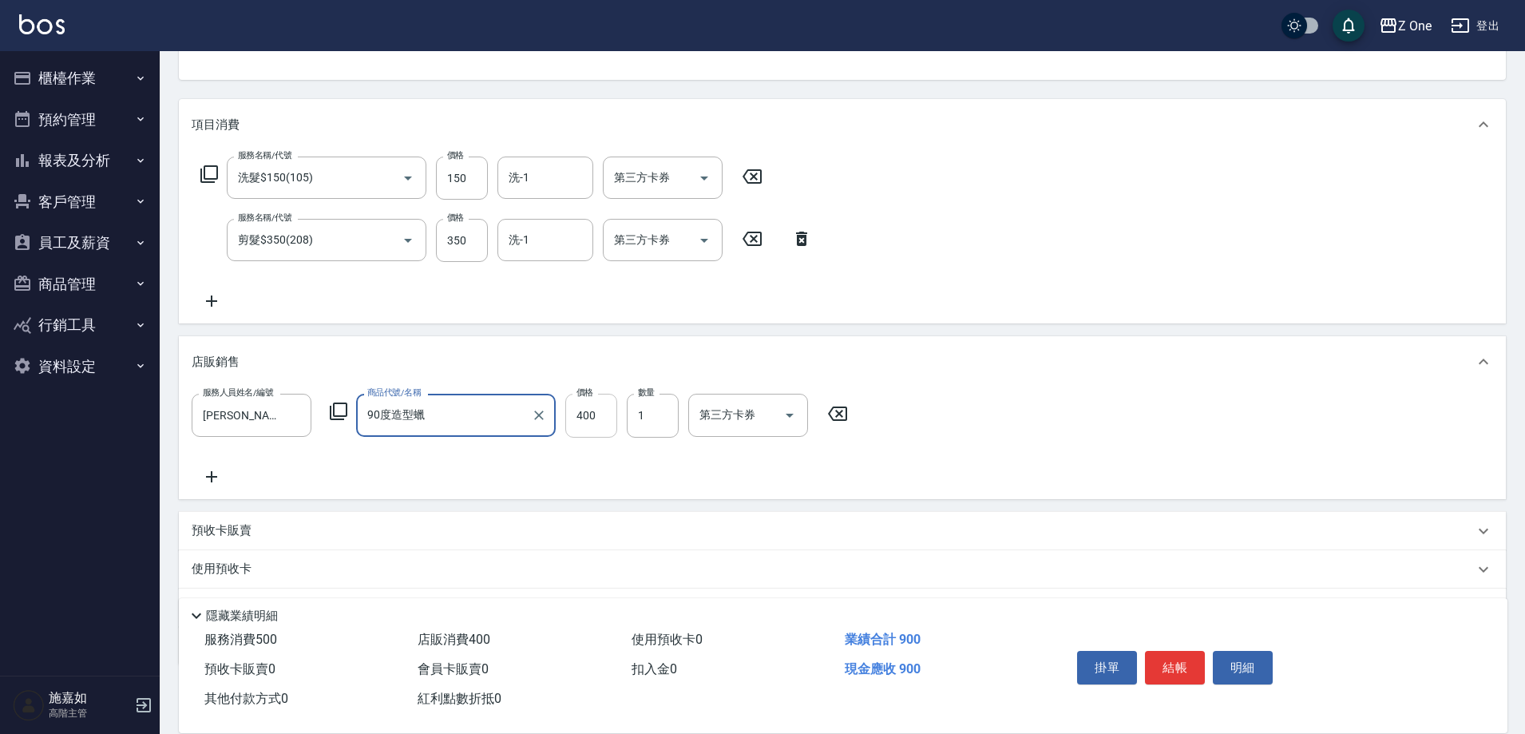
type input "90度造型蠟"
click at [602, 413] on input "400" at bounding box center [591, 415] width 52 height 43
type input "250"
click at [1171, 664] on button "結帳" at bounding box center [1175, 668] width 60 height 34
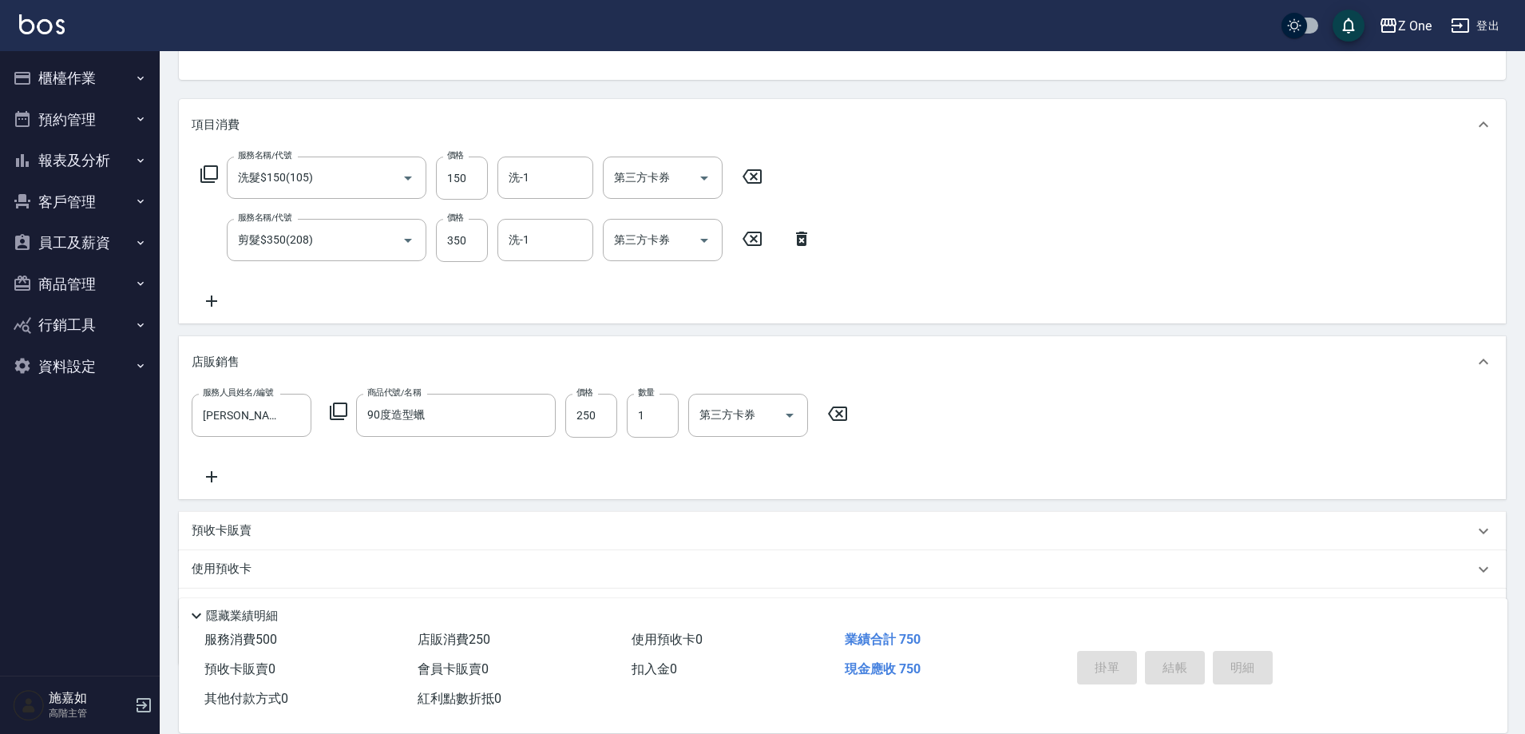
type input "[DATE] 19:05"
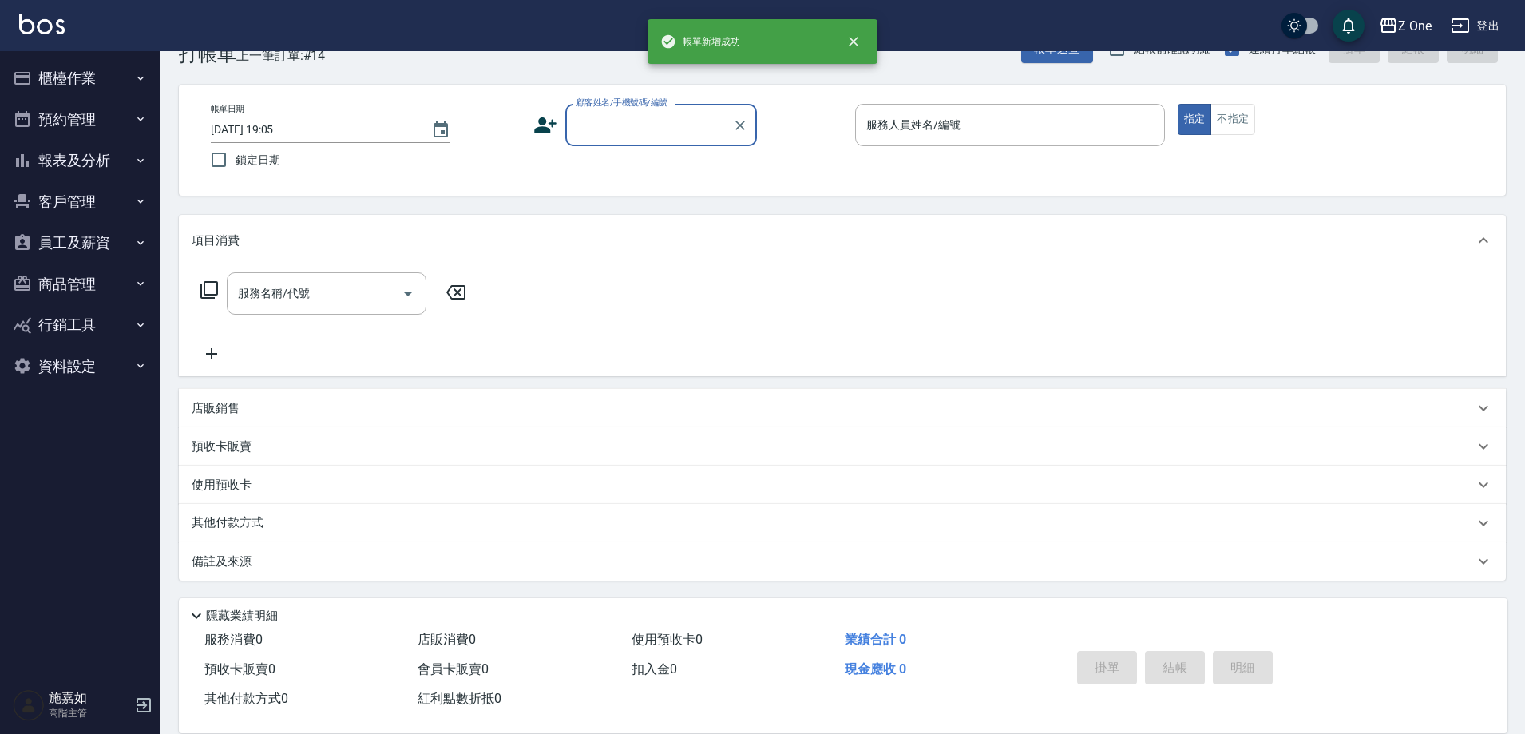
scroll to position [44, 0]
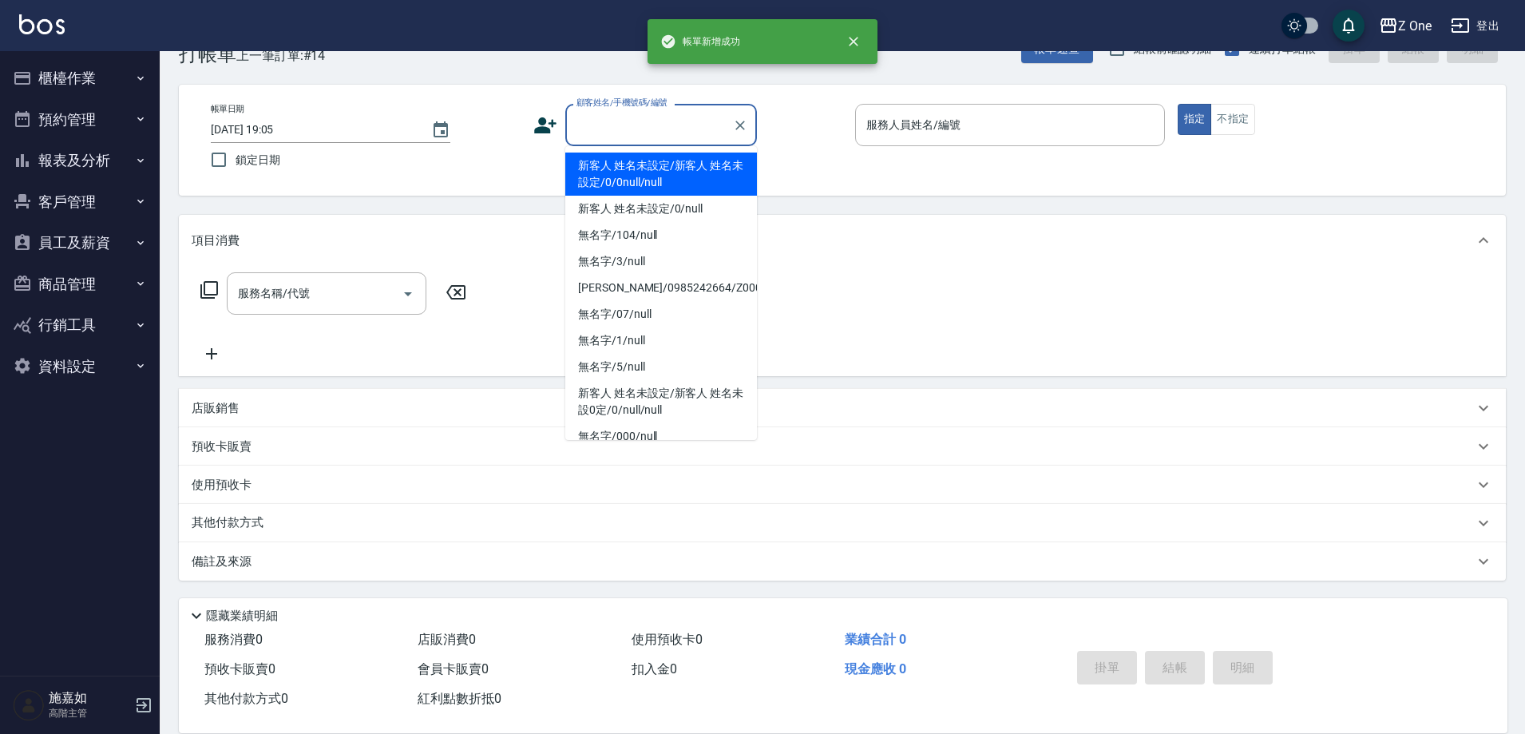
click at [668, 129] on input "顧客姓名/手機號碼/編號" at bounding box center [649, 125] width 153 height 28
click at [660, 163] on li "新客人 姓名未設定/新客人 姓名未設定/0/0null/null" at bounding box center [661, 174] width 192 height 43
type input "新客人 姓名未設定/新客人 姓名未設定/0/0null/null"
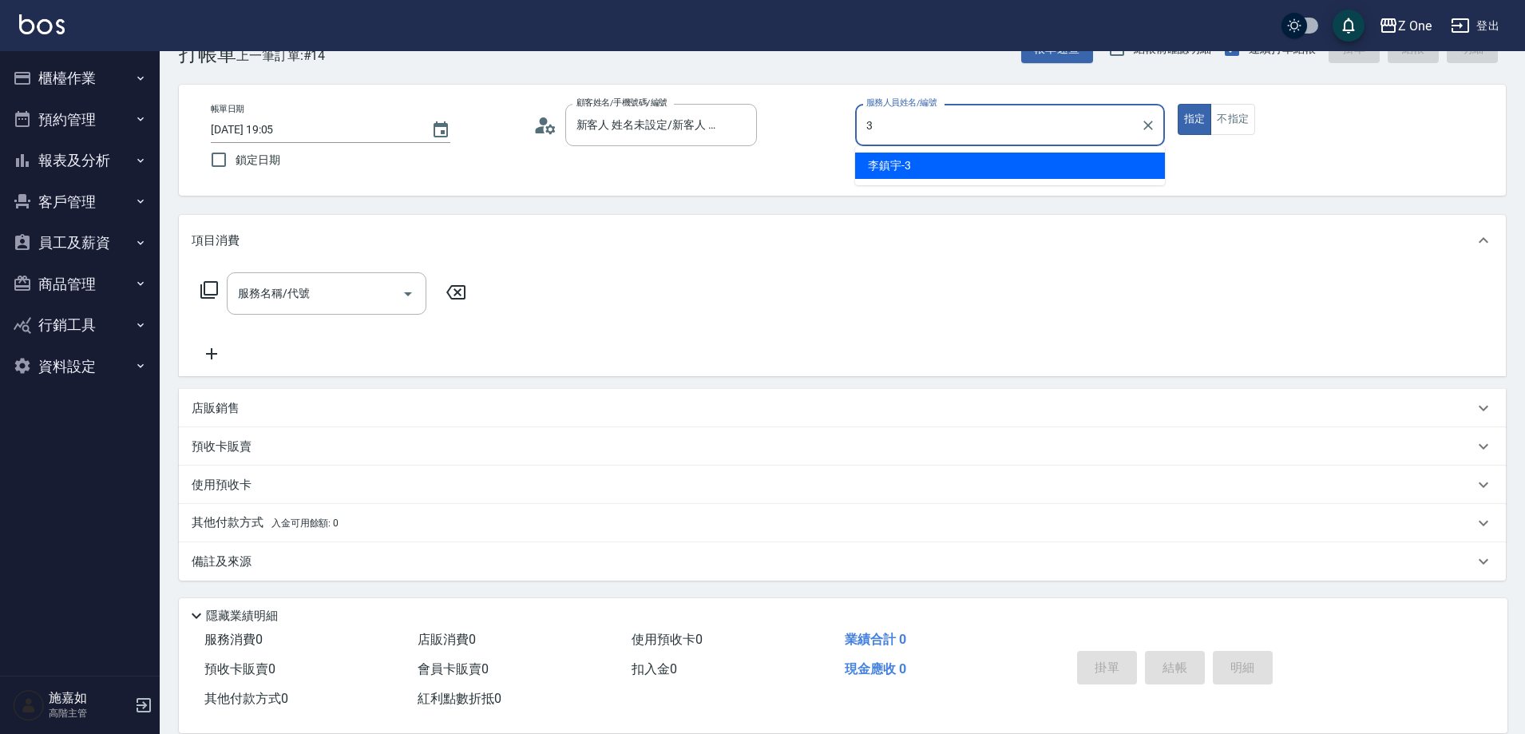
click at [938, 168] on div "[PERSON_NAME]-3" at bounding box center [1010, 166] width 310 height 26
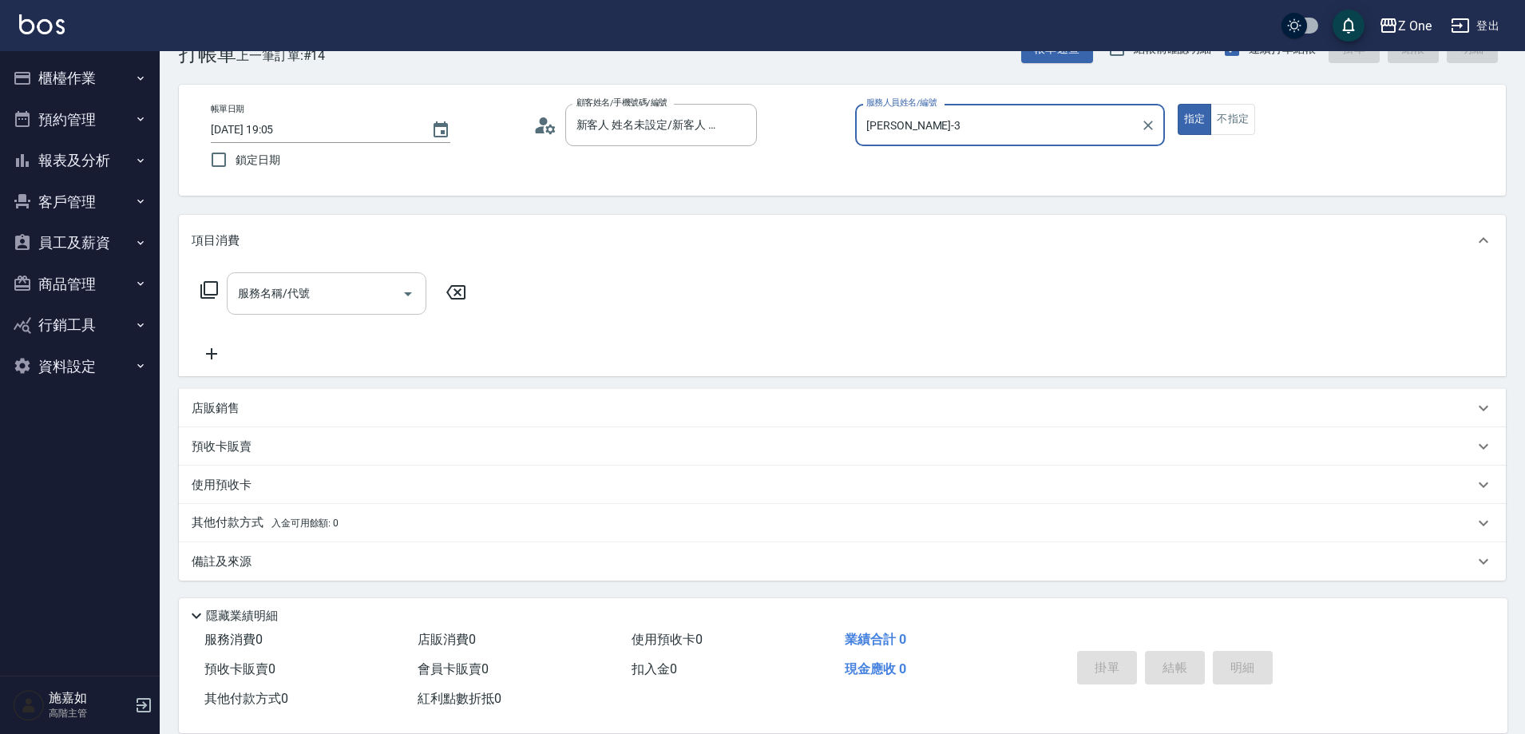
click at [407, 288] on icon "Open" at bounding box center [408, 293] width 19 height 19
type input "[PERSON_NAME]-3"
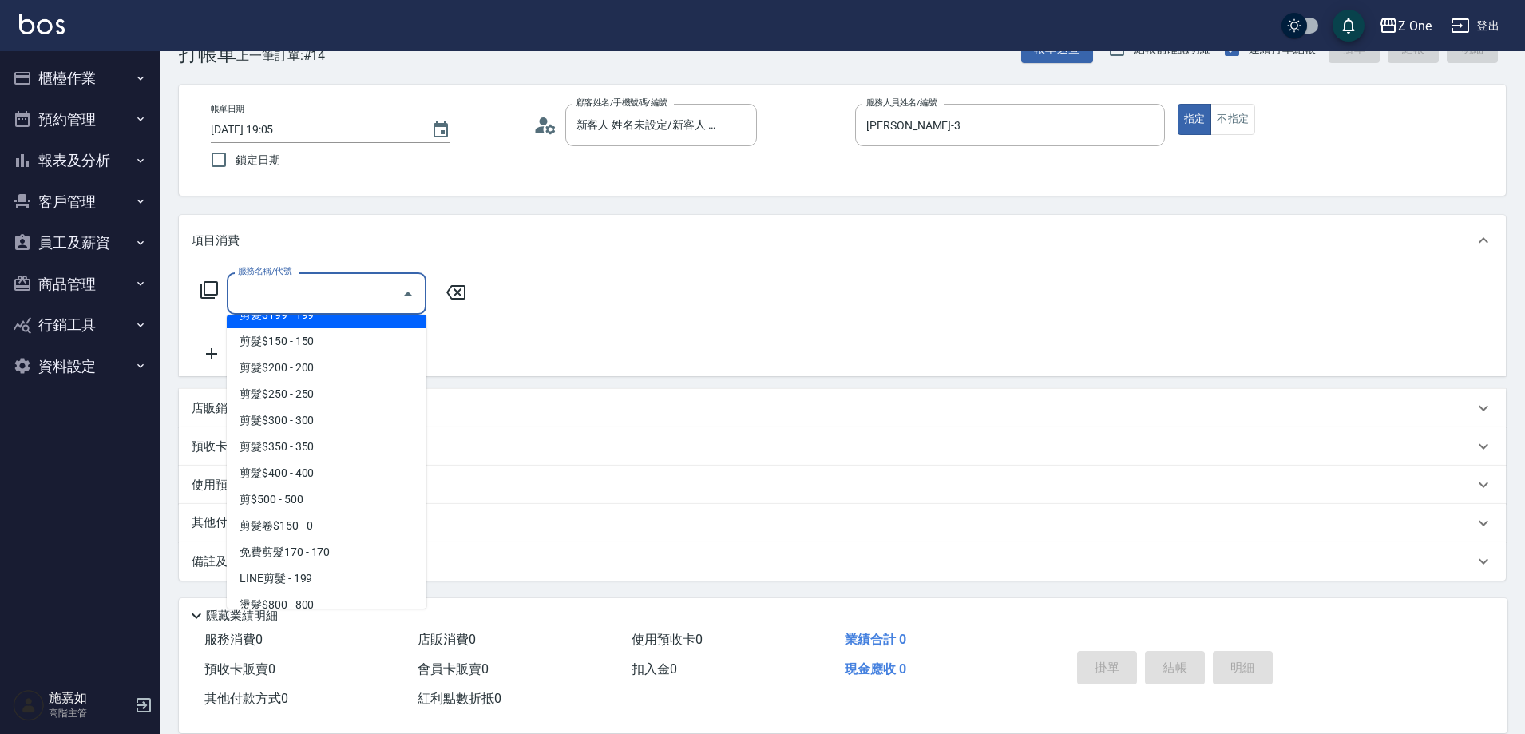
scroll to position [479, 0]
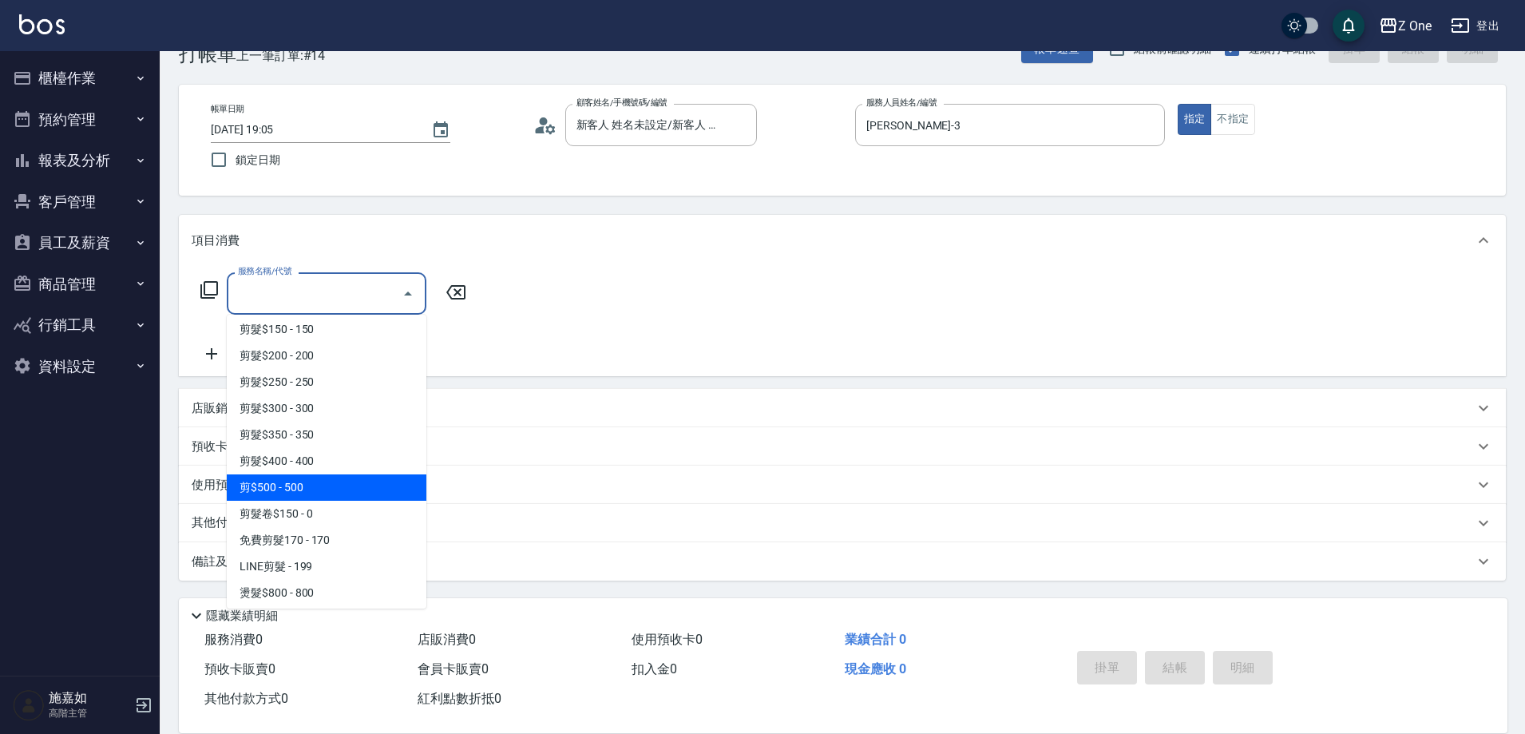
click at [319, 474] on span "剪$500 - 500" at bounding box center [327, 487] width 200 height 26
type input "剪$500(211)"
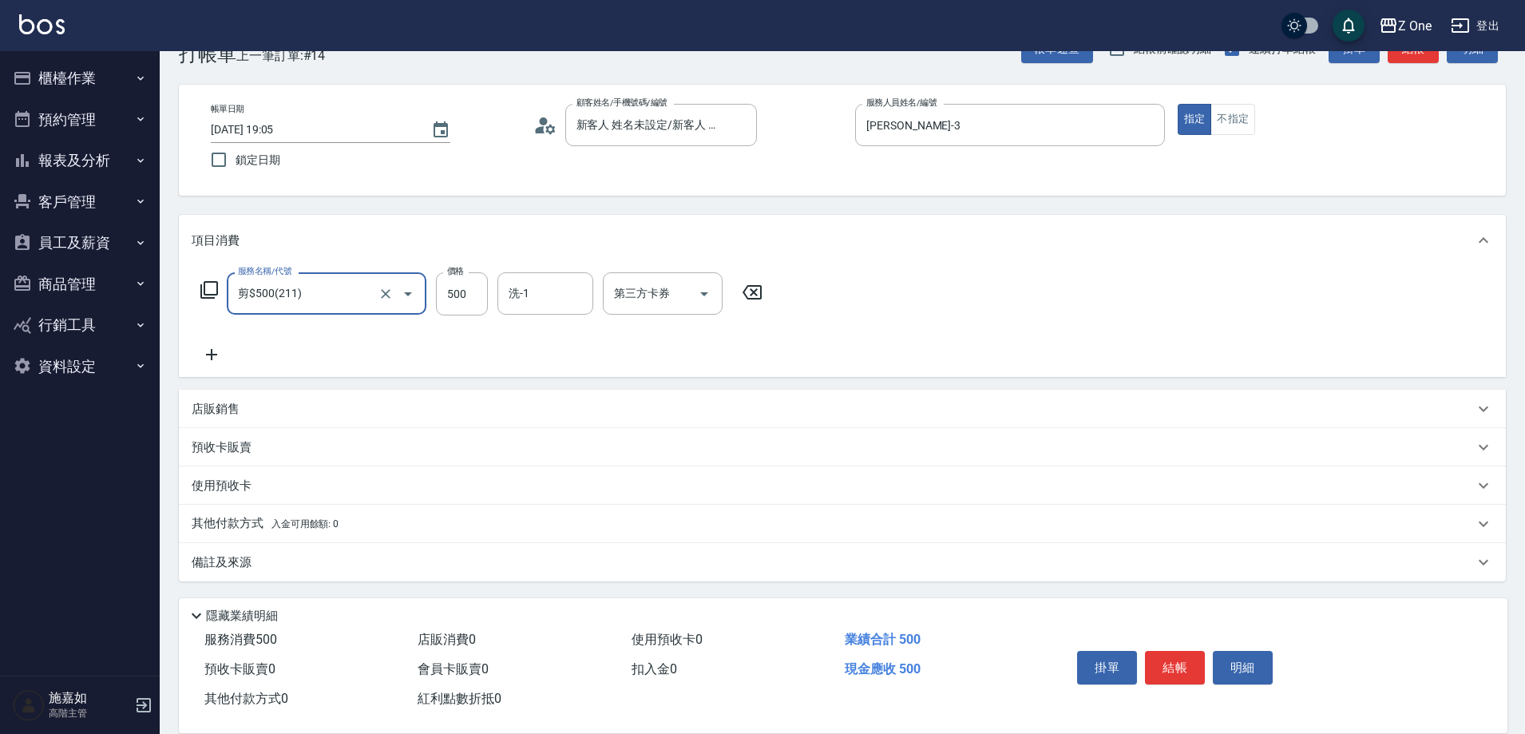
scroll to position [45, 0]
click at [314, 516] on p "其他付款方式 入金可用餘額: 0" at bounding box center [265, 523] width 147 height 18
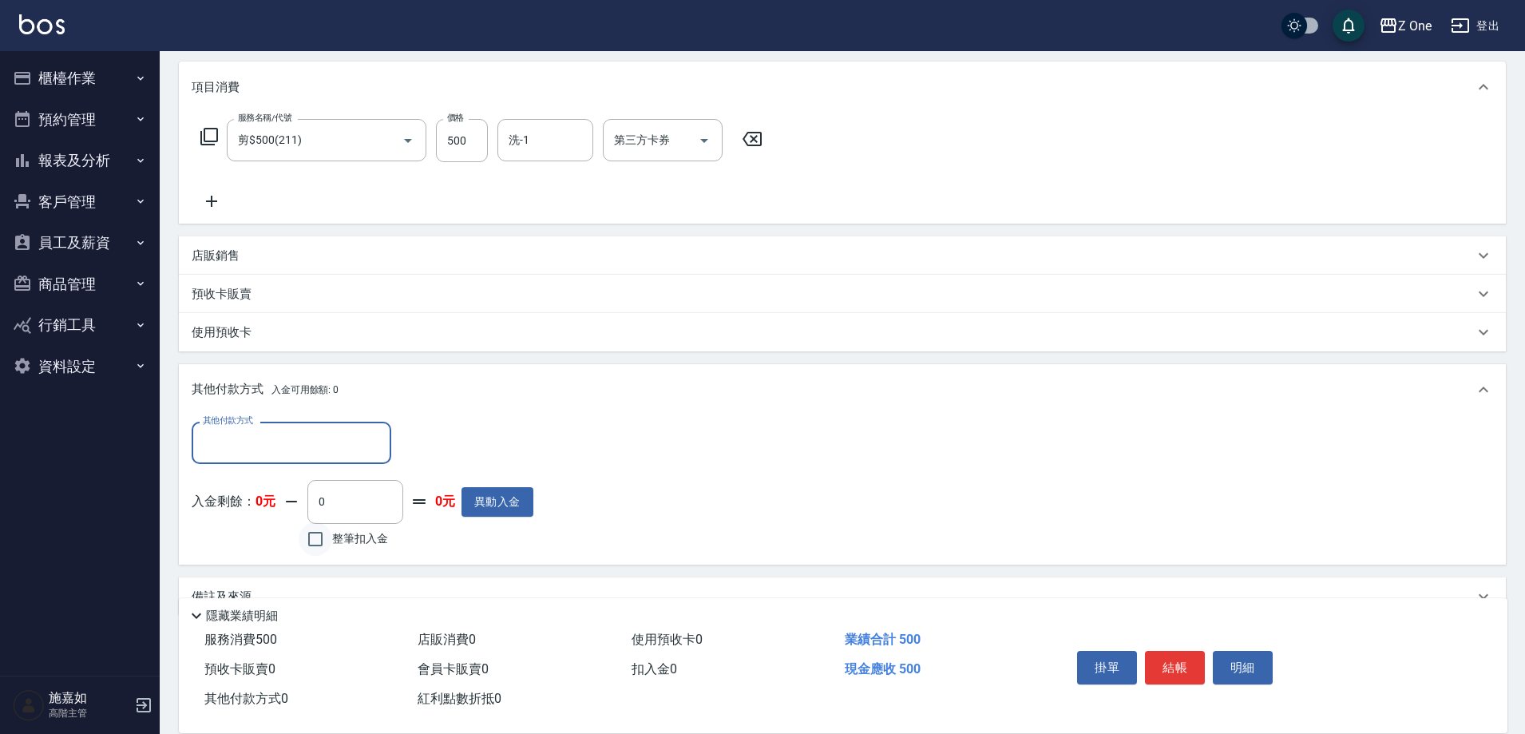
scroll to position [214, 0]
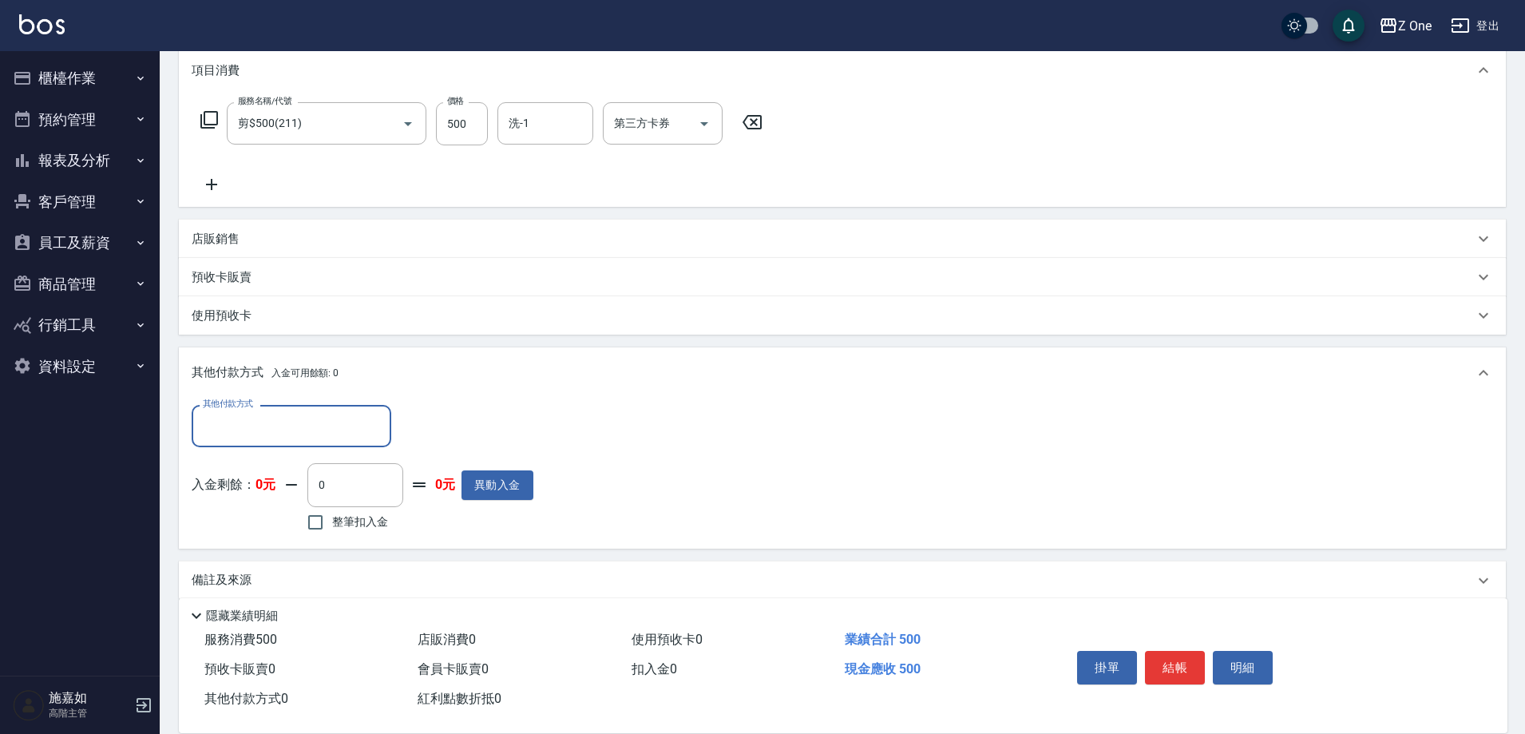
click at [307, 450] on div "其他付款方式 其他付款方式 入金剩餘： 0元 0 ​ 整筆扣入金 0元 異動入金" at bounding box center [363, 470] width 342 height 130
click at [307, 422] on input "其他付款方式" at bounding box center [291, 426] width 185 height 28
click at [290, 525] on span "信用卡" at bounding box center [292, 519] width 200 height 26
type input "信用卡"
type input "500"
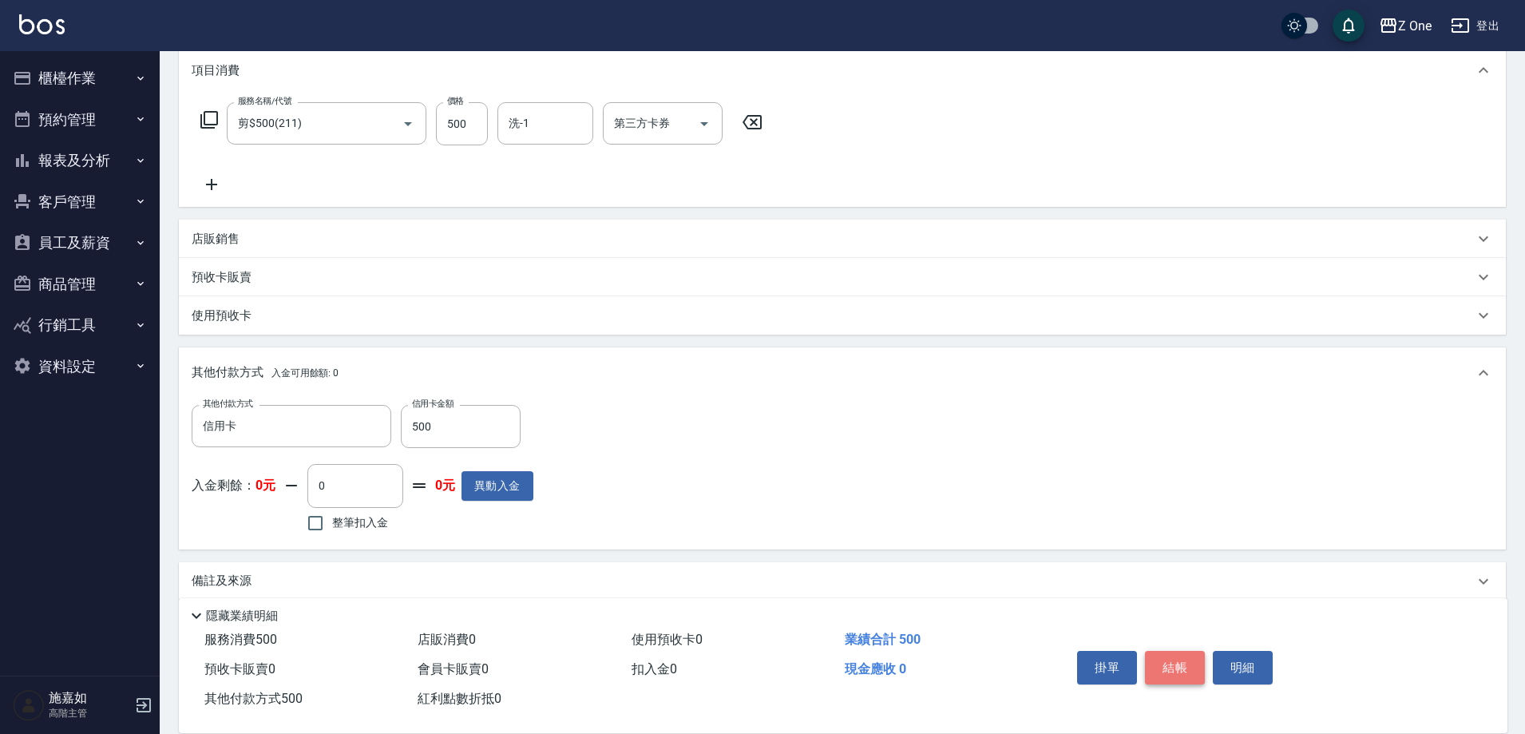
click at [1168, 657] on button "結帳" at bounding box center [1175, 668] width 60 height 34
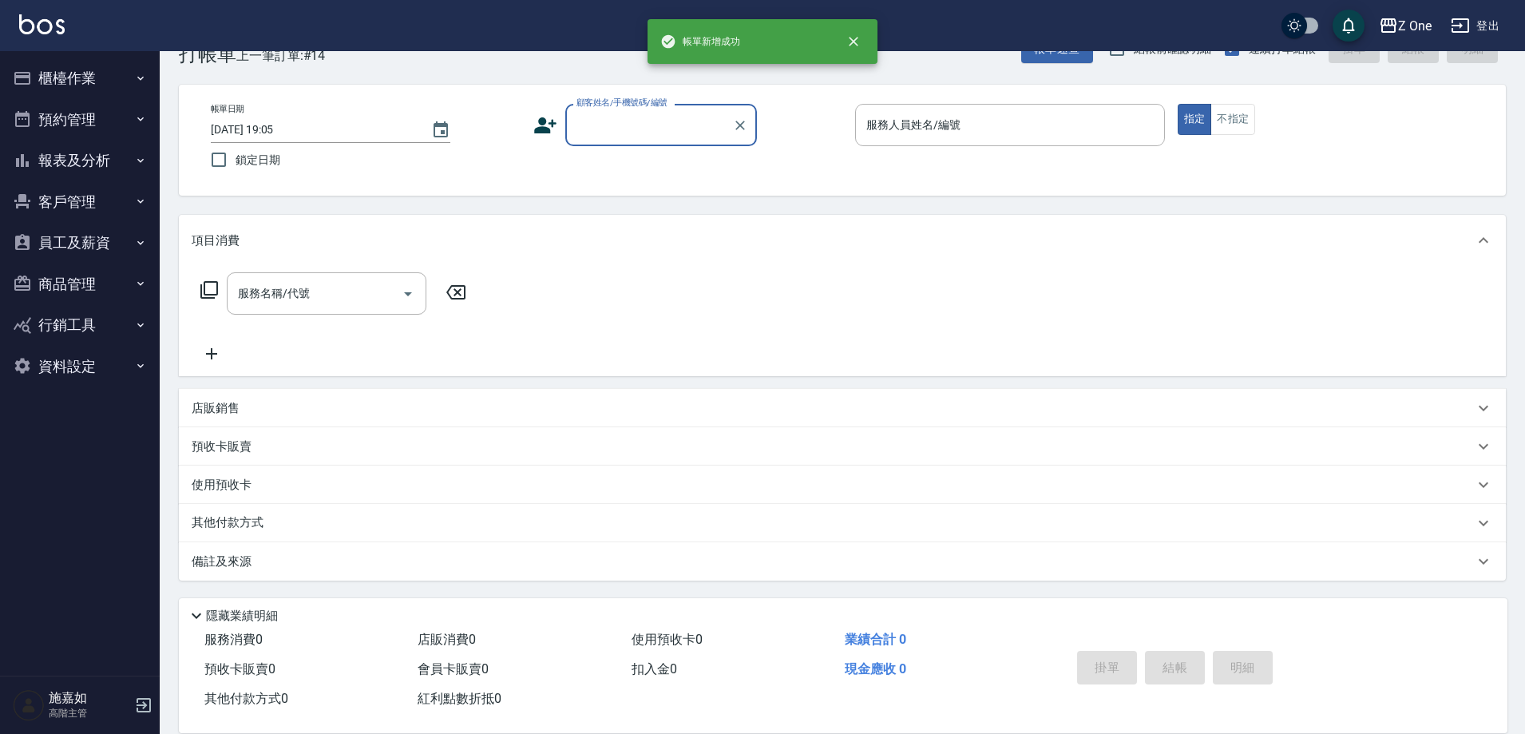
scroll to position [0, 0]
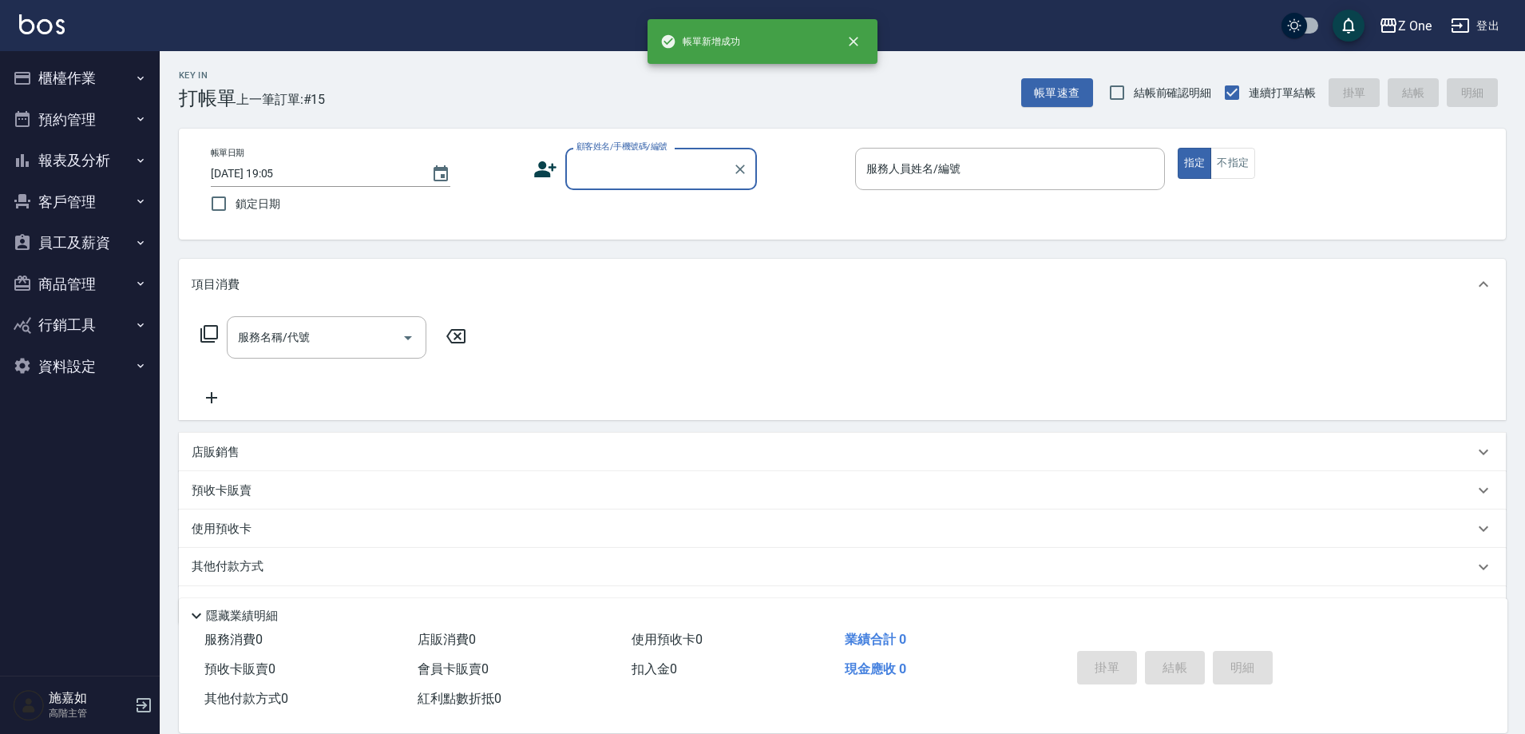
click at [644, 180] on input "顧客姓名/手機號碼/編號" at bounding box center [649, 169] width 153 height 28
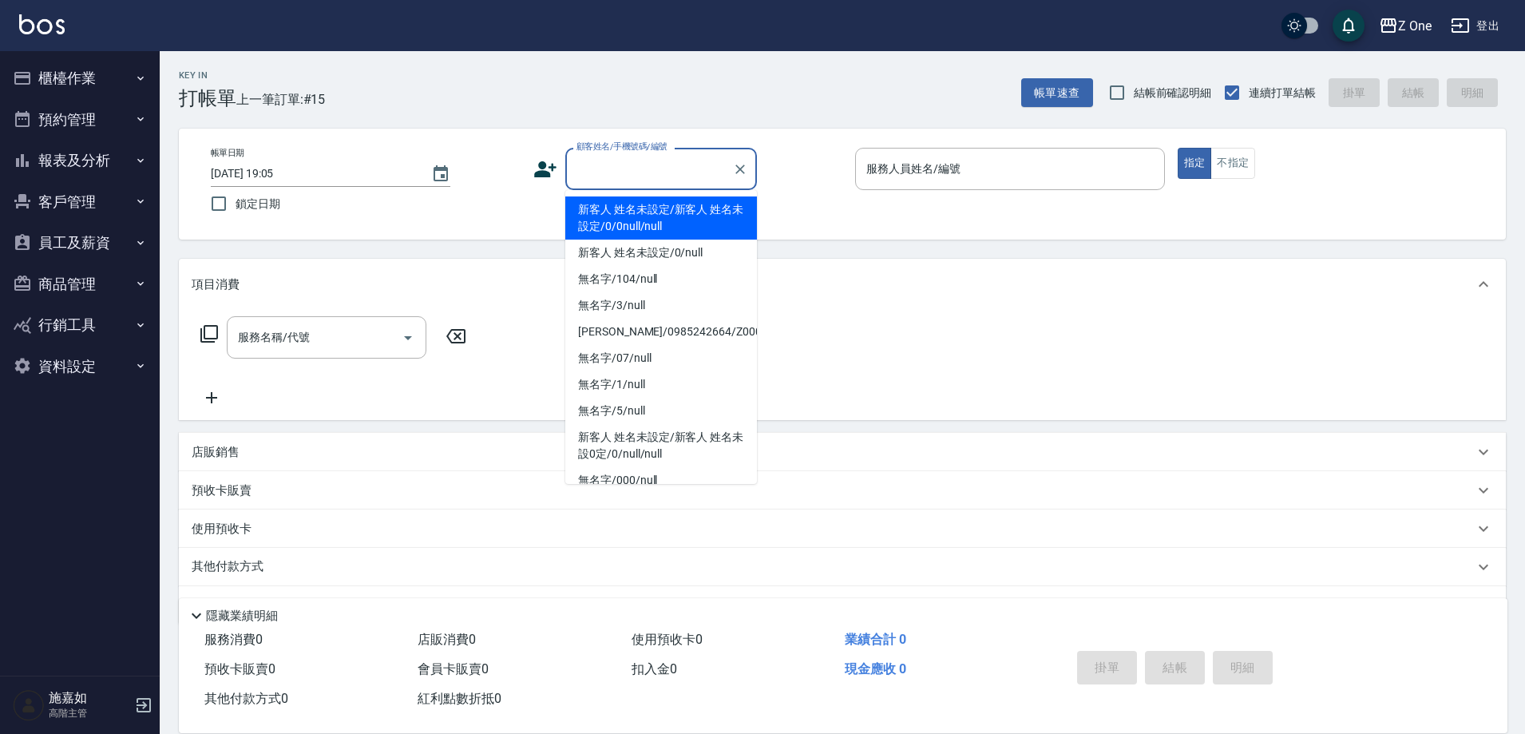
click at [640, 216] on li "新客人 姓名未設定/新客人 姓名未設定/0/0null/null" at bounding box center [661, 217] width 192 height 43
type input "新客人 姓名未設定/新客人 姓名未設定/0/0null/null"
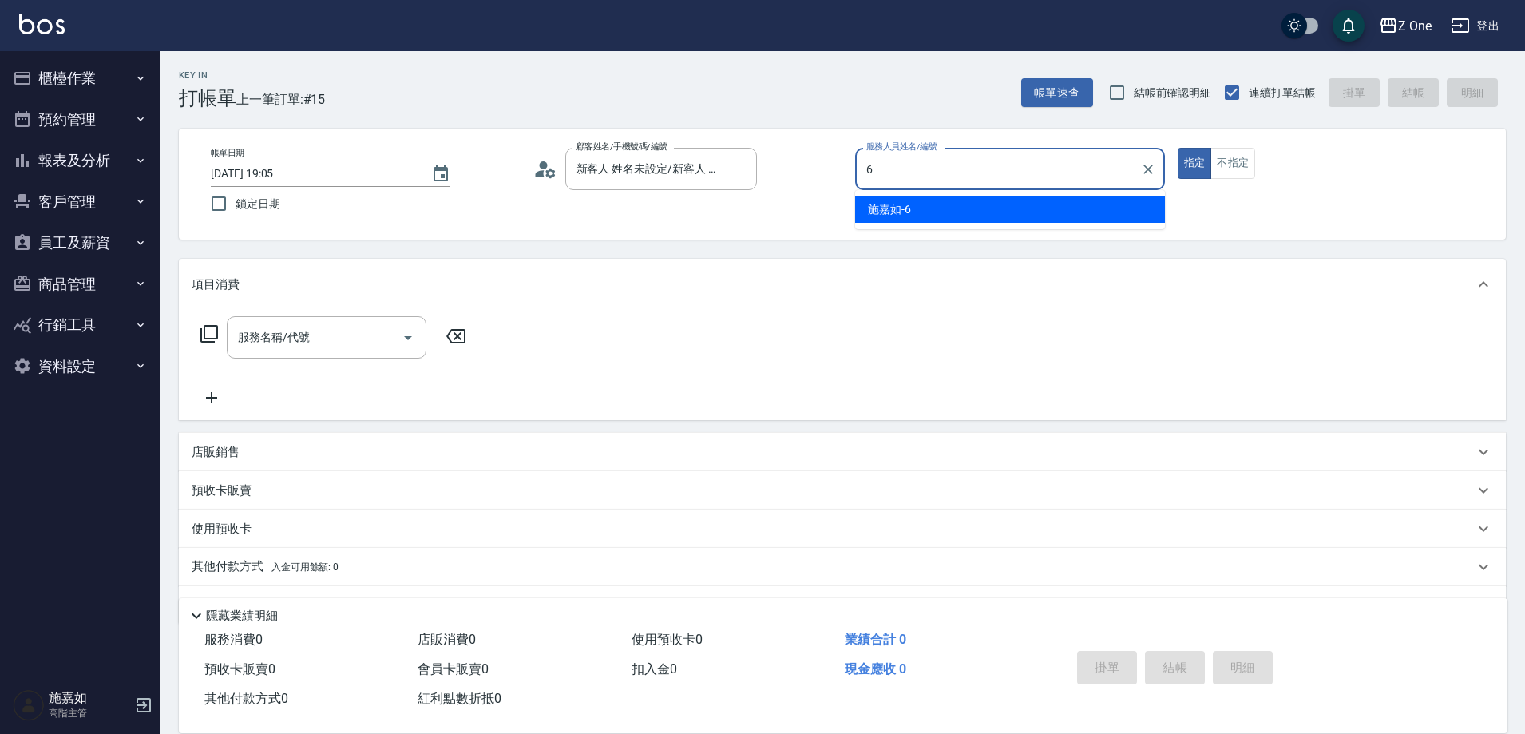
click at [964, 188] on div "6 服務人員姓名/編號" at bounding box center [1010, 169] width 310 height 42
click at [941, 209] on div "[PERSON_NAME]-6" at bounding box center [1010, 209] width 310 height 26
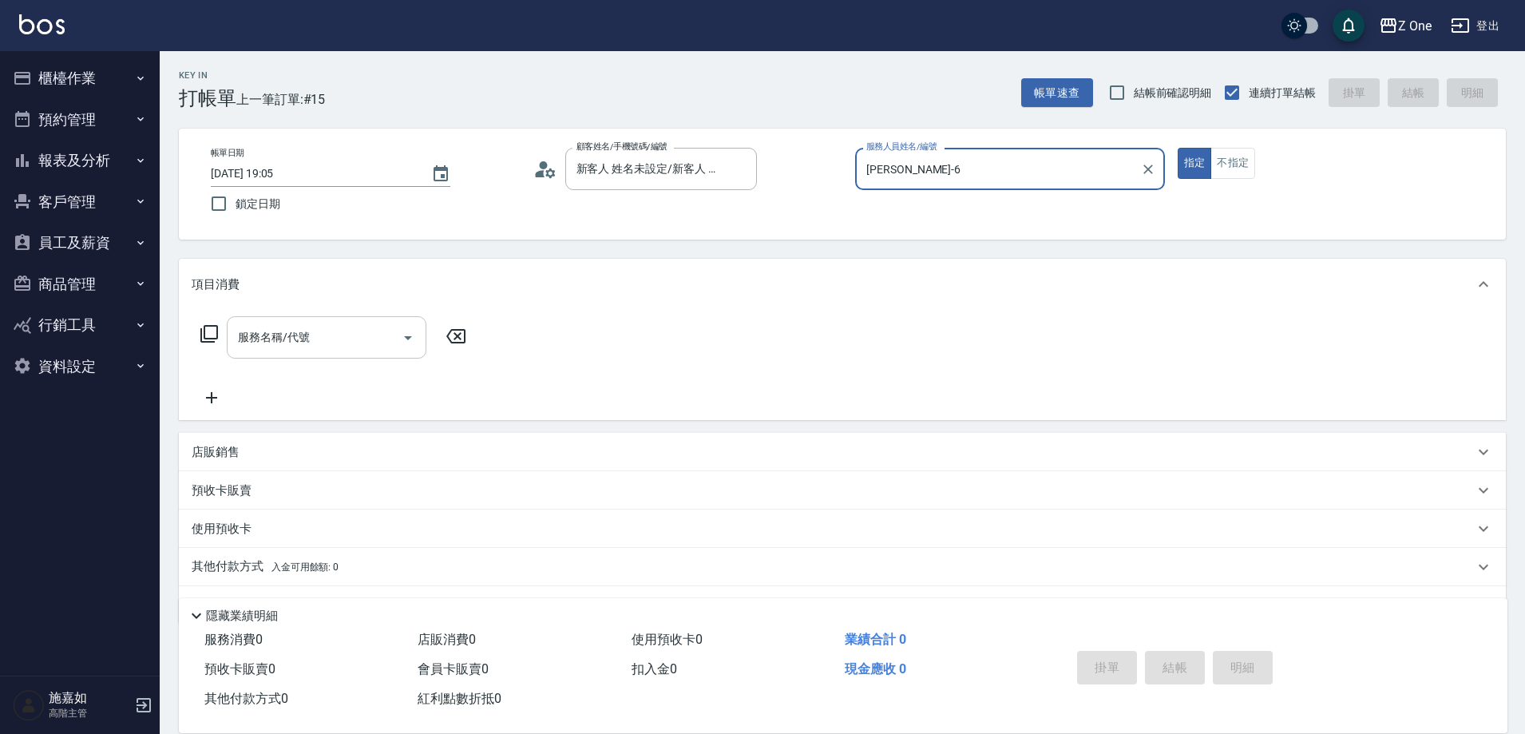
click at [410, 338] on icon "Open" at bounding box center [408, 338] width 8 height 4
type input "[PERSON_NAME]-6"
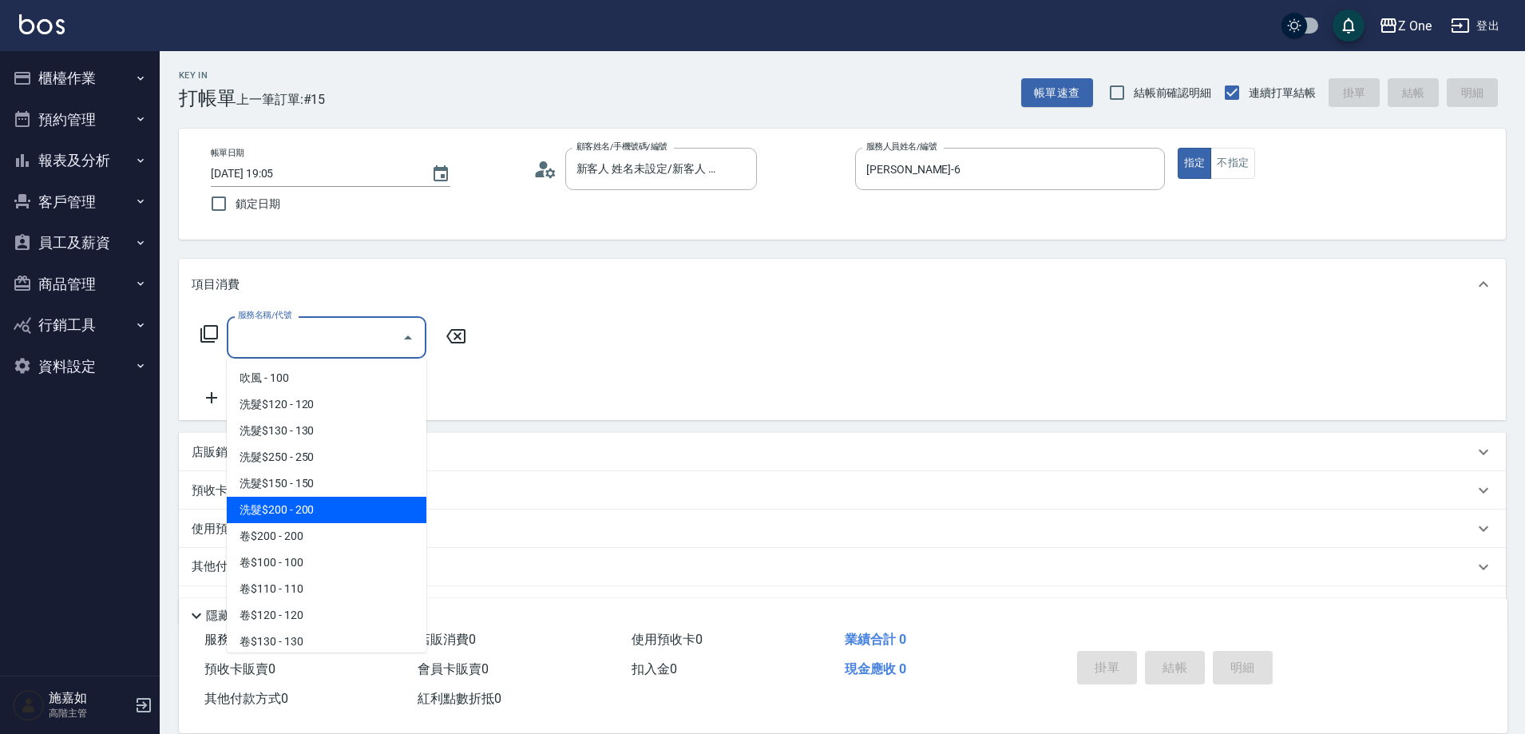
click at [324, 508] on span "洗髮$200 - 200" at bounding box center [327, 510] width 200 height 26
type input "洗髮$200(107)"
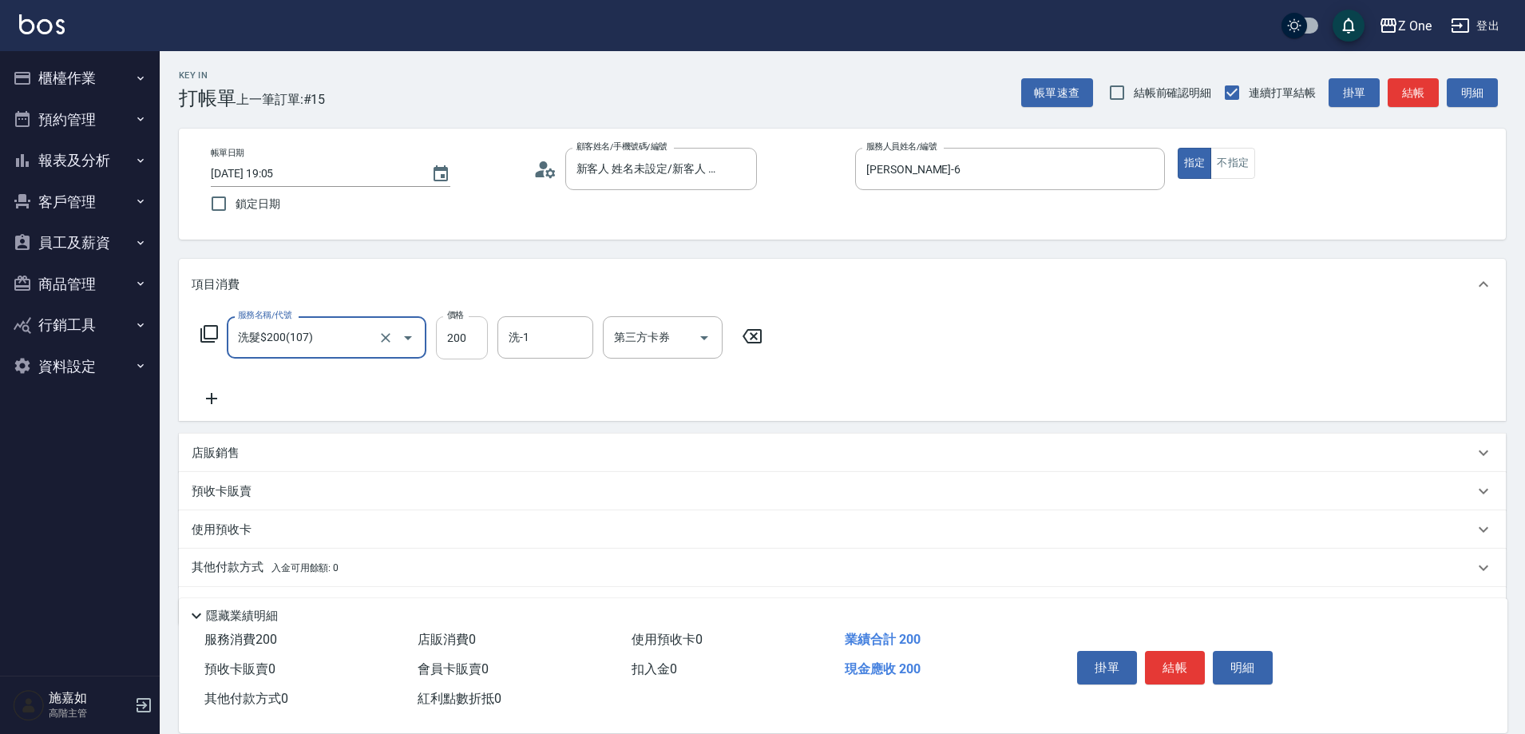
click at [480, 343] on input "200" at bounding box center [462, 337] width 52 height 43
type input "300"
click at [224, 400] on icon at bounding box center [212, 398] width 40 height 19
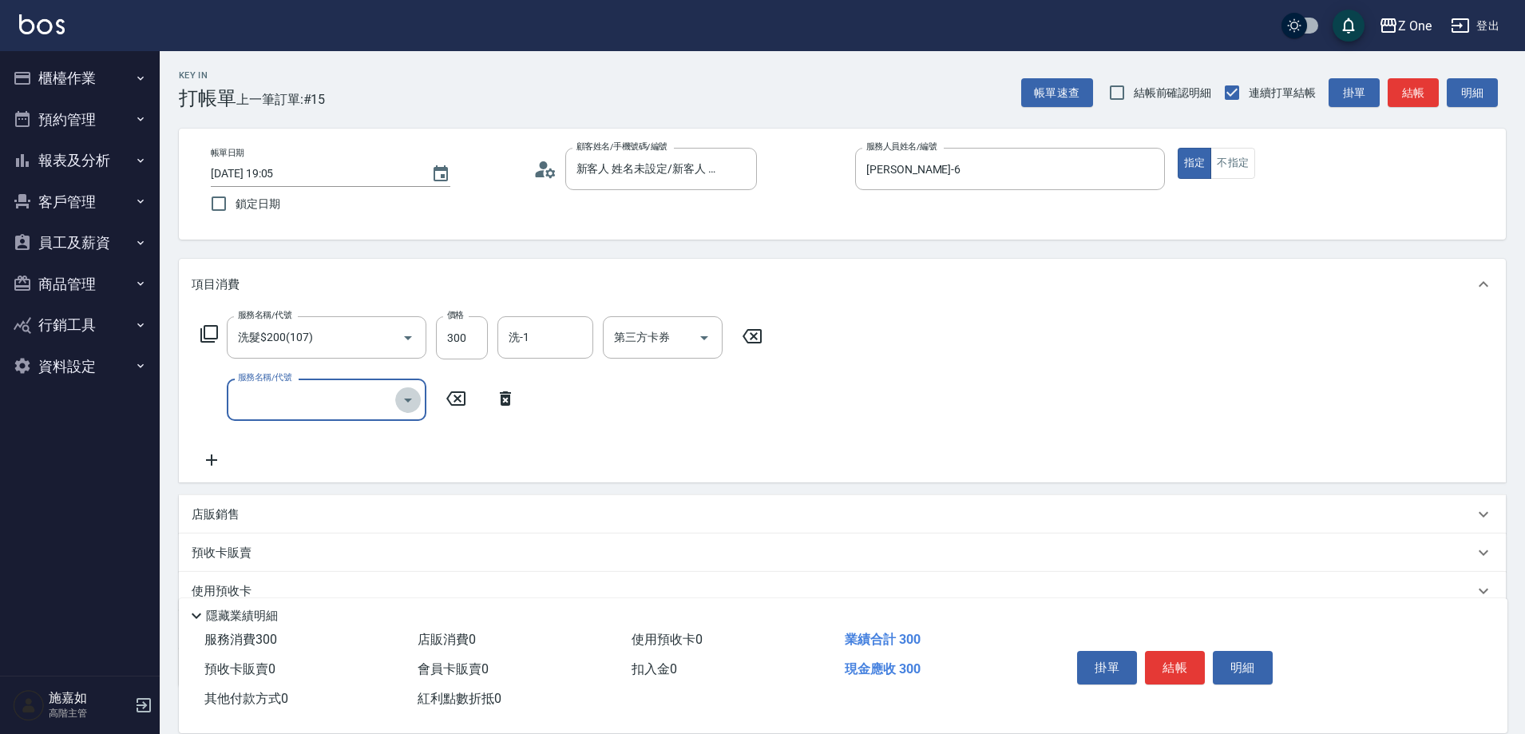
click at [414, 400] on icon "Open" at bounding box center [408, 400] width 19 height 19
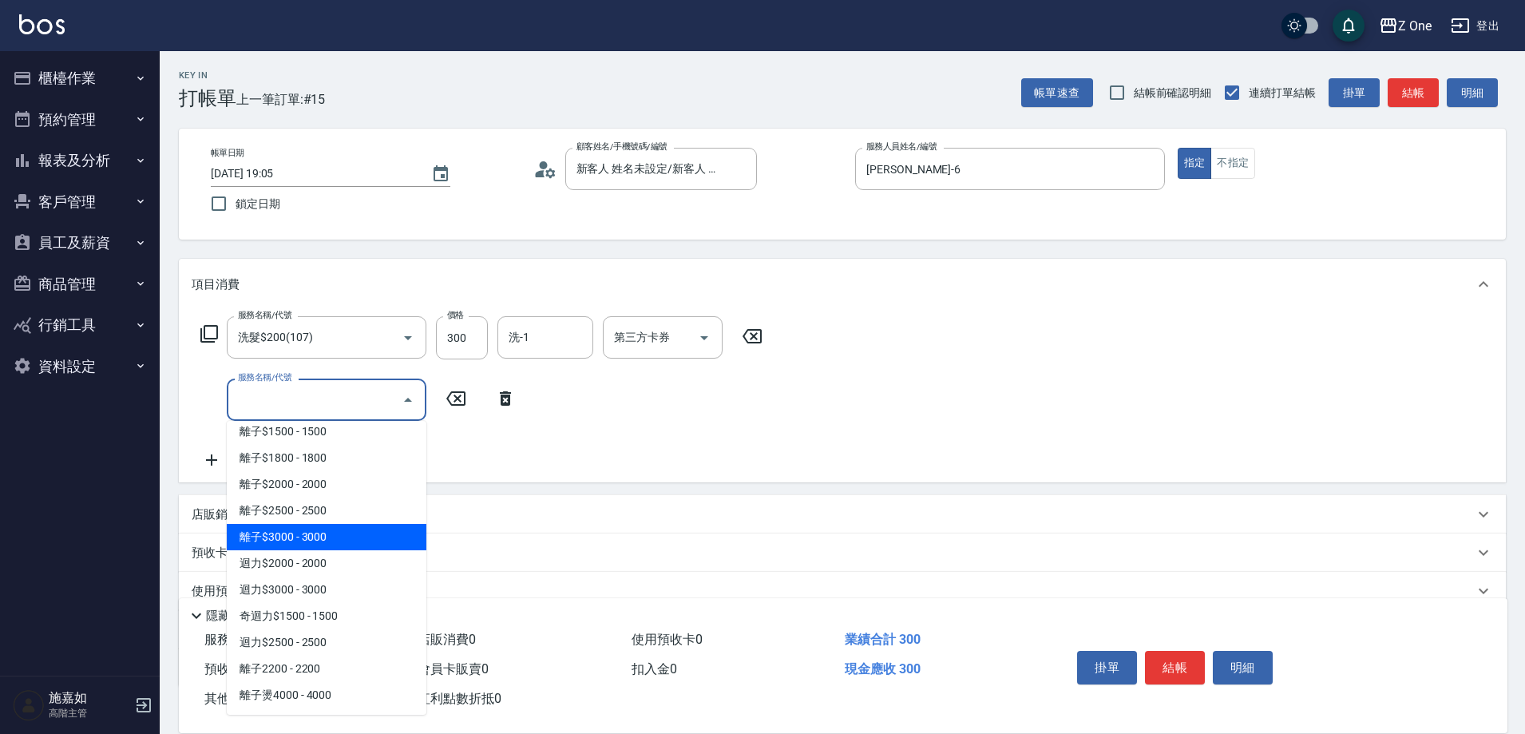
scroll to position [1438, 0]
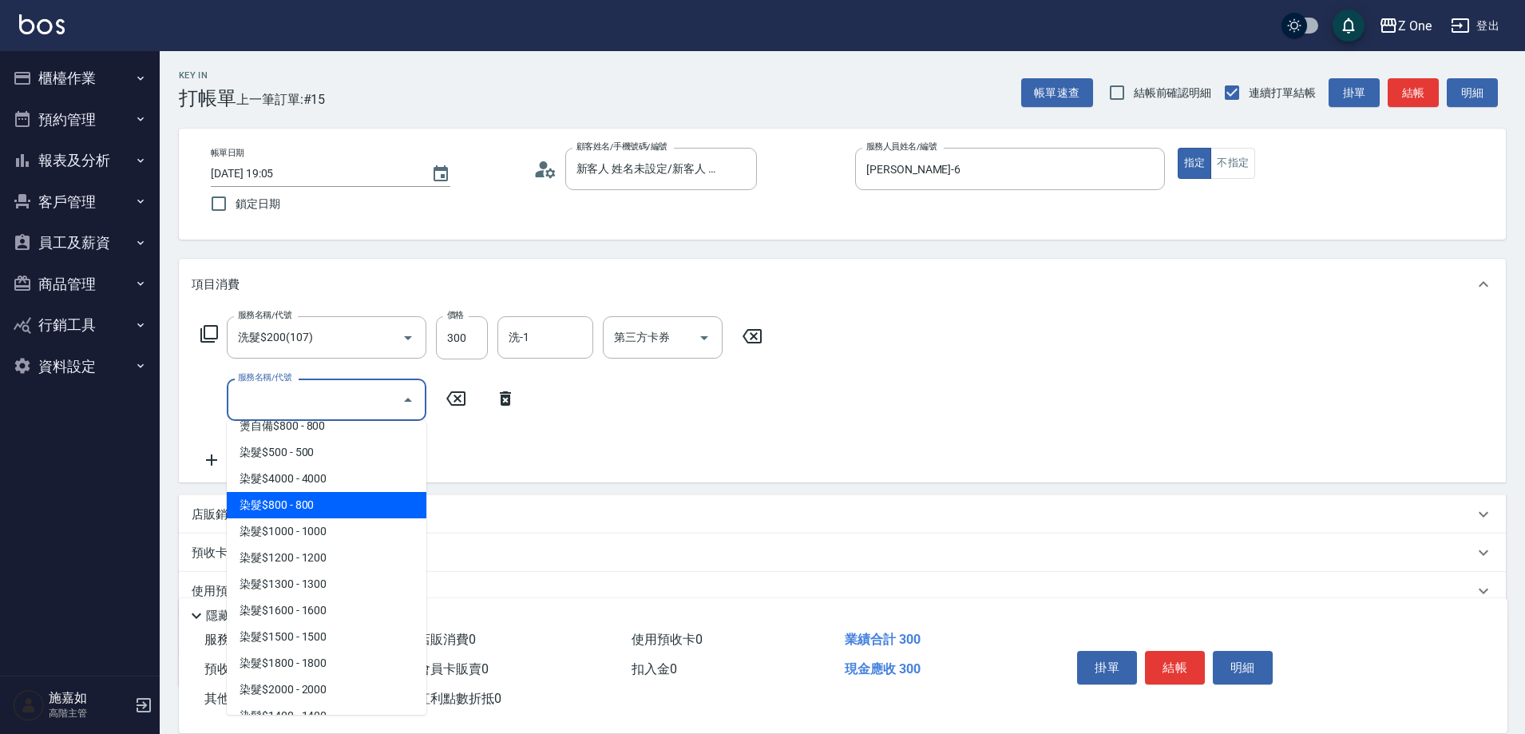
click at [355, 493] on span "染髮$800 - 800" at bounding box center [327, 505] width 200 height 26
type input "染髮$800(403)"
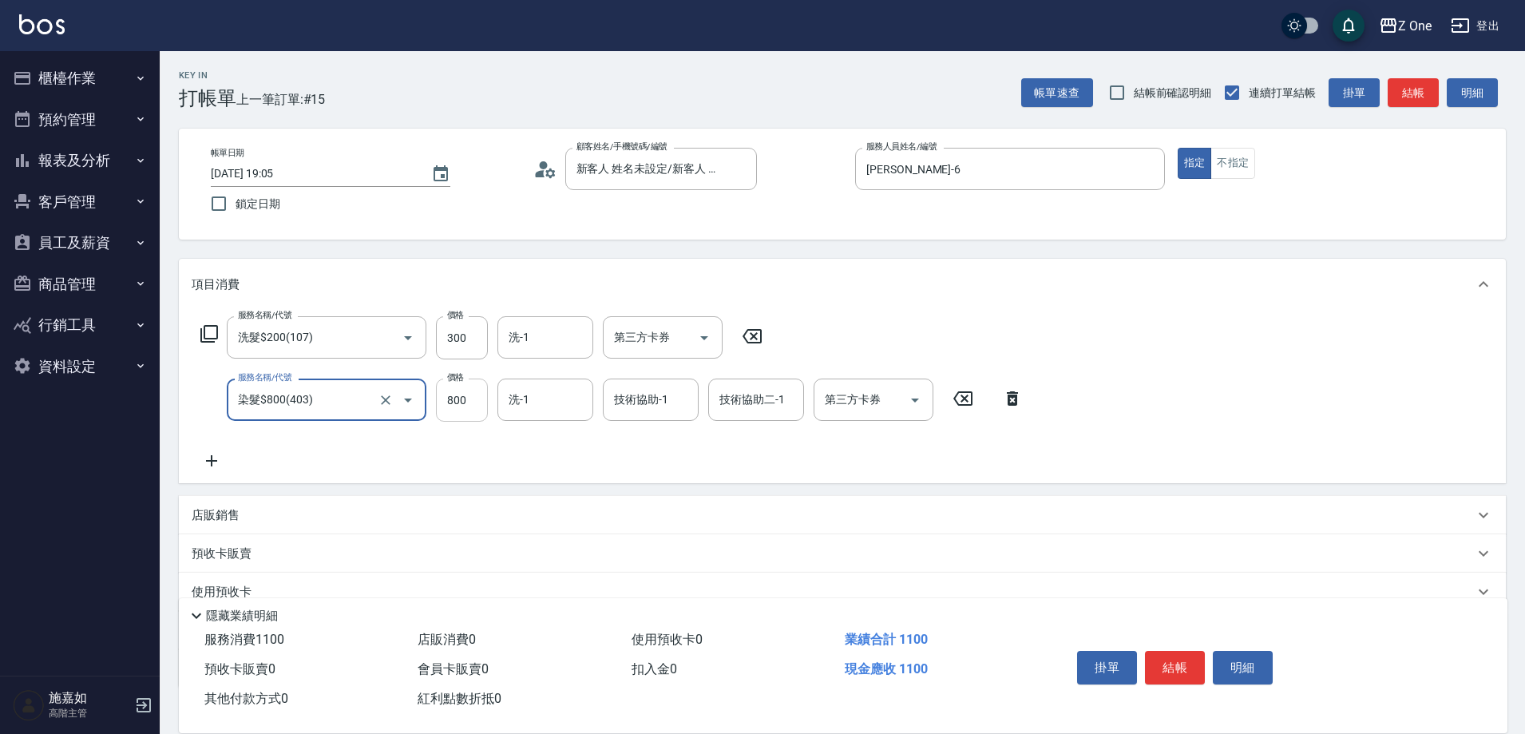
click at [477, 404] on input "800" at bounding box center [462, 400] width 52 height 43
type input "500"
click at [1183, 672] on button "結帳" at bounding box center [1175, 668] width 60 height 34
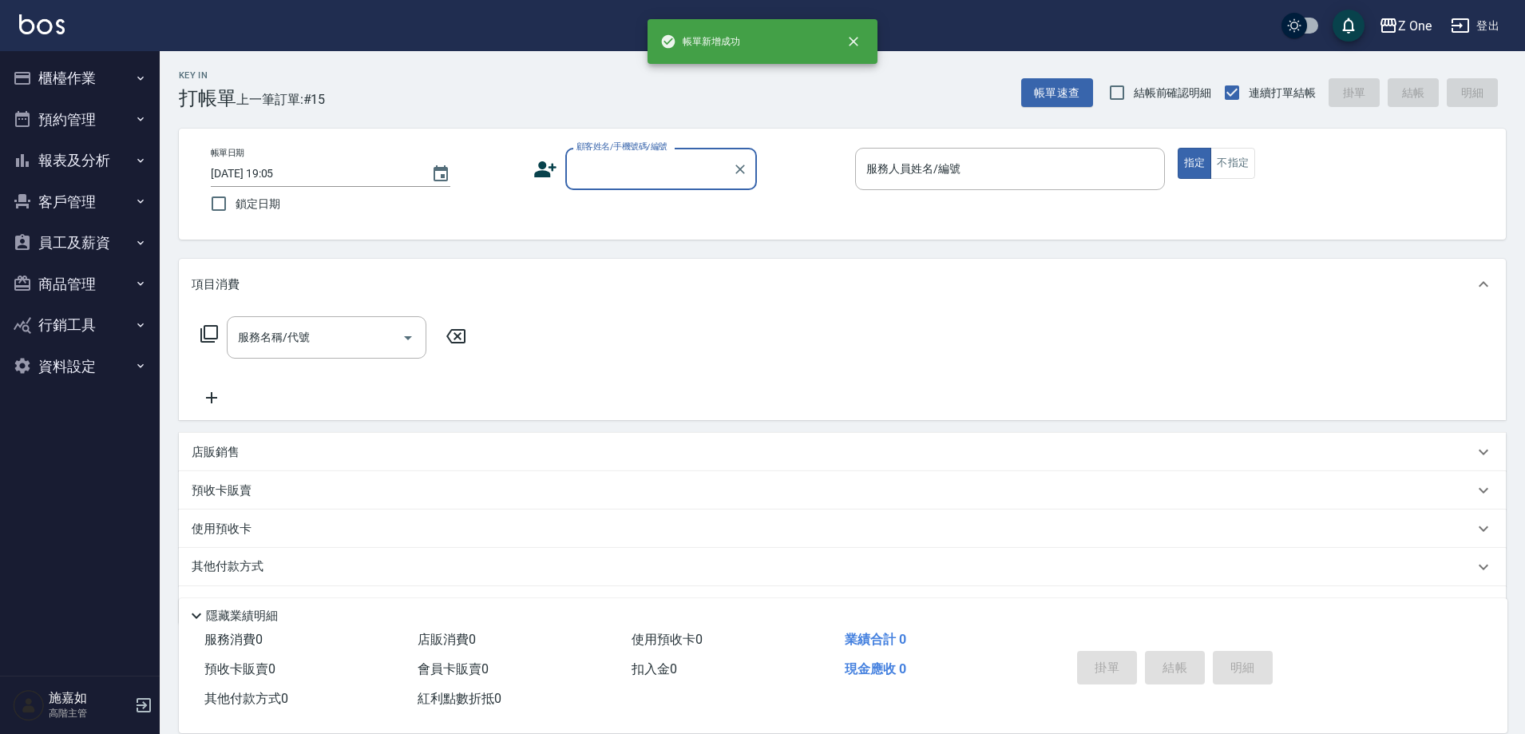
scroll to position [0, 0]
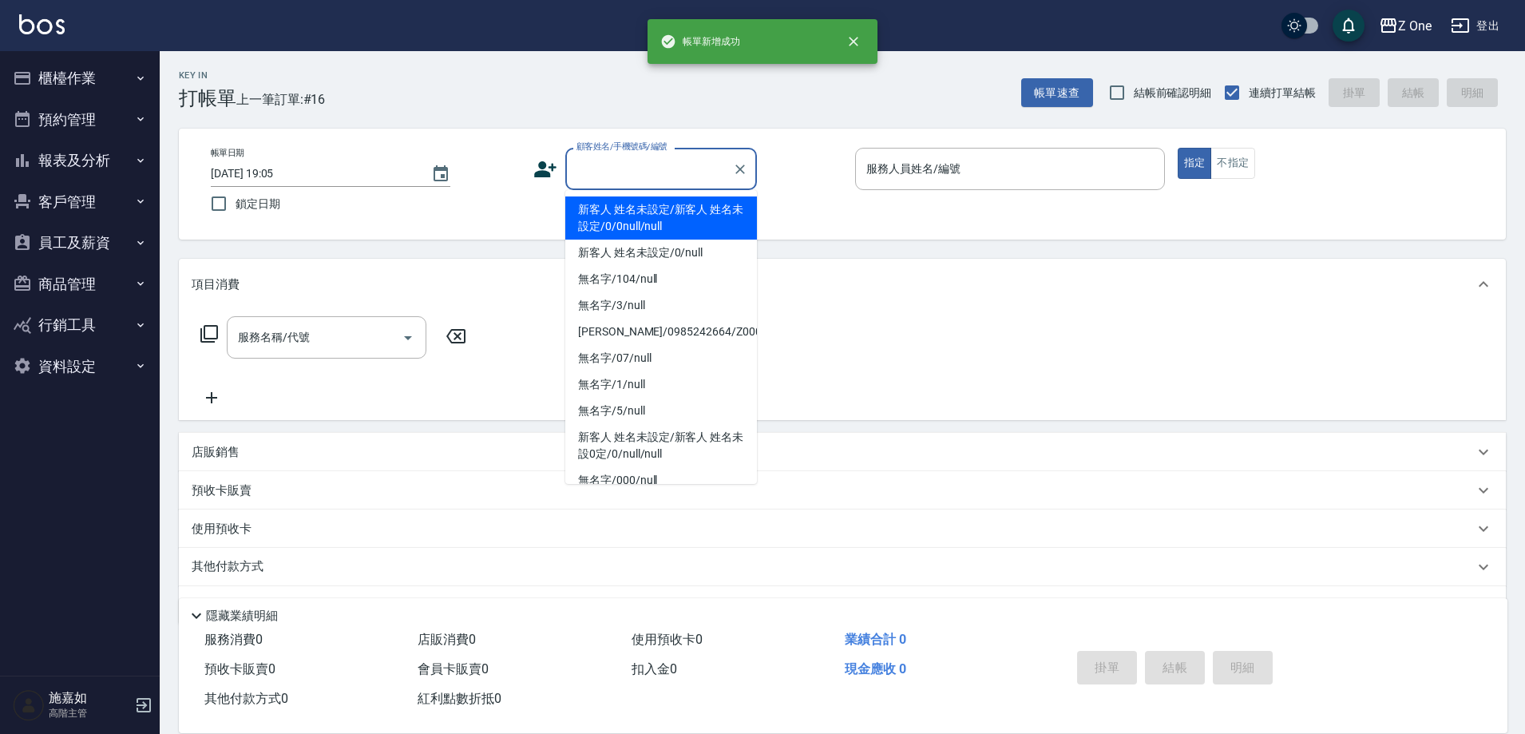
click at [665, 173] on input "顧客姓名/手機號碼/編號" at bounding box center [649, 169] width 153 height 28
click at [657, 239] on li "新客人 姓名未設定/新客人 姓名未設定/0/0null/null" at bounding box center [661, 217] width 192 height 43
type input "新客人 姓名未設定/新客人 姓名未設定/0/0null/null"
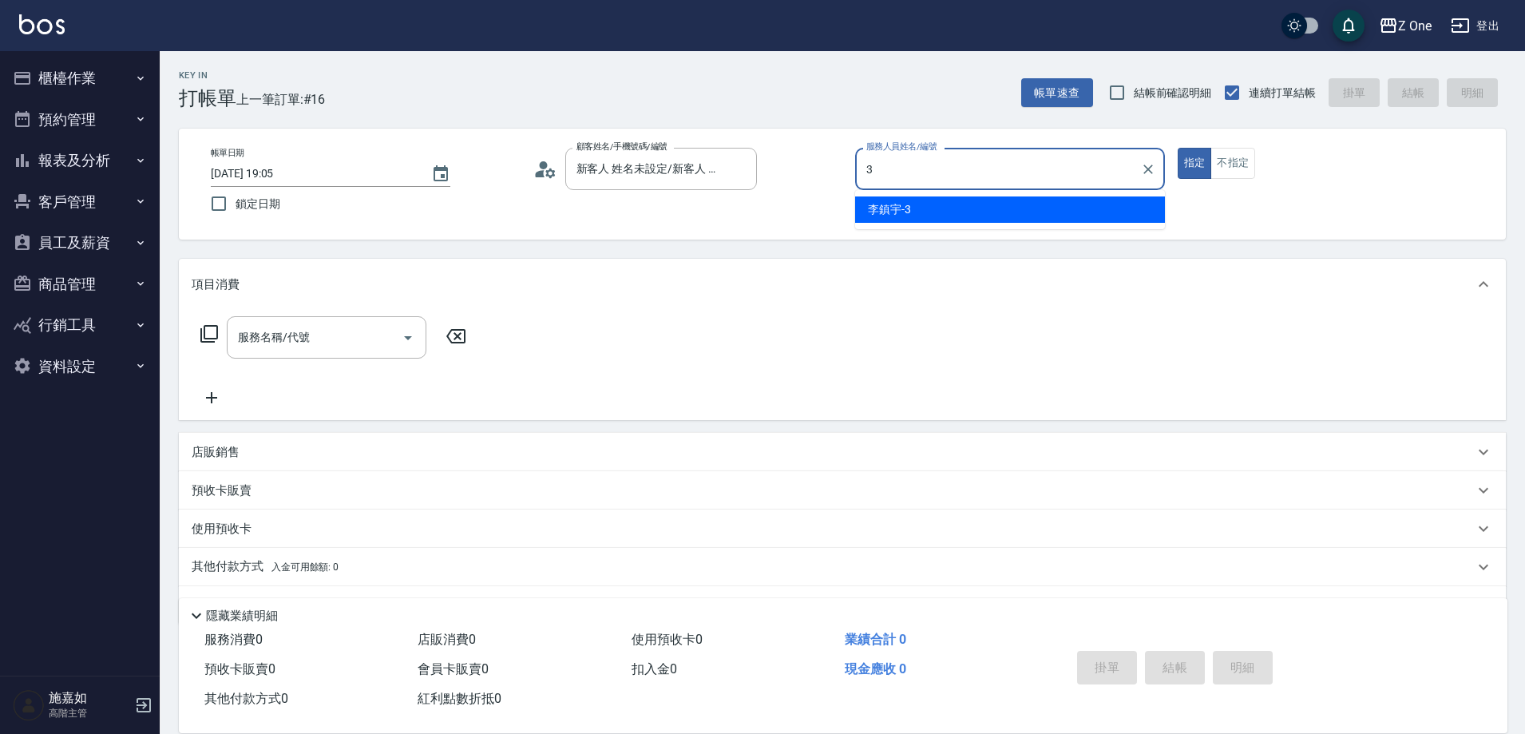
click at [984, 210] on div "[PERSON_NAME]-3" at bounding box center [1010, 209] width 310 height 26
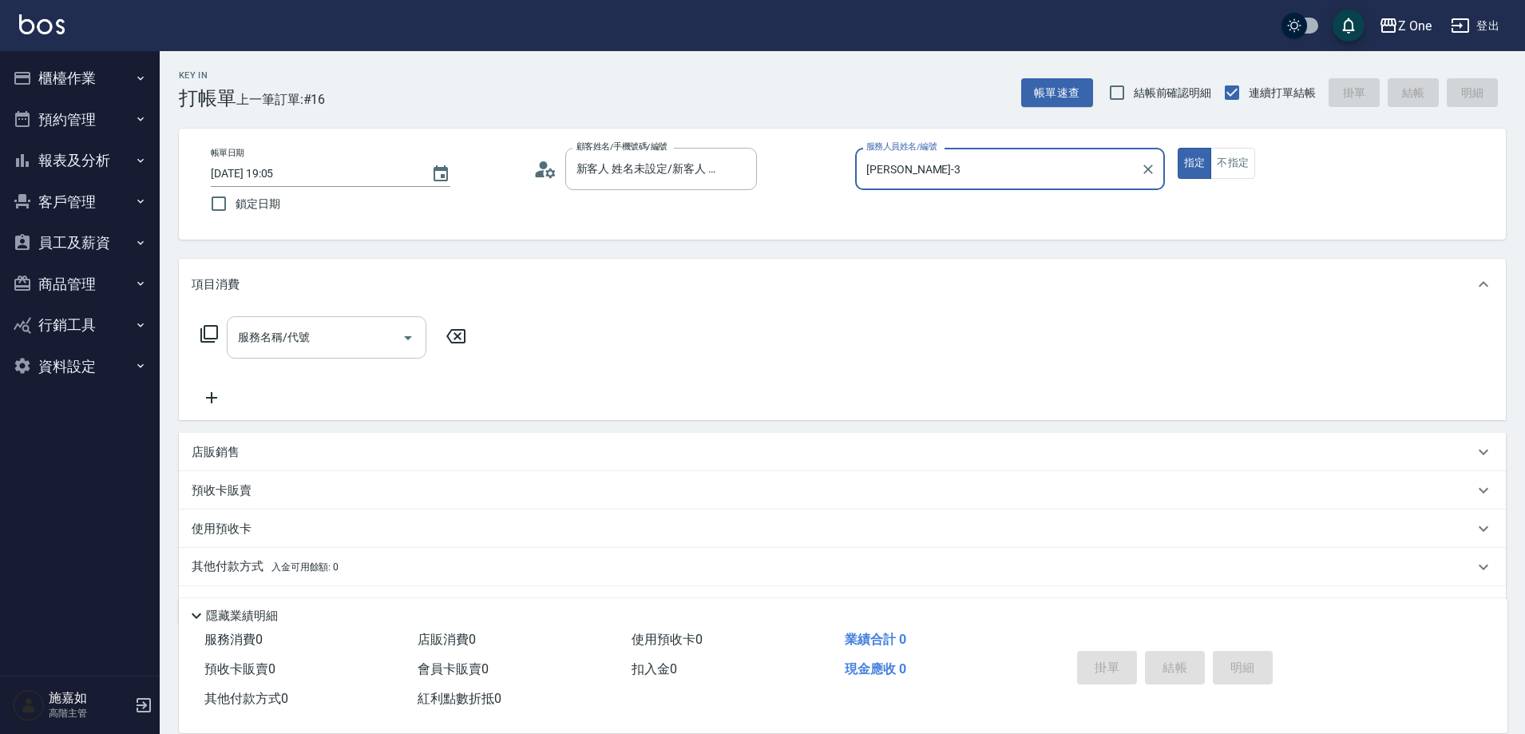
click at [410, 338] on icon "Open" at bounding box center [408, 337] width 19 height 19
type input "[PERSON_NAME]-3"
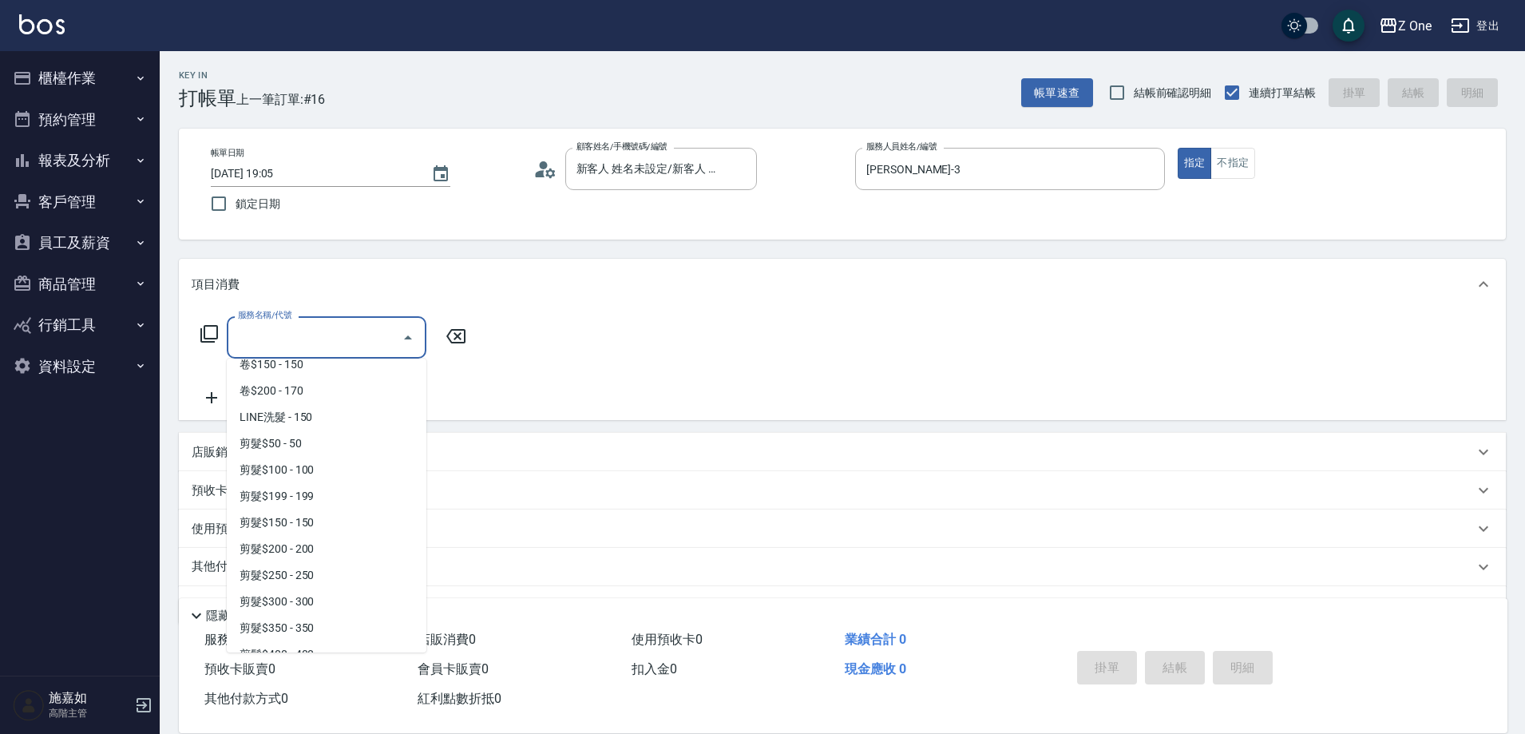
scroll to position [559, 0]
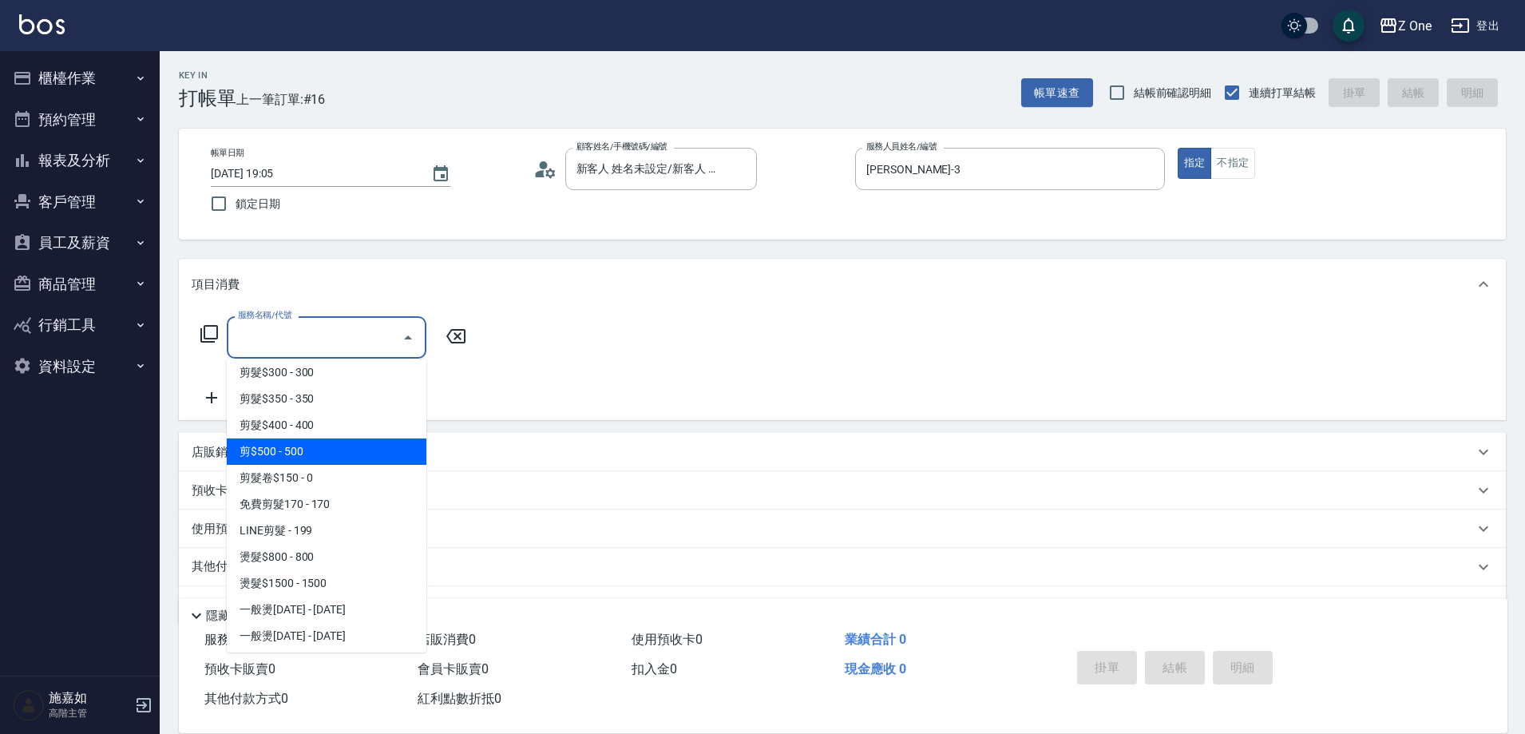
click at [340, 454] on span "剪$500 - 500" at bounding box center [327, 451] width 200 height 26
type input "剪$500(211)"
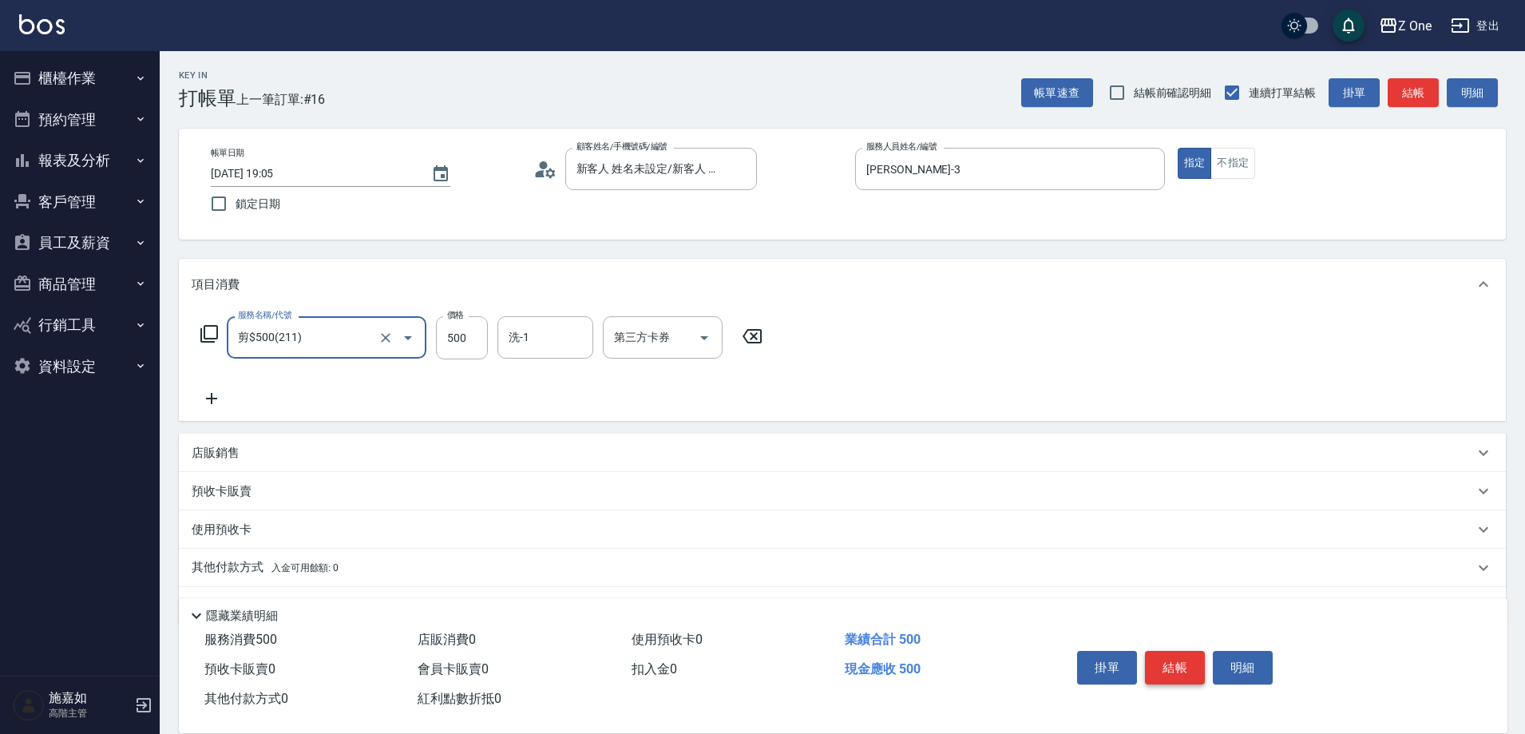
click at [1192, 669] on button "結帳" at bounding box center [1175, 668] width 60 height 34
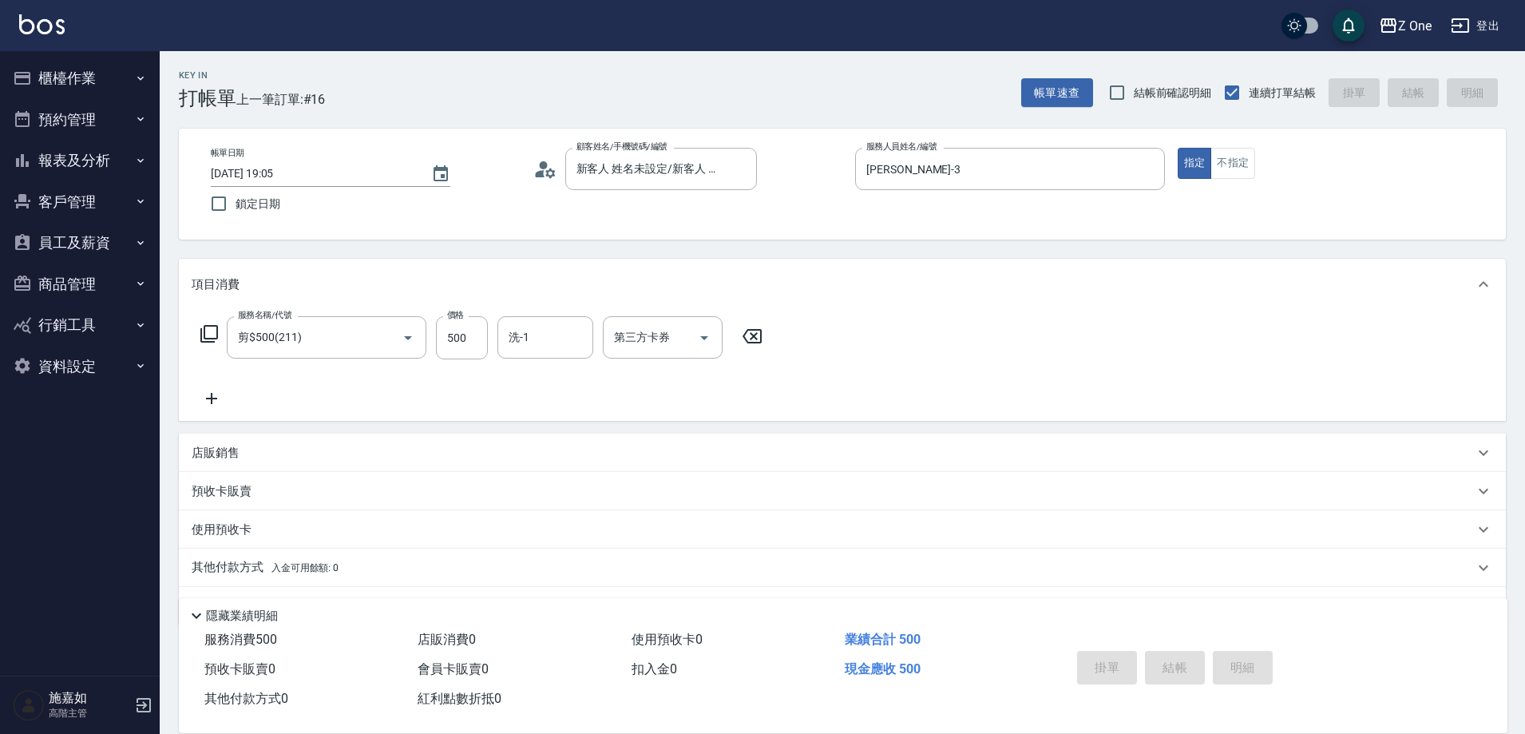
type input "[DATE] 19:06"
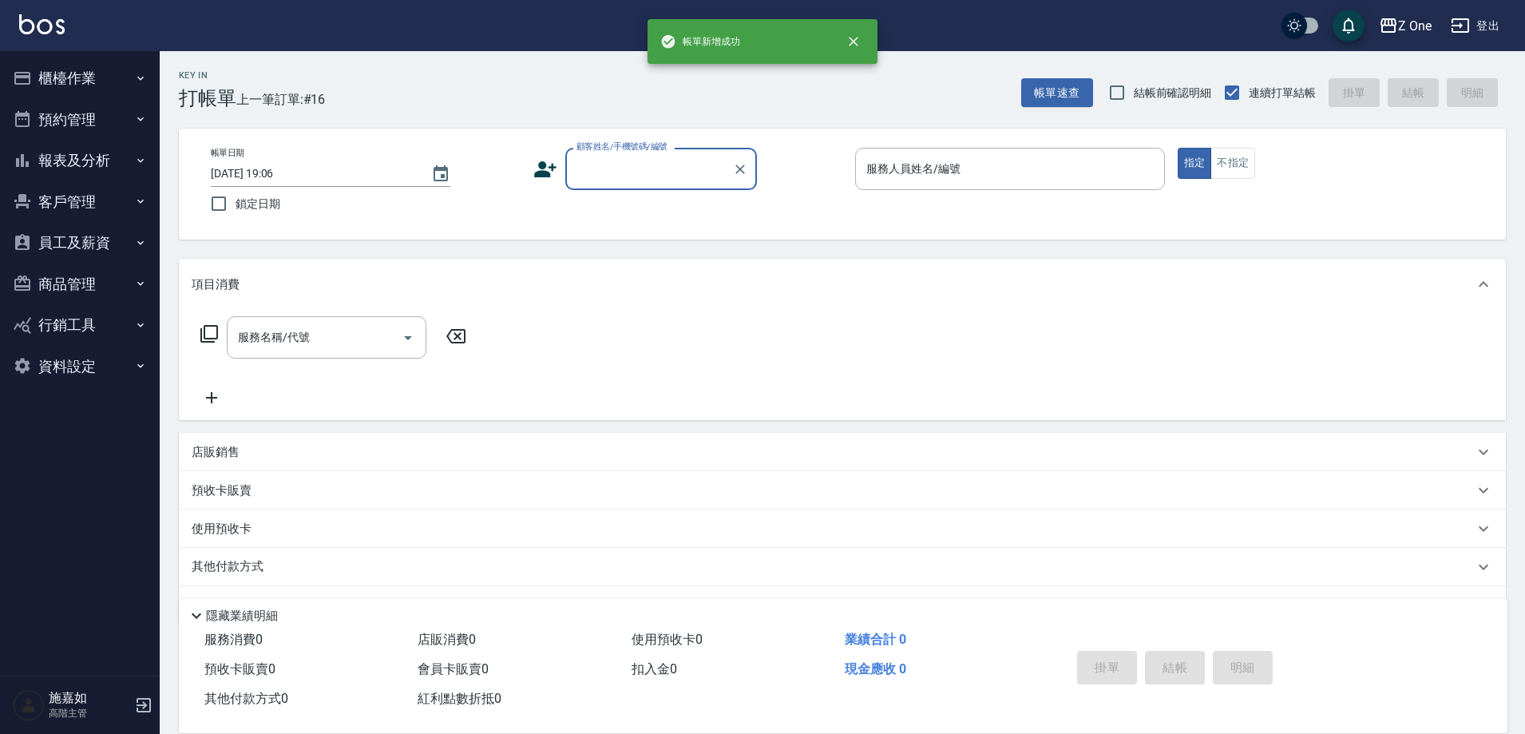
scroll to position [0, 0]
click at [640, 161] on input "顧客姓名/手機號碼/編號" at bounding box center [649, 169] width 153 height 28
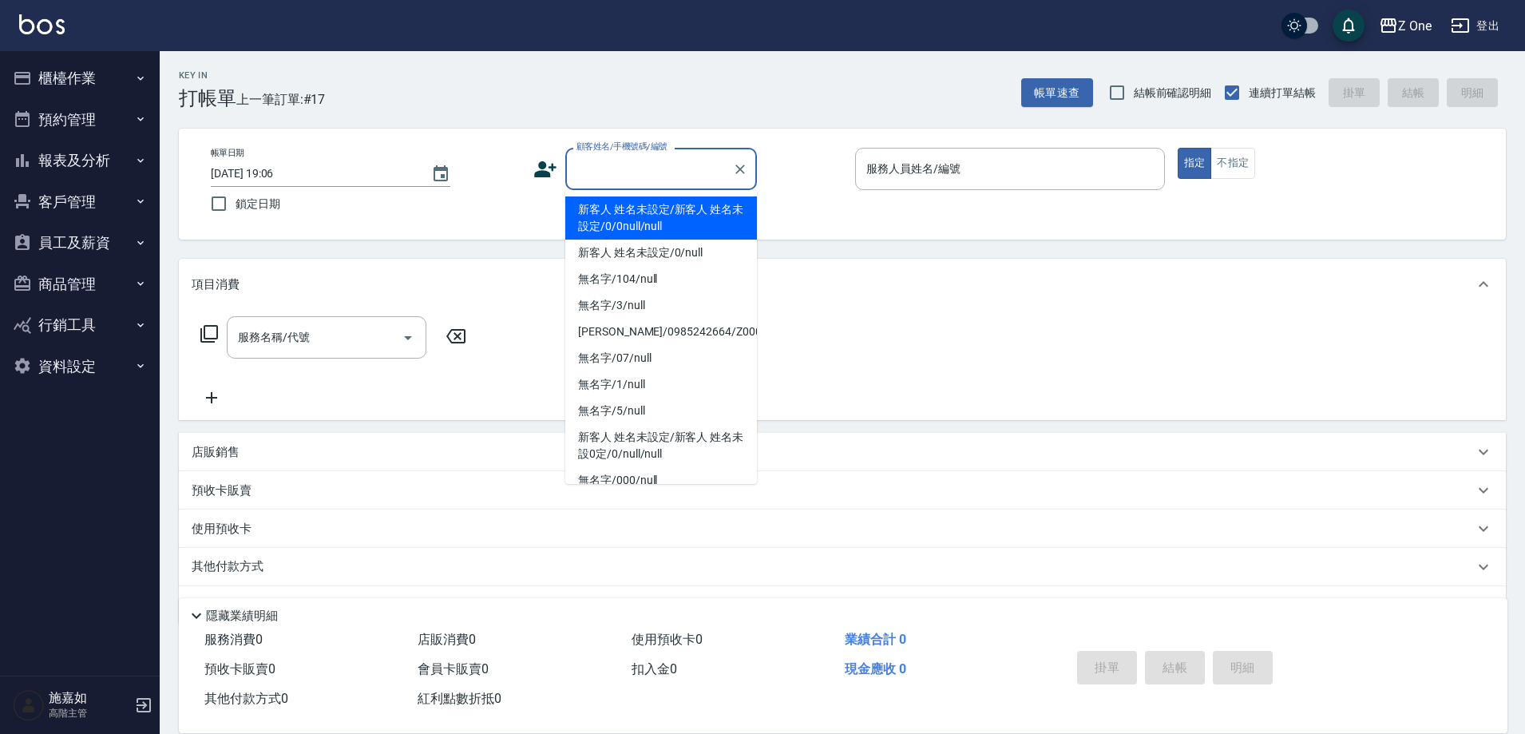
click at [633, 210] on li "新客人 姓名未設定/新客人 姓名未設定/0/0null/null" at bounding box center [661, 217] width 192 height 43
type input "新客人 姓名未設定/新客人 姓名未設定/0/0null/null"
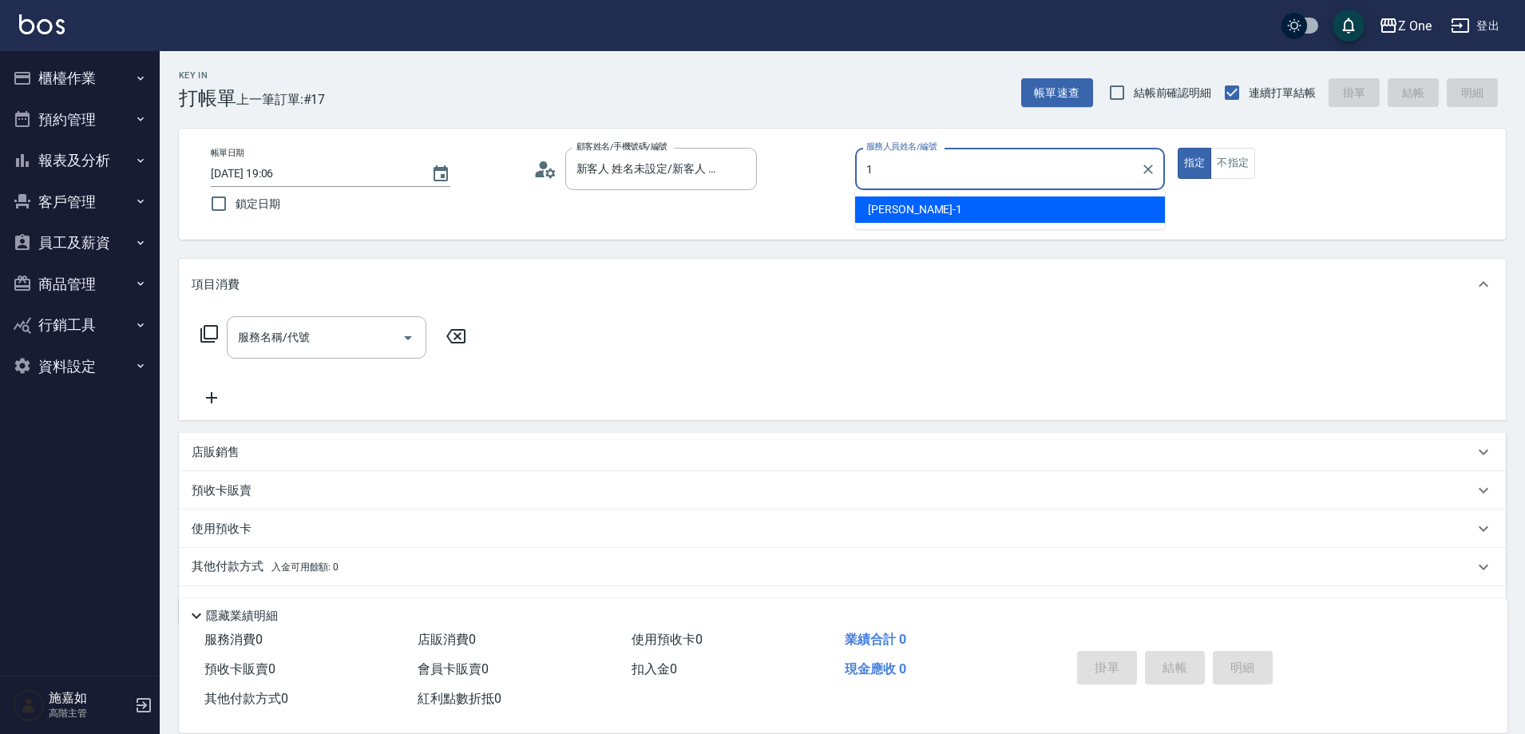
click at [942, 216] on div "[PERSON_NAME]-1" at bounding box center [1010, 209] width 310 height 26
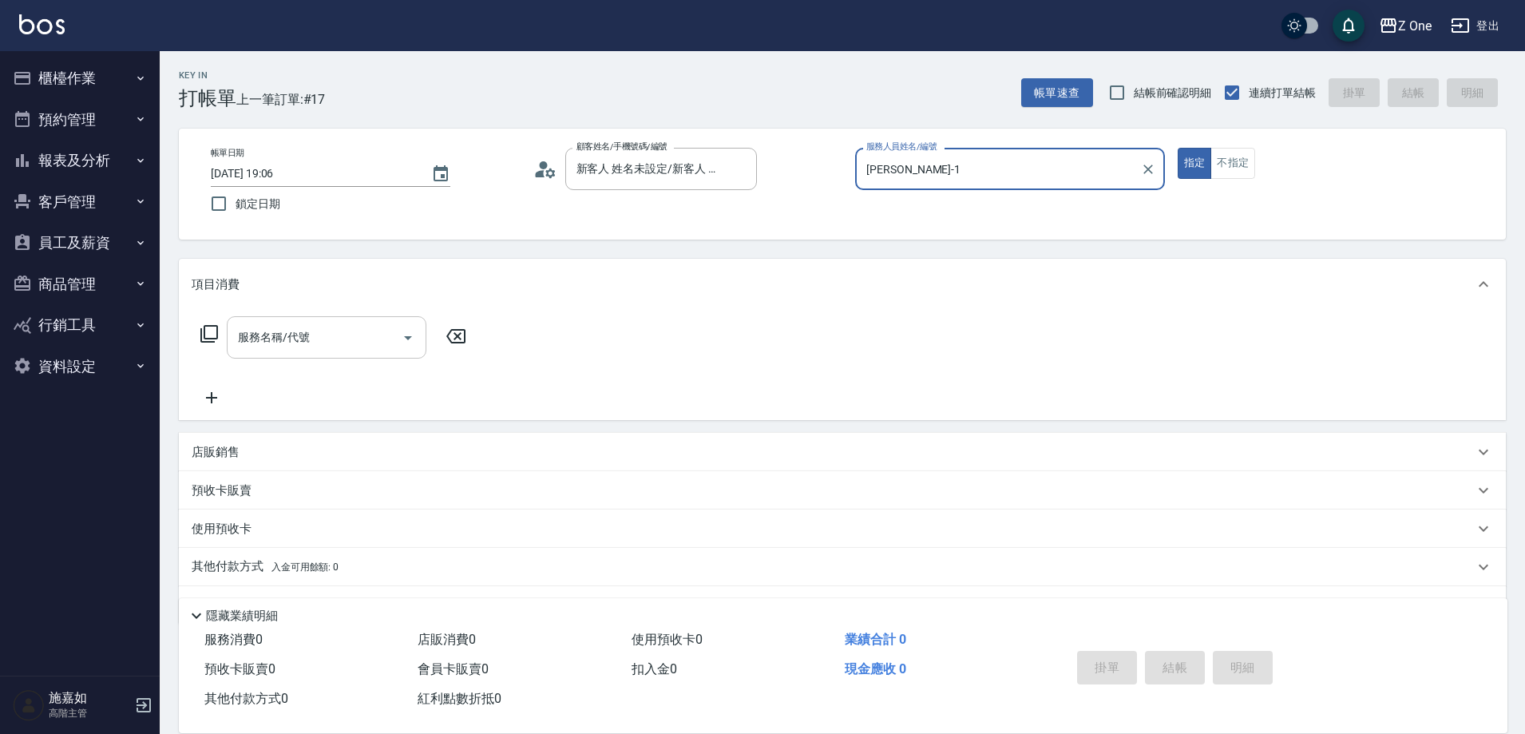
click at [407, 340] on icon "Open" at bounding box center [408, 337] width 19 height 19
type input "[PERSON_NAME]-1"
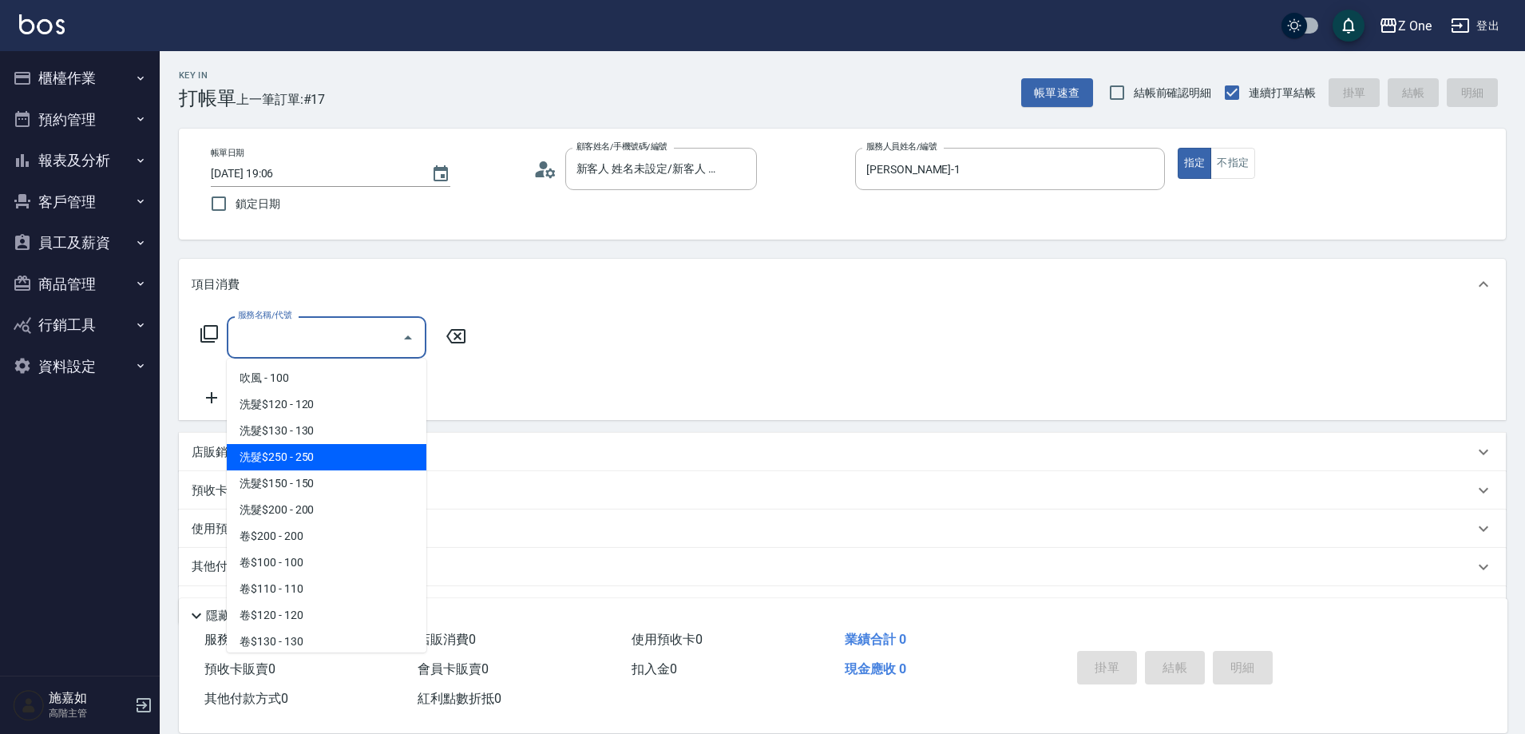
click at [366, 468] on span "洗髮$250 - 250" at bounding box center [327, 457] width 200 height 26
type input "洗髮$250(104)"
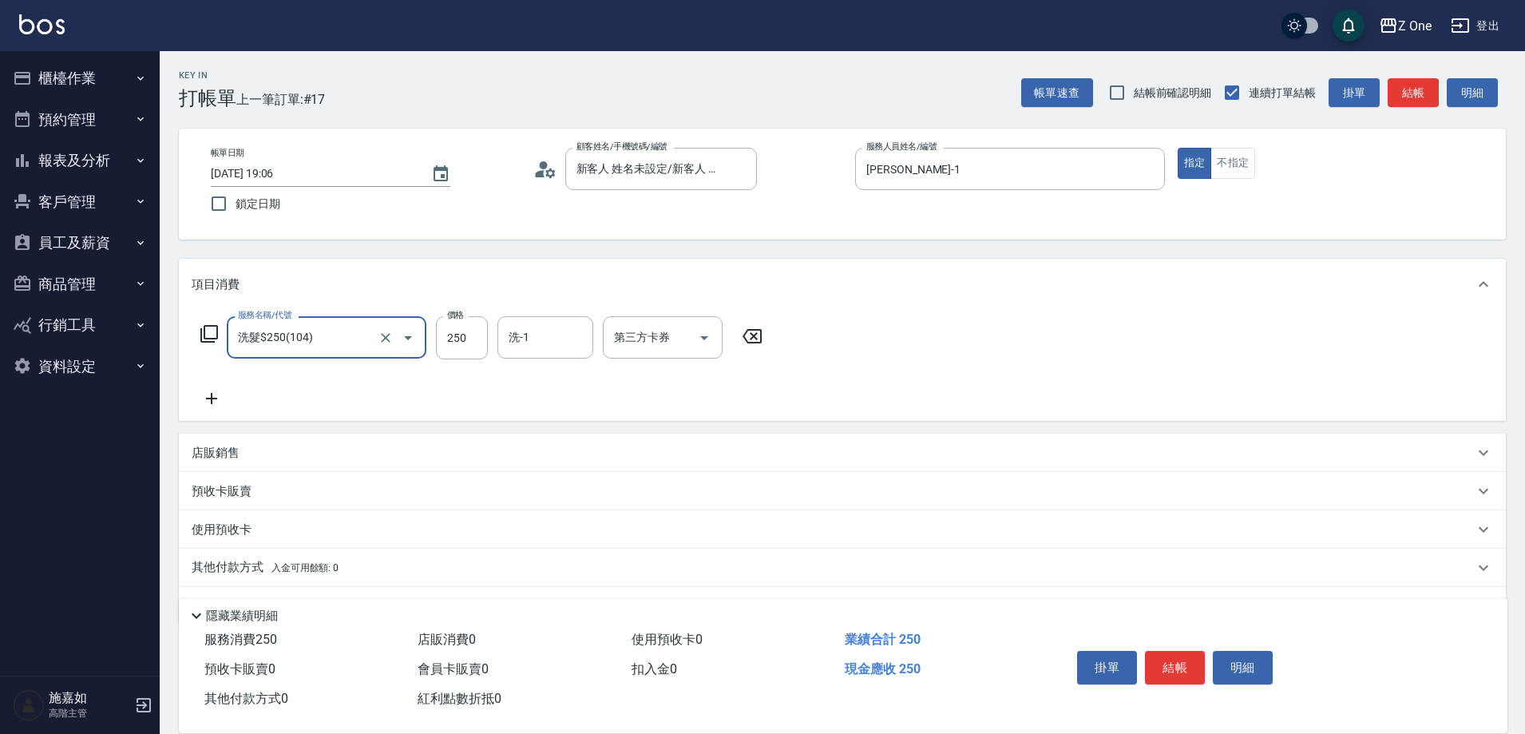
click at [208, 400] on icon at bounding box center [212, 398] width 40 height 19
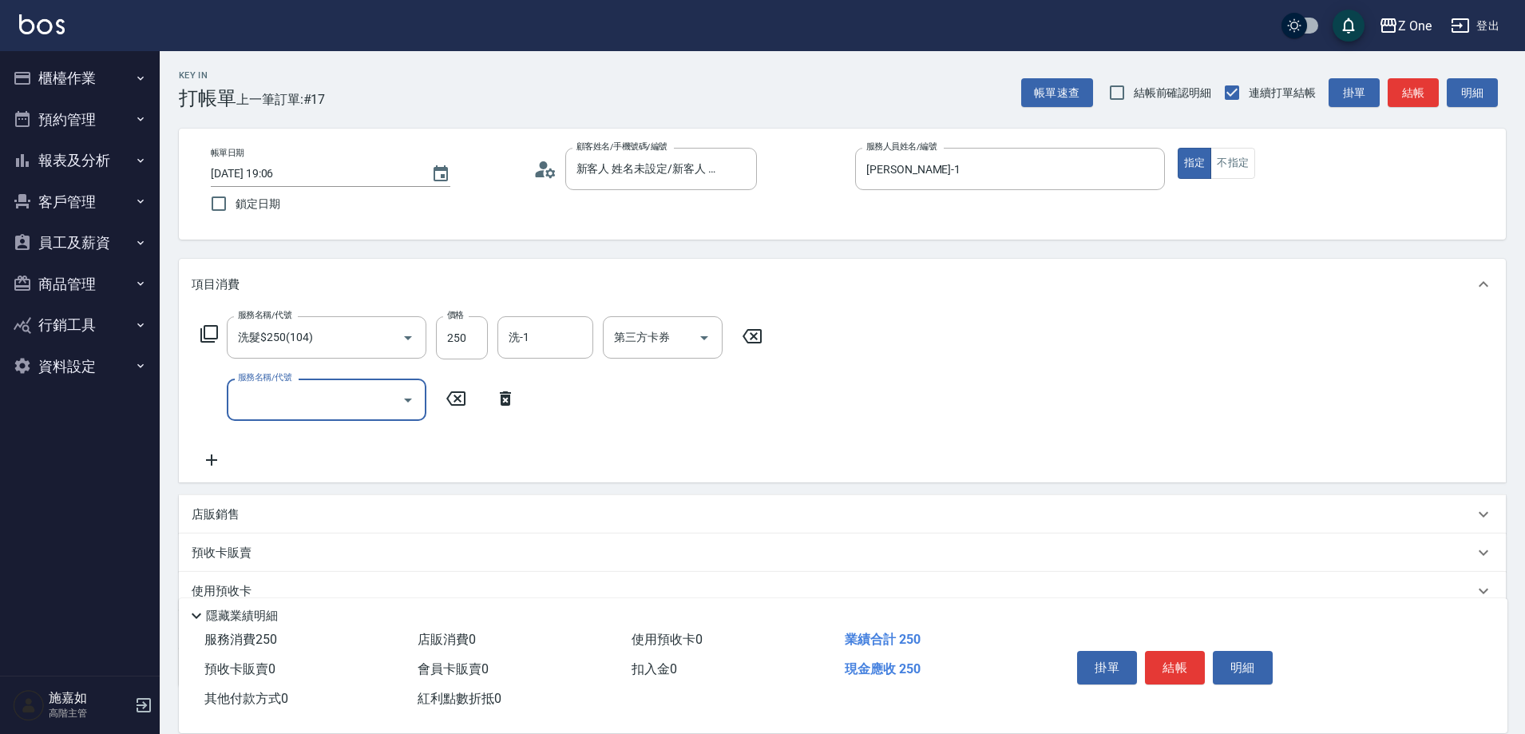
click at [411, 403] on icon "Open" at bounding box center [408, 400] width 19 height 19
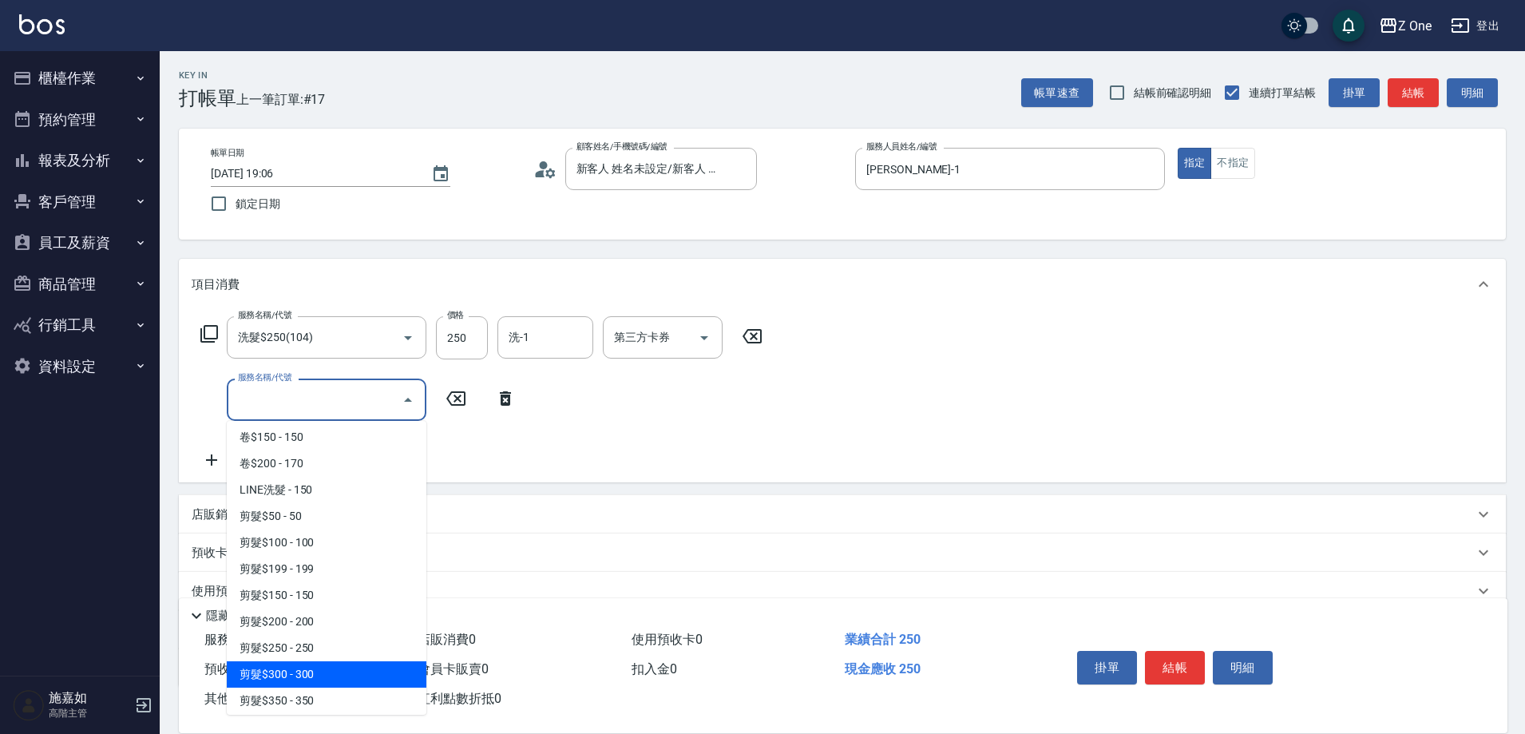
scroll to position [399, 0]
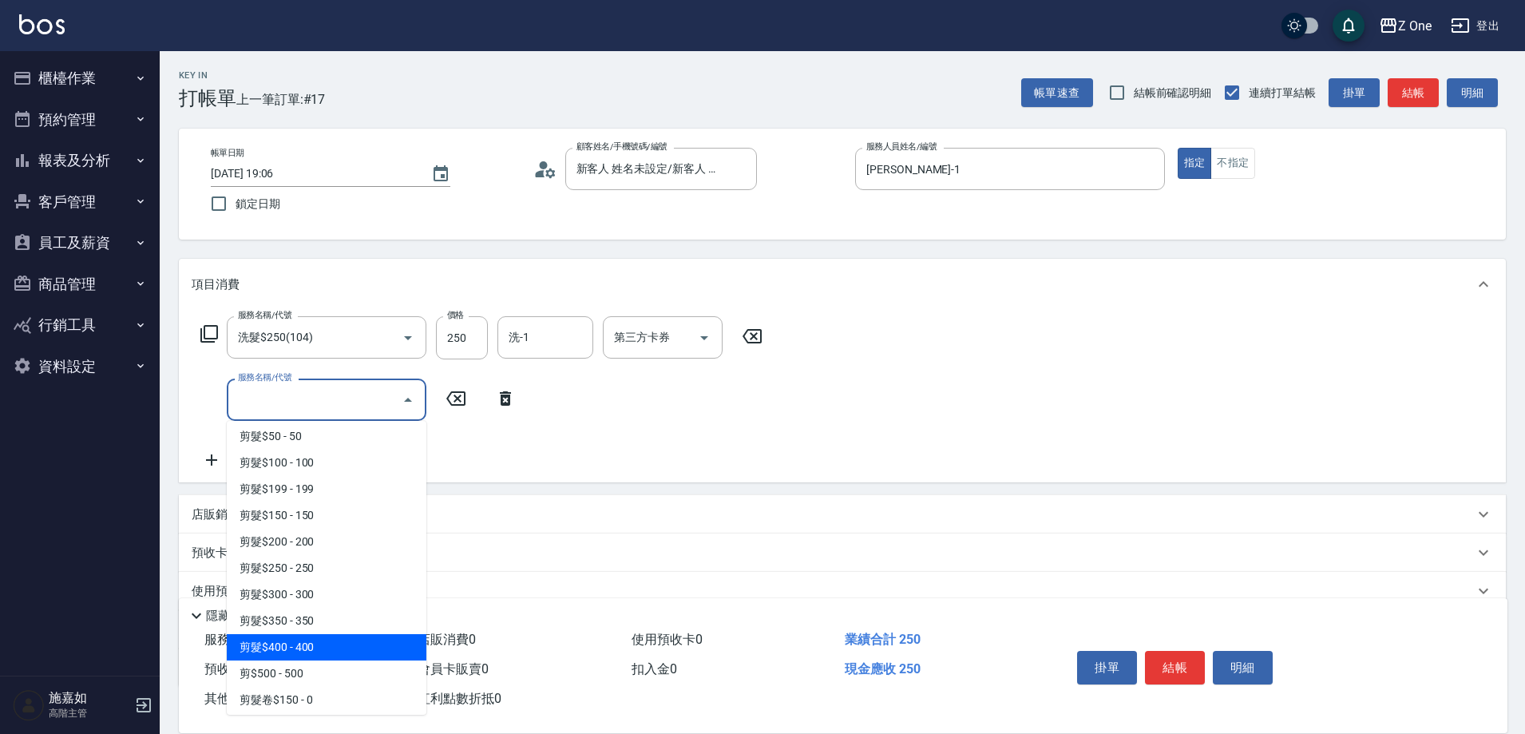
click at [329, 640] on span "剪髮$400 - 400" at bounding box center [327, 647] width 200 height 26
type input "剪髮$400(209)"
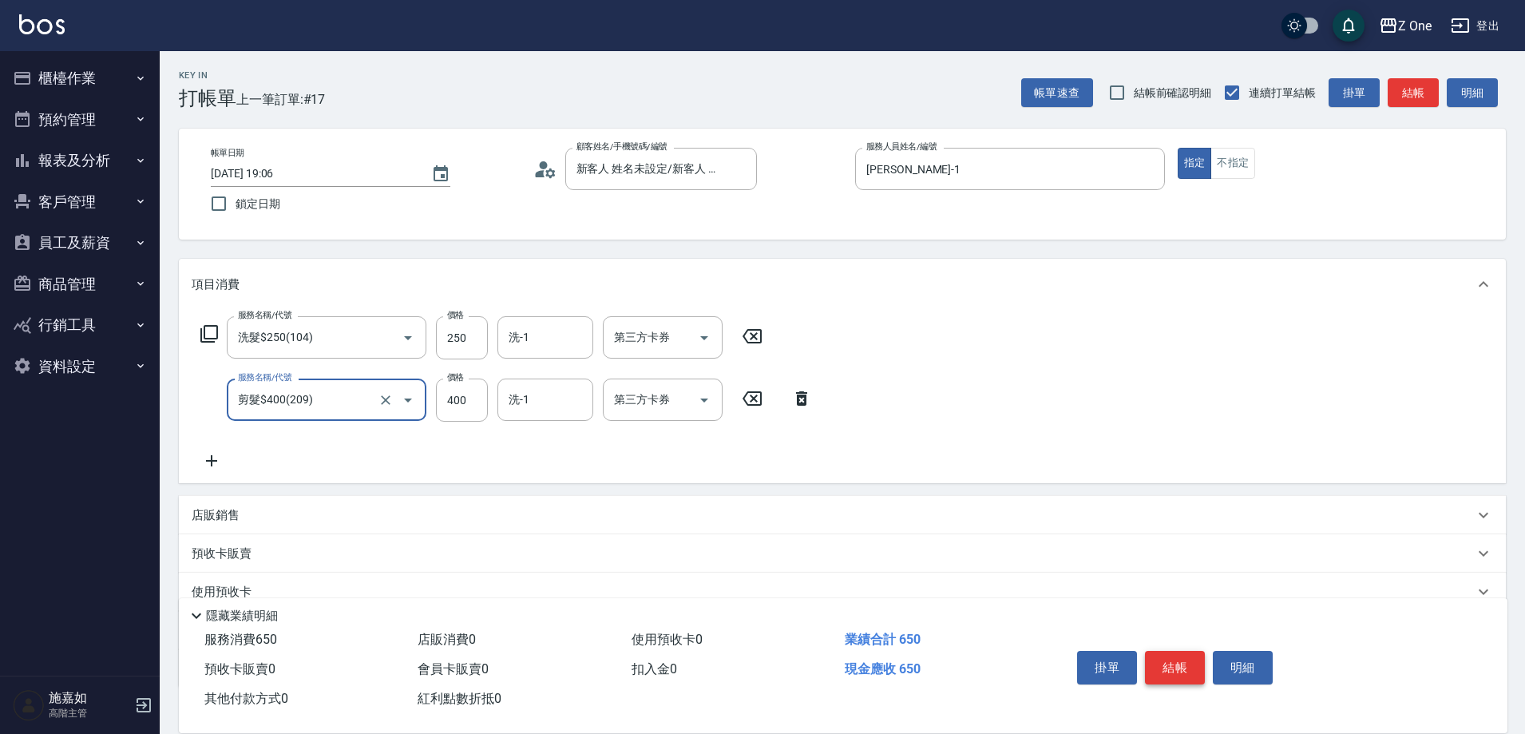
click at [1184, 652] on button "結帳" at bounding box center [1175, 668] width 60 height 34
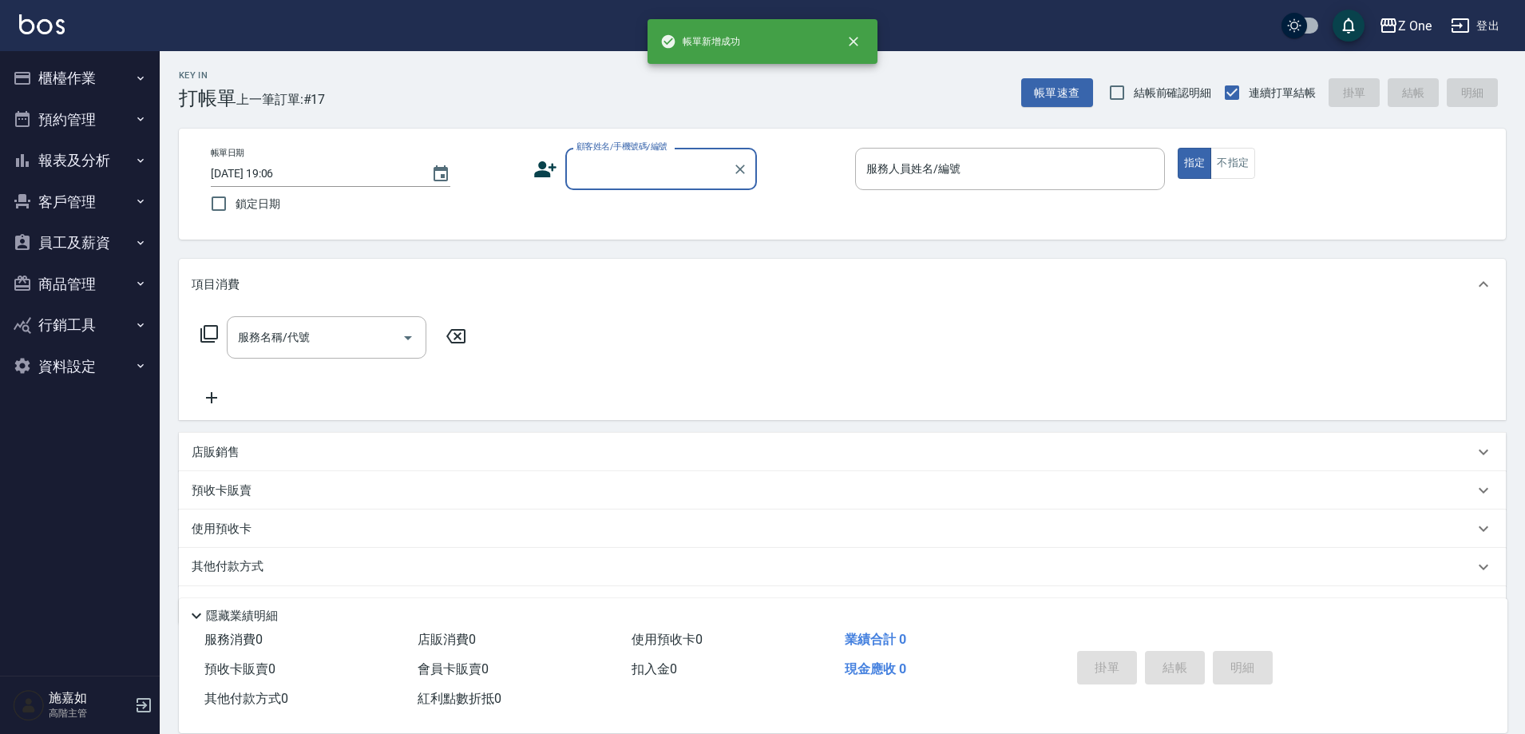
scroll to position [0, 0]
click at [618, 165] on input "顧客姓名/手機號碼/編號" at bounding box center [649, 169] width 153 height 28
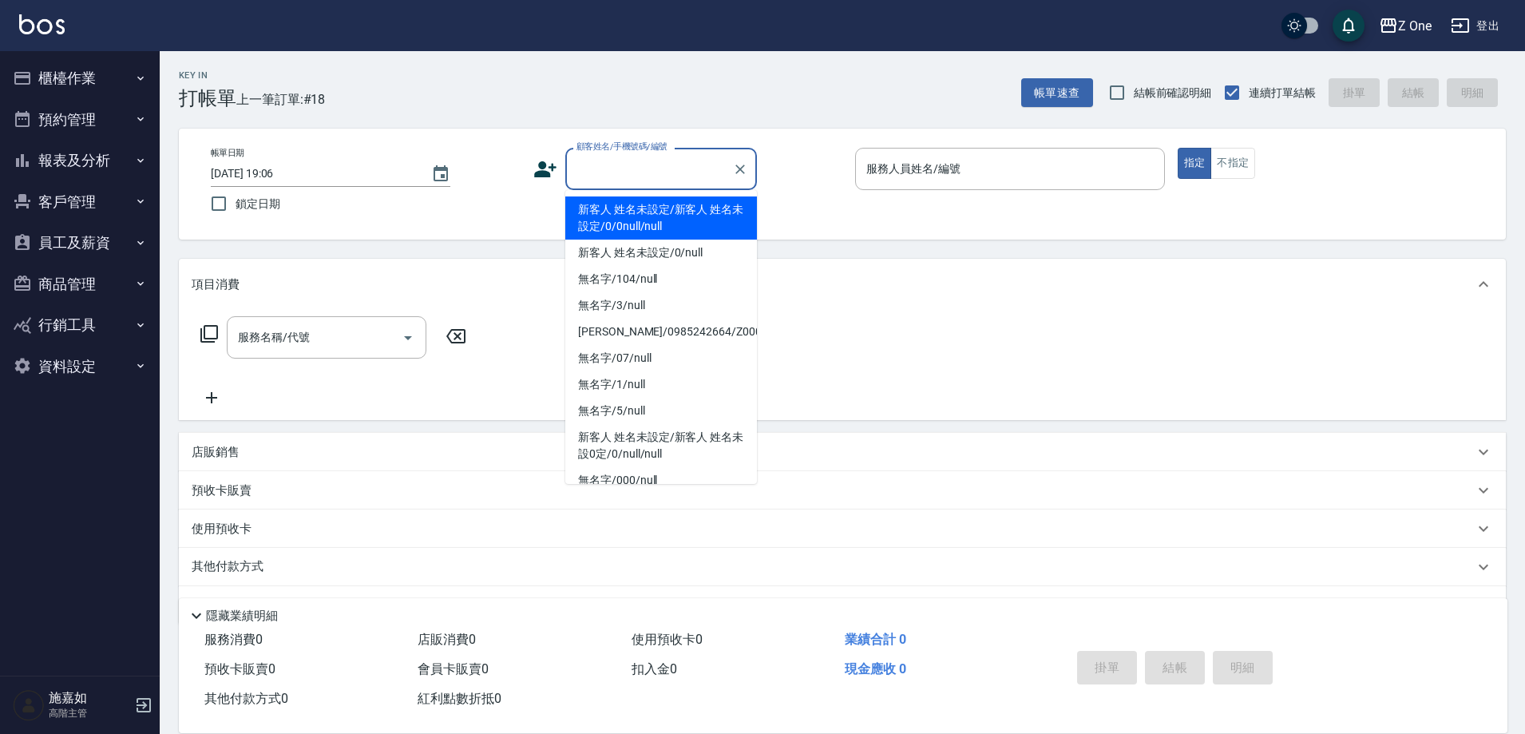
click at [623, 216] on li "新客人 姓名未設定/新客人 姓名未設定/0/0null/null" at bounding box center [661, 217] width 192 height 43
type input "新客人 姓名未設定/新客人 姓名未設定/0/0null/null"
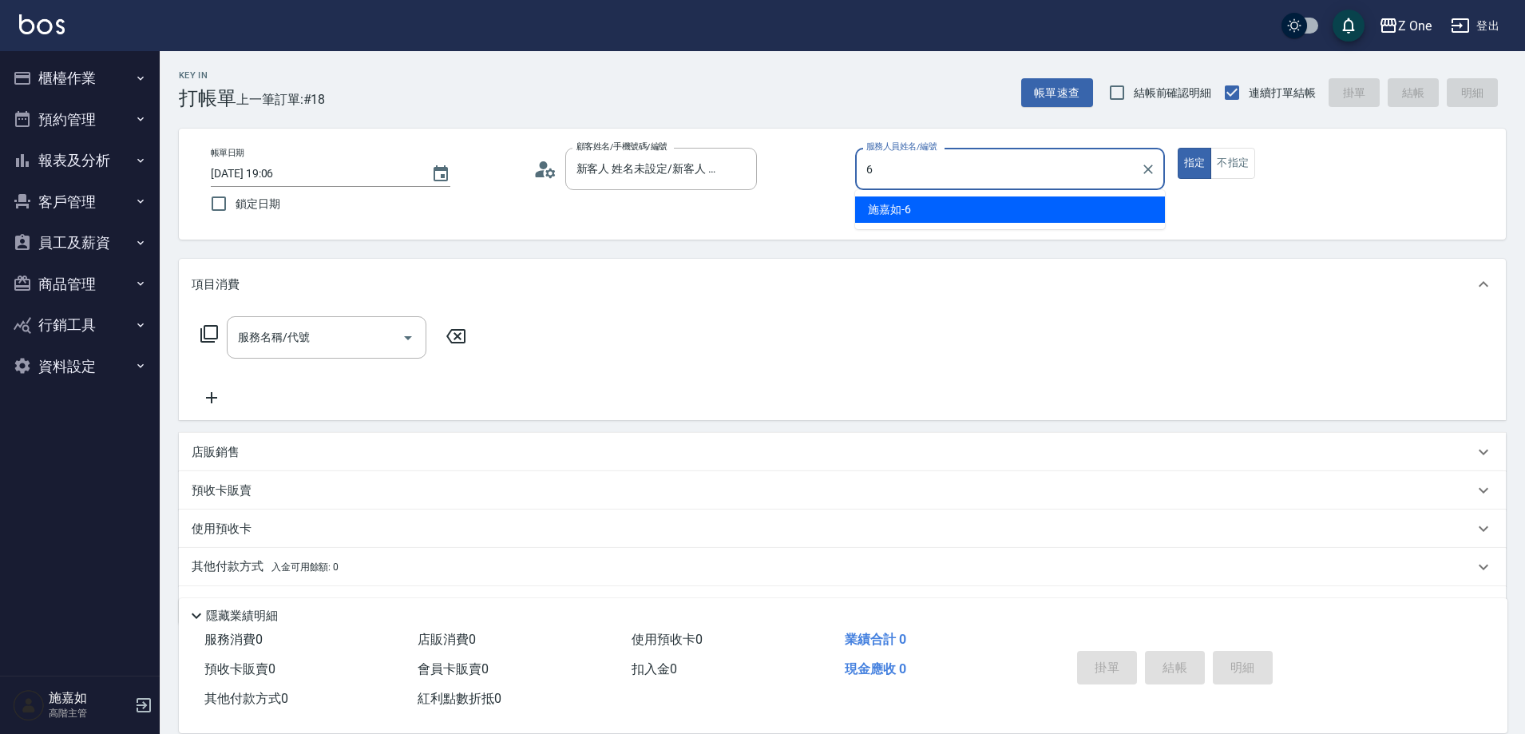
click at [879, 210] on span "[PERSON_NAME]-6" at bounding box center [889, 209] width 43 height 17
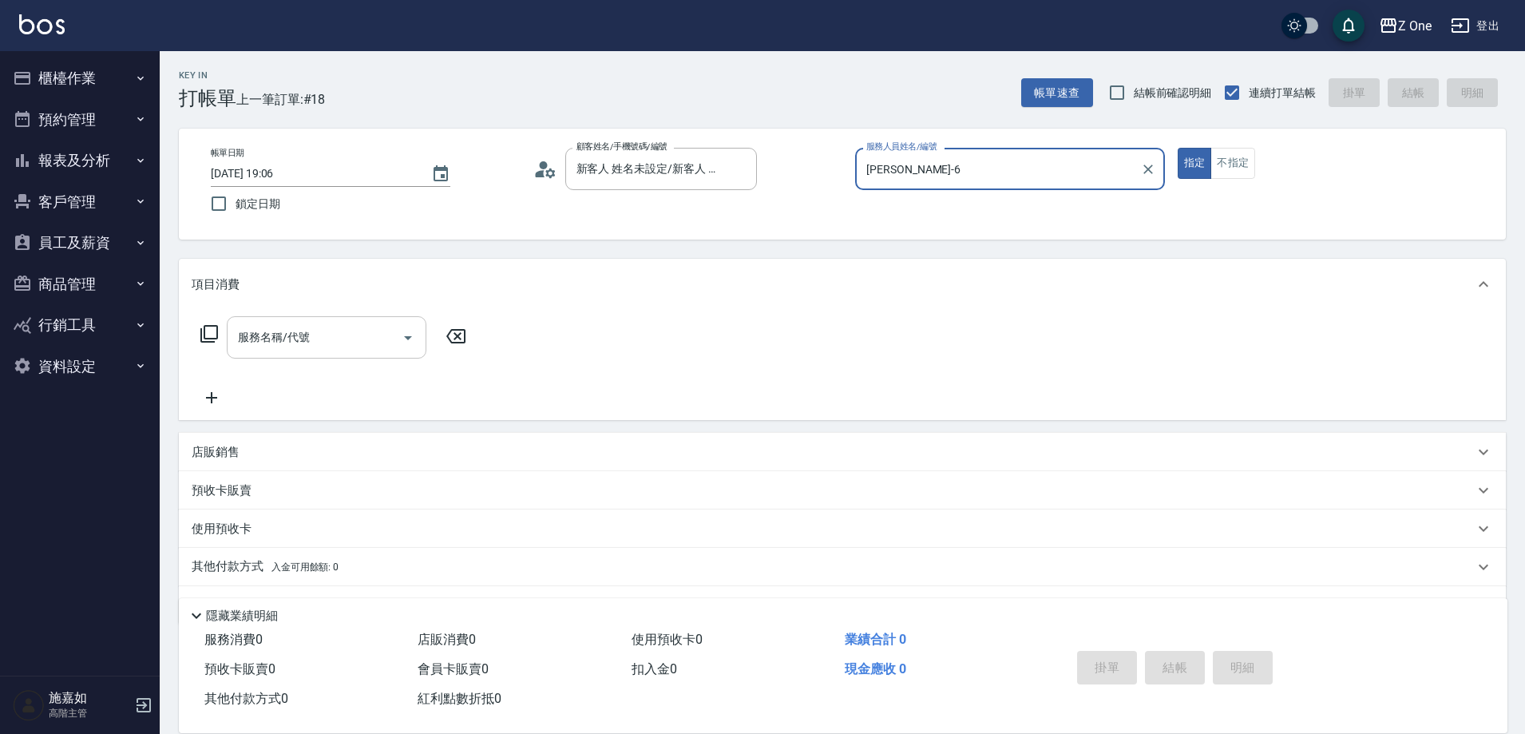
click at [412, 337] on icon "Open" at bounding box center [408, 337] width 19 height 19
type input "[PERSON_NAME]-6"
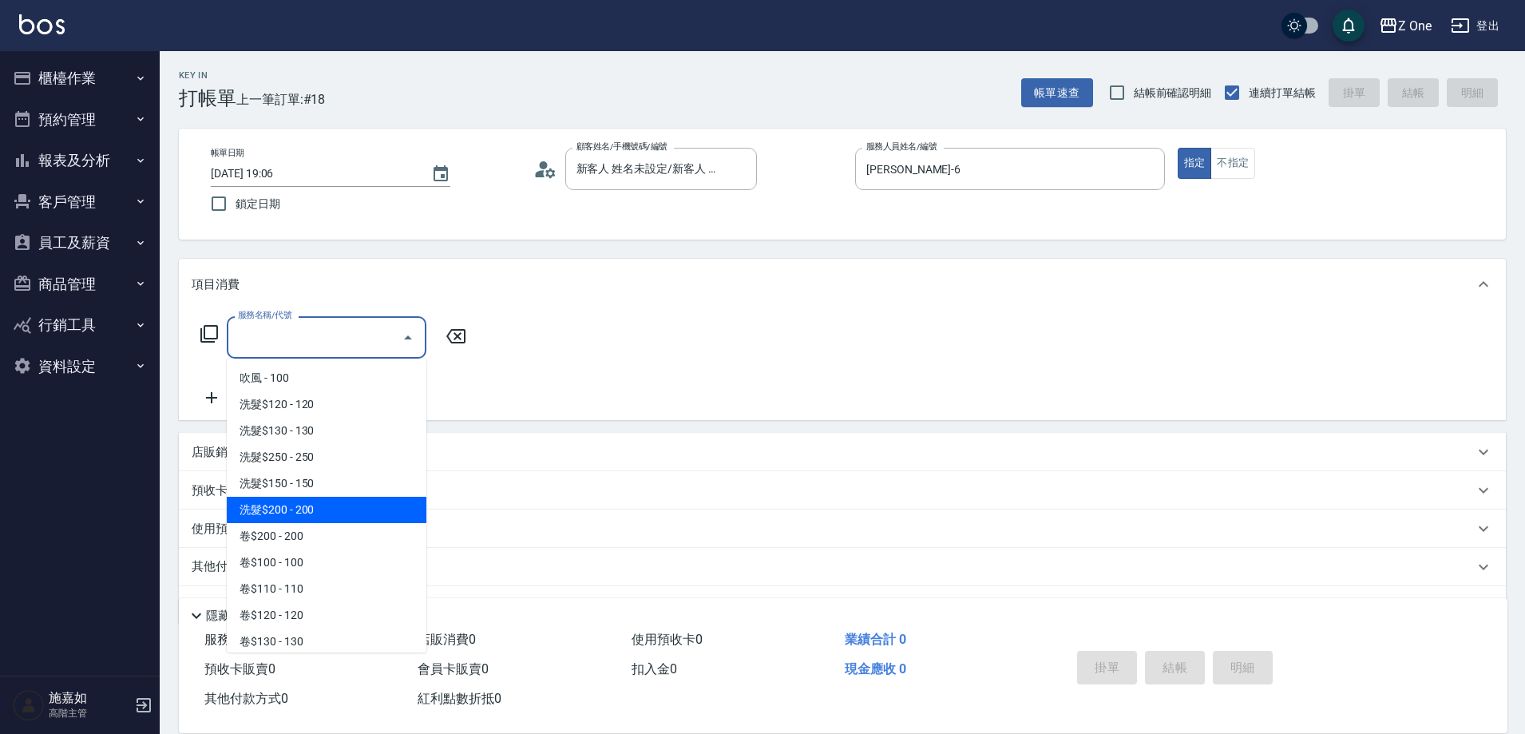
click at [344, 513] on span "洗髮$200 - 200" at bounding box center [327, 510] width 200 height 26
type input "洗髮$200(107)"
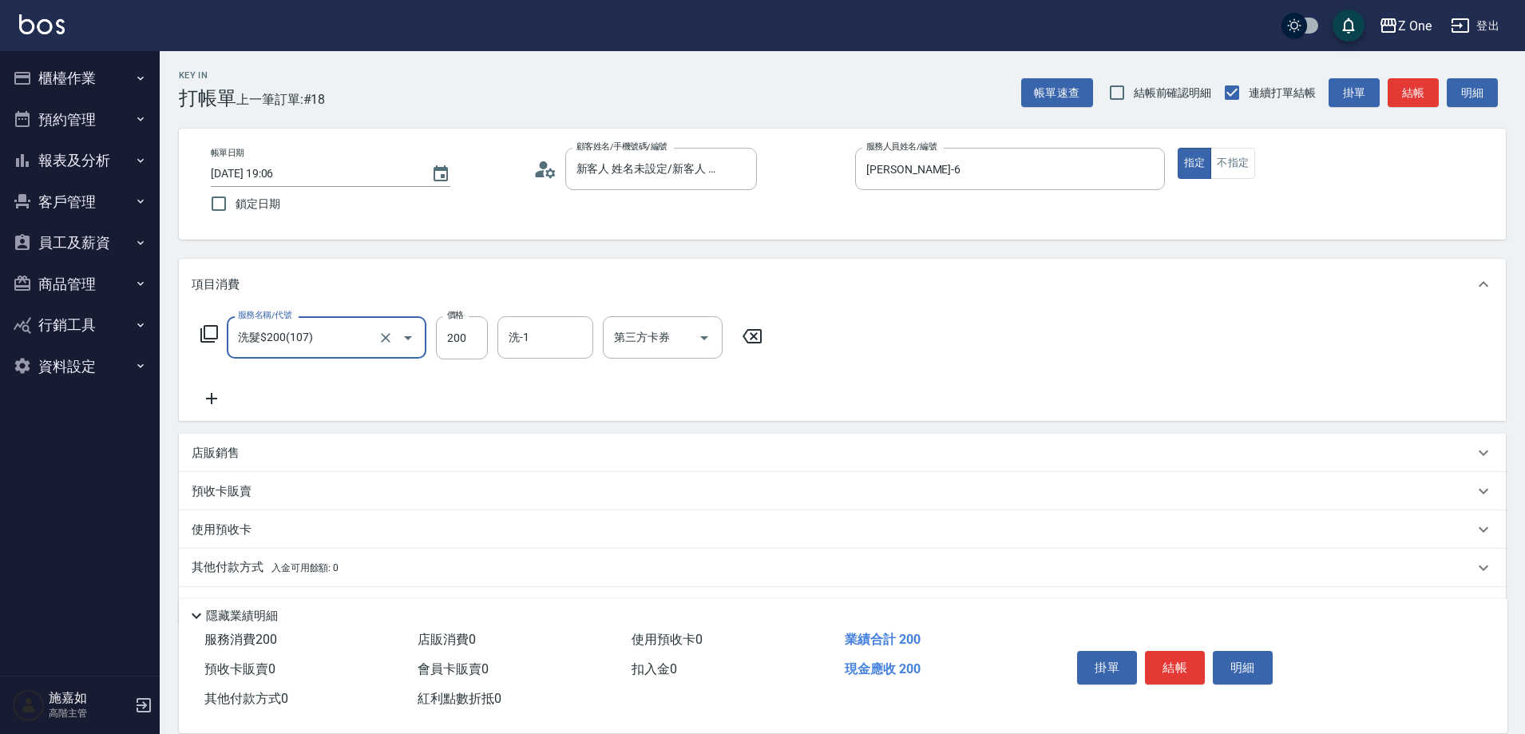
click at [219, 397] on icon at bounding box center [212, 398] width 40 height 19
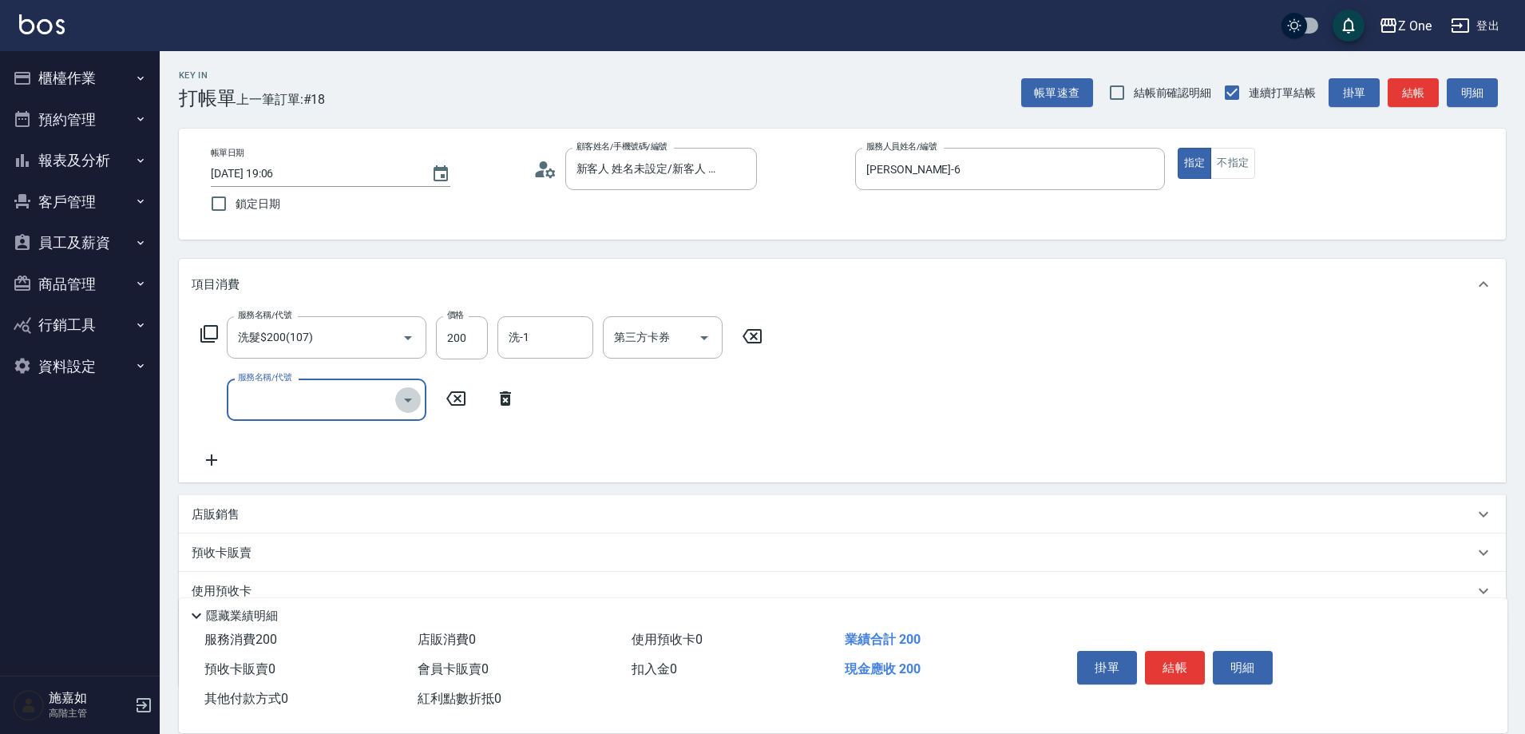
click at [420, 401] on button "Open" at bounding box center [408, 400] width 26 height 26
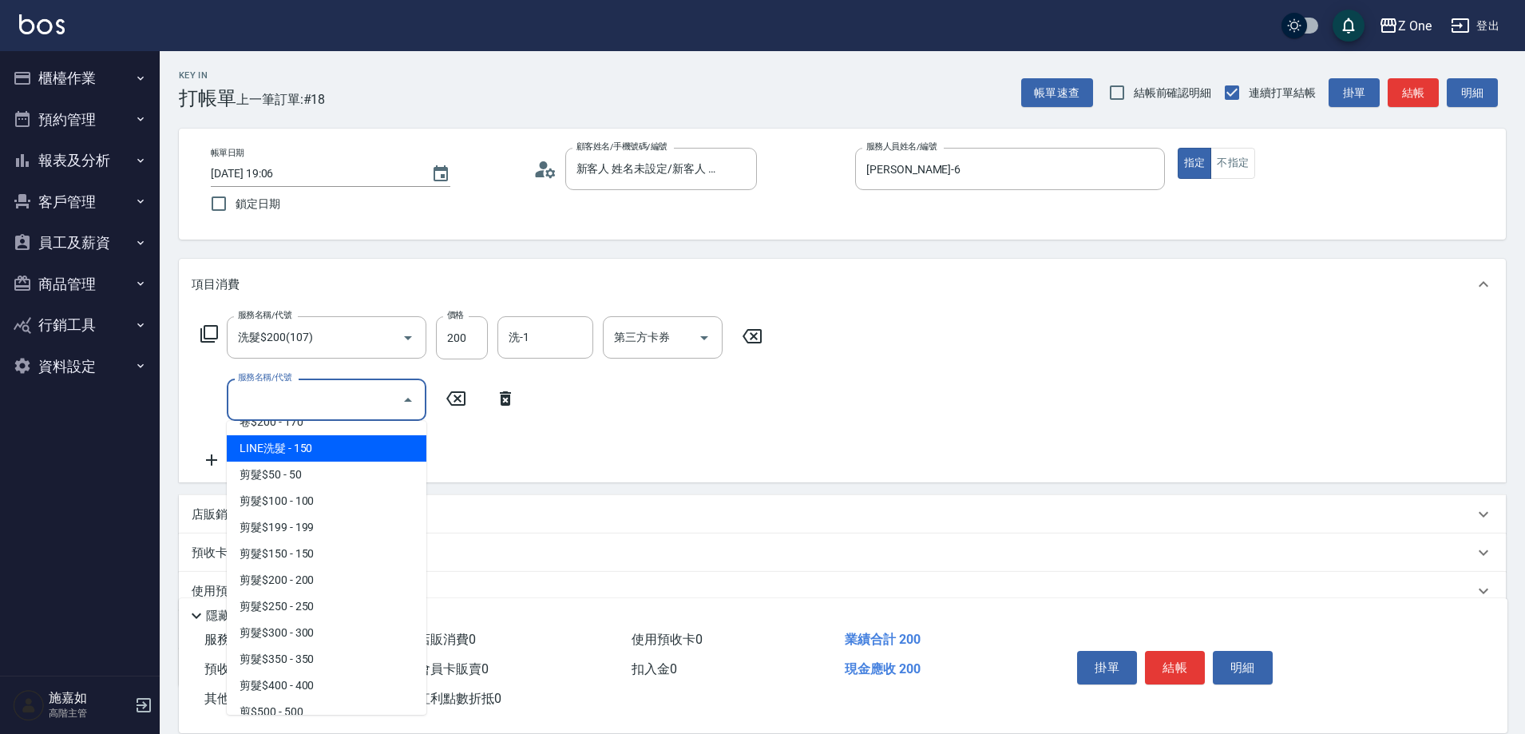
scroll to position [399, 0]
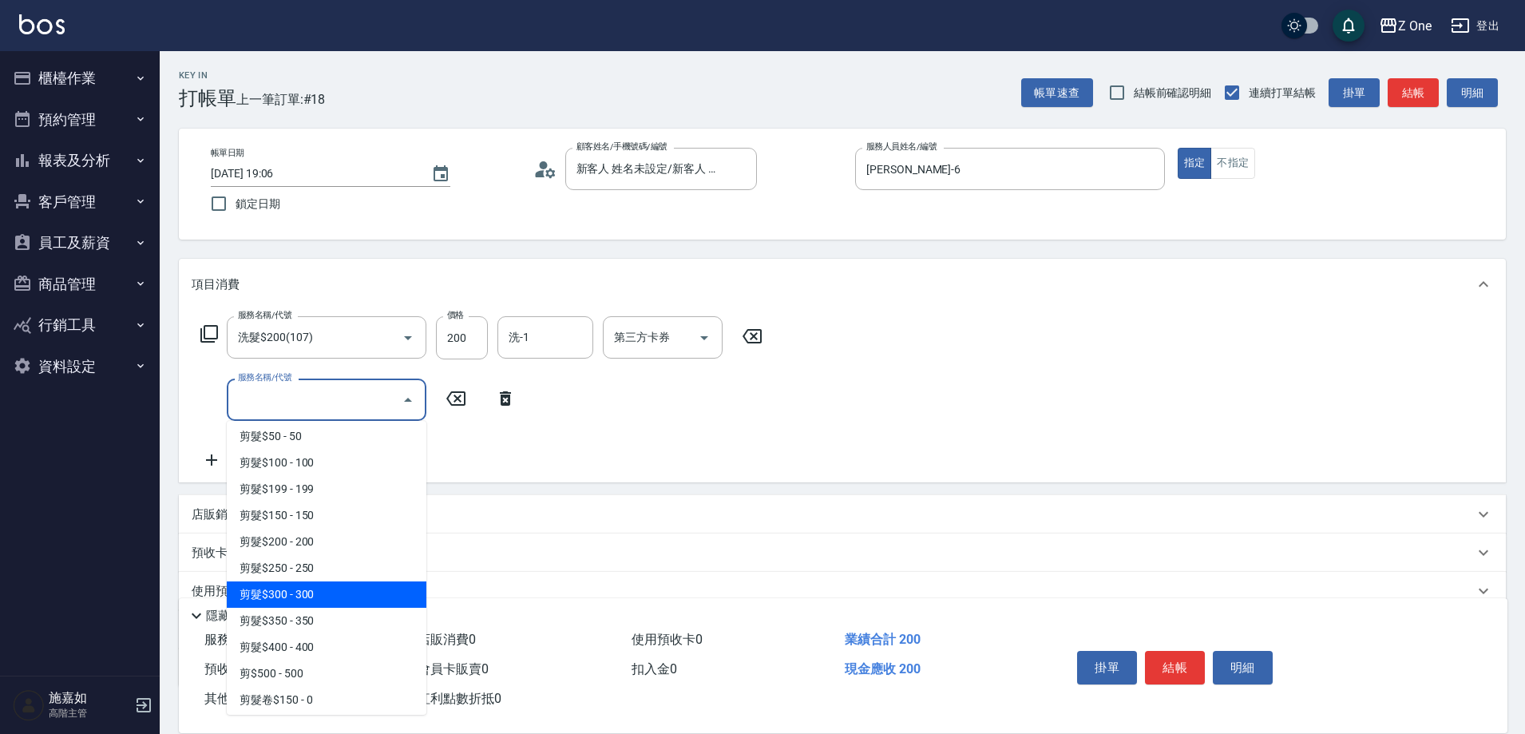
click at [315, 594] on span "剪髮$300 - 300" at bounding box center [327, 594] width 200 height 26
type input "剪髮$300(207)"
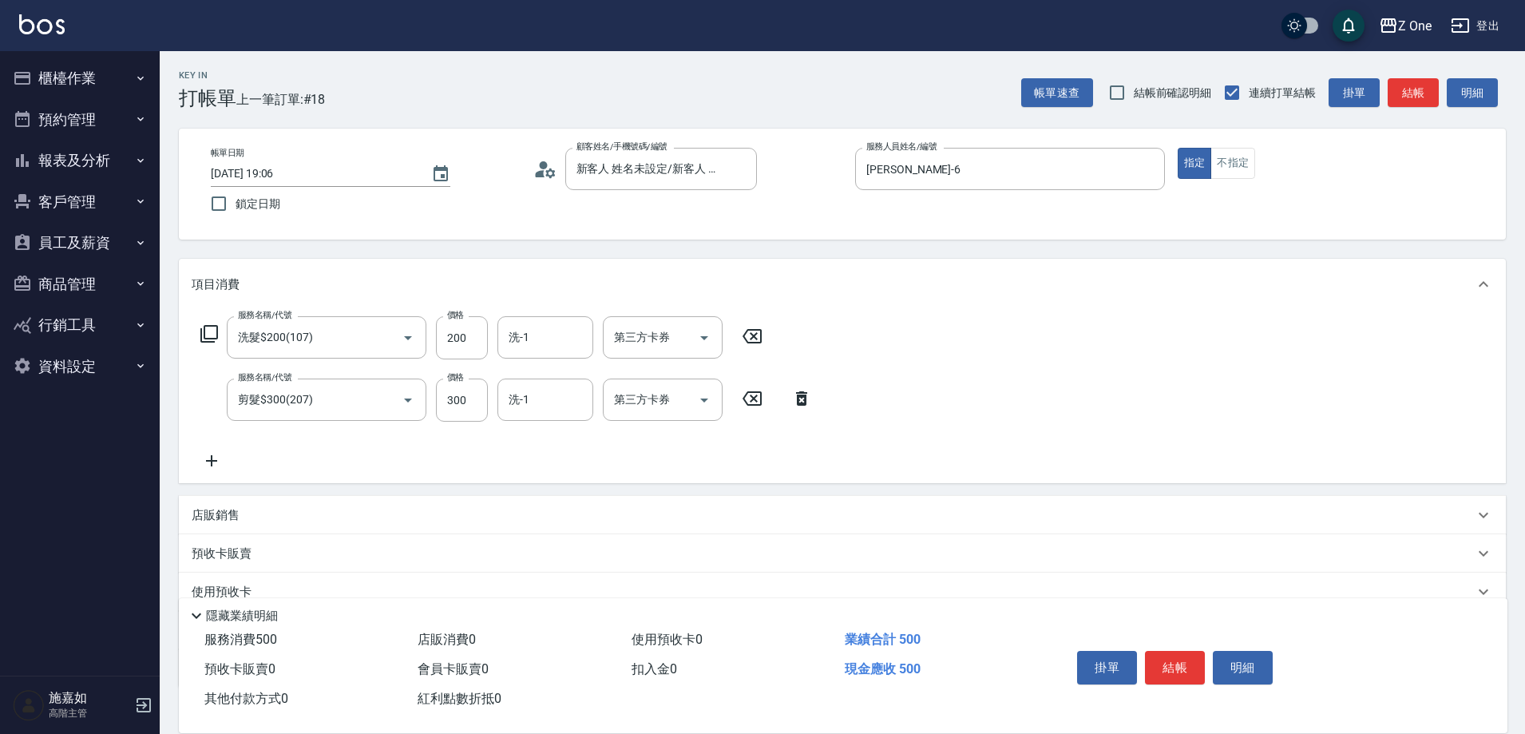
click at [220, 459] on icon at bounding box center [212, 460] width 40 height 19
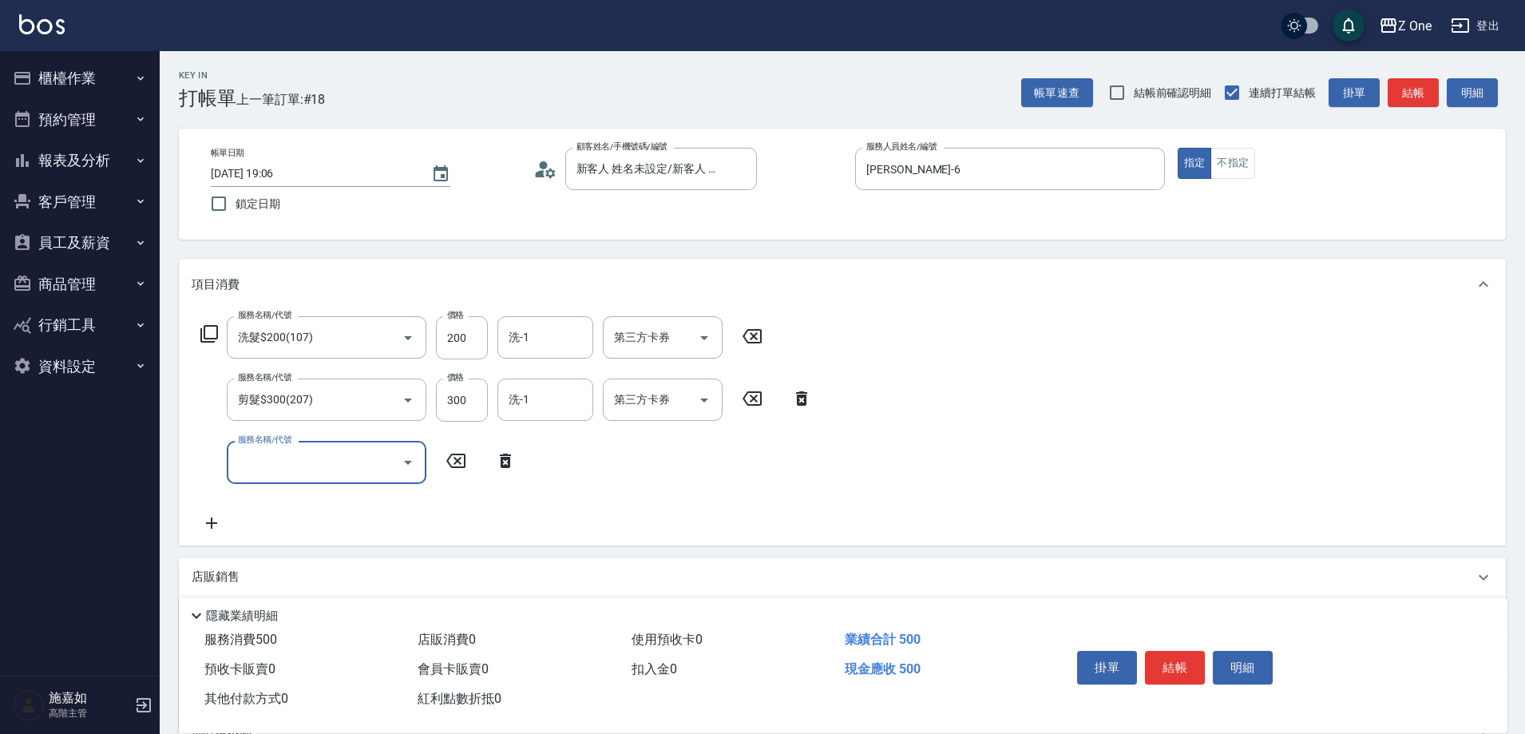
click at [401, 461] on icon "Open" at bounding box center [408, 462] width 19 height 19
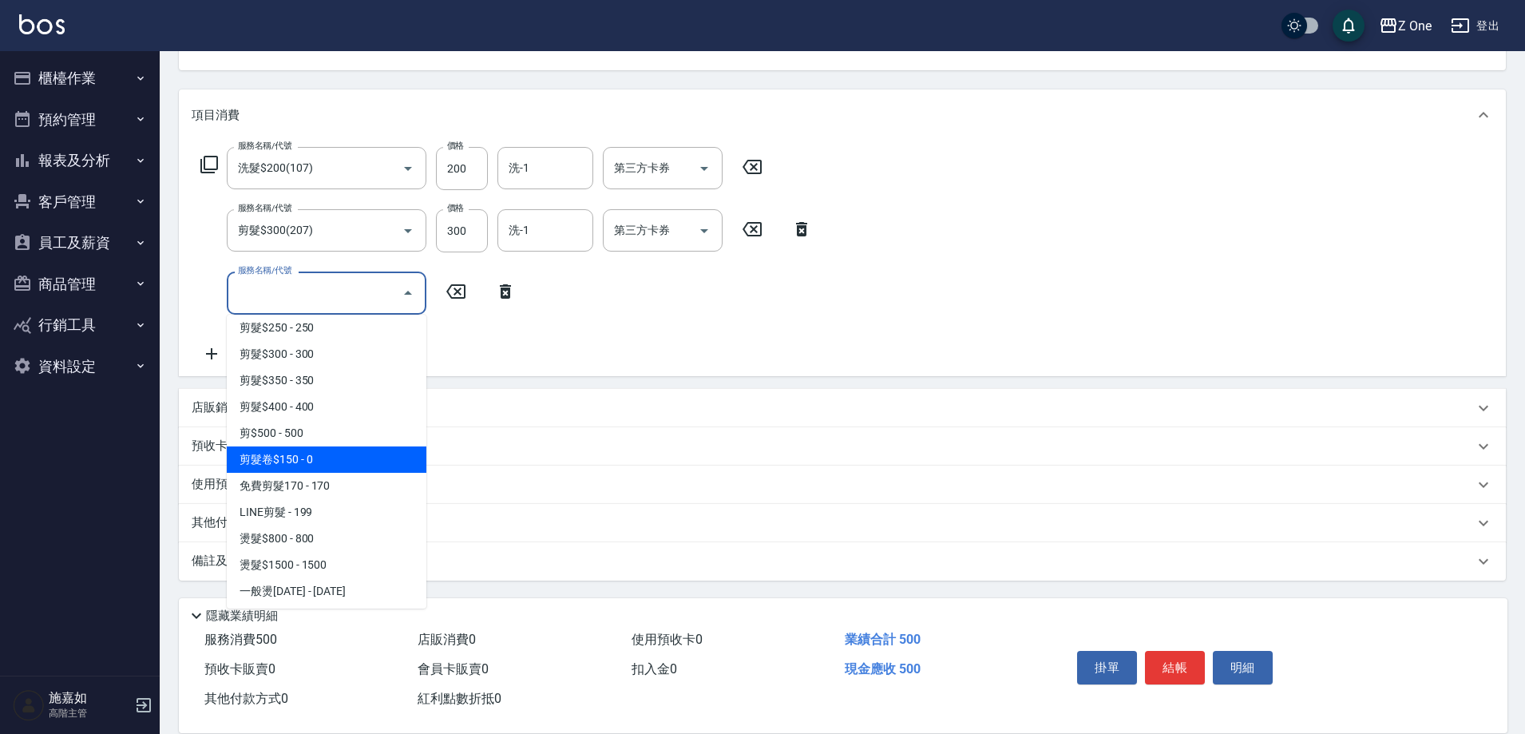
scroll to position [639, 0]
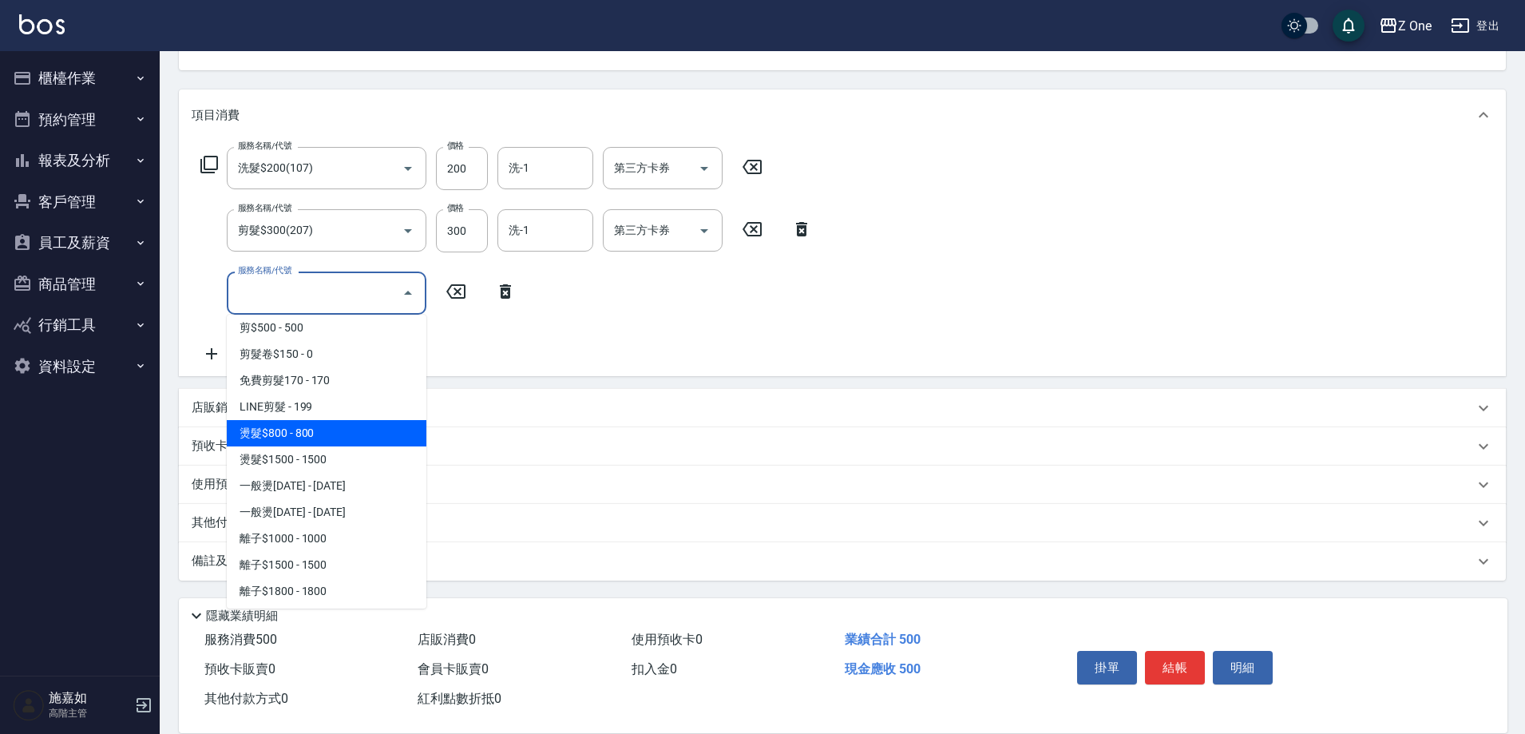
click at [338, 430] on span "燙髮$800 - 800" at bounding box center [327, 433] width 200 height 26
type input "燙髮$800(301)"
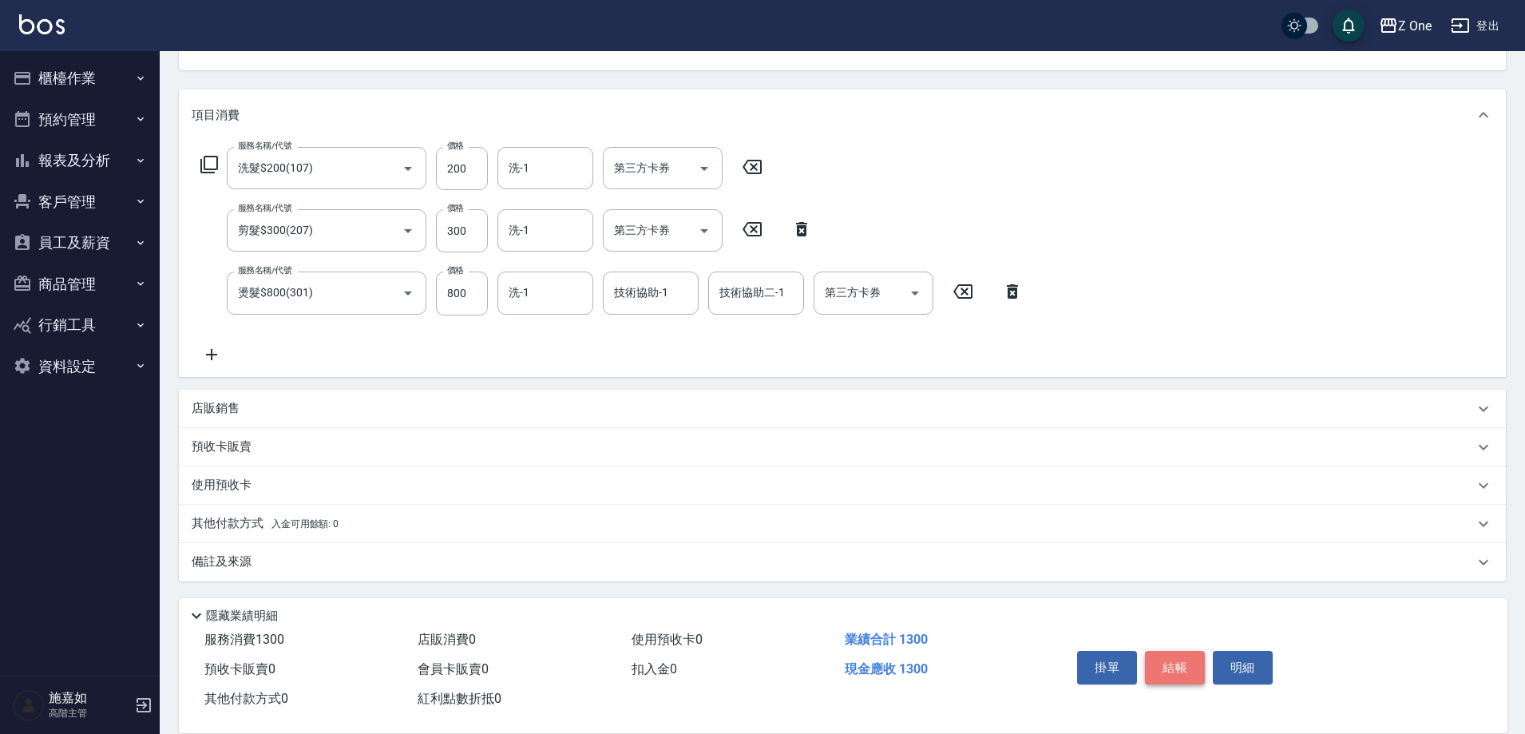
click at [1176, 651] on button "結帳" at bounding box center [1175, 668] width 60 height 34
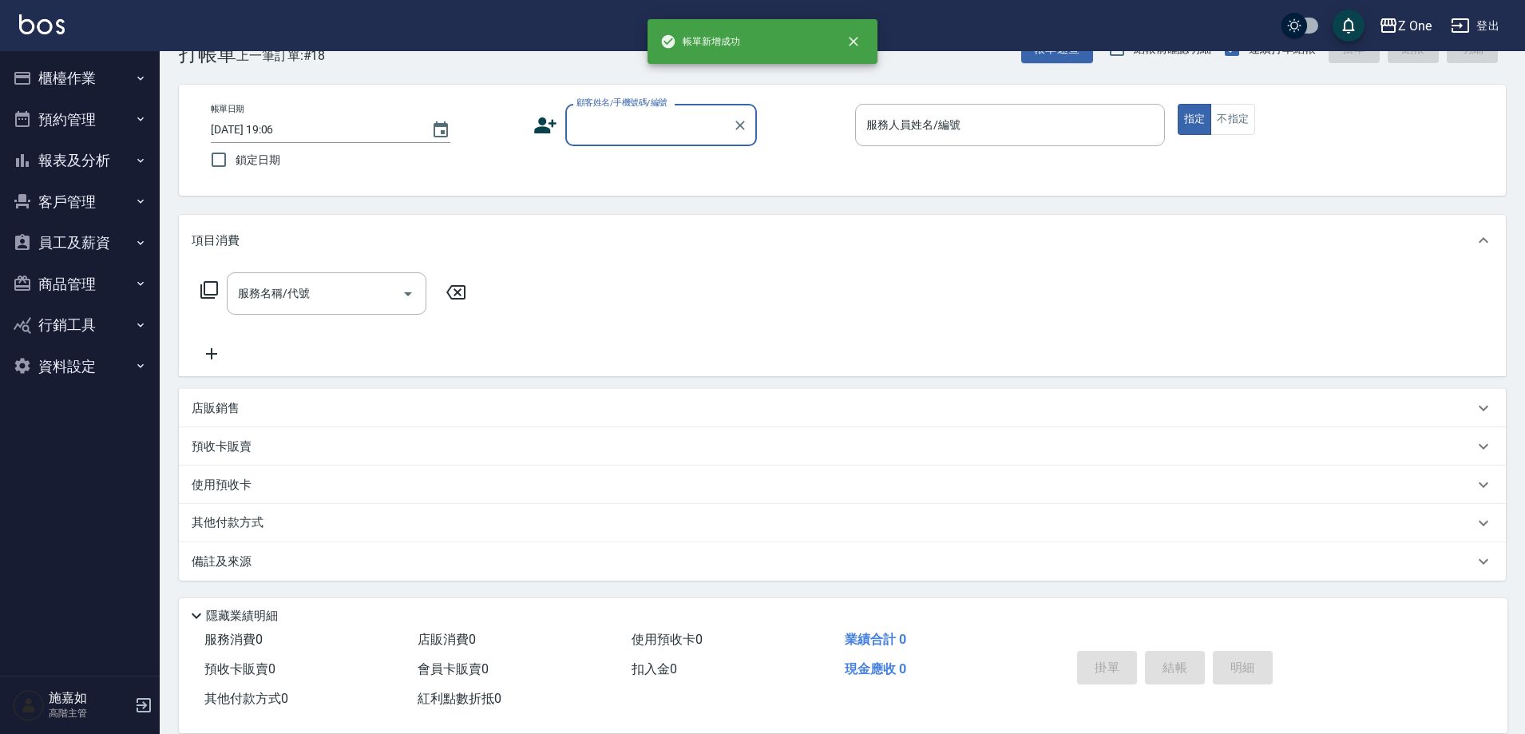
scroll to position [0, 0]
click at [668, 136] on input "顧客姓名/手機號碼/編號" at bounding box center [649, 125] width 153 height 28
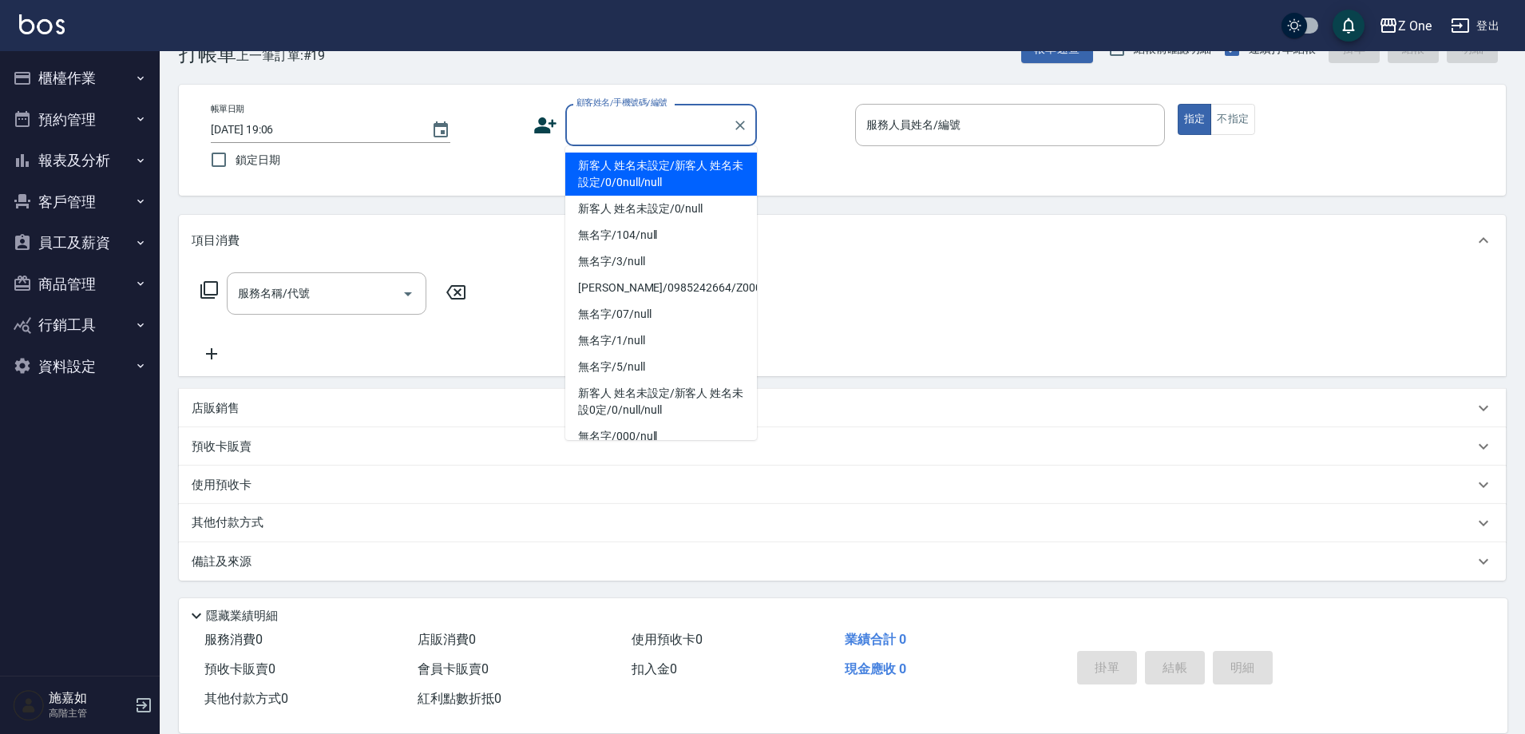
click at [667, 165] on li "新客人 姓名未設定/新客人 姓名未設定/0/0null/null" at bounding box center [661, 174] width 192 height 43
type input "新客人 姓名未設定/新客人 姓名未設定/0/0null/null"
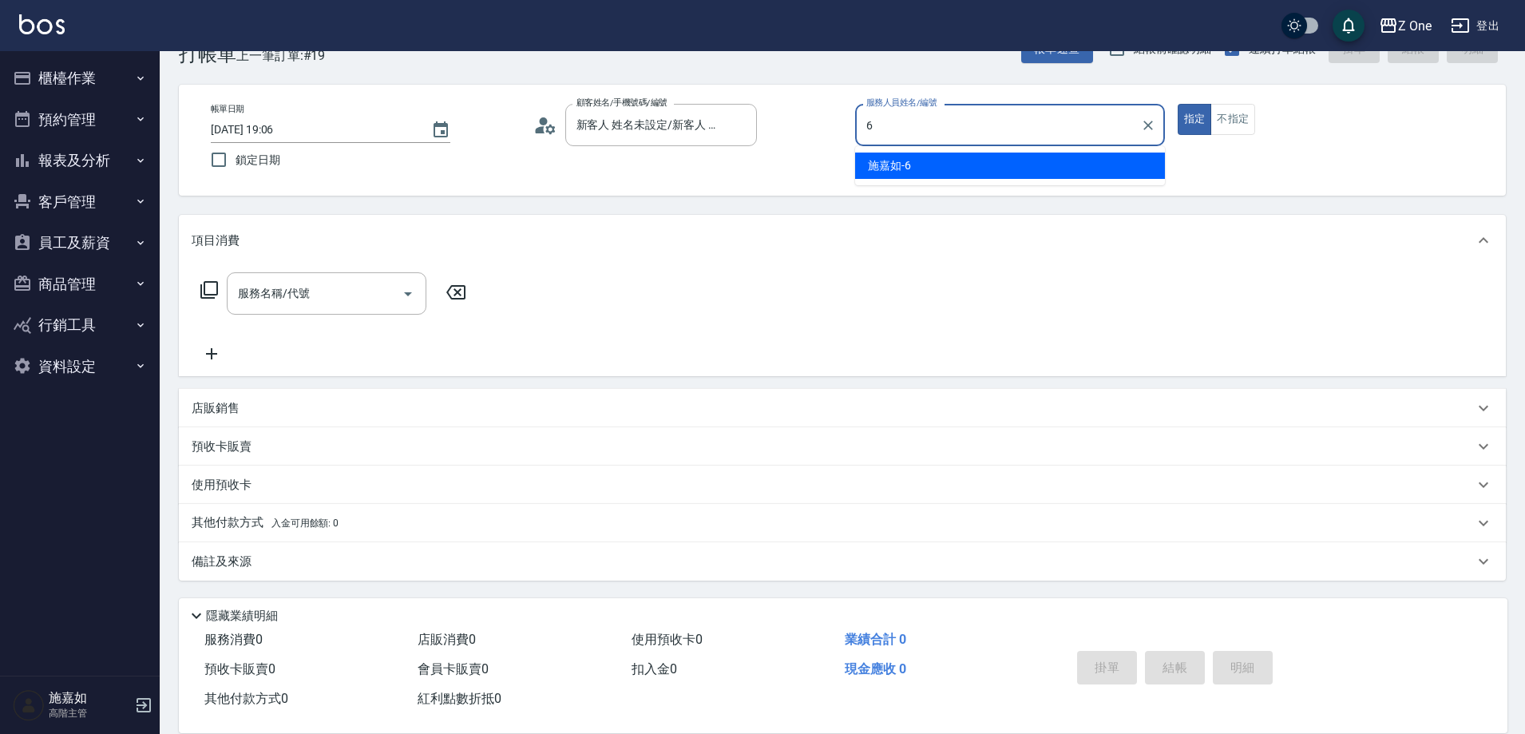
click at [939, 161] on div "[PERSON_NAME]-6" at bounding box center [1010, 166] width 310 height 26
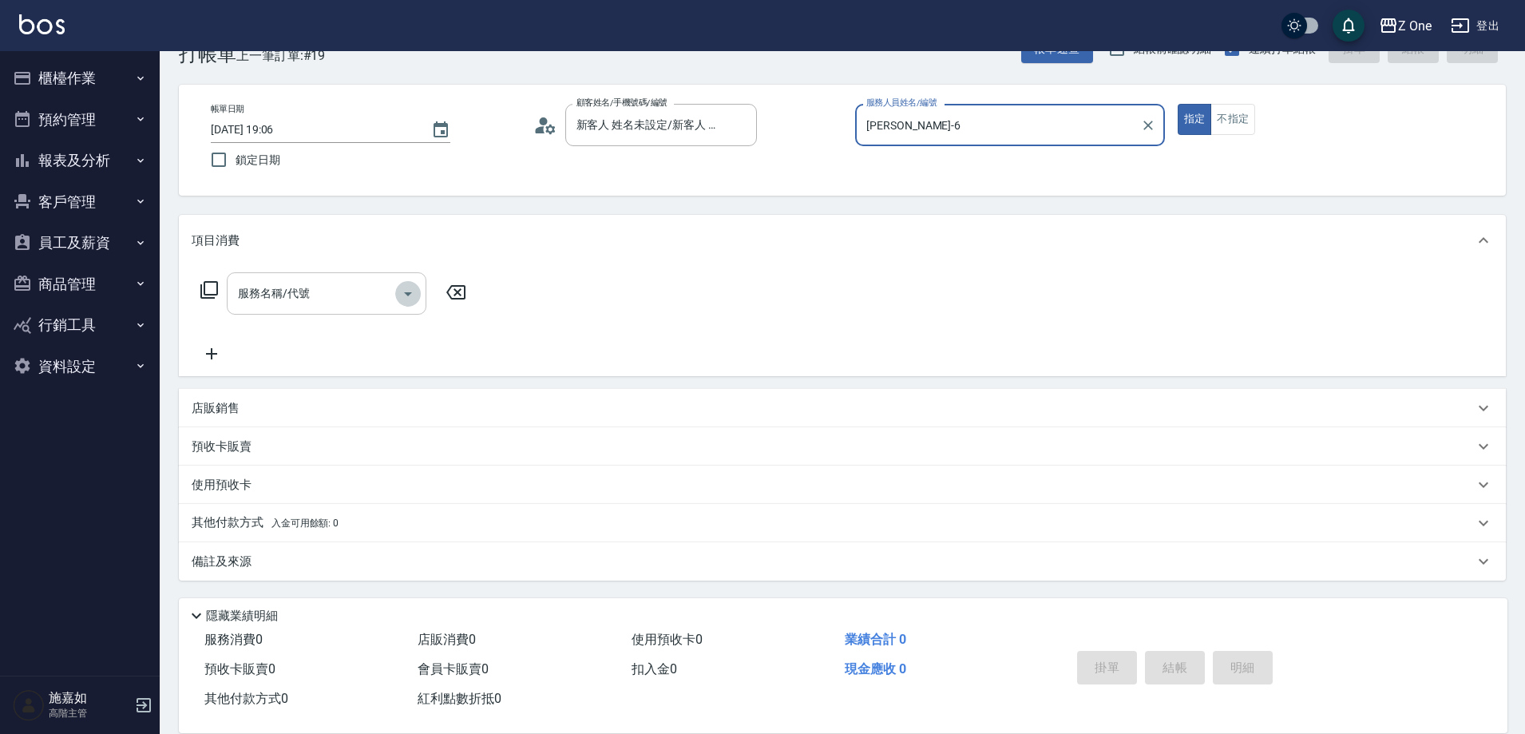
click at [406, 294] on icon "Open" at bounding box center [408, 293] width 19 height 19
type input "[PERSON_NAME]-6"
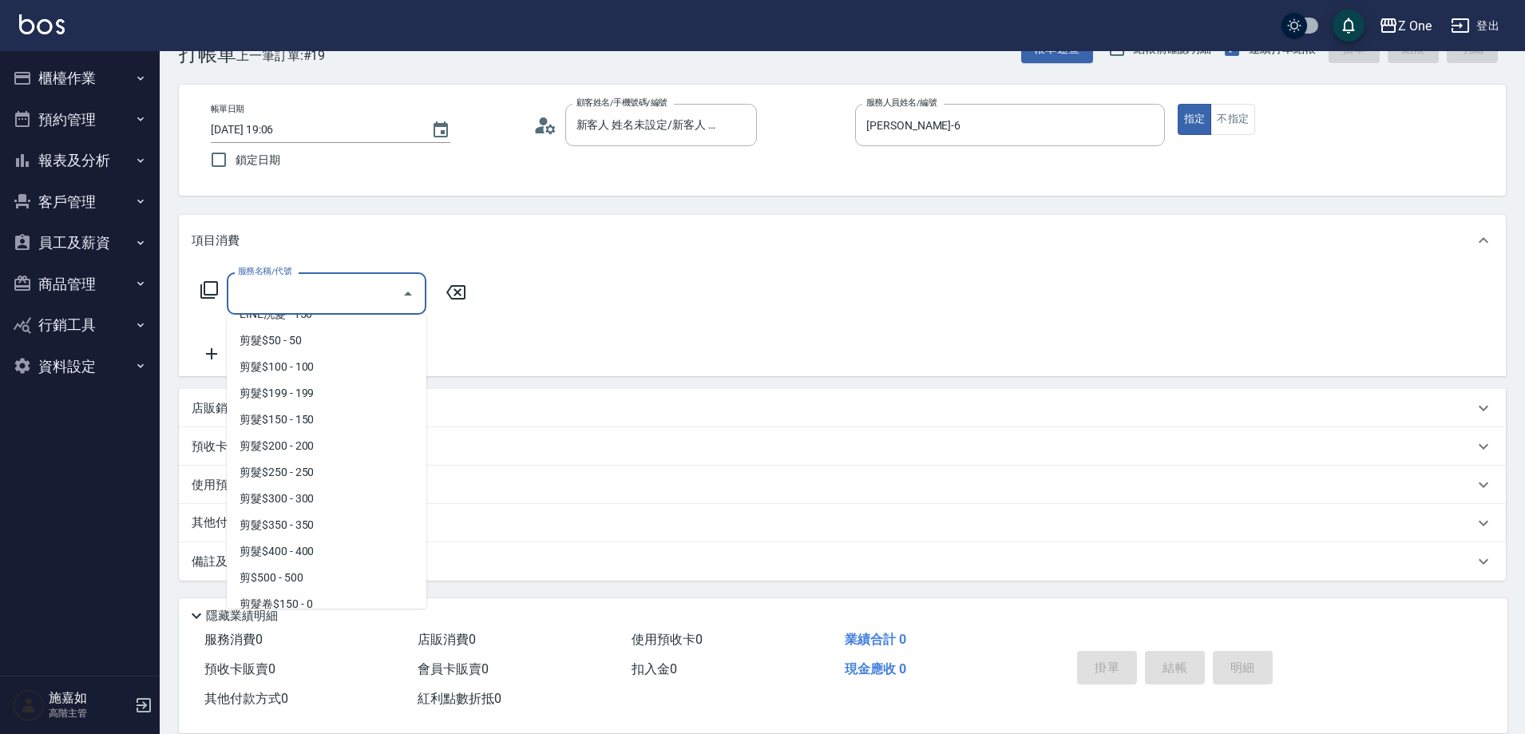
scroll to position [479, 0]
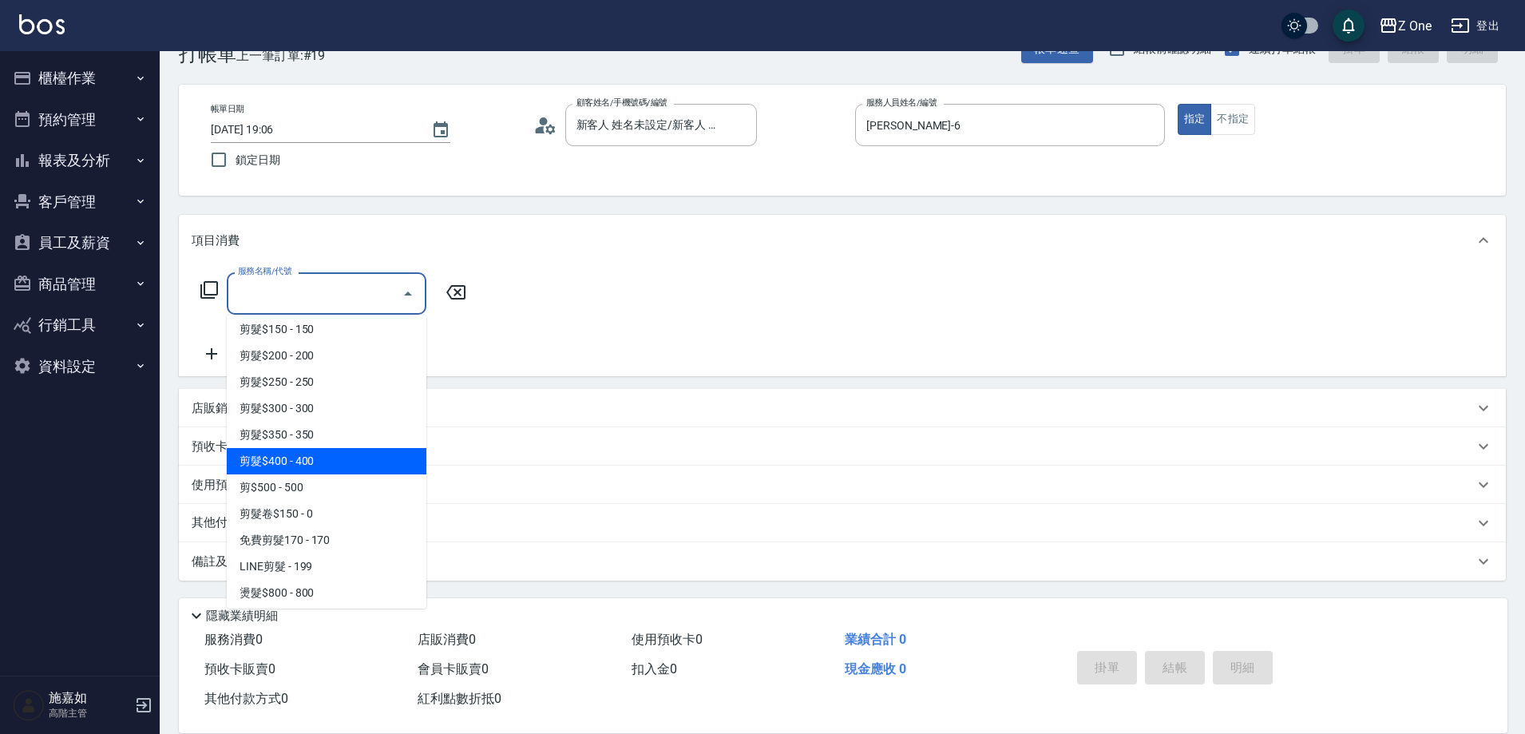
click at [342, 450] on span "剪髮$400 - 400" at bounding box center [327, 461] width 200 height 26
type input "剪髮$400(209)"
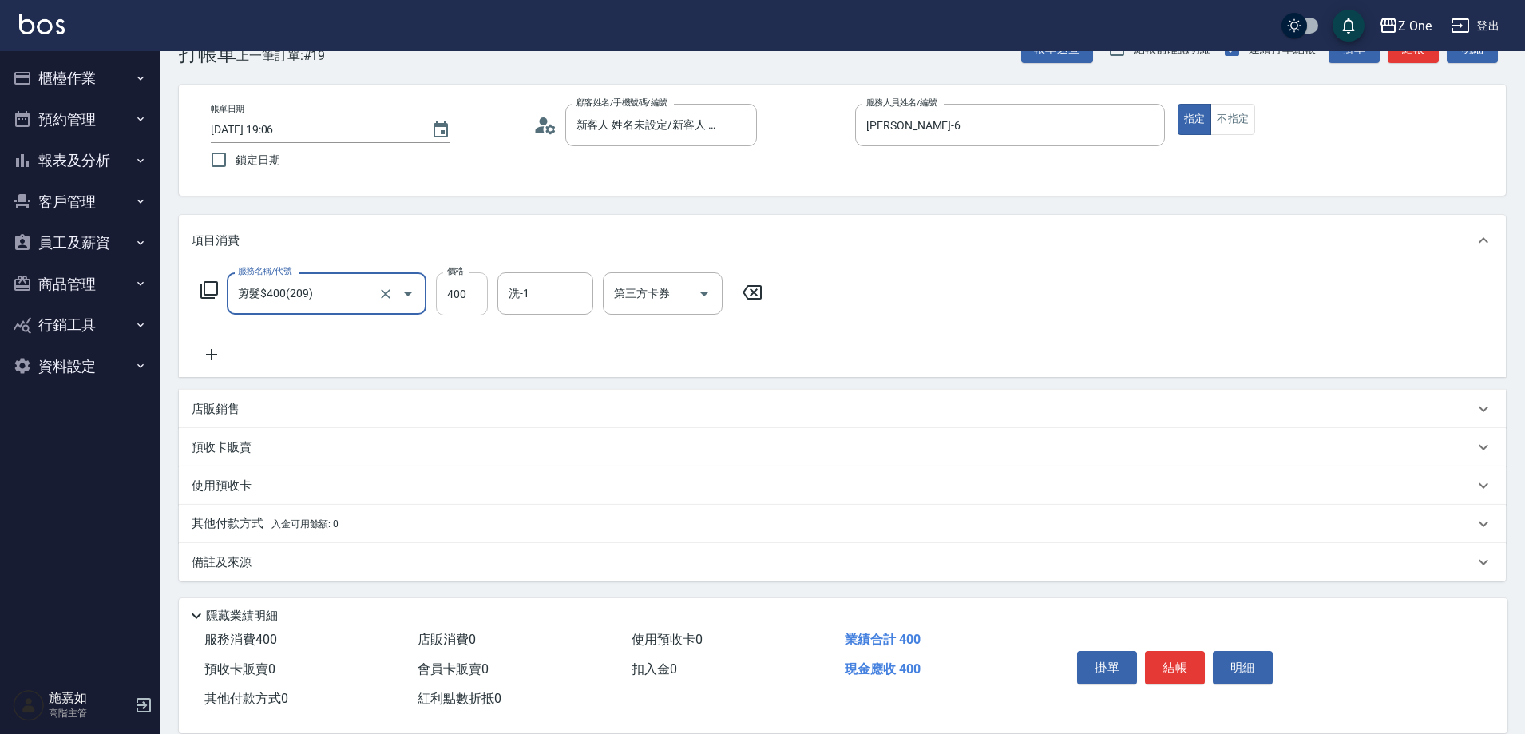
click at [470, 296] on input "400" at bounding box center [462, 293] width 52 height 43
type input "450"
click at [1180, 652] on button "結帳" at bounding box center [1175, 668] width 60 height 34
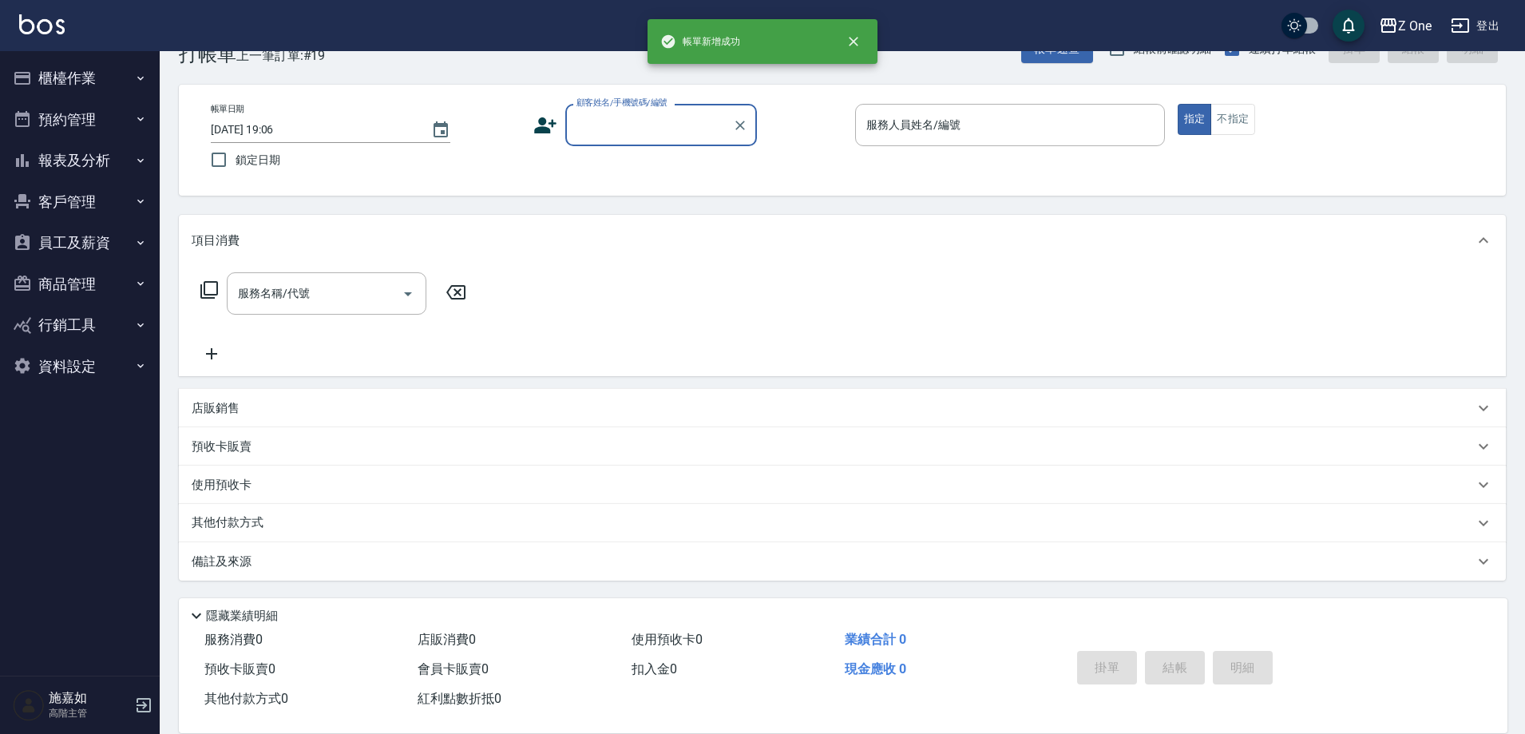
scroll to position [0, 0]
click at [649, 145] on div "顧客姓名/手機號碼/編號" at bounding box center [661, 125] width 192 height 42
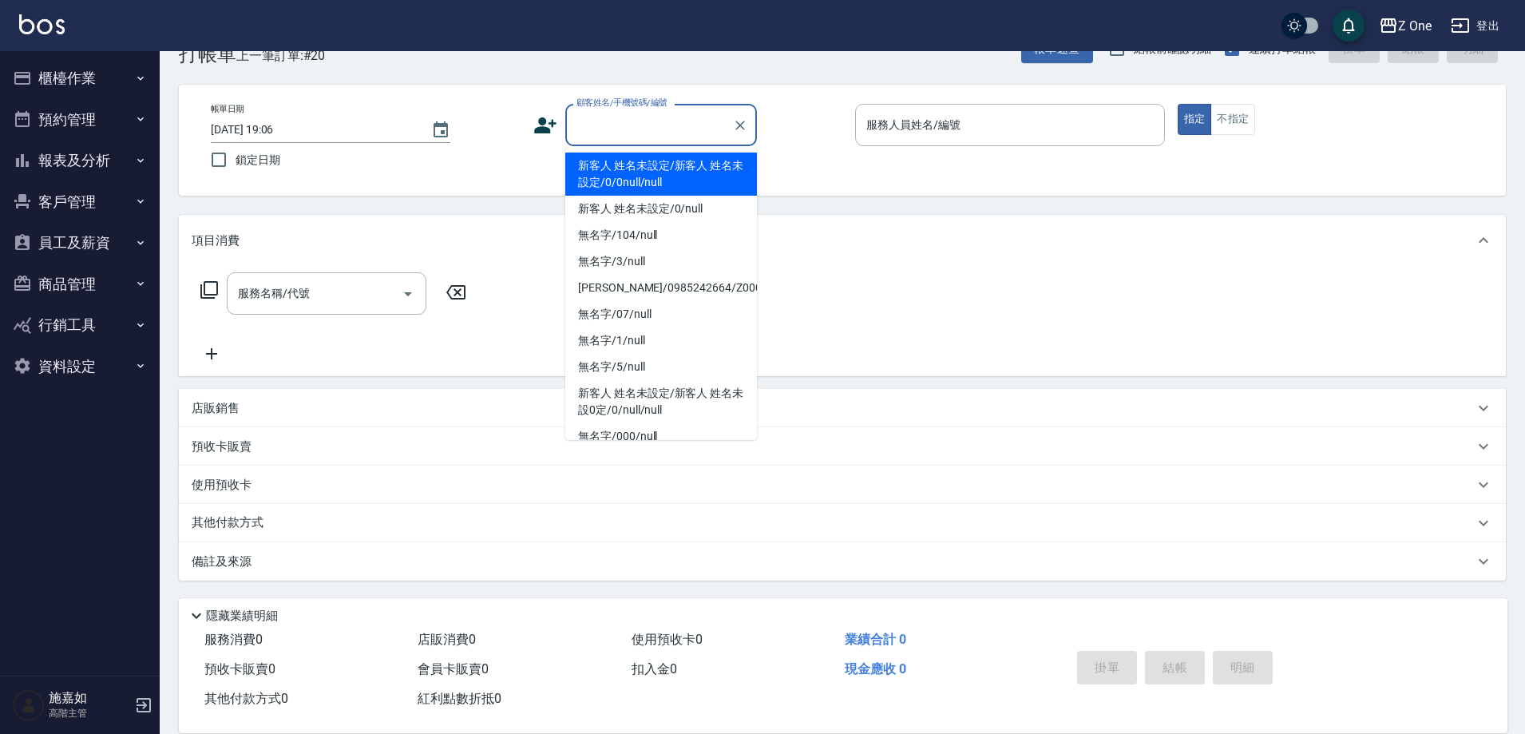
click at [649, 161] on li "新客人 姓名未設定/新客人 姓名未設定/0/0null/null" at bounding box center [661, 174] width 192 height 43
type input "新客人 姓名未設定/新客人 姓名未設定/0/0null/null"
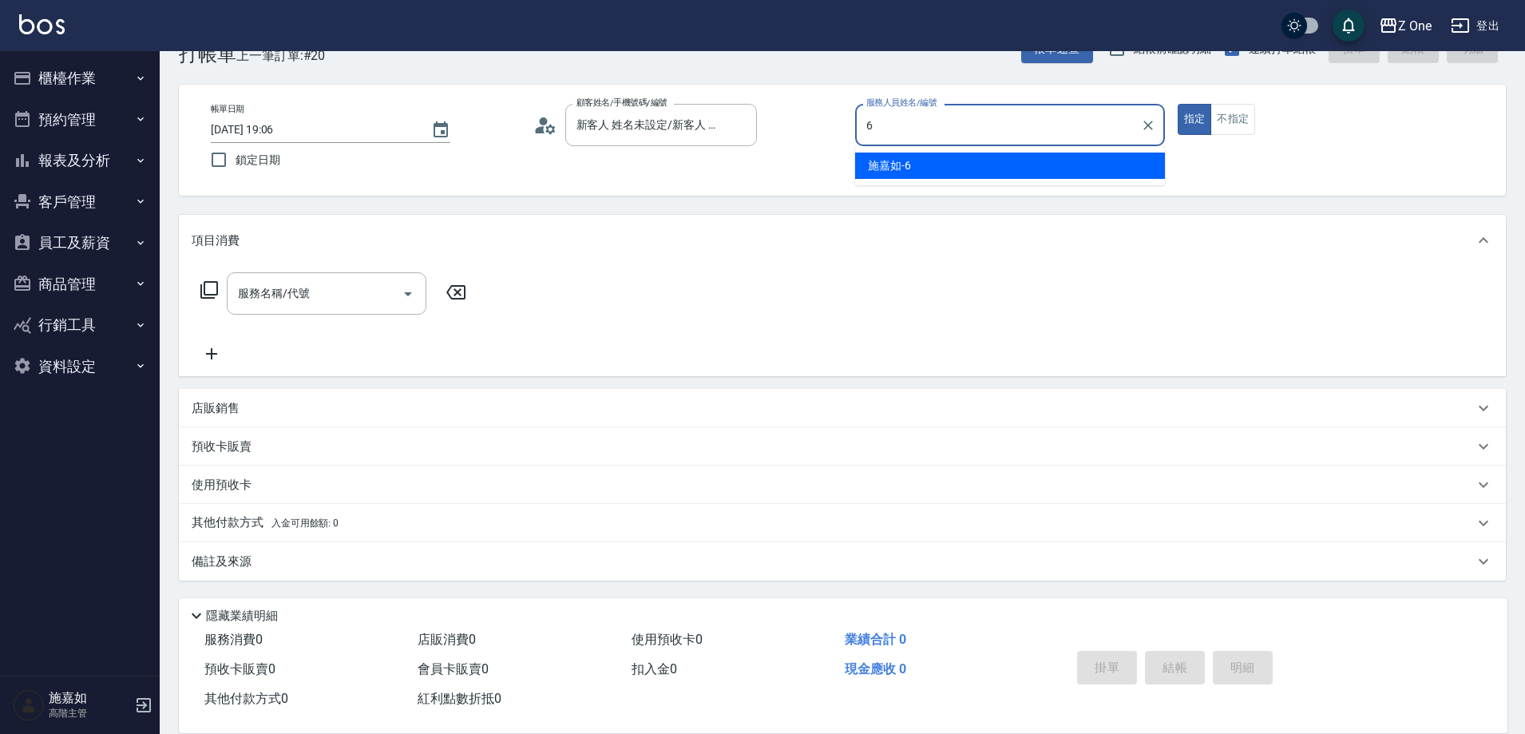
click at [1014, 169] on div "[PERSON_NAME]-6" at bounding box center [1010, 166] width 310 height 26
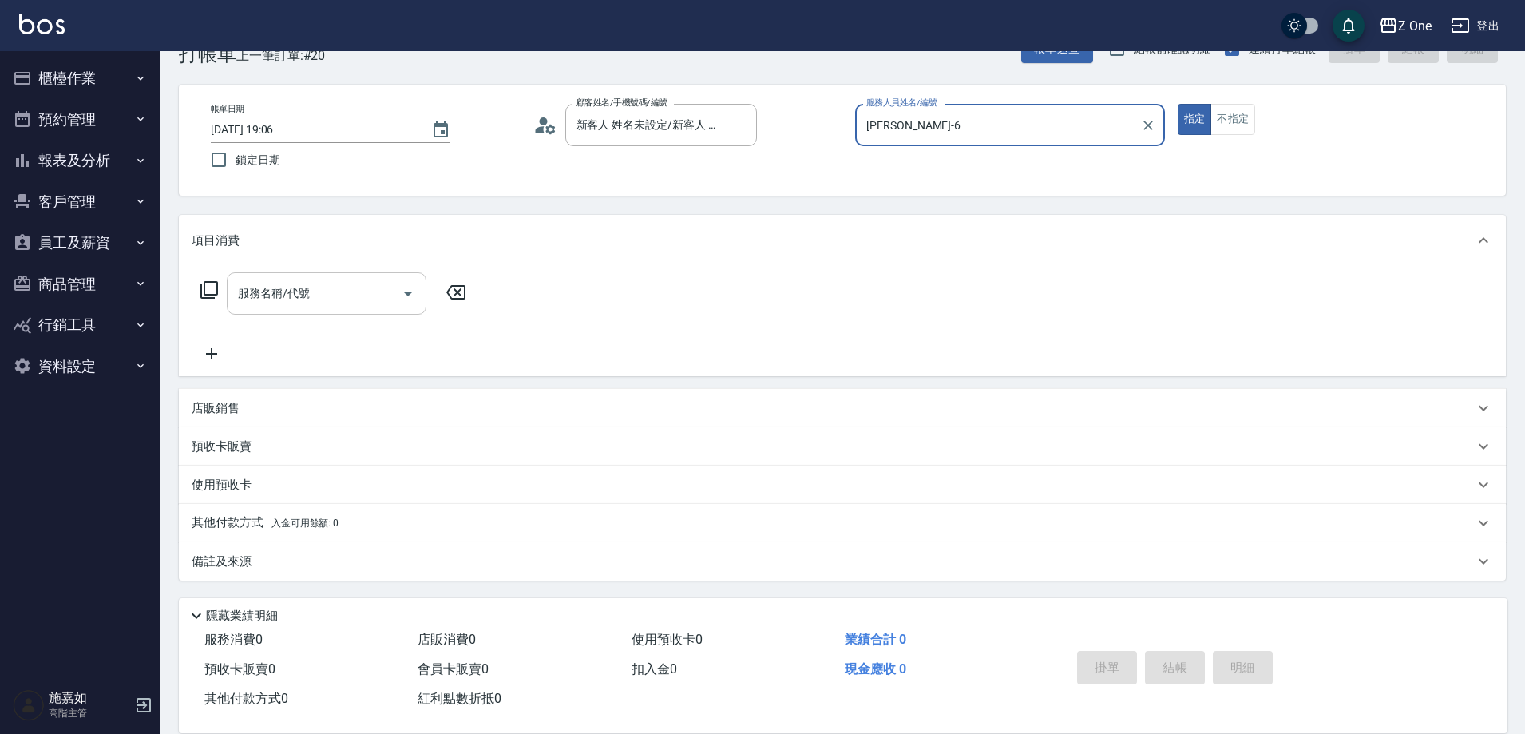
click at [399, 295] on icon "Open" at bounding box center [408, 293] width 19 height 19
type input "[PERSON_NAME]-6"
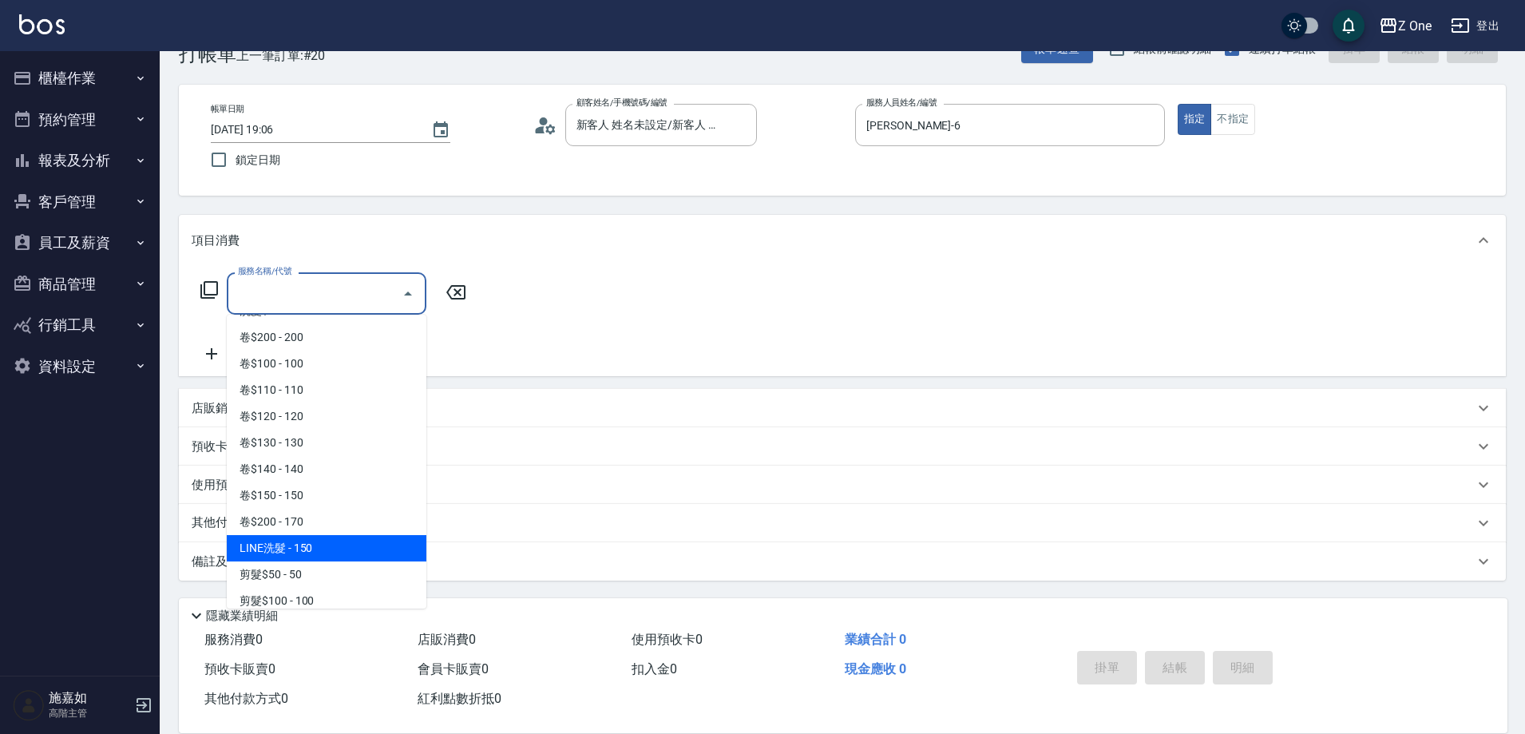
scroll to position [319, 0]
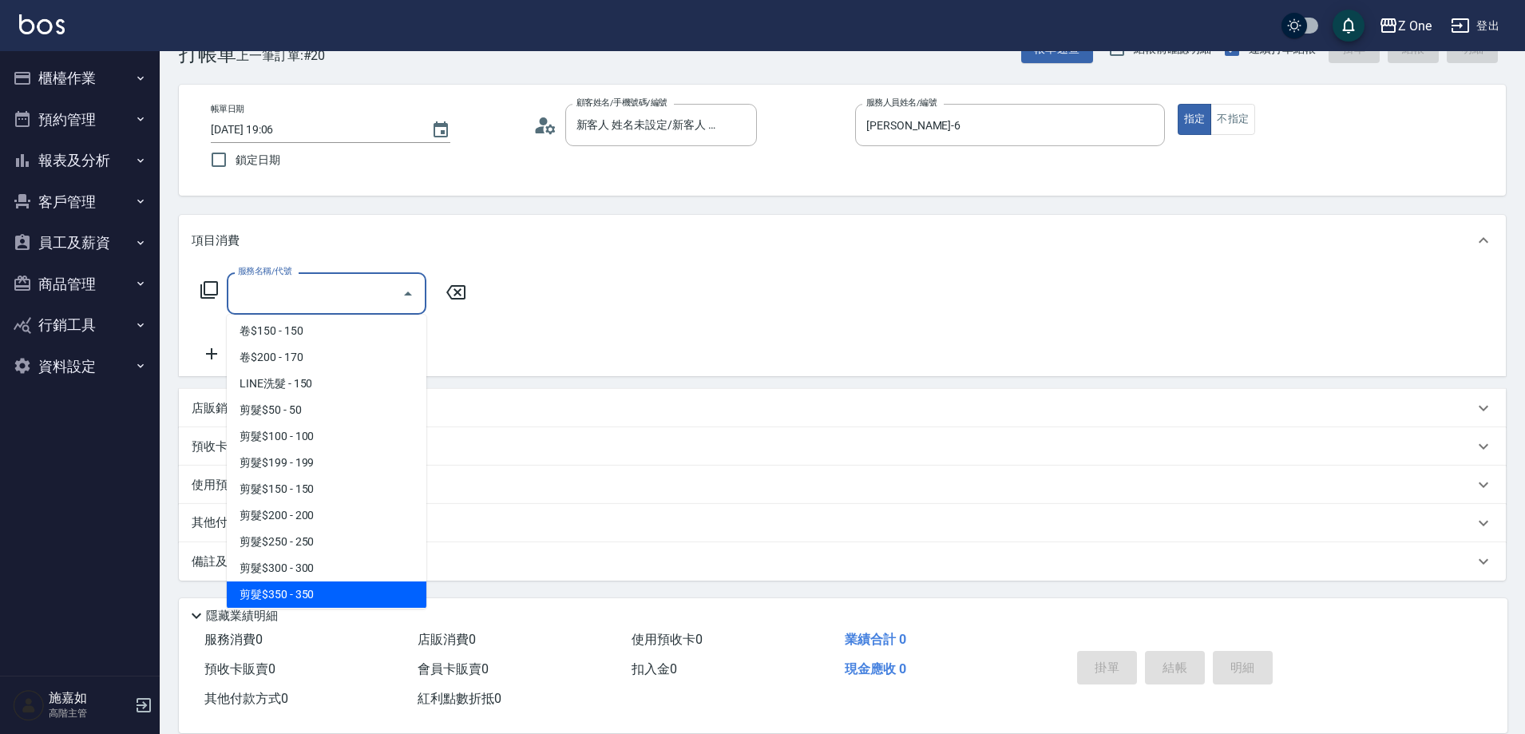
click at [322, 588] on span "剪髮$350 - 350" at bounding box center [327, 594] width 200 height 26
type input "剪髮$350(208)"
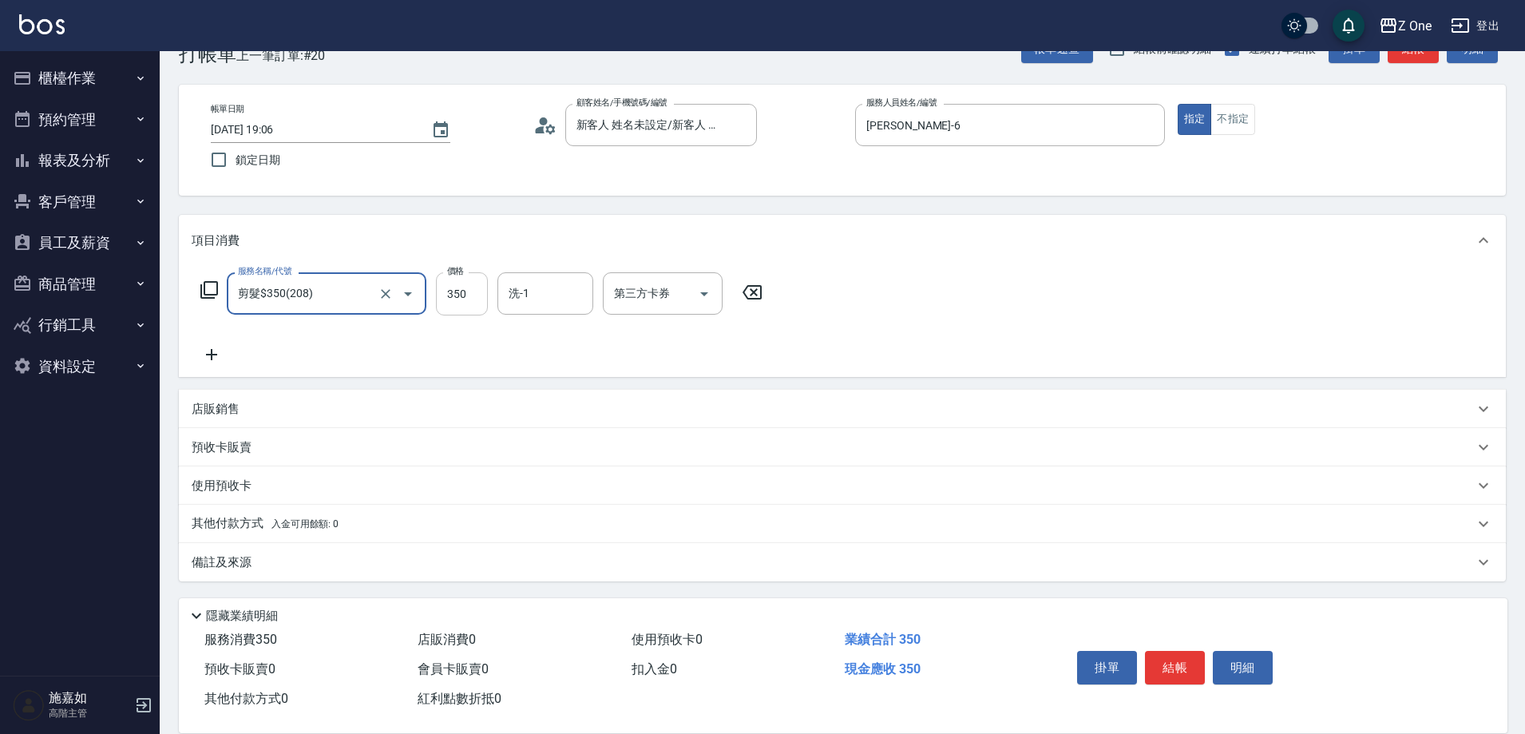
click at [466, 288] on input "350" at bounding box center [462, 293] width 52 height 43
type input "450"
click at [1179, 651] on button "結帳" at bounding box center [1175, 668] width 60 height 34
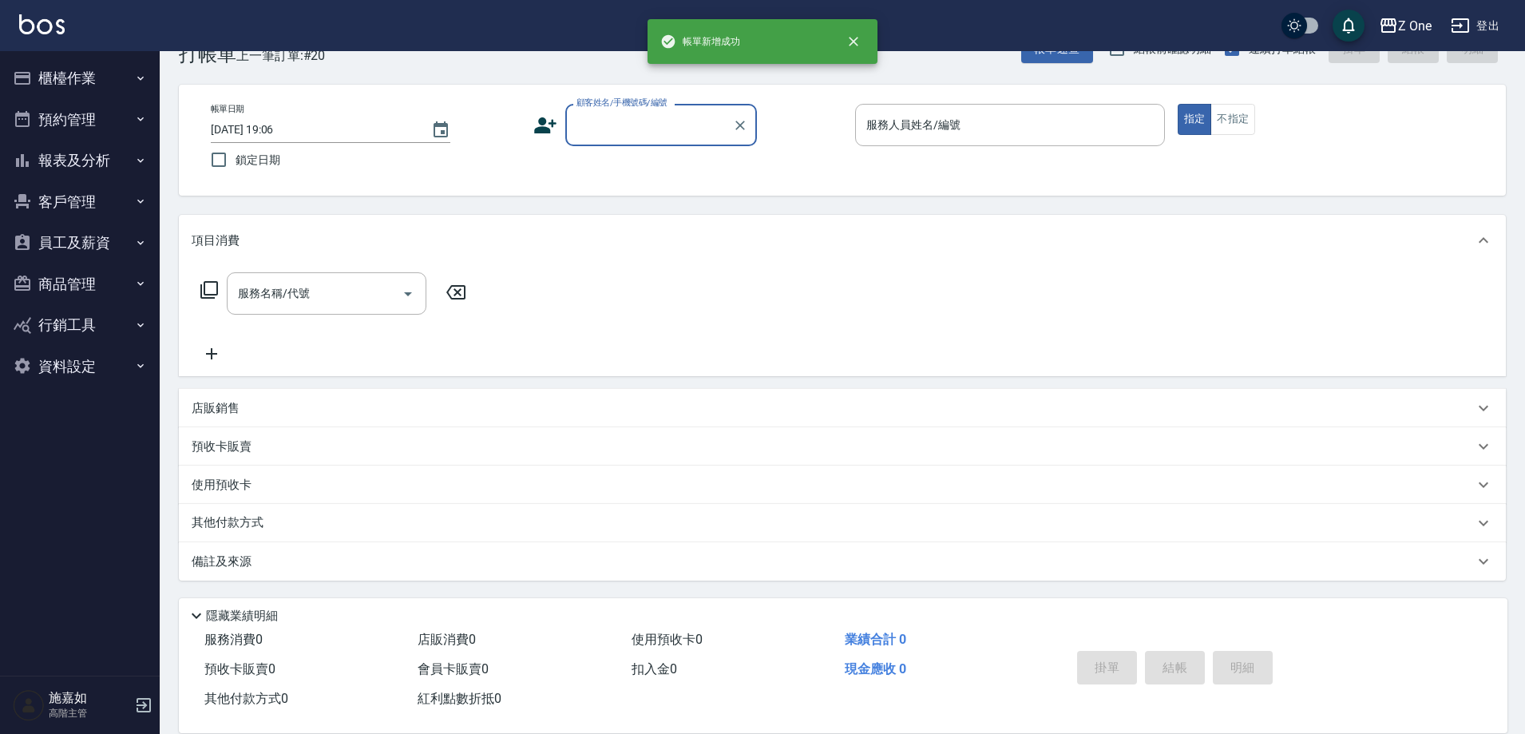
scroll to position [0, 0]
click at [645, 132] on input "顧客姓名/手機號碼/編號" at bounding box center [649, 125] width 153 height 28
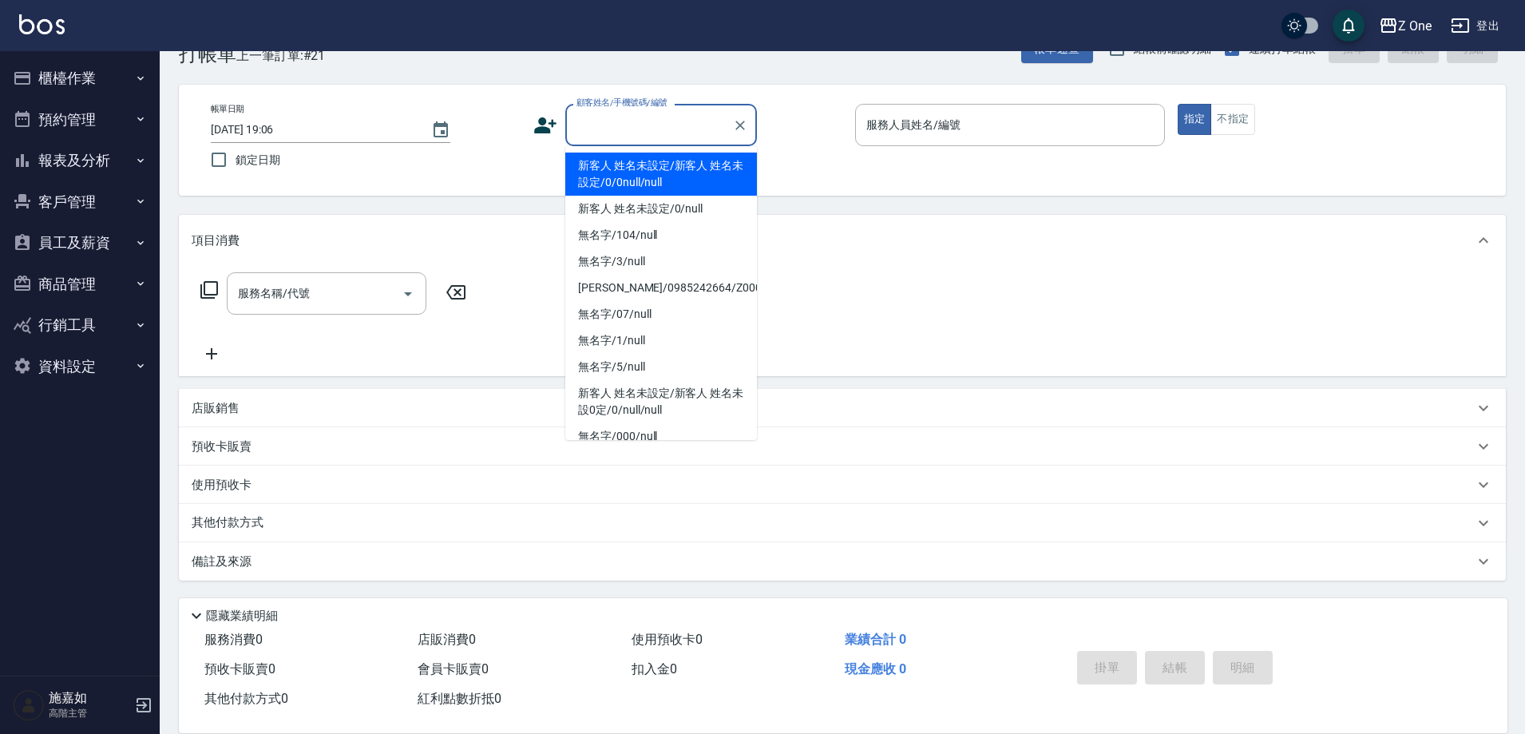
click at [648, 165] on li "新客人 姓名未設定/新客人 姓名未設定/0/0null/null" at bounding box center [661, 174] width 192 height 43
type input "新客人 姓名未設定/新客人 姓名未設定/0/0null/null"
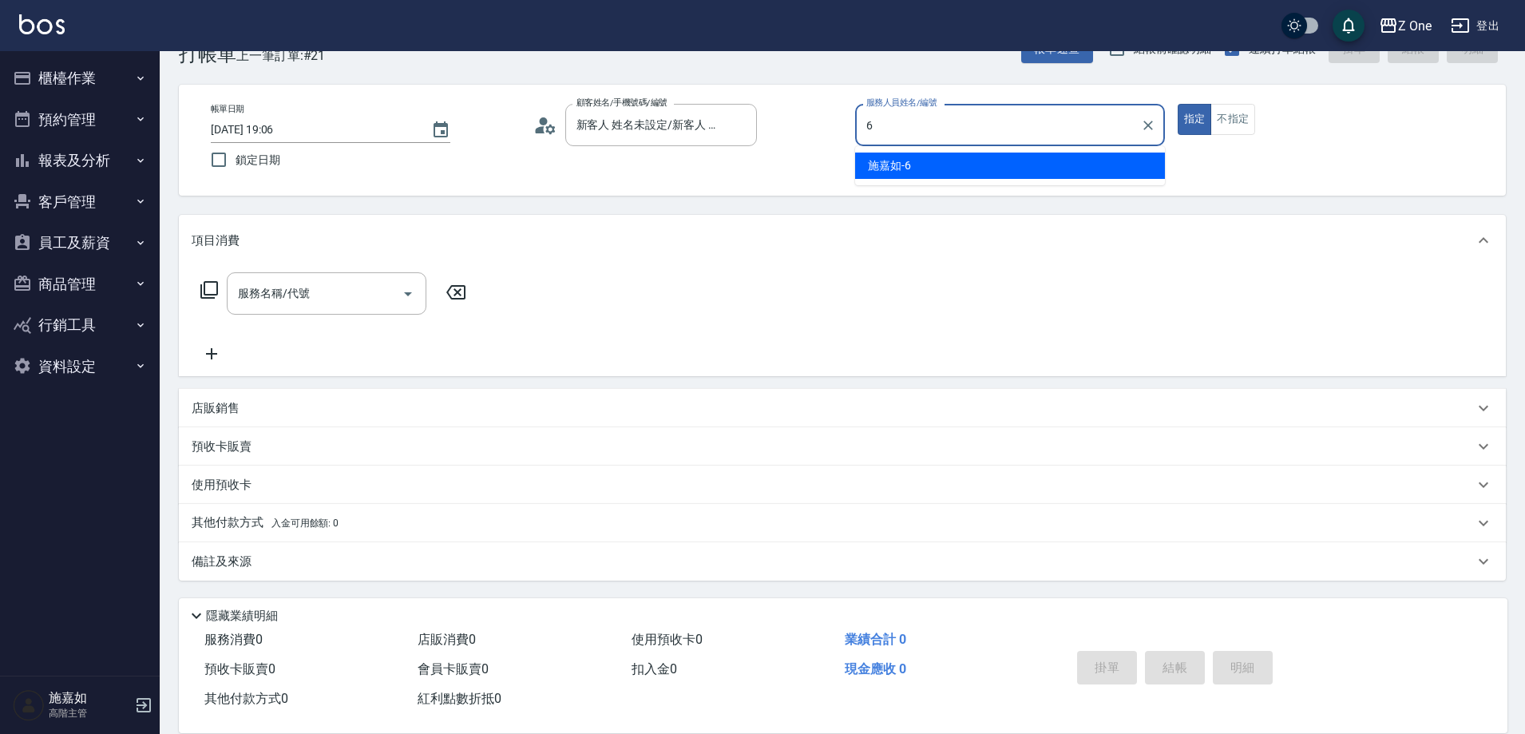
click at [914, 169] on div "[PERSON_NAME]-6" at bounding box center [1010, 166] width 310 height 26
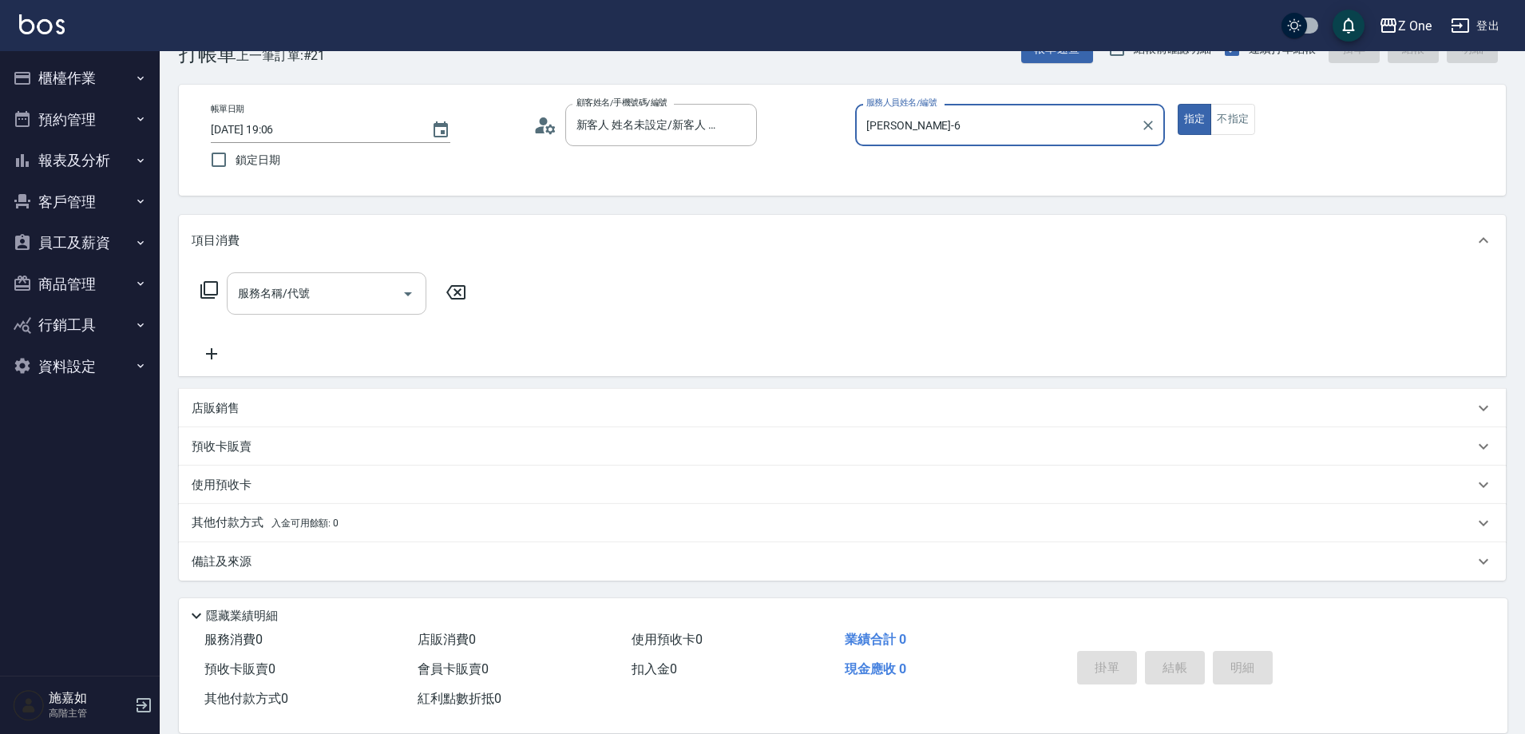
click at [407, 291] on icon "Open" at bounding box center [408, 293] width 19 height 19
type input "[PERSON_NAME]-6"
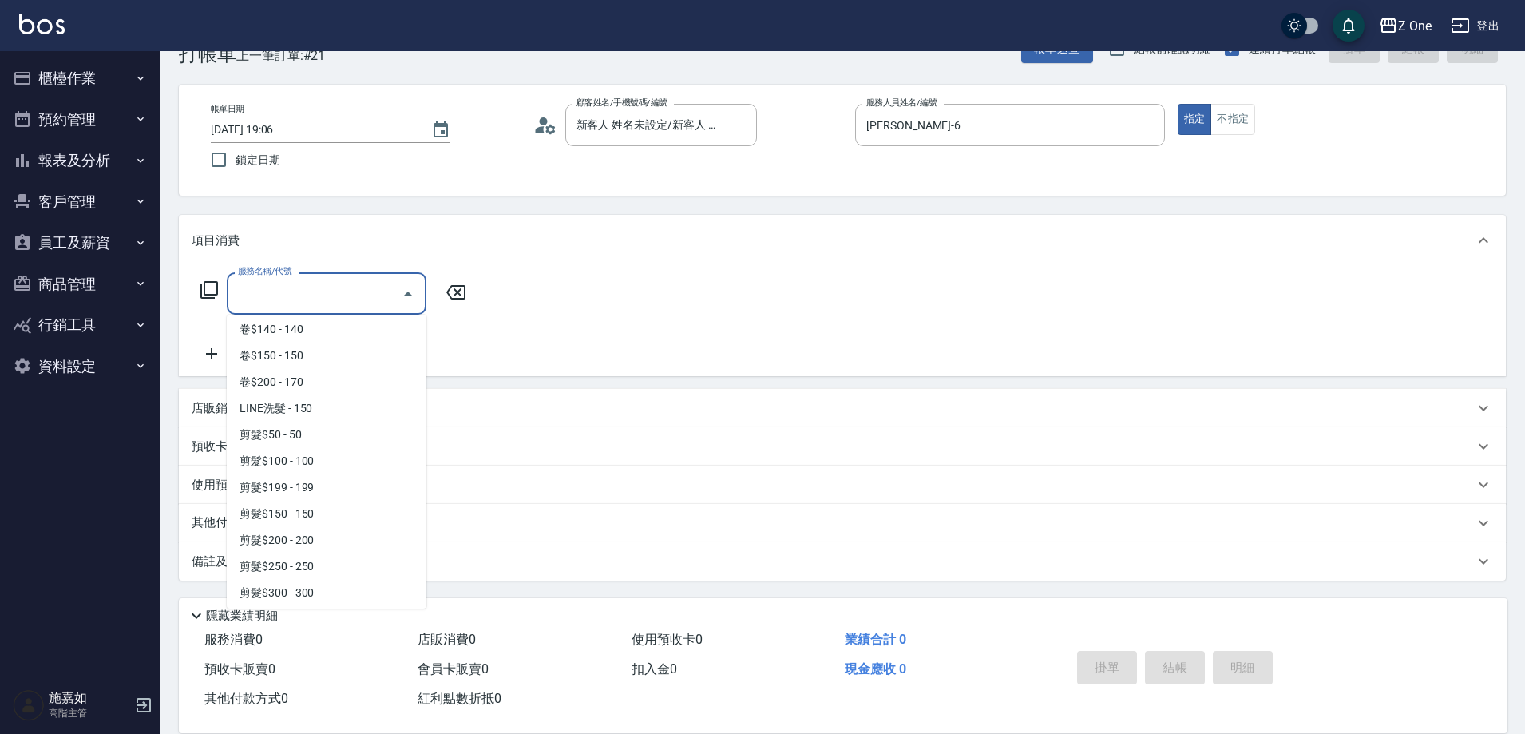
scroll to position [559, 0]
click at [345, 399] on span "剪$500 - 500" at bounding box center [327, 408] width 200 height 26
type input "剪$500(211)"
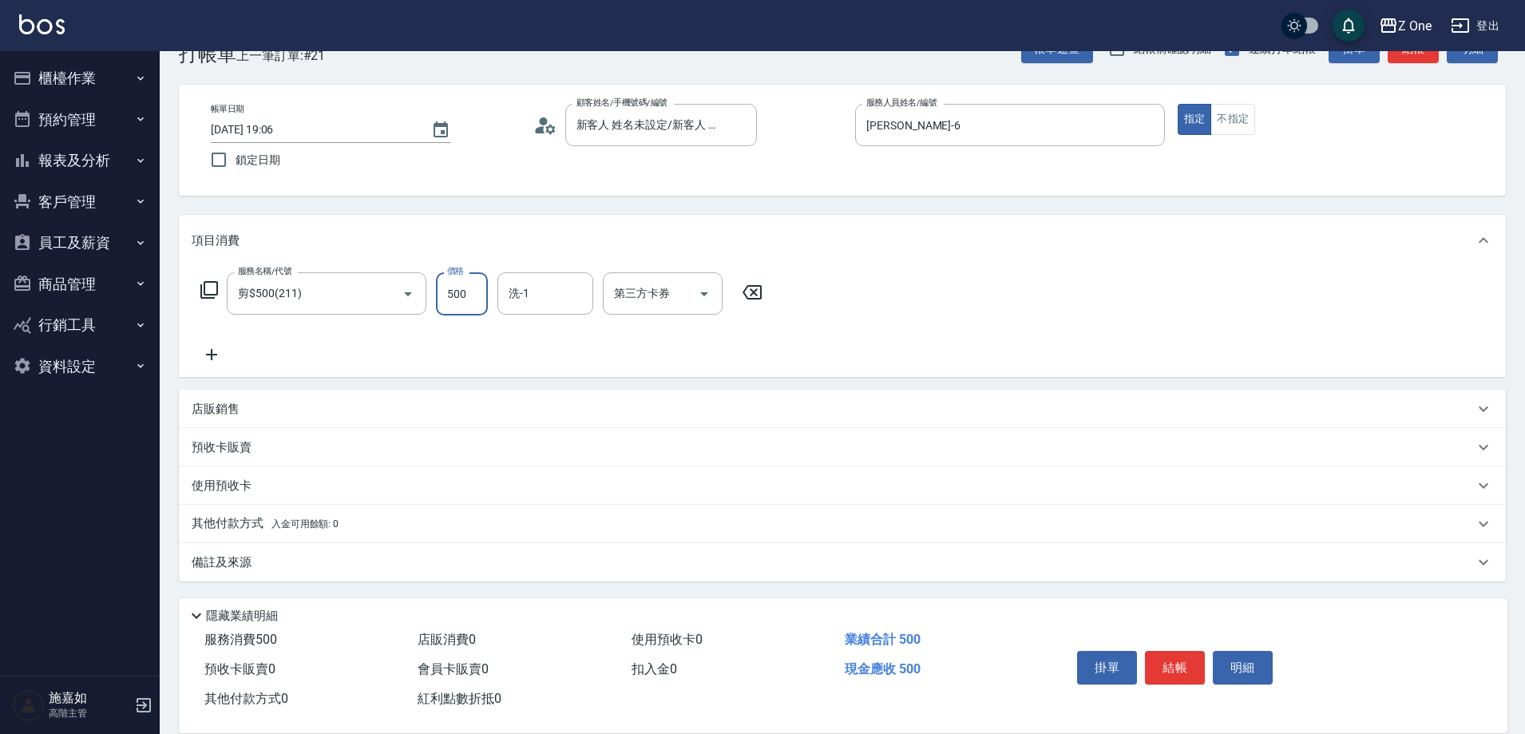
click at [478, 303] on input "500" at bounding box center [462, 293] width 52 height 43
type input "550"
click at [1157, 658] on button "結帳" at bounding box center [1175, 668] width 60 height 34
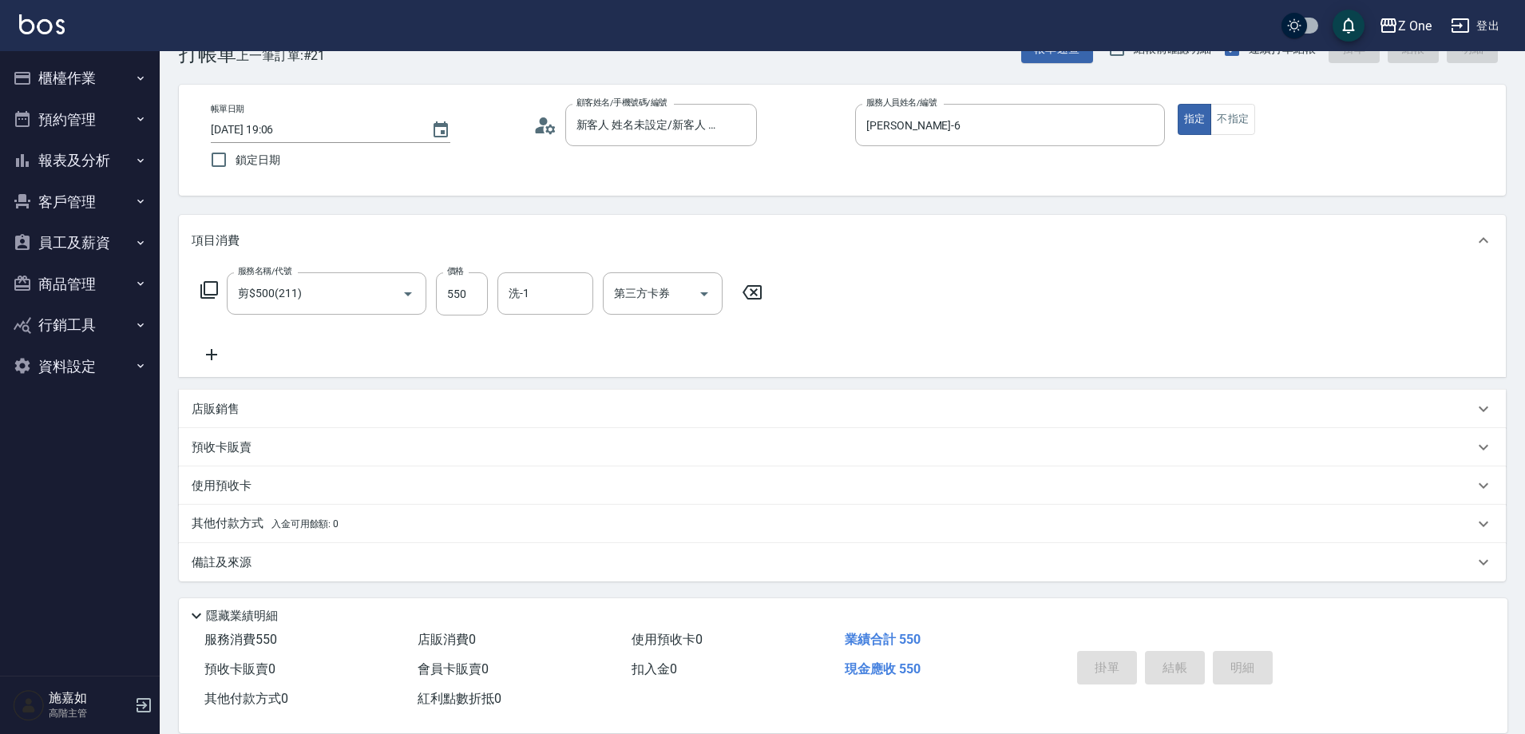
type input "[DATE] 19:07"
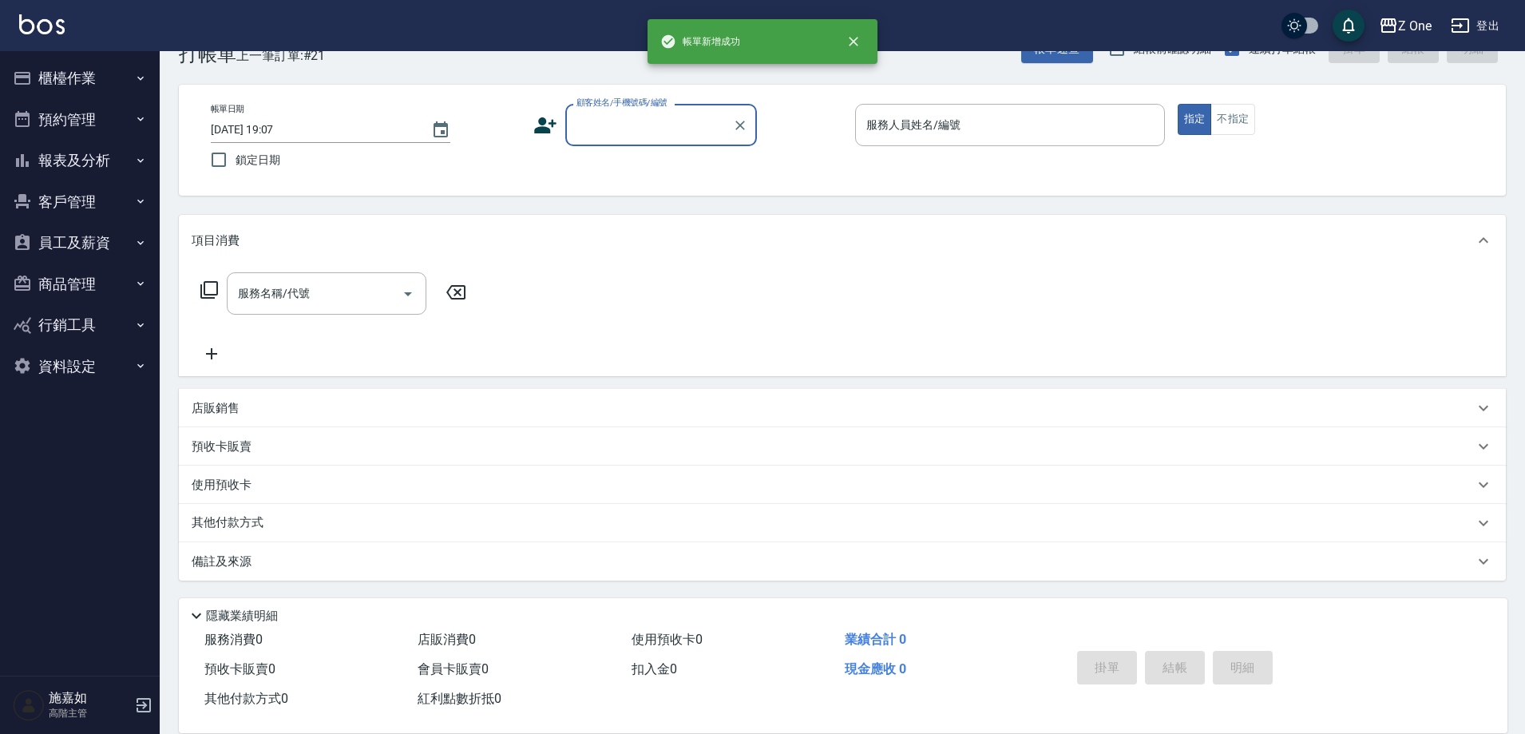
scroll to position [0, 0]
click at [137, 154] on icon "button" at bounding box center [140, 160] width 13 height 13
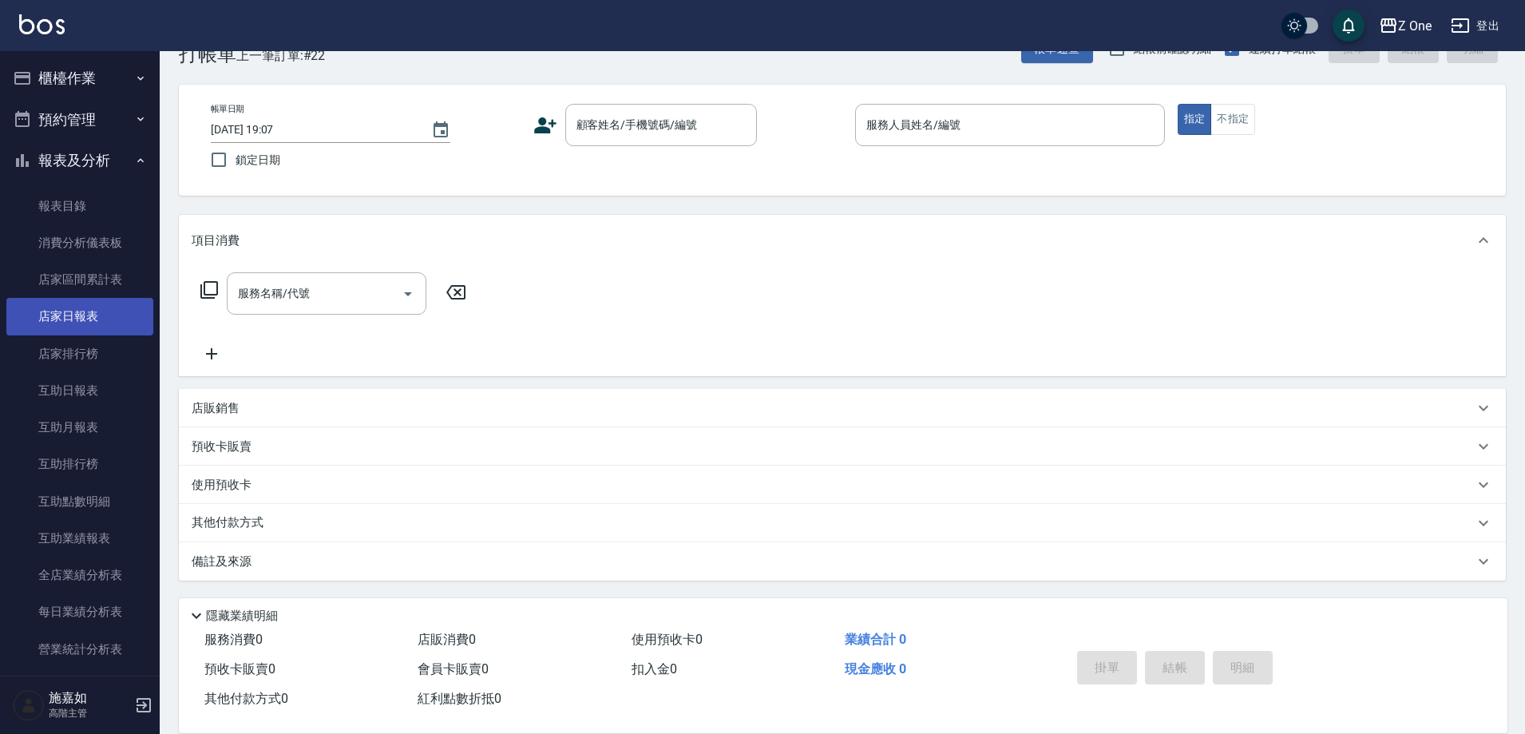
click at [83, 329] on link "店家日報表" at bounding box center [79, 316] width 147 height 37
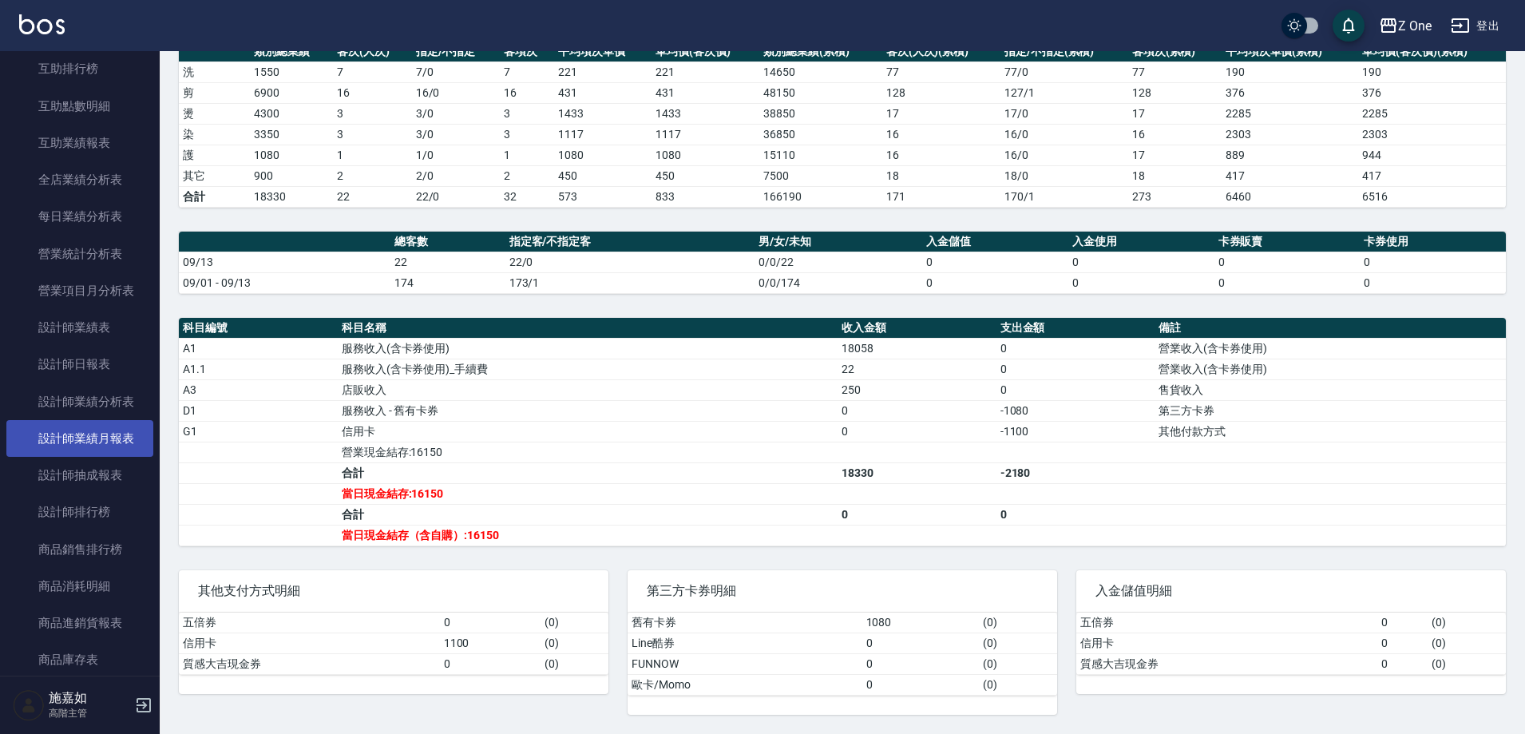
scroll to position [399, 0]
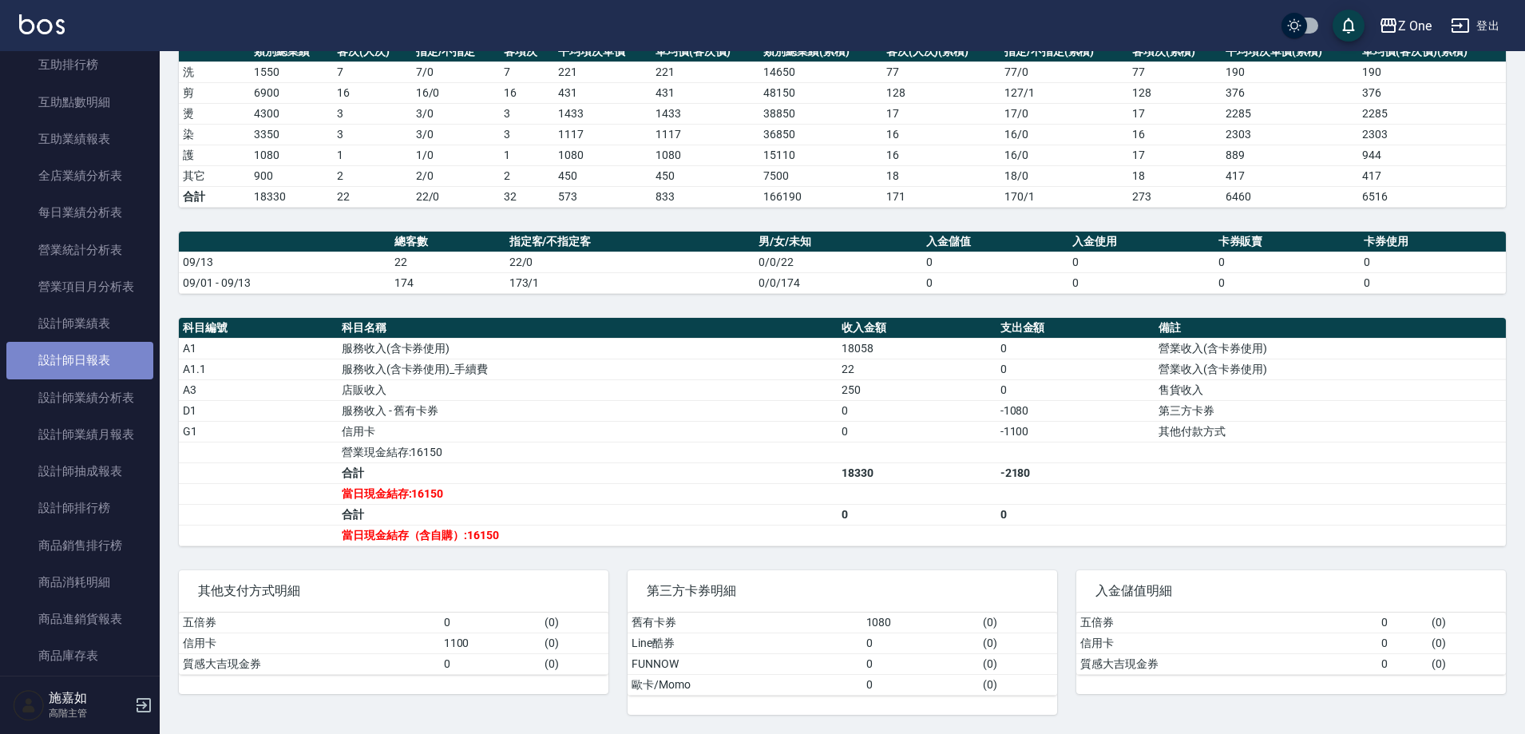
click at [85, 347] on link "設計師日報表" at bounding box center [79, 360] width 147 height 37
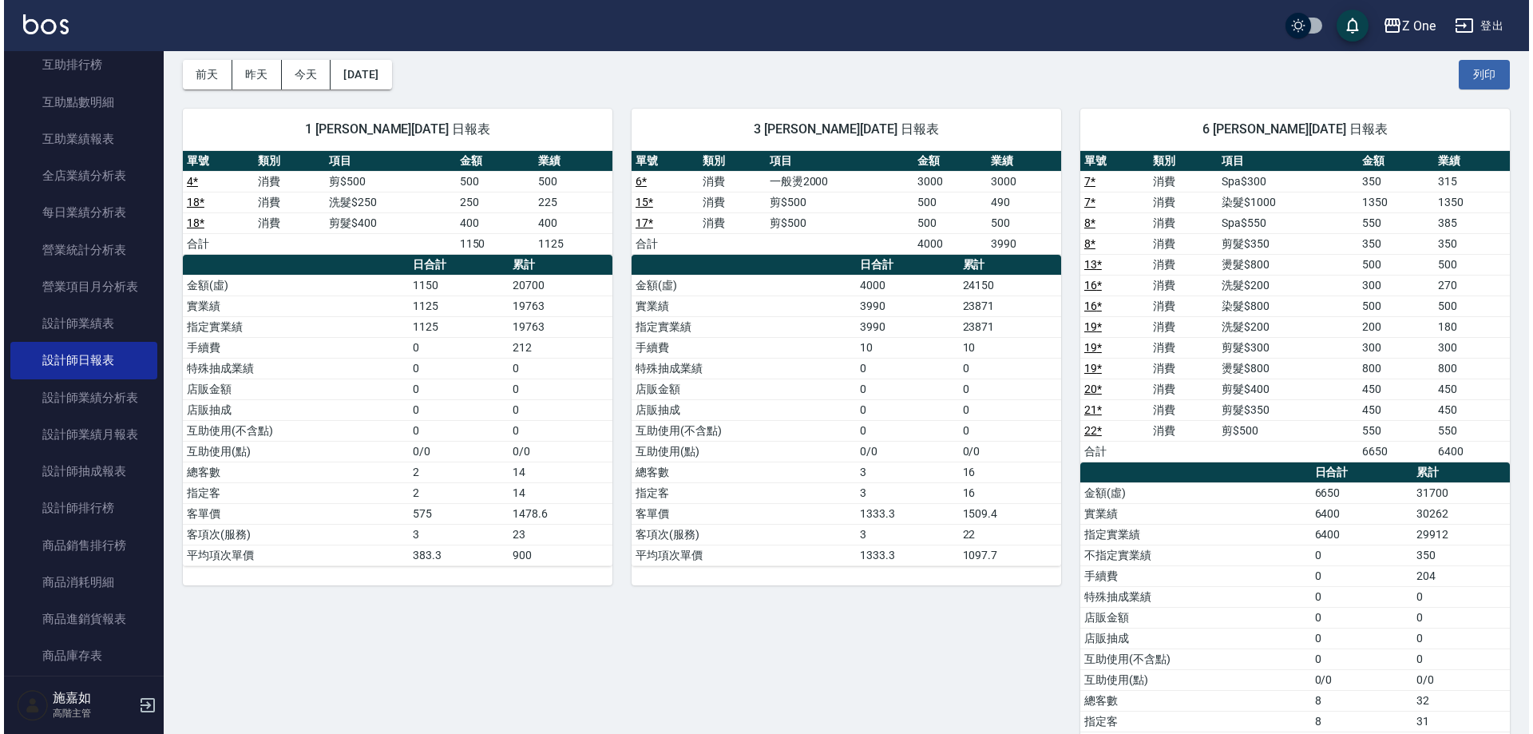
scroll to position [80, 0]
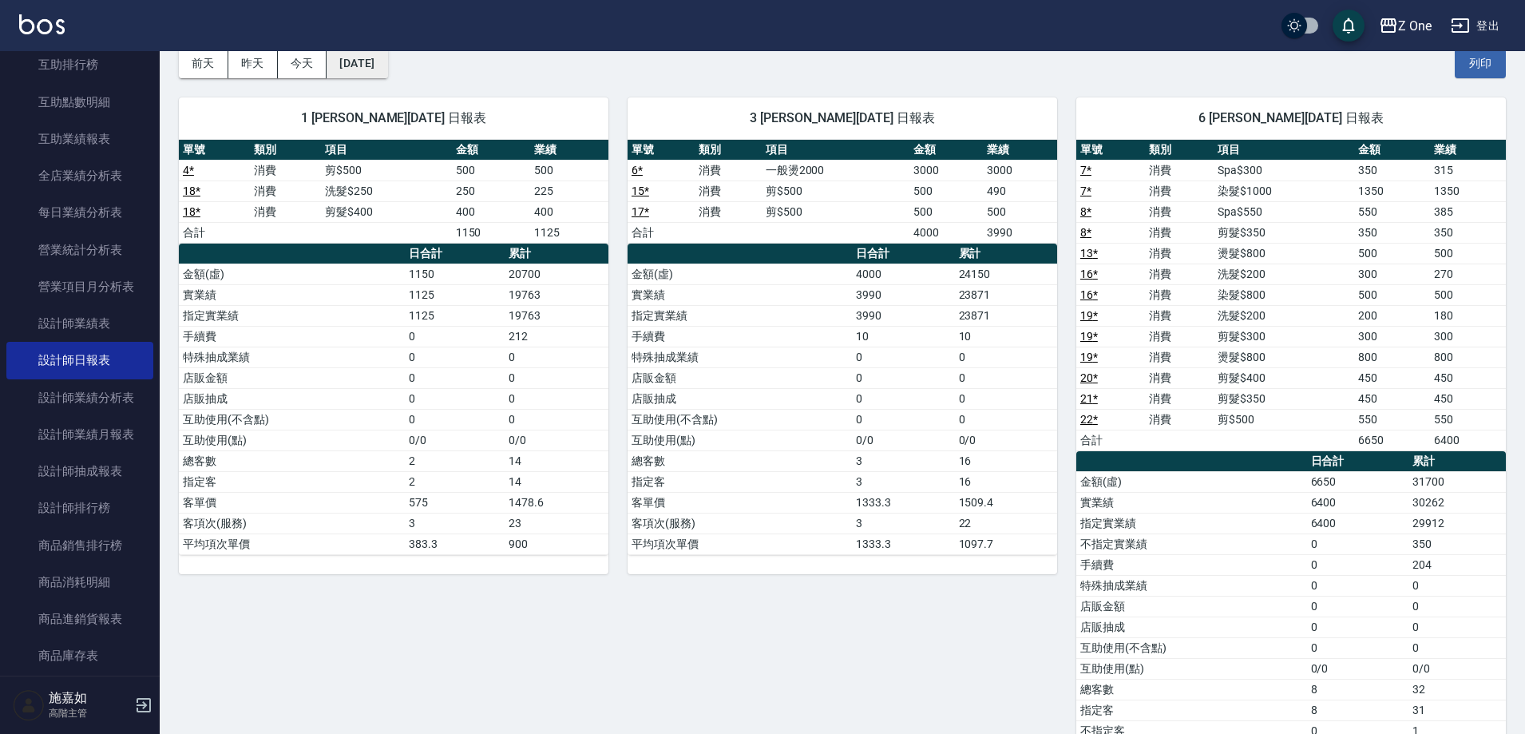
click at [387, 70] on button "[DATE]" at bounding box center [357, 64] width 61 height 30
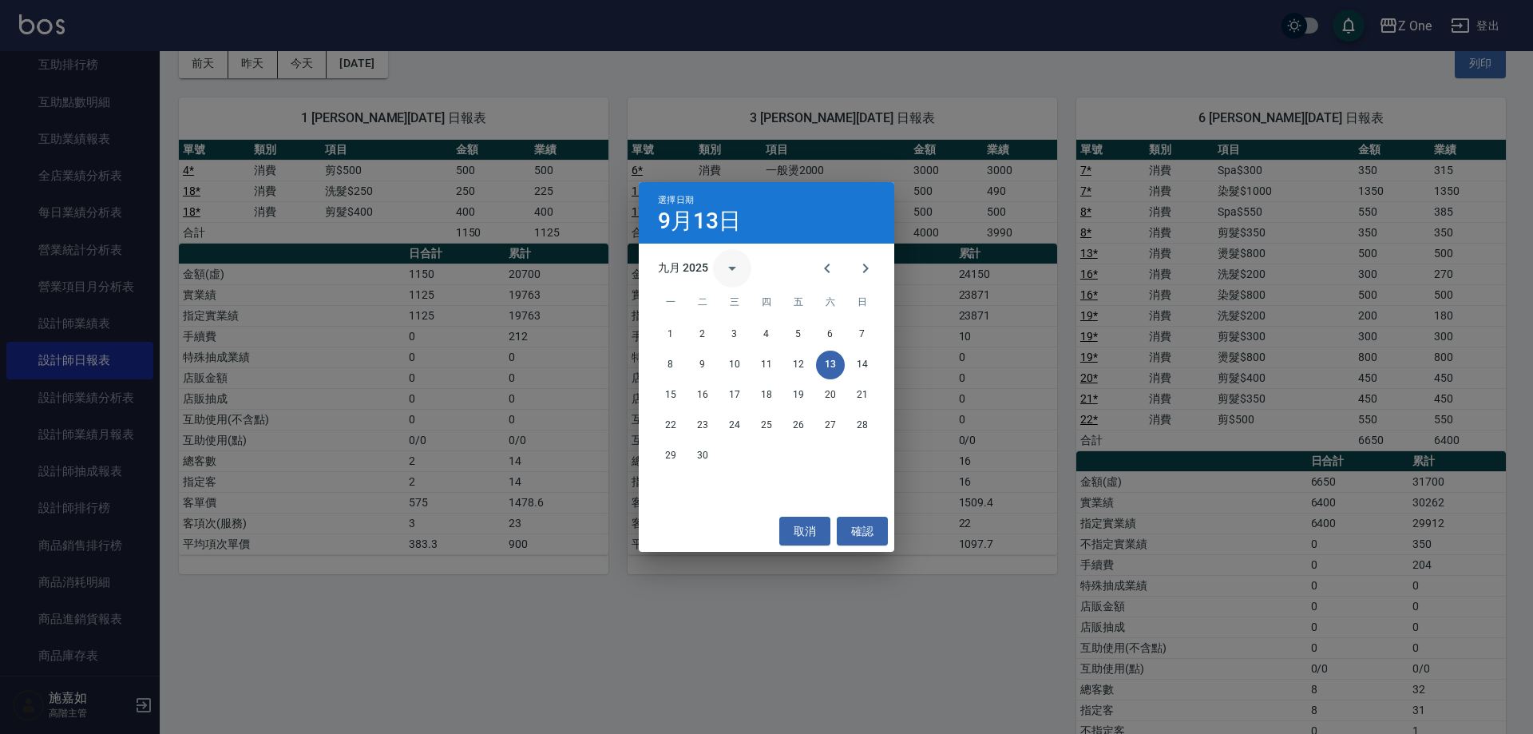
click at [728, 270] on icon "calendar view is open, switch to year view" at bounding box center [732, 268] width 19 height 19
click at [776, 400] on button "2024" at bounding box center [767, 398] width 58 height 29
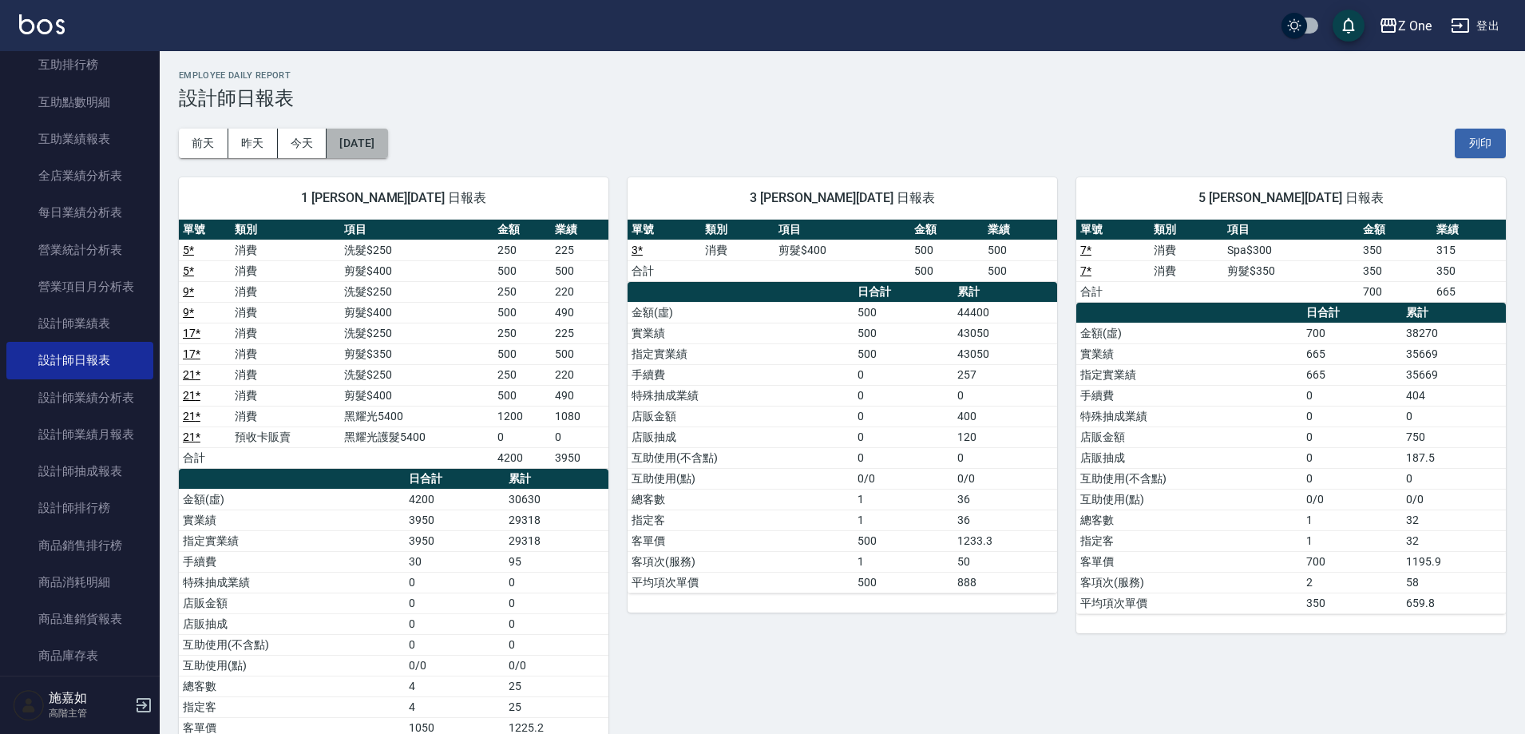
click at [387, 143] on button "[DATE]" at bounding box center [357, 144] width 61 height 30
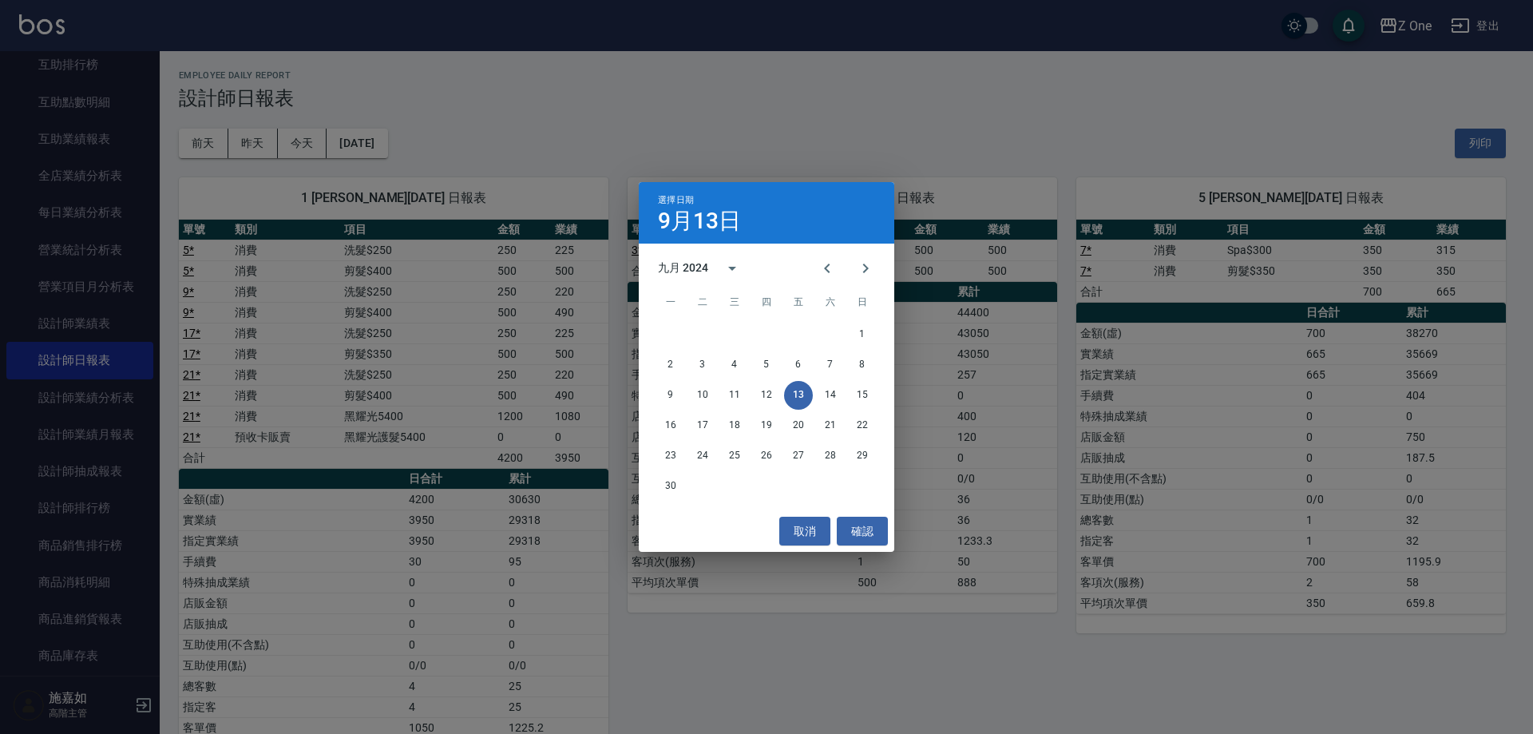
click at [452, 141] on div "選擇日期 [DATE] 九月 2024 一 二 三 四 五 六 日 1 2 3 4 5 6 7 8 9 10 11 12 13 14 15 16 17 18 …" at bounding box center [766, 367] width 1533 height 734
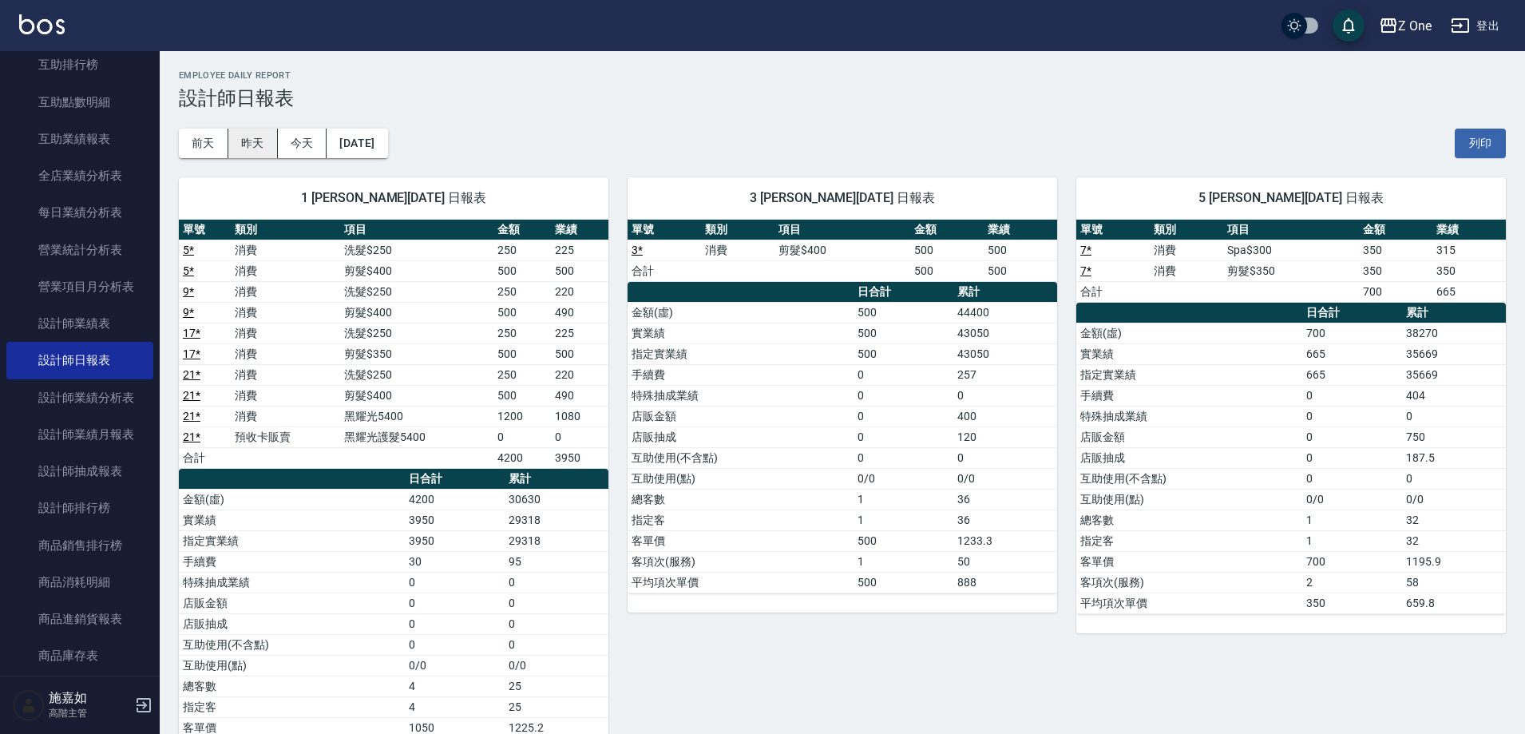
click at [259, 152] on button "昨天" at bounding box center [253, 144] width 50 height 30
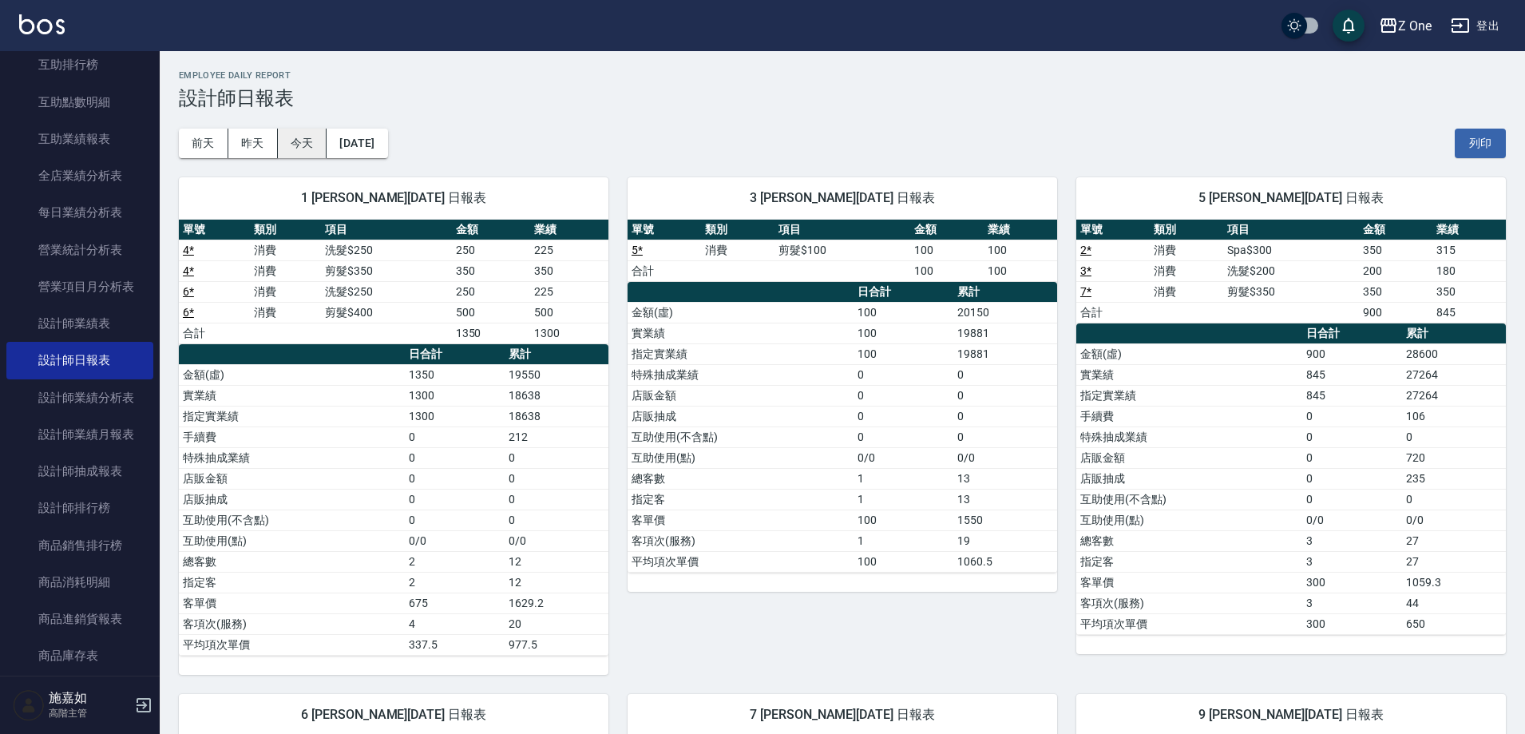
click at [295, 140] on button "今天" at bounding box center [303, 144] width 50 height 30
